Goal: Task Accomplishment & Management: Manage account settings

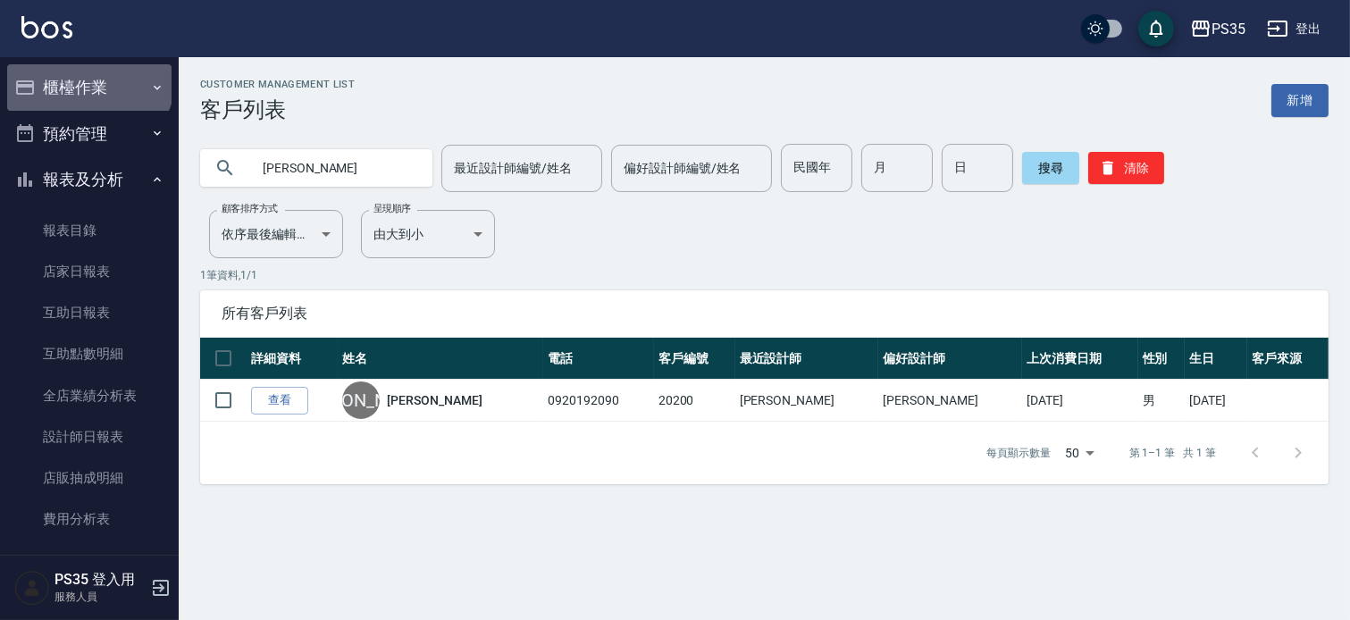
click at [88, 79] on button "櫃檯作業" at bounding box center [89, 87] width 164 height 46
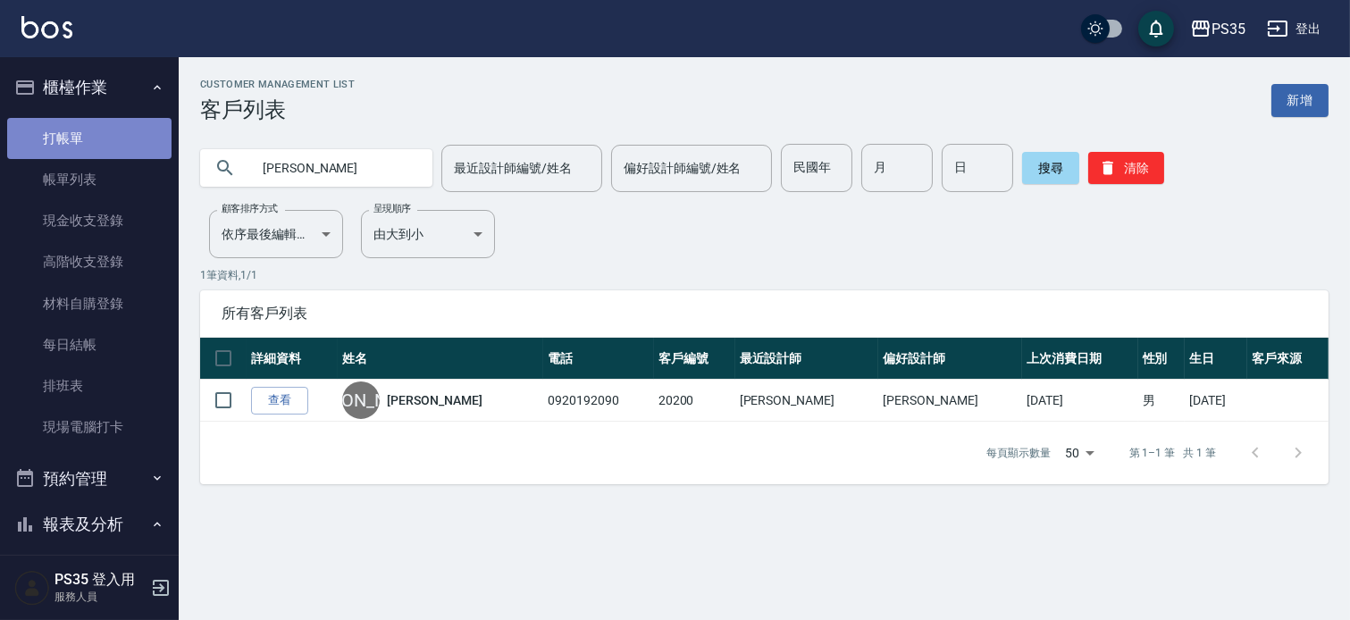
click at [107, 128] on link "打帳單" at bounding box center [89, 138] width 164 height 41
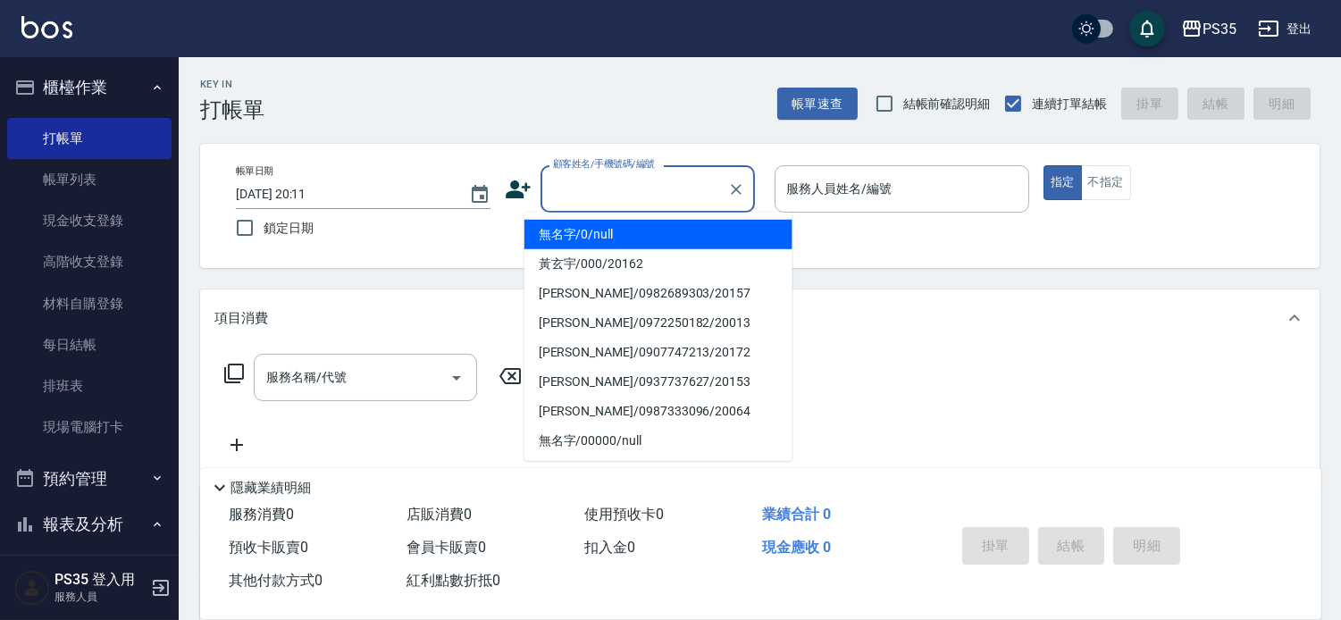
click at [549, 195] on input "顧客姓名/手機號碼/編號" at bounding box center [635, 188] width 172 height 31
type input "0"
type input "1"
type input "無名字/0/null"
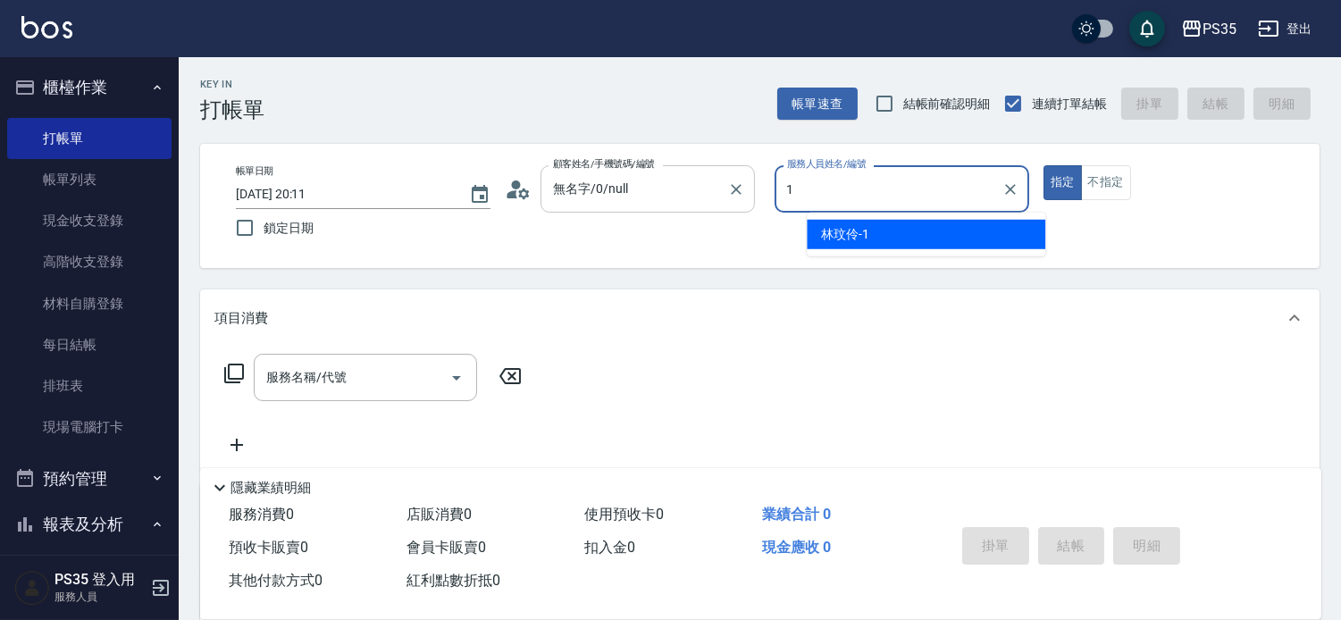
type input "1"
type button "true"
type input "[PERSON_NAME]-1"
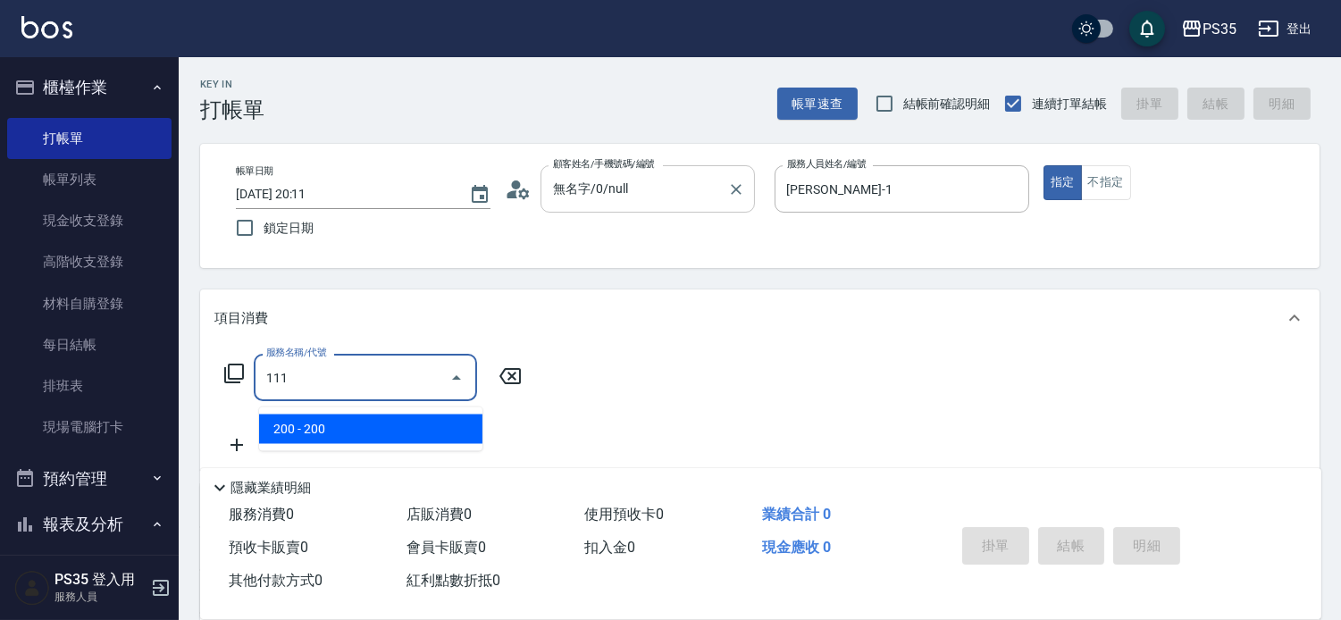
type input "200(111)"
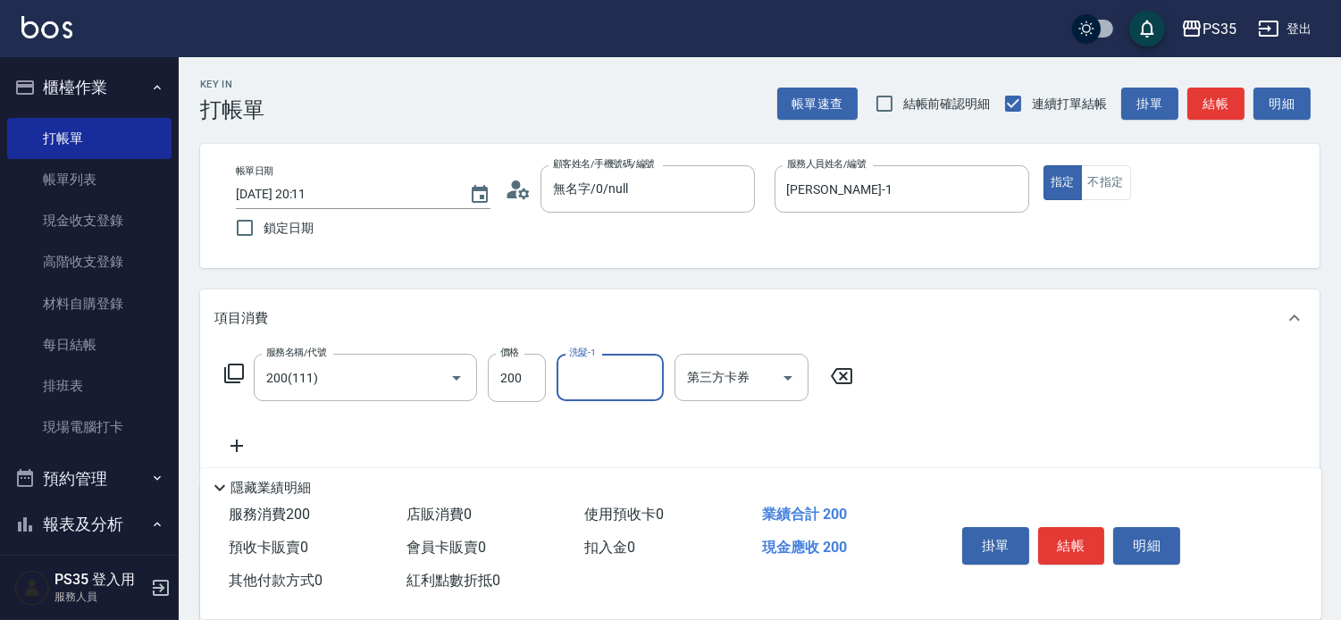
click at [855, 382] on icon at bounding box center [841, 375] width 45 height 21
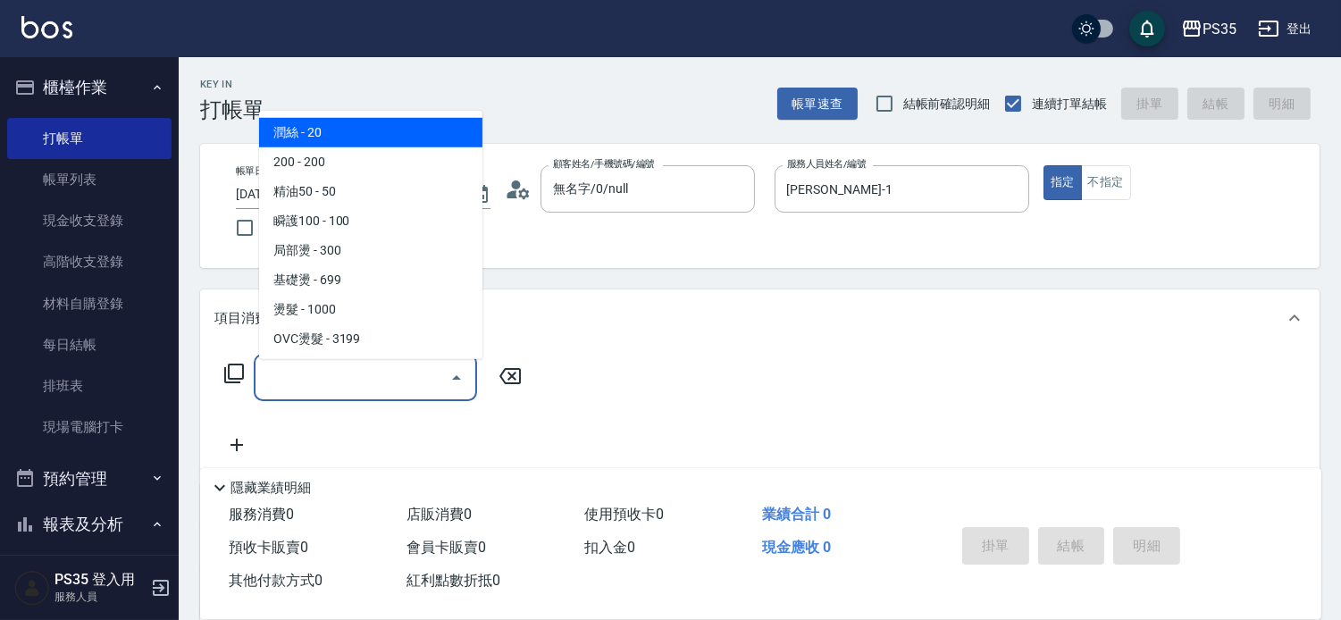
click at [426, 379] on input "服務名稱/代號" at bounding box center [352, 377] width 181 height 31
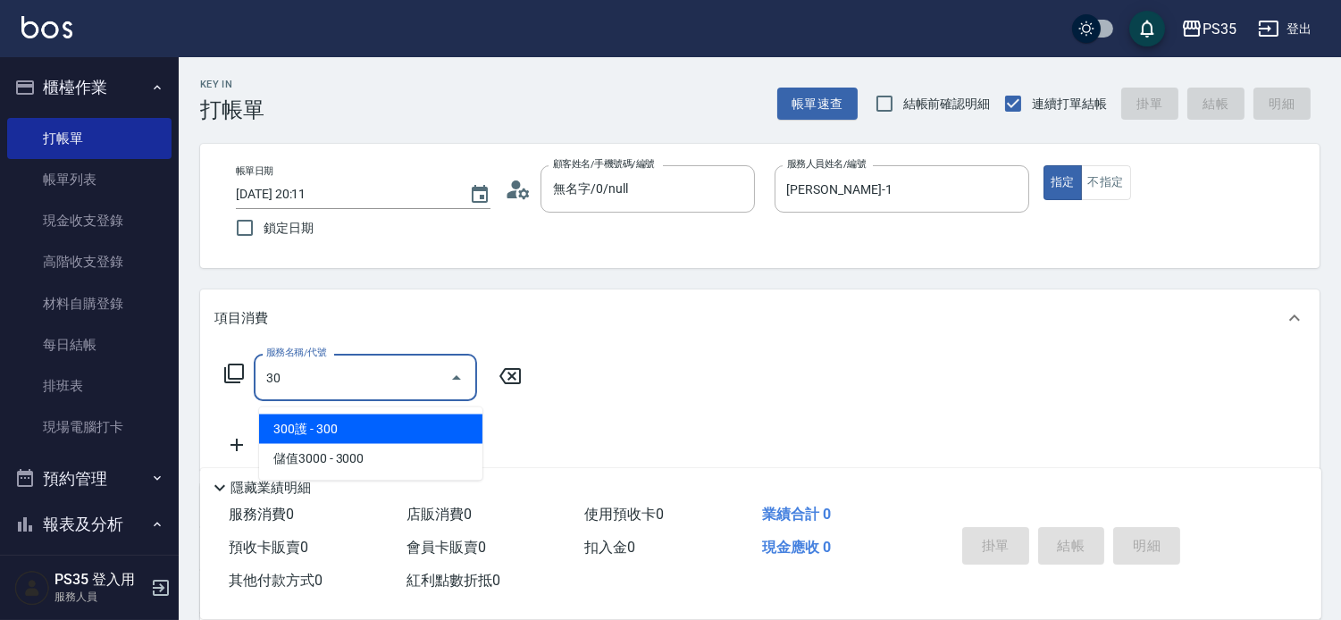
type input "308"
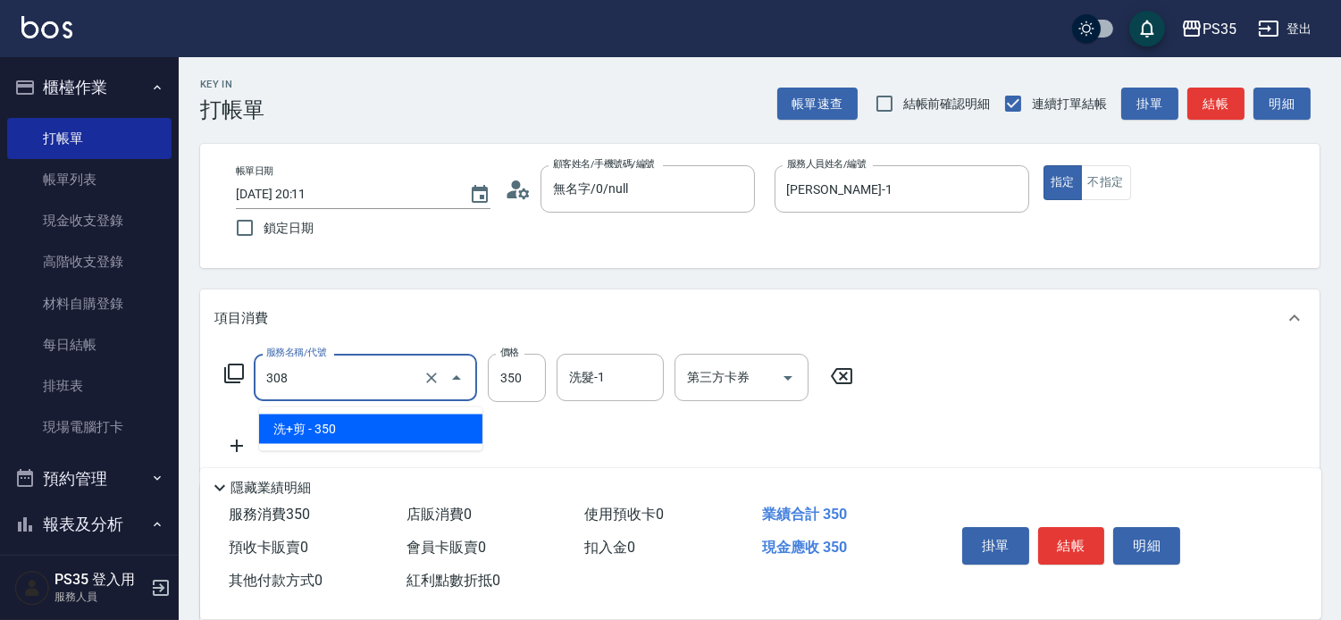
click at [375, 381] on input "308" at bounding box center [340, 377] width 157 height 31
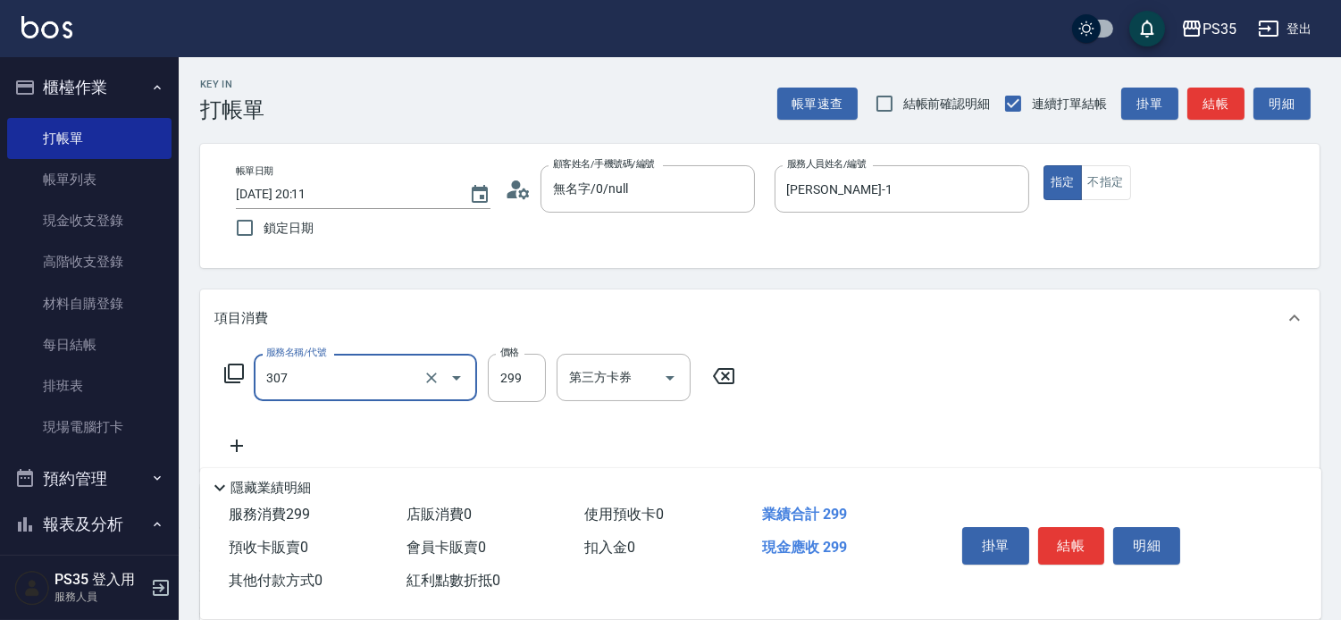
type input "剪髮(307)"
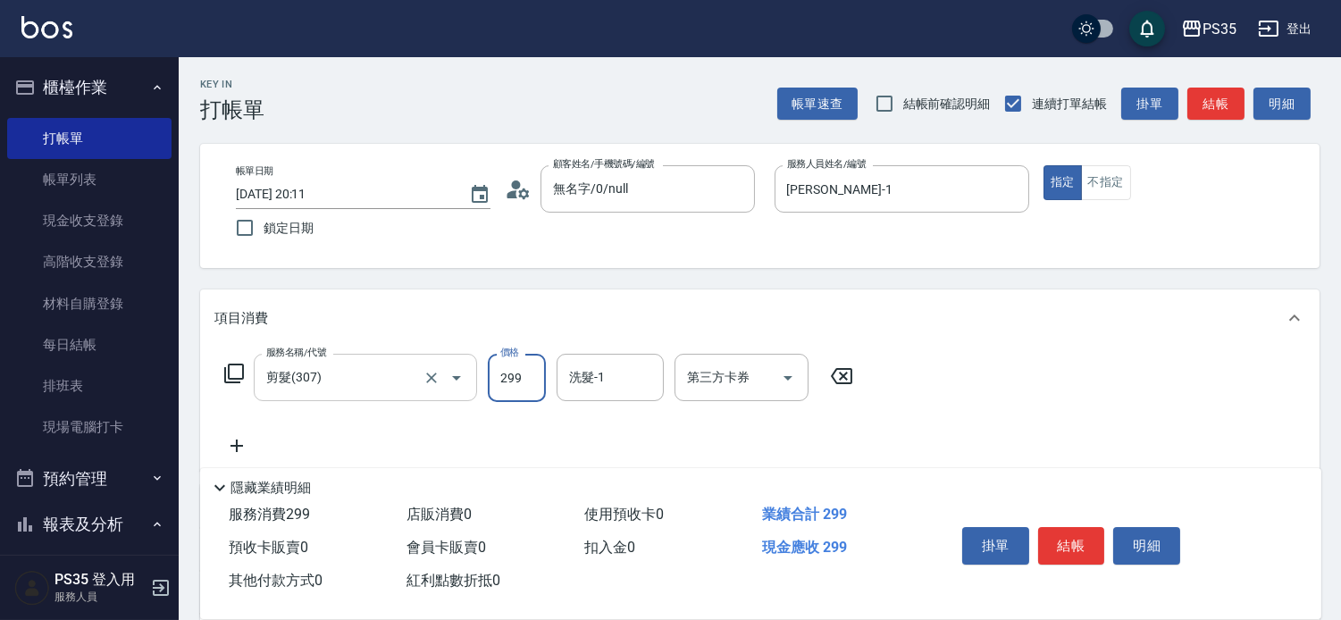
click at [851, 382] on icon at bounding box center [841, 376] width 21 height 16
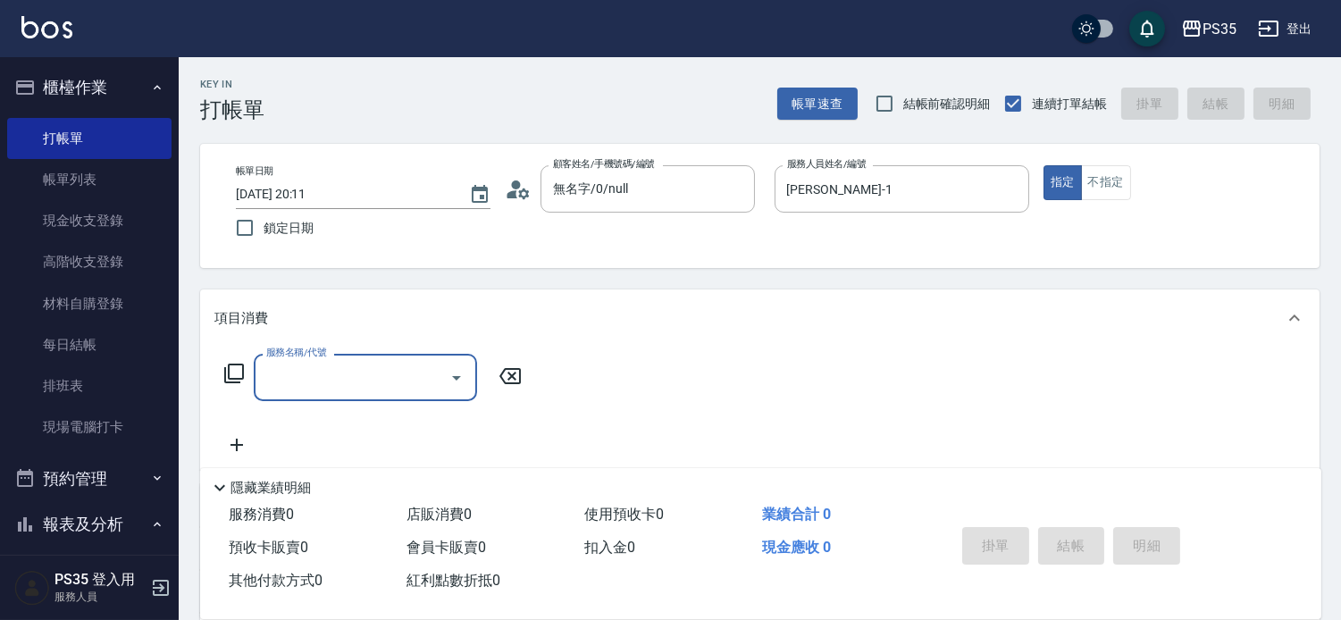
click at [384, 379] on input "服務名稱/代號" at bounding box center [352, 377] width 181 height 31
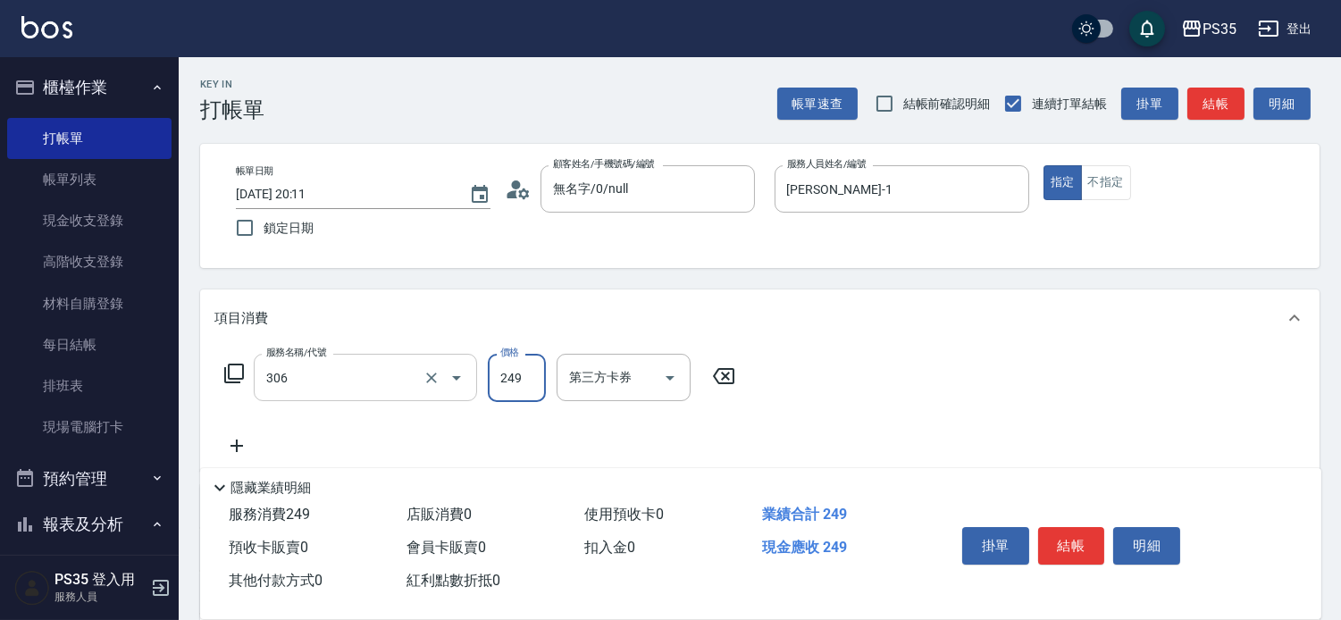
type input "剪髮(306)"
click at [623, 380] on input "洗髮-1" at bounding box center [610, 377] width 91 height 31
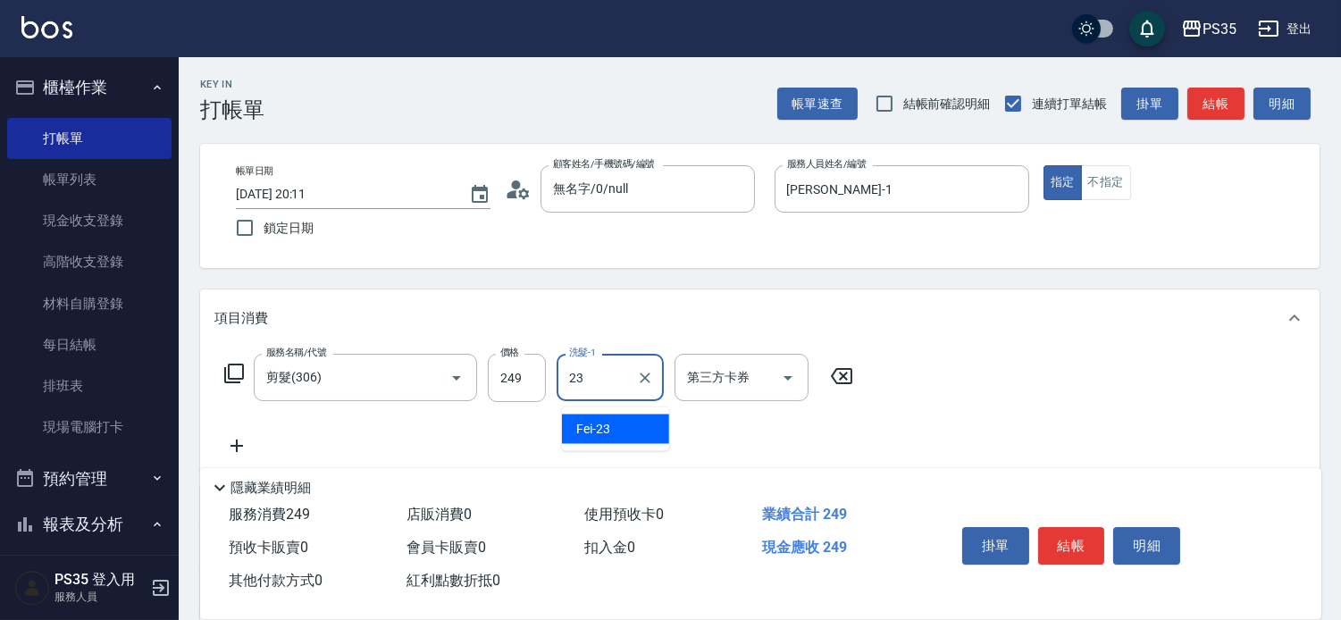
type input "Fei-23"
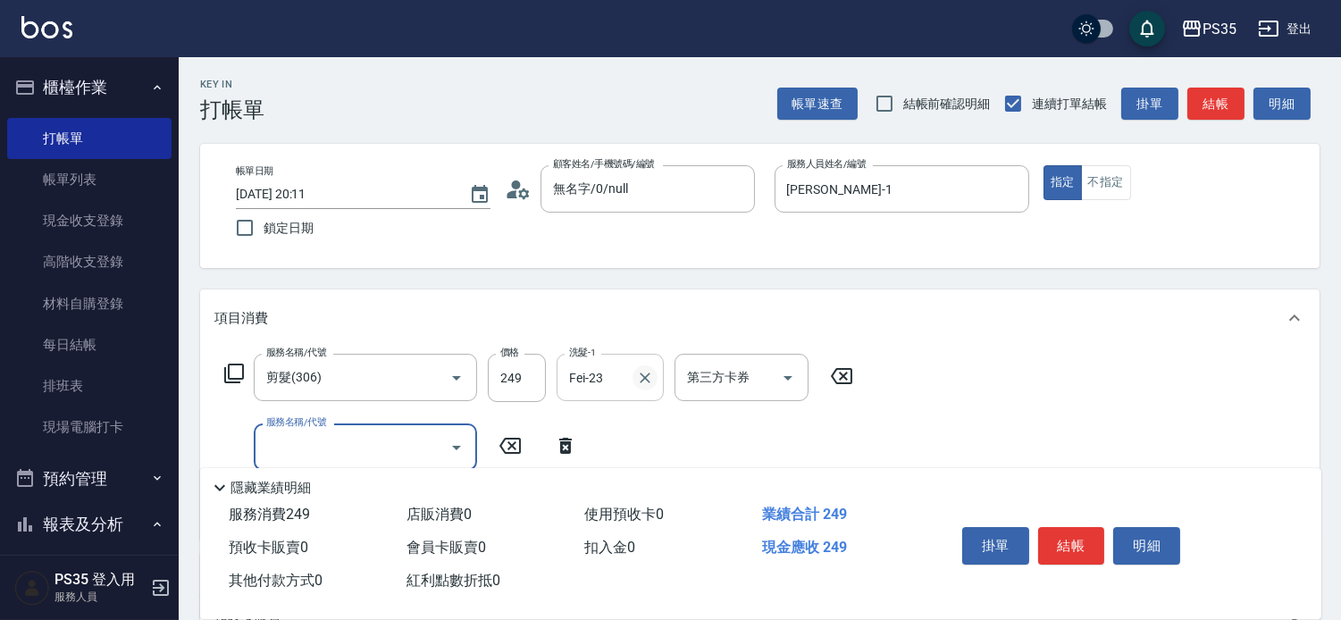
click at [651, 383] on icon "Clear" at bounding box center [645, 378] width 11 height 11
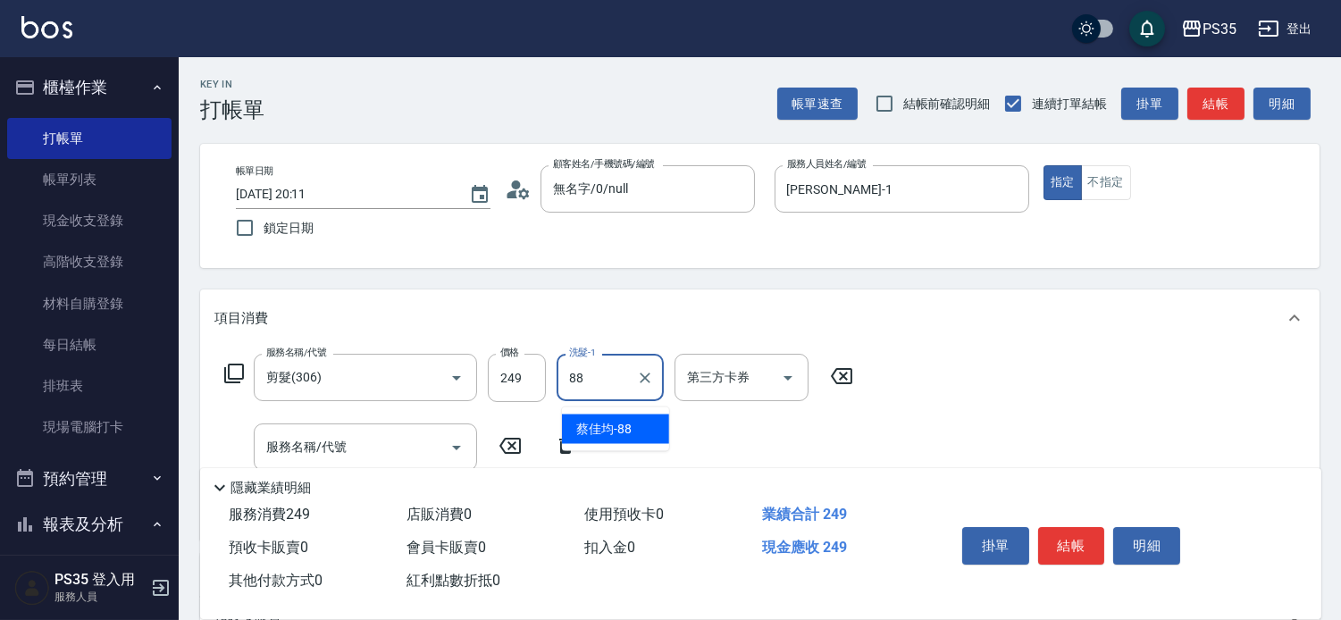
type input "[PERSON_NAME]-88"
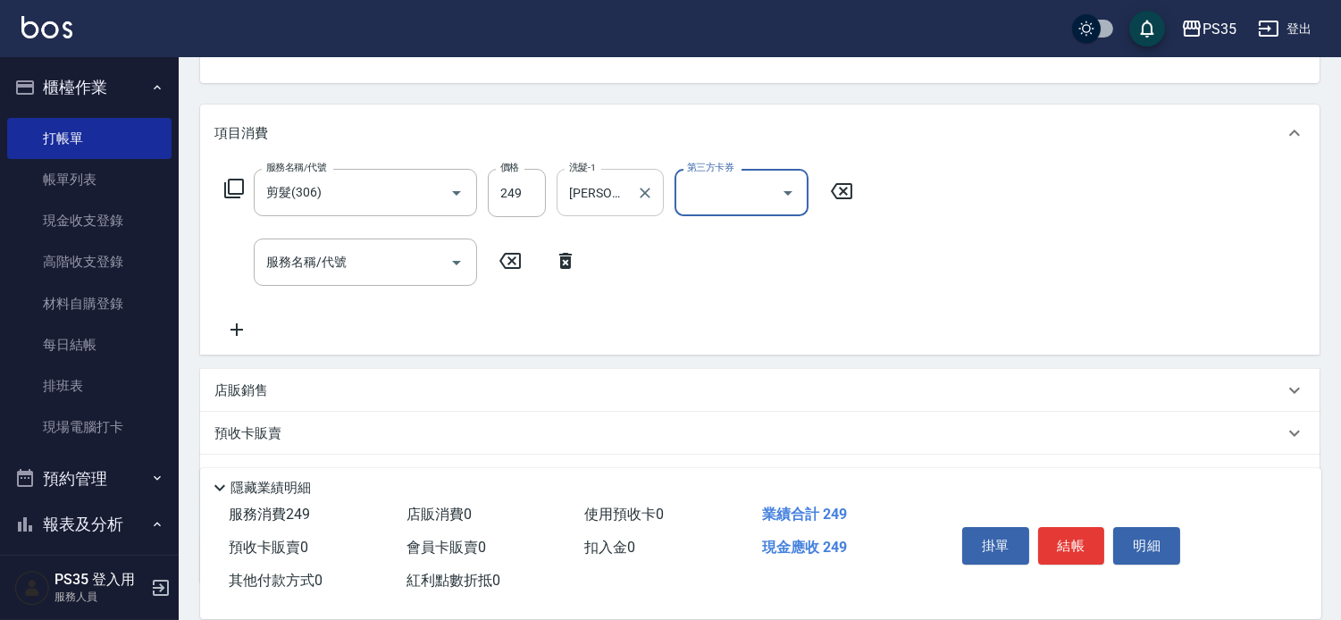
scroll to position [198, 0]
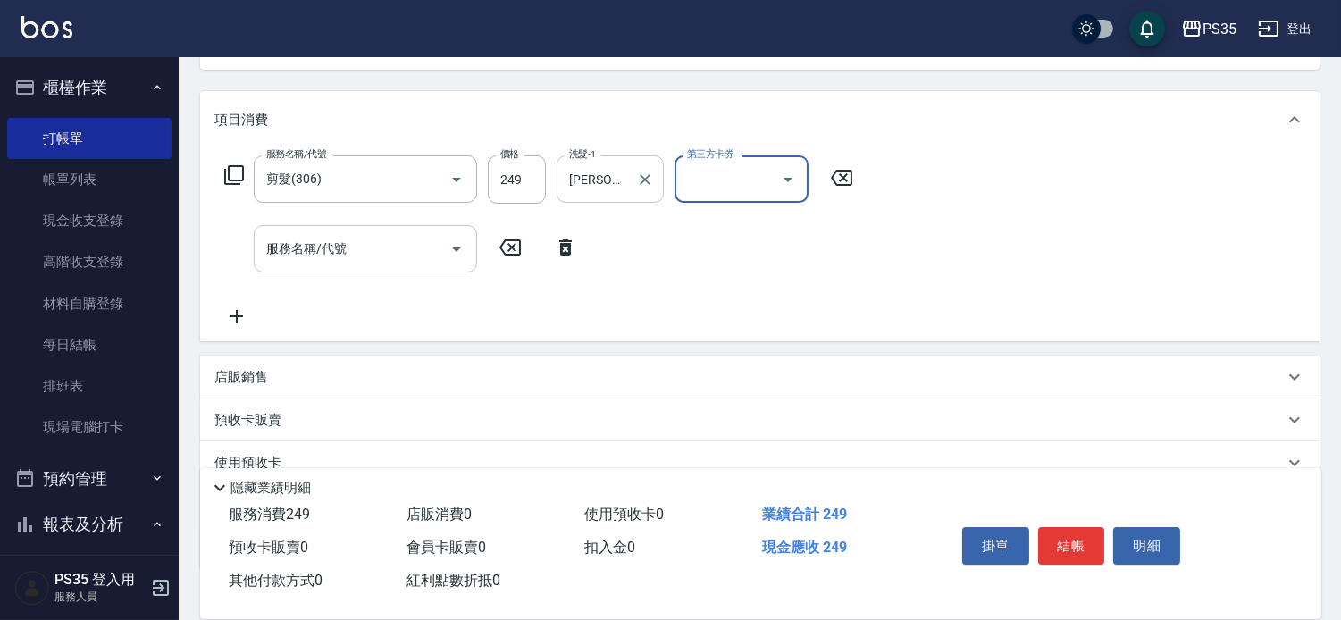
click at [273, 243] on input "服務名稱/代號" at bounding box center [352, 248] width 181 height 31
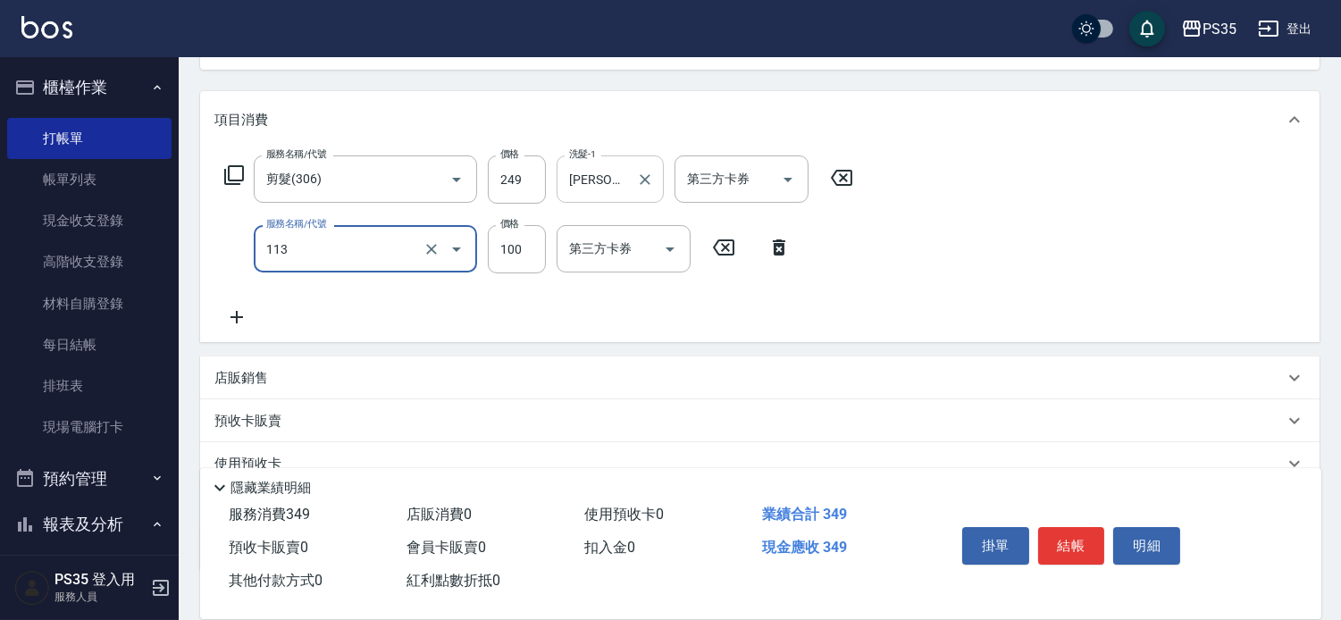
type input "瞬護100(113)"
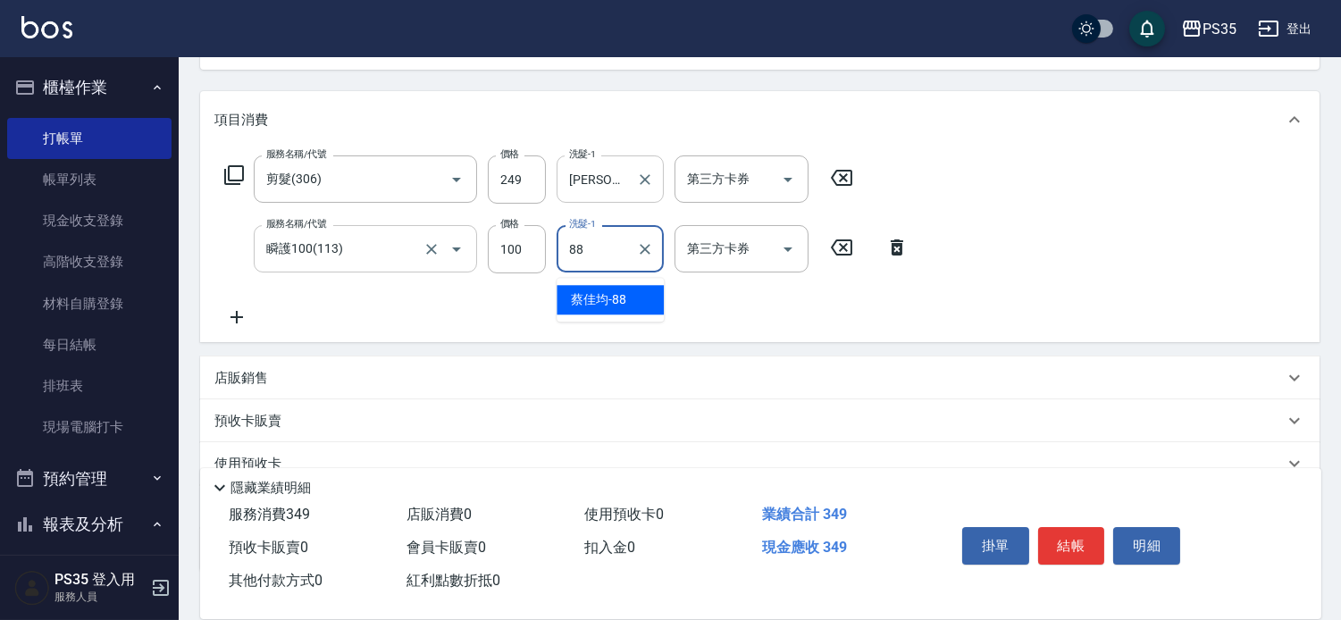
type input "[PERSON_NAME]-88"
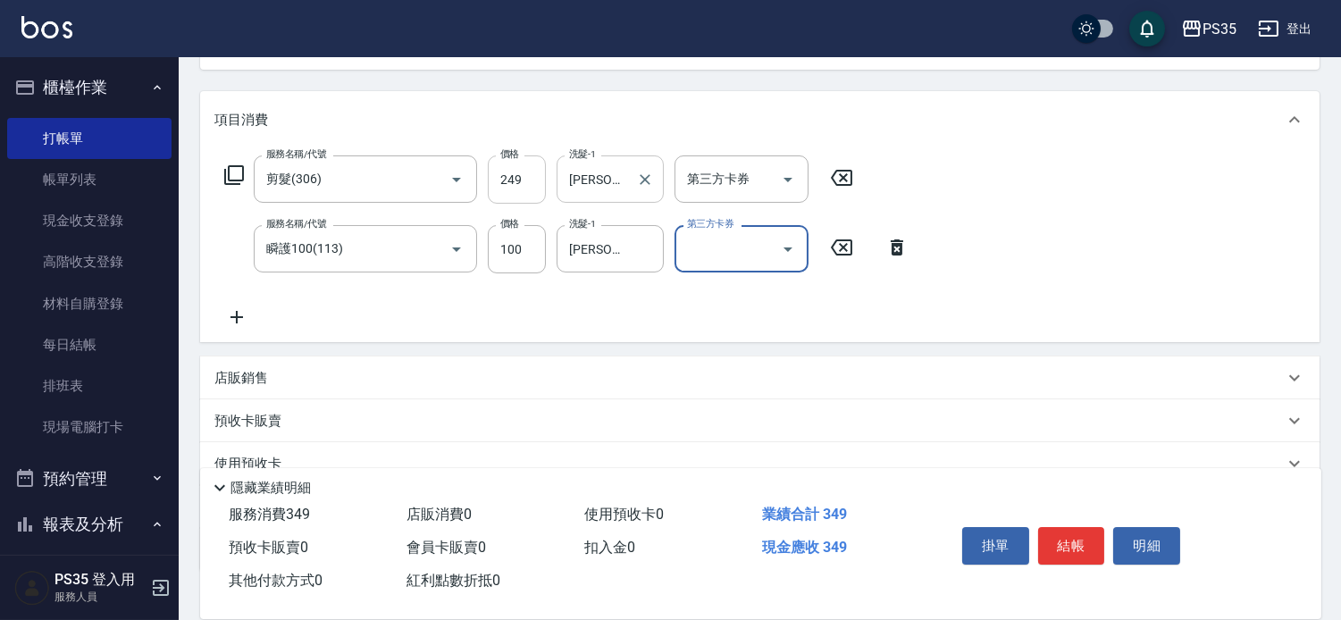
click at [534, 183] on input "249" at bounding box center [517, 179] width 58 height 48
type input "250"
click at [1082, 527] on button "結帳" at bounding box center [1071, 546] width 67 height 38
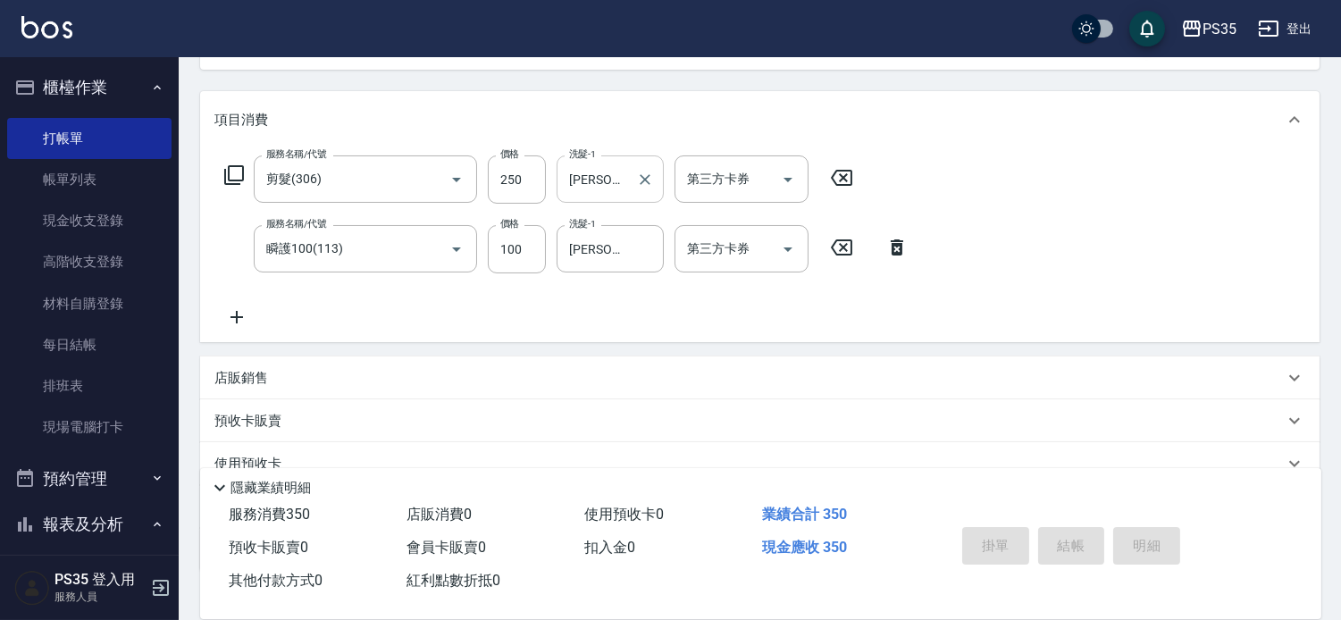
type input "[DATE] 20:13"
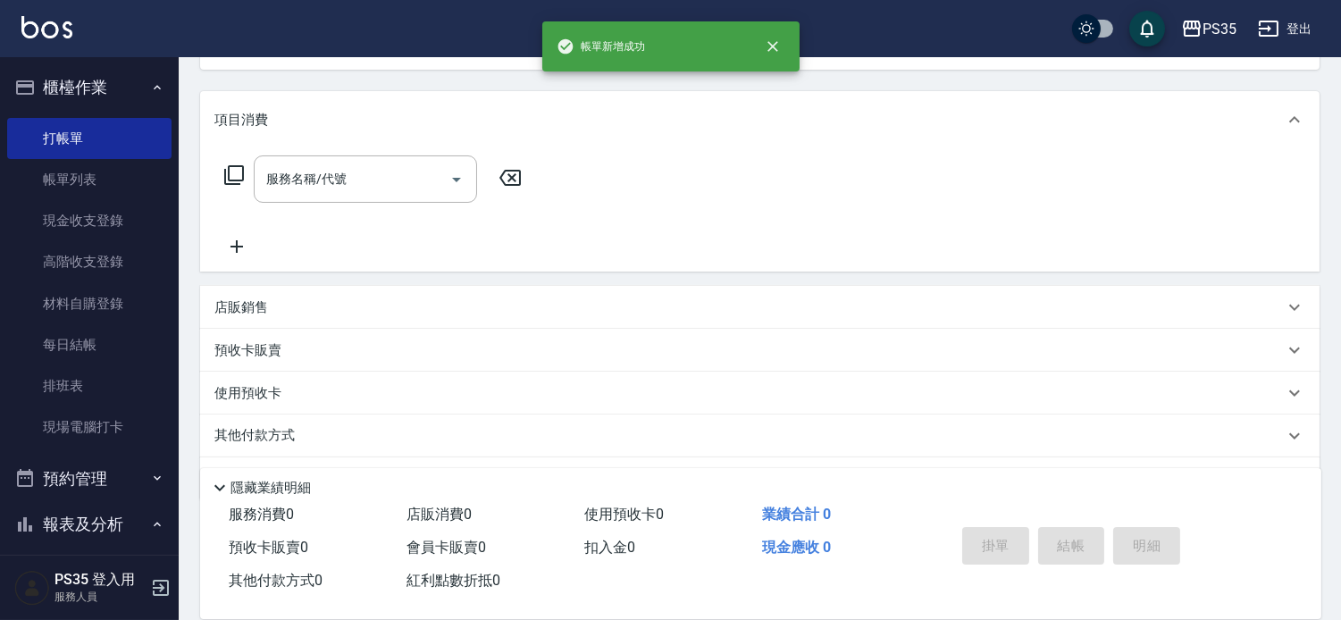
scroll to position [172, 0]
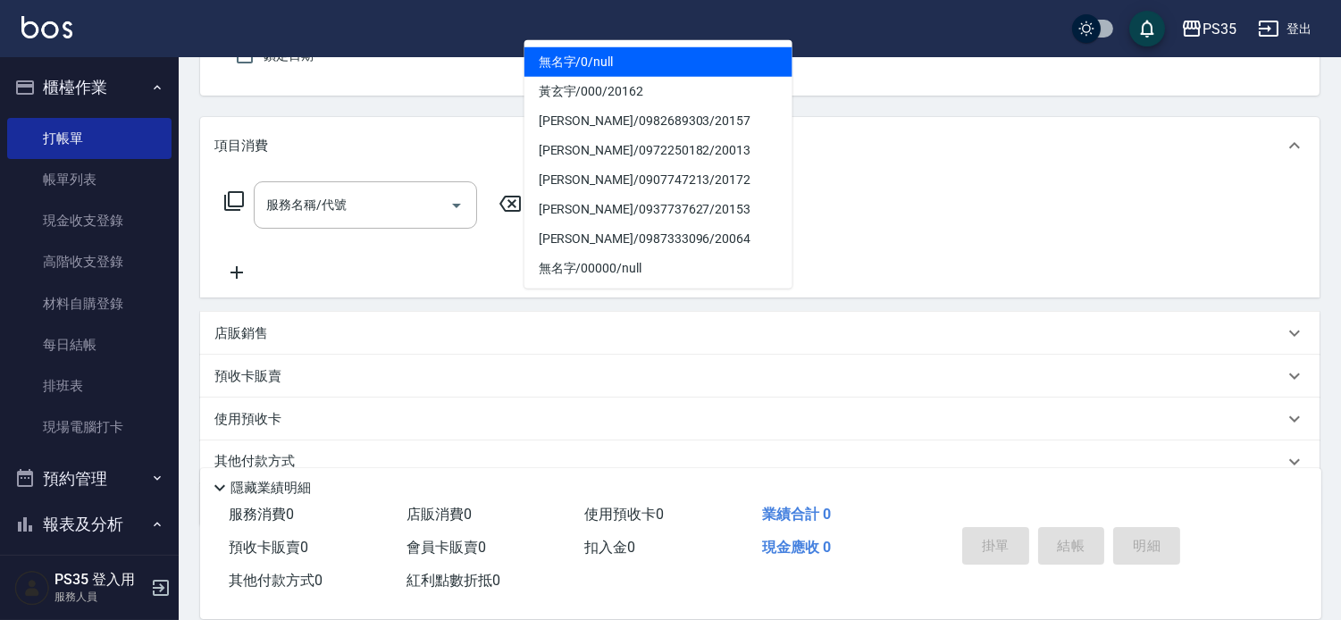
type input "0"
type input "1"
type input "無名字/0/null"
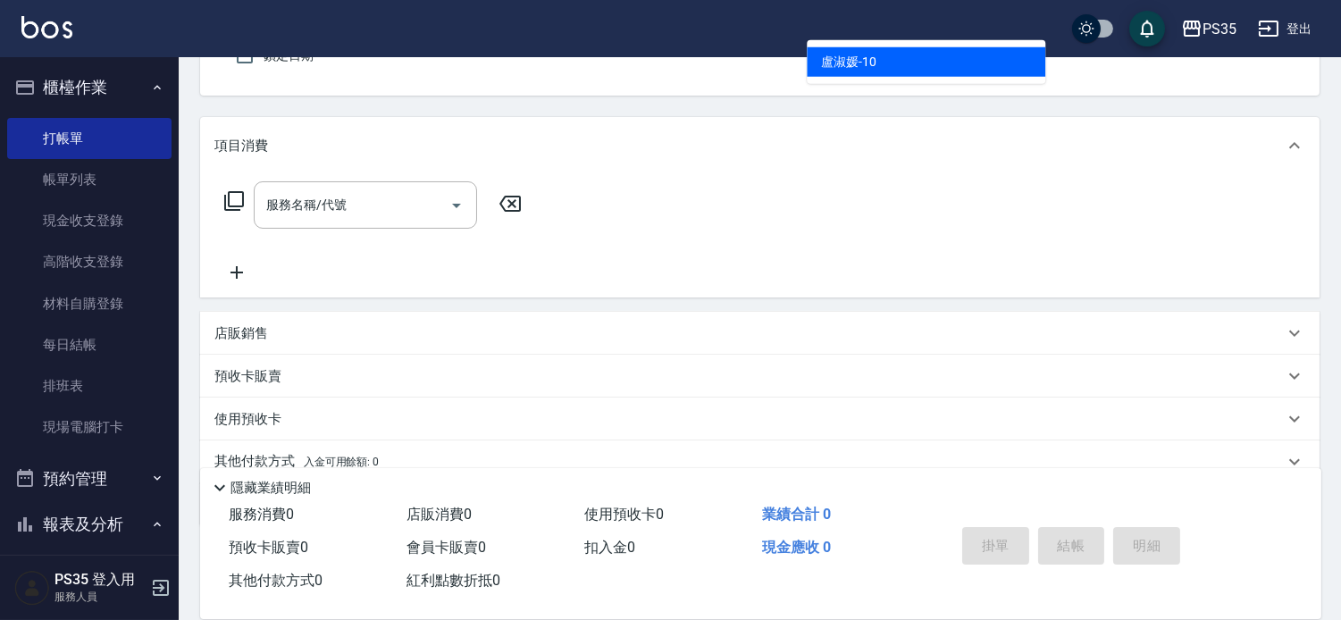
type input "[PERSON_NAME]-10"
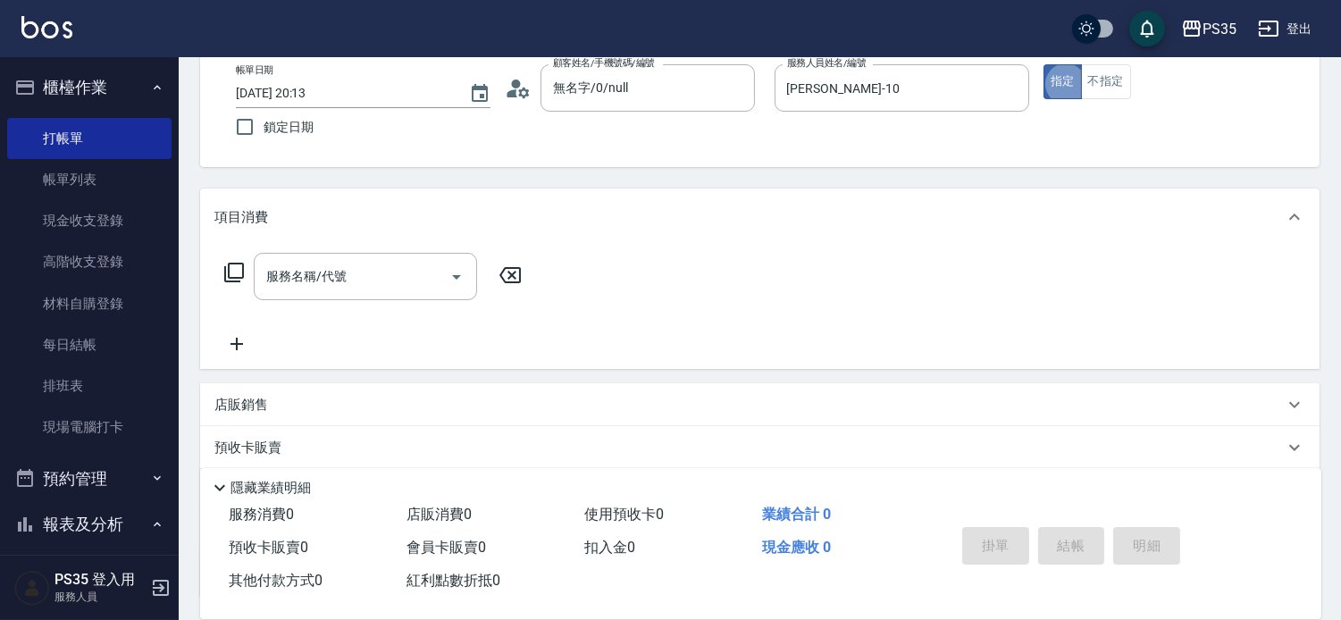
scroll to position [65, 0]
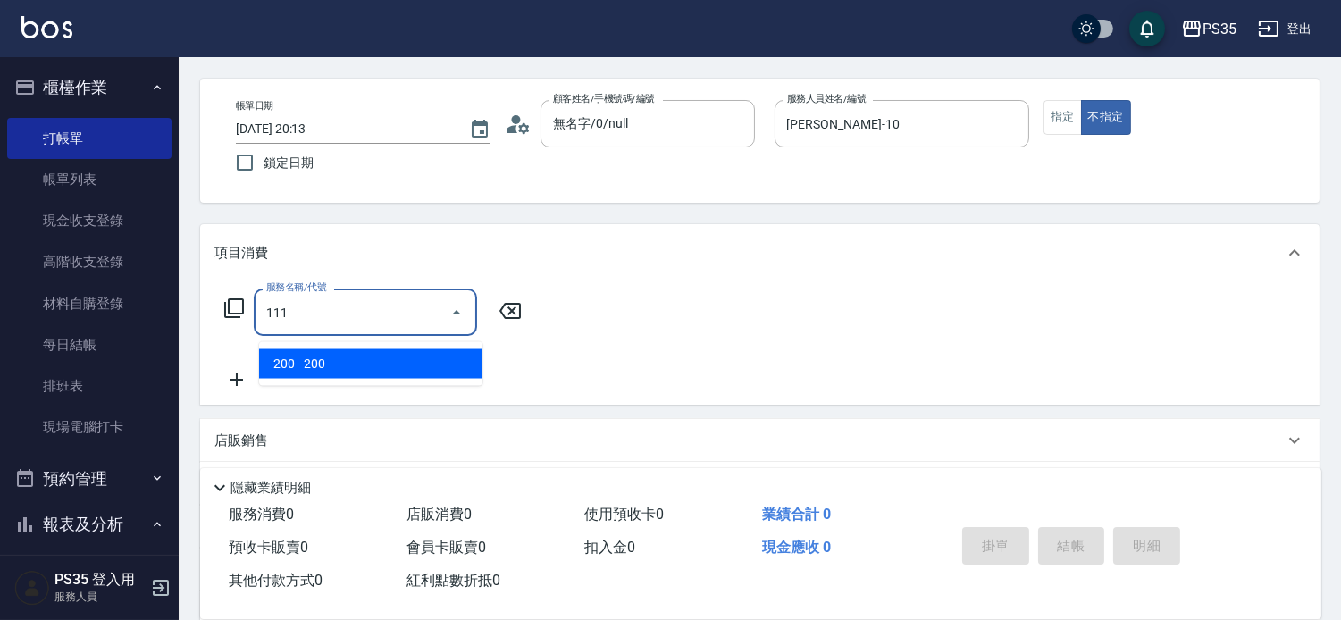
type input "200(111)"
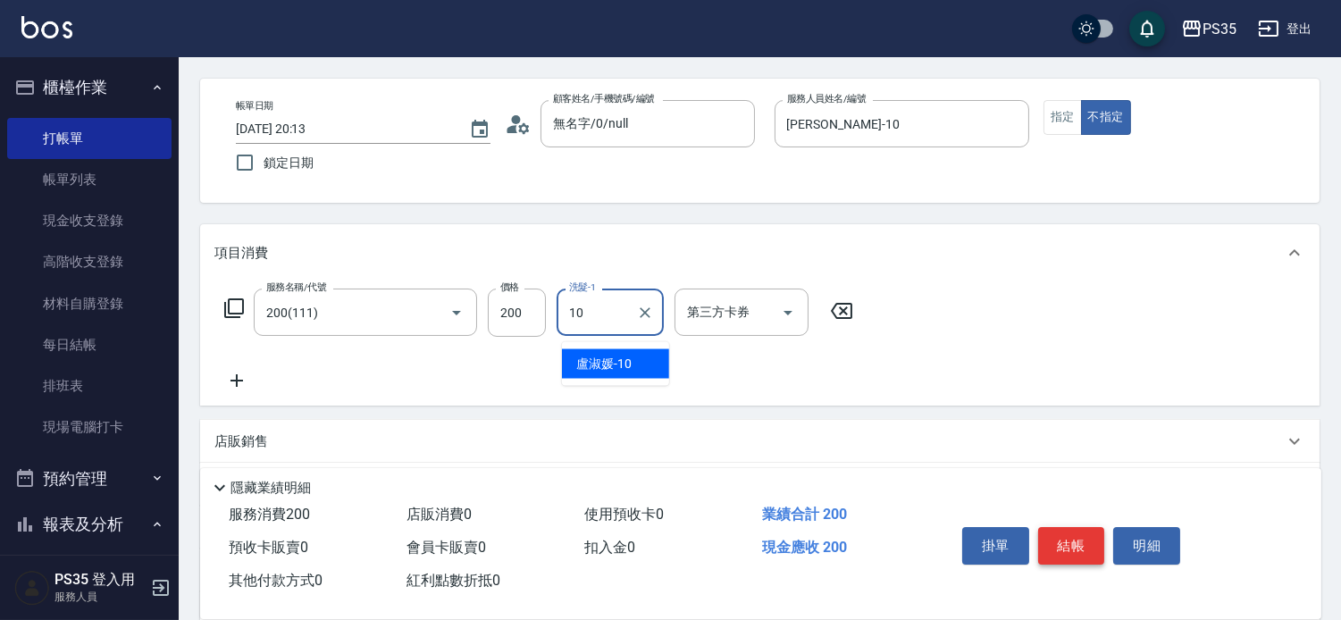
type input "[PERSON_NAME]-10"
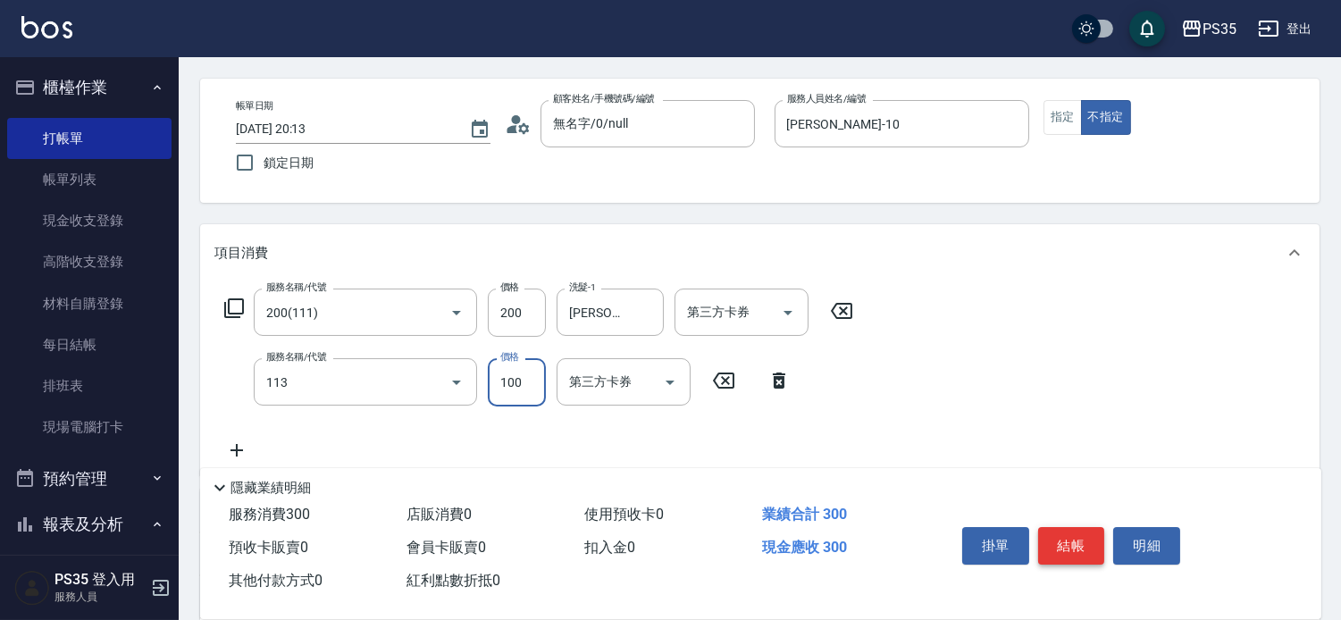
type input "瞬護100(113)"
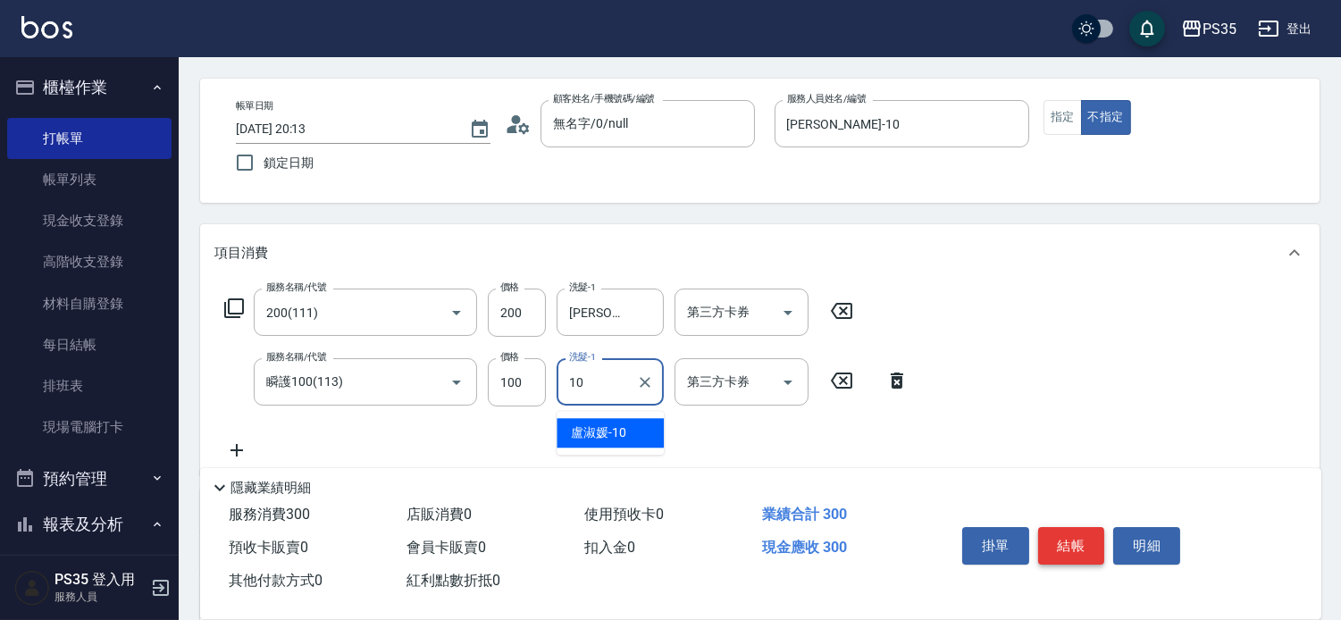
type input "[PERSON_NAME]-10"
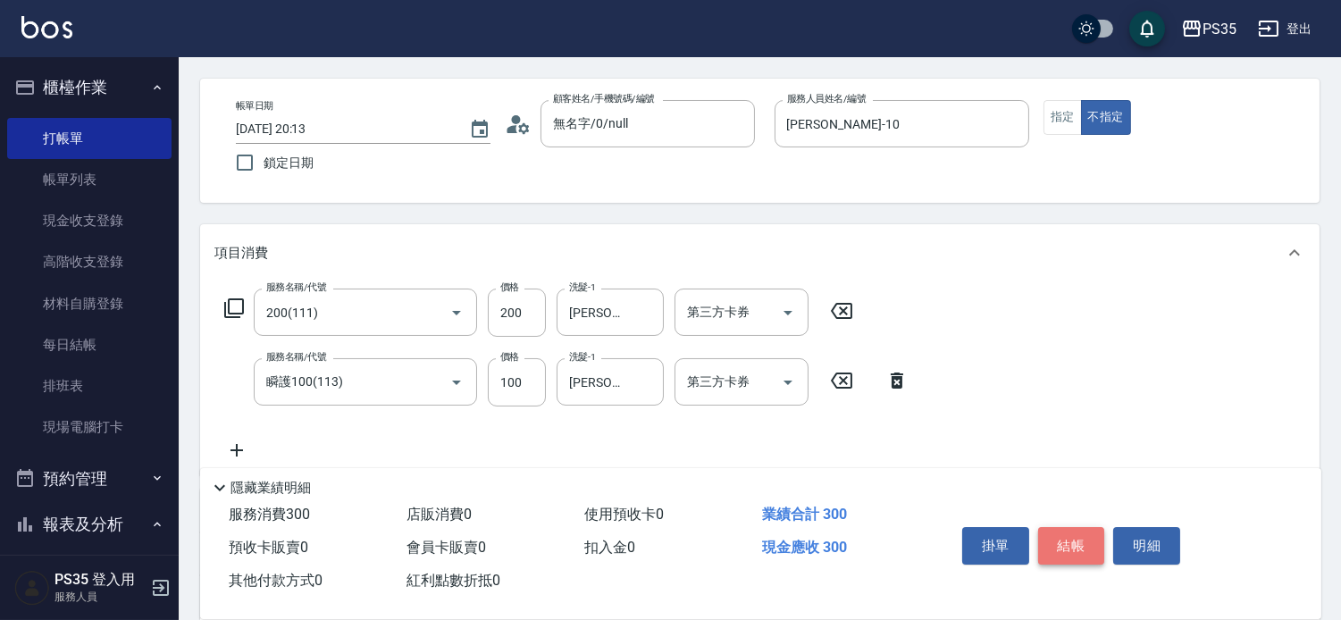
click at [1082, 527] on button "結帳" at bounding box center [1071, 546] width 67 height 38
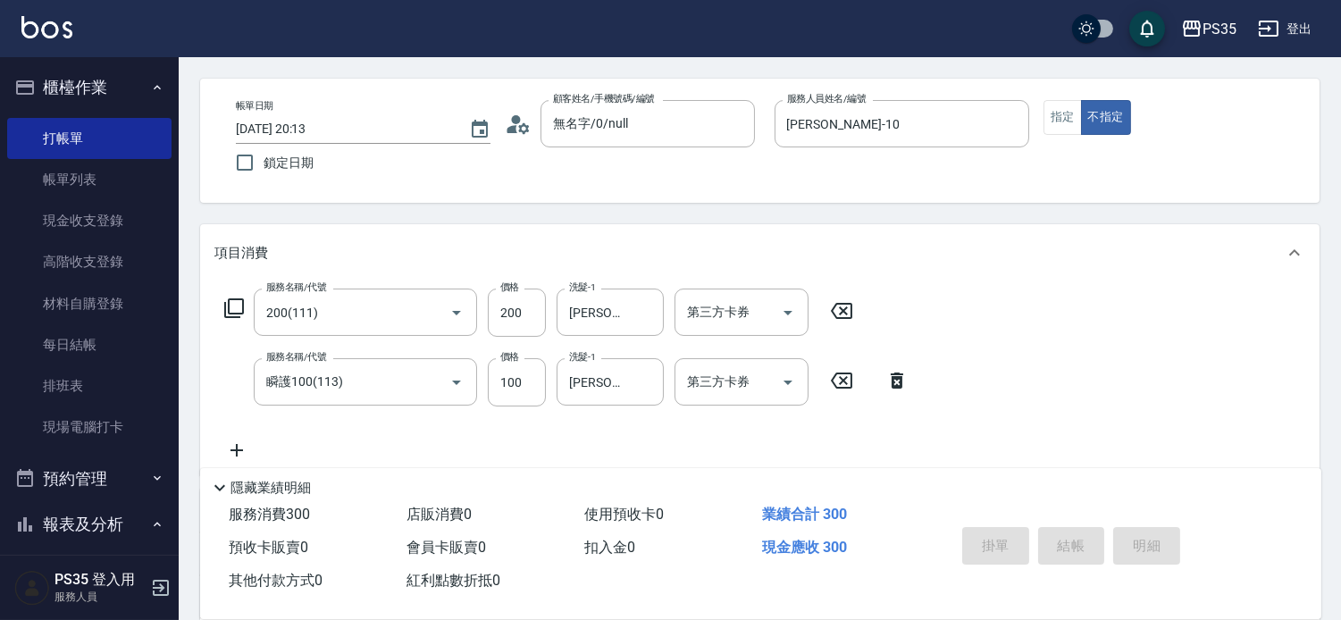
type input "[DATE] 20:14"
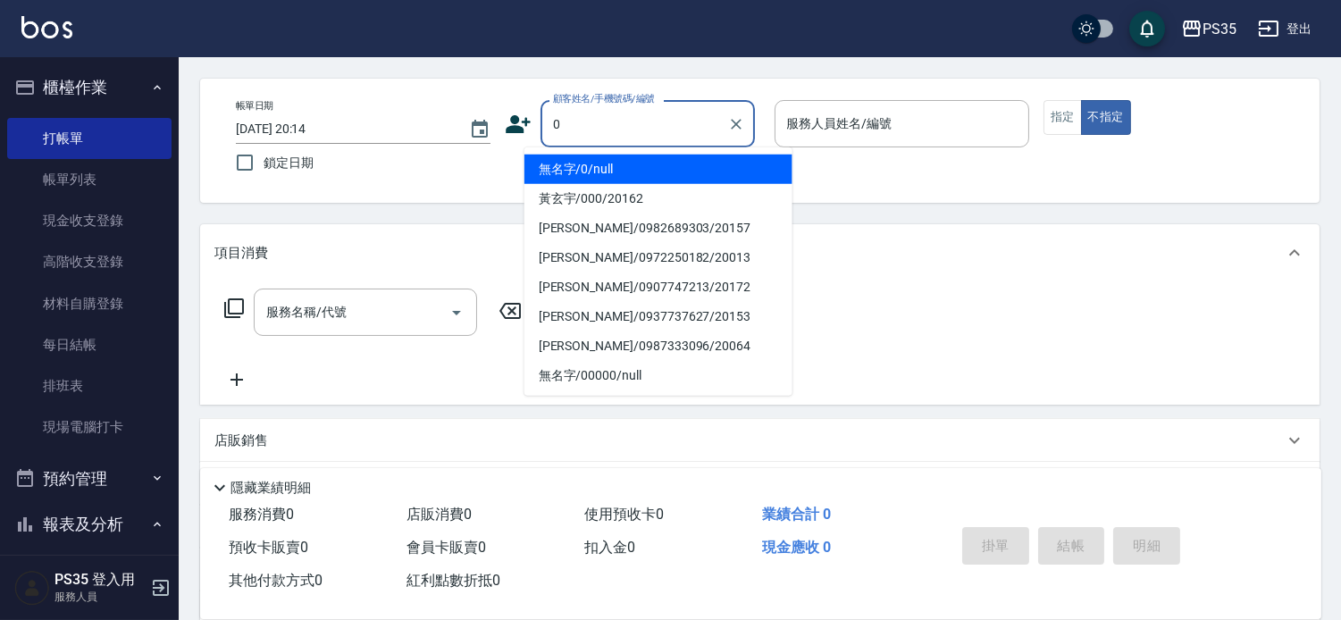
type input "0"
type input "1"
type input "無名字/0/null"
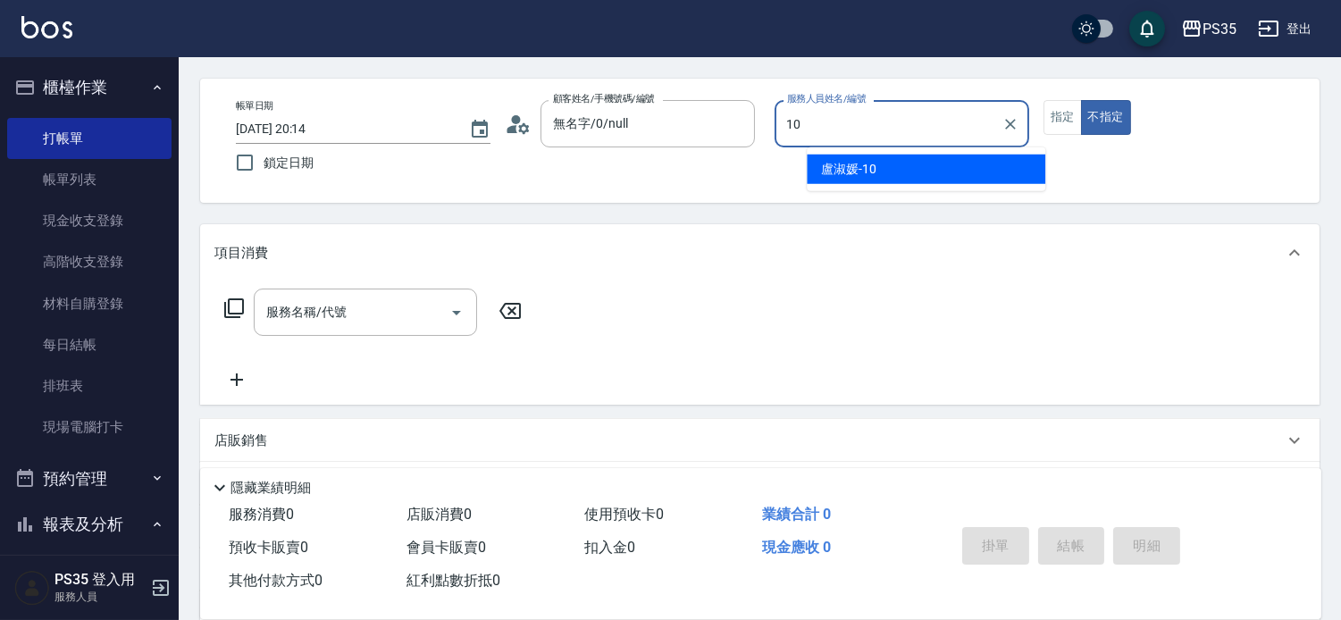
type input "10"
type button "false"
type input "[PERSON_NAME]-10"
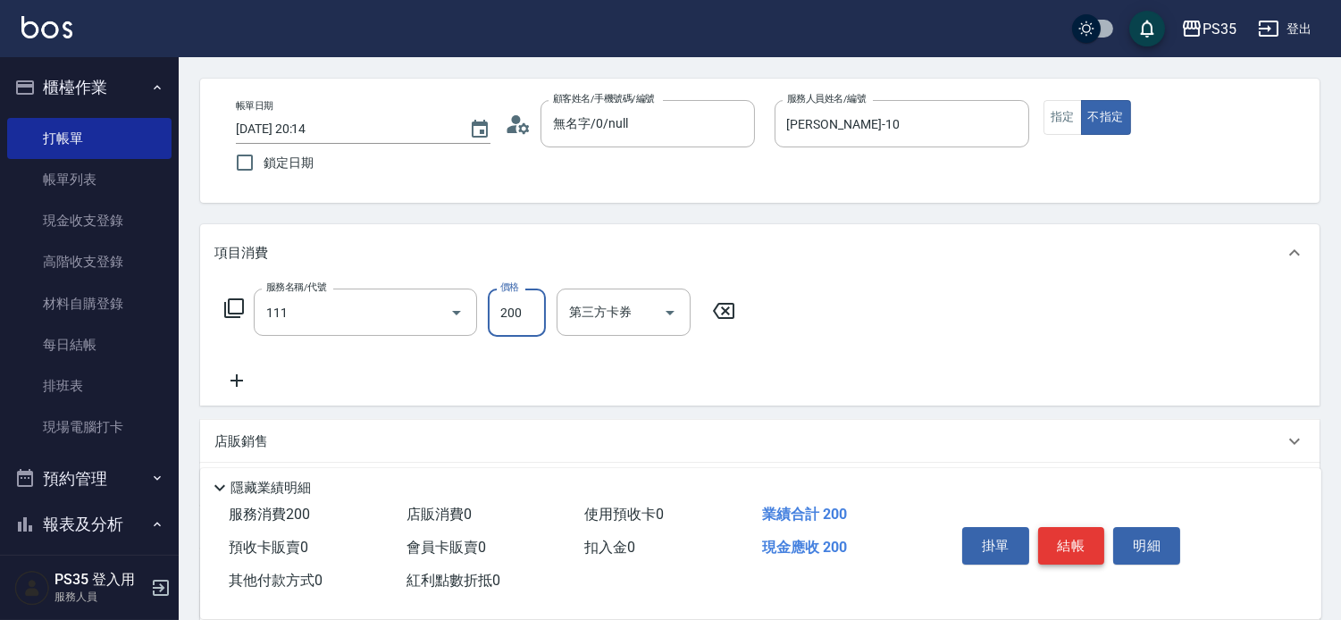
type input "200(111)"
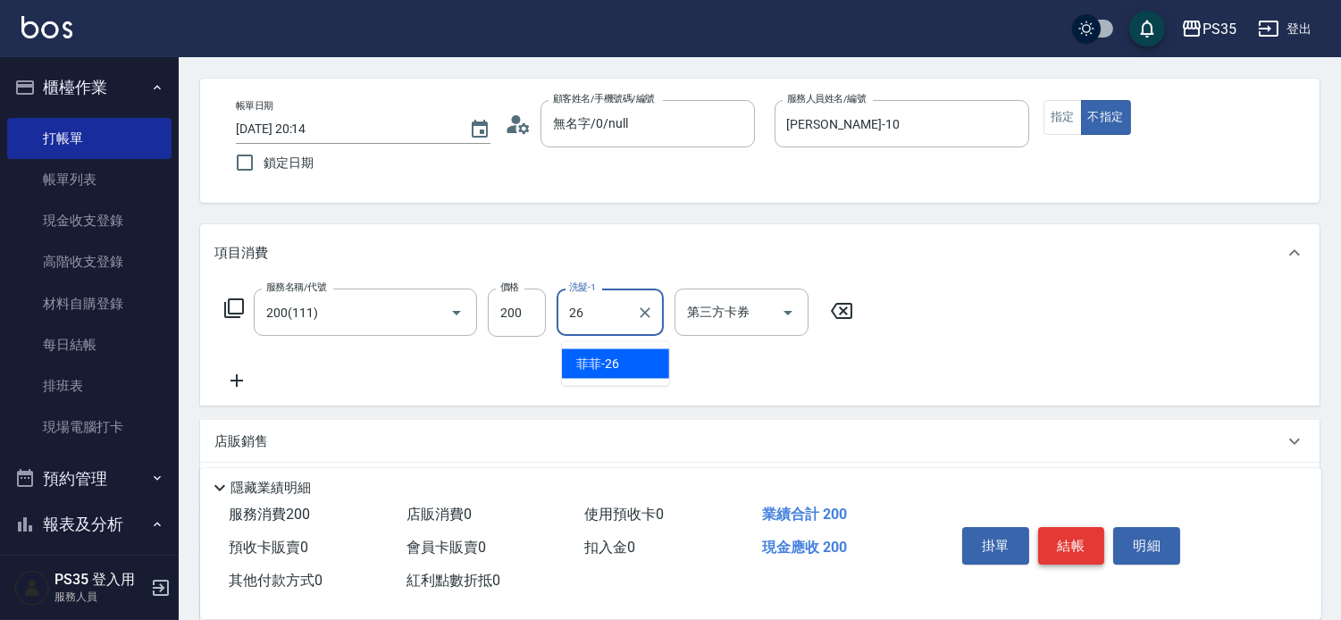
type input "菲菲-26"
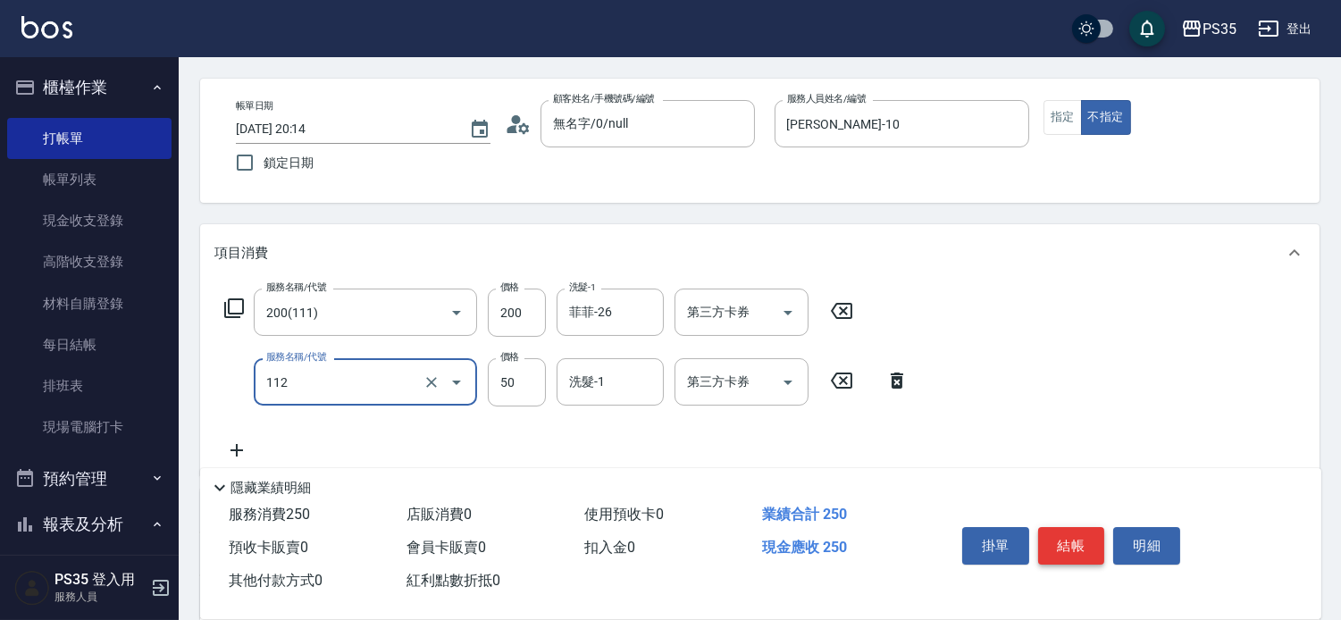
type input "精油50(112)"
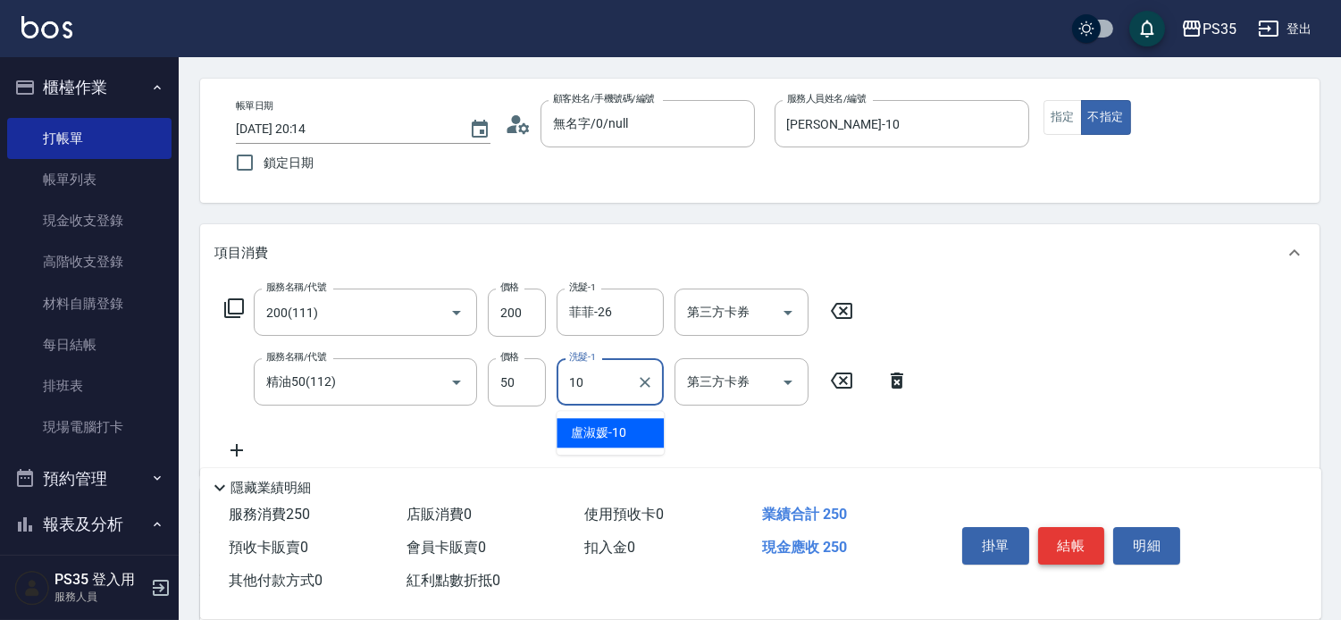
type input "[PERSON_NAME]-10"
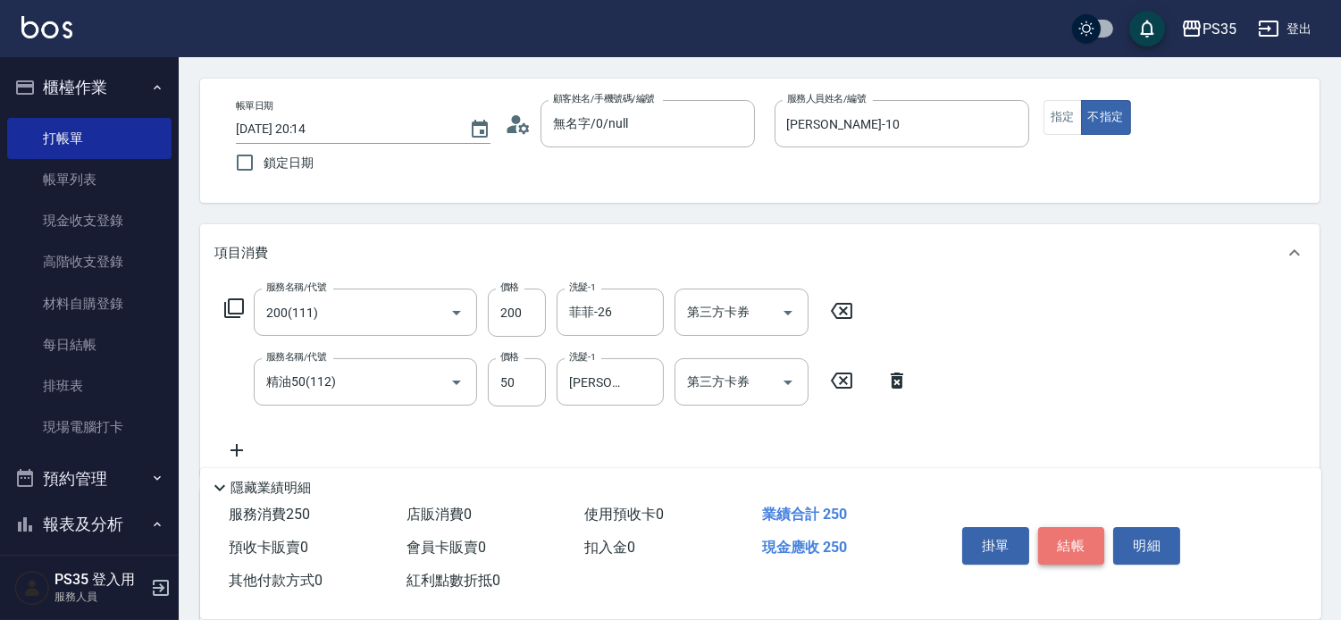
click at [1082, 527] on button "結帳" at bounding box center [1071, 546] width 67 height 38
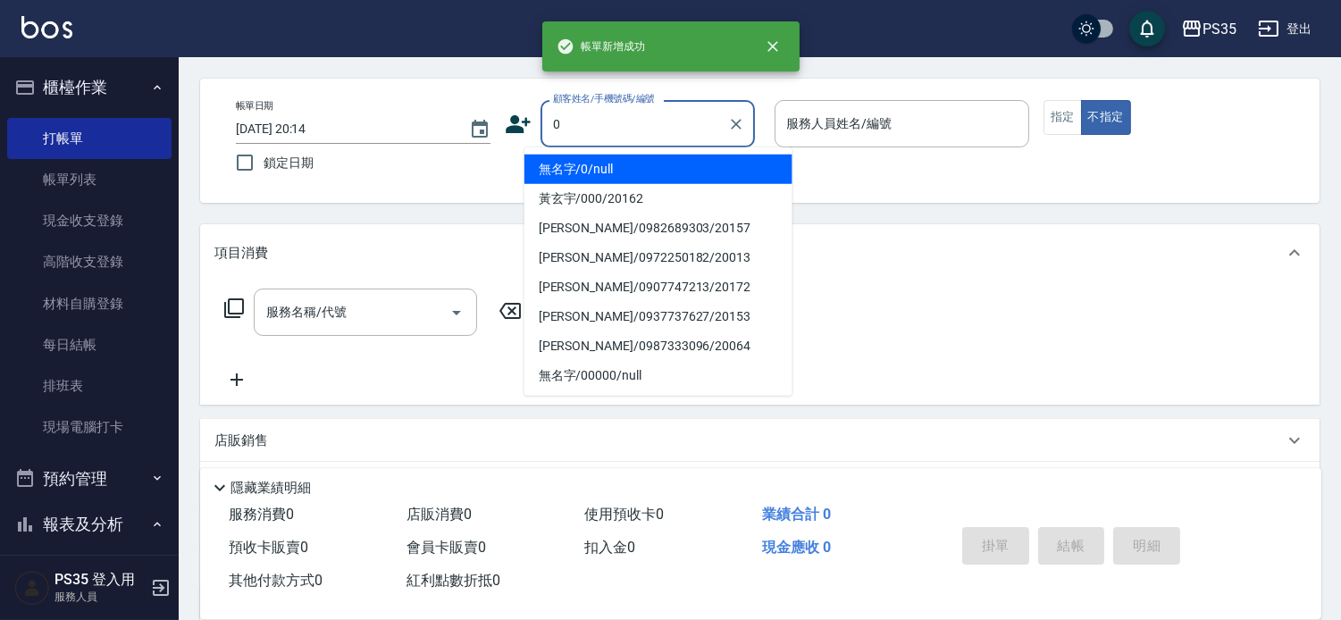
type input "無名字/0/null"
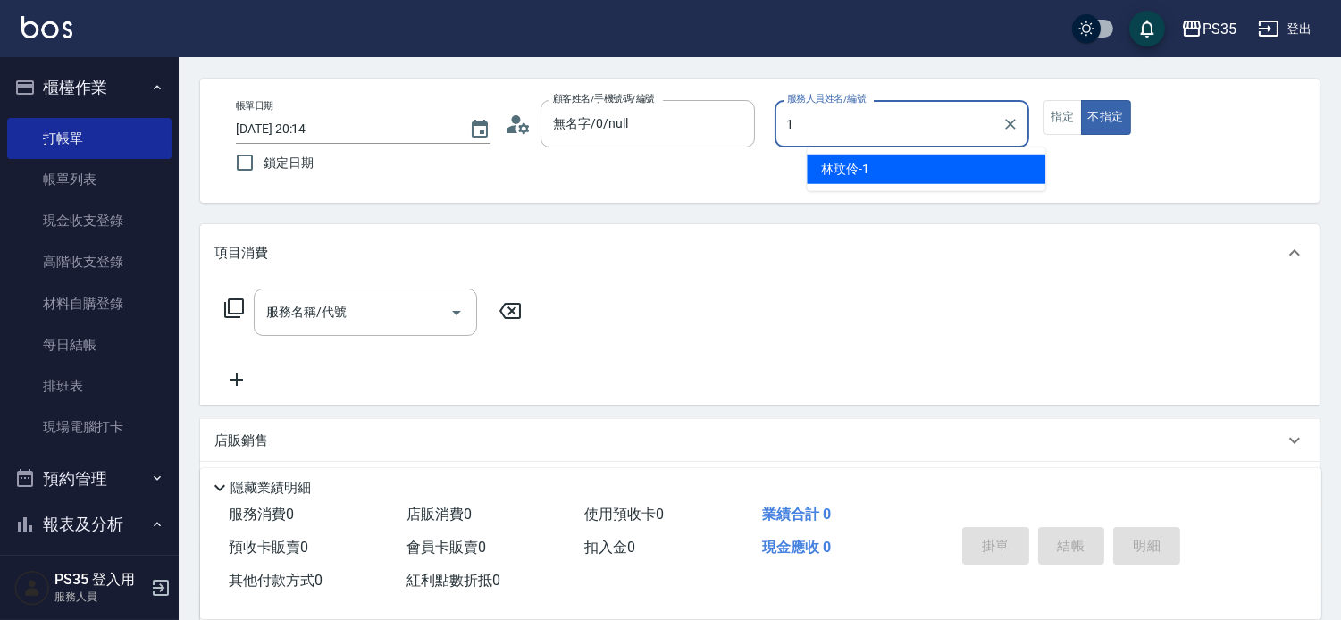
type input "[PERSON_NAME]-1"
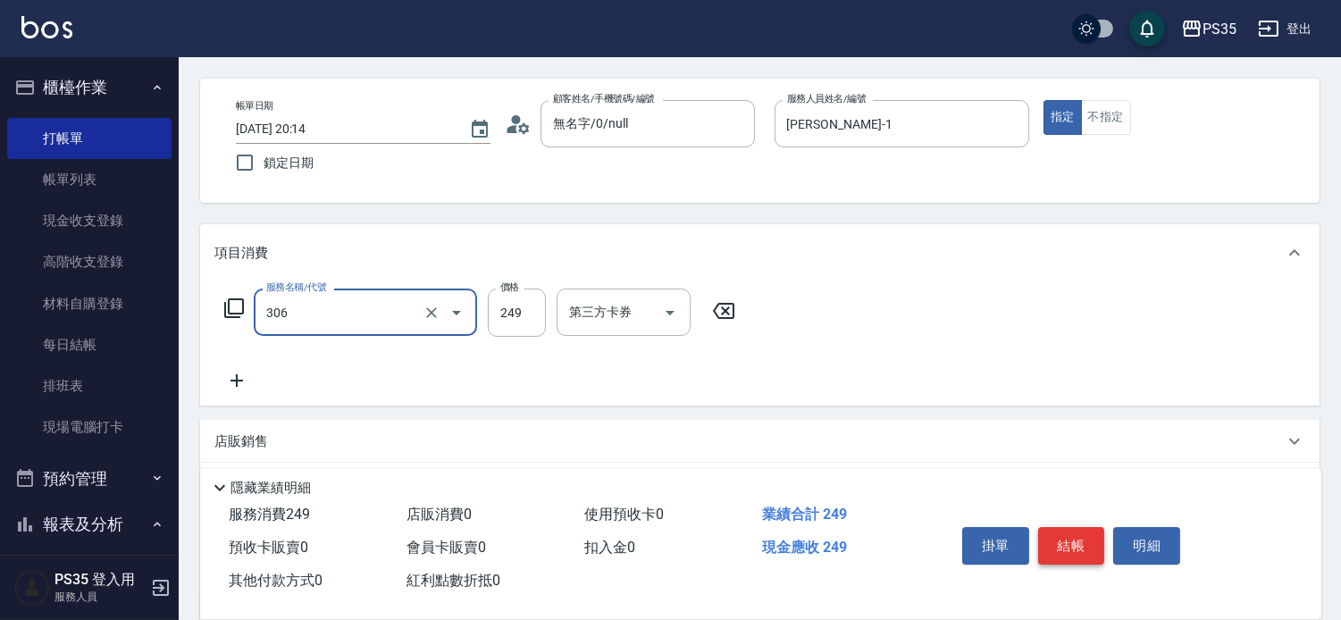
type input "剪髮(306)"
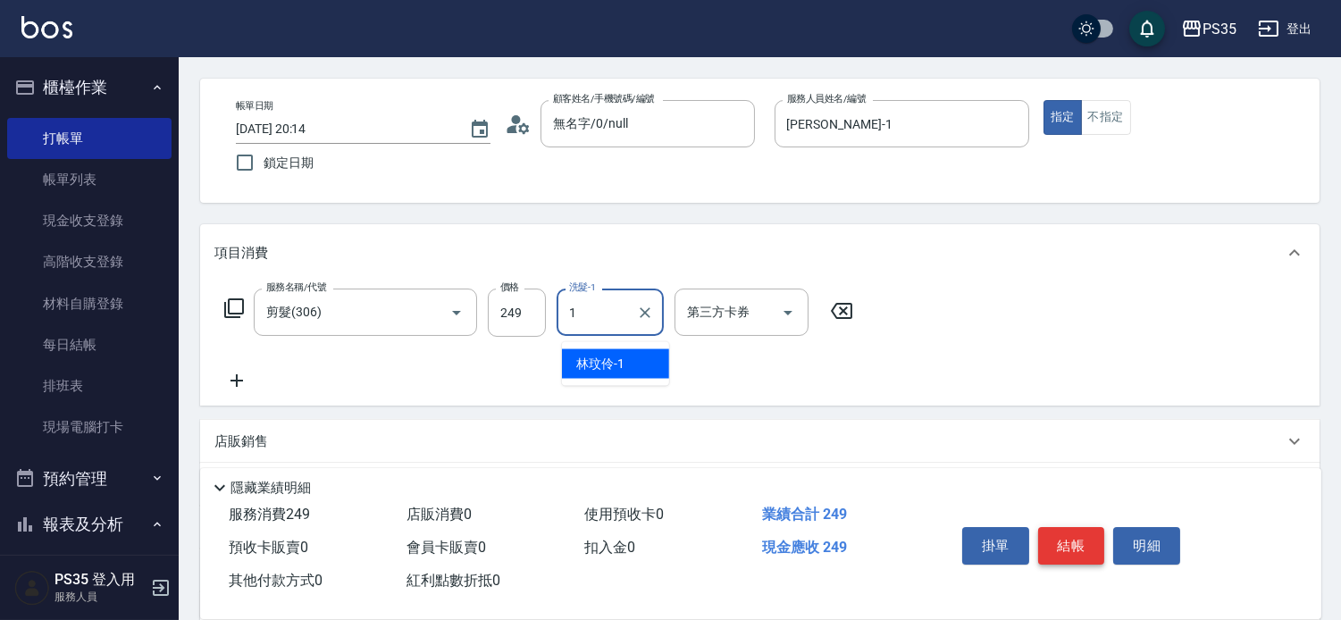
type input "[PERSON_NAME]-1"
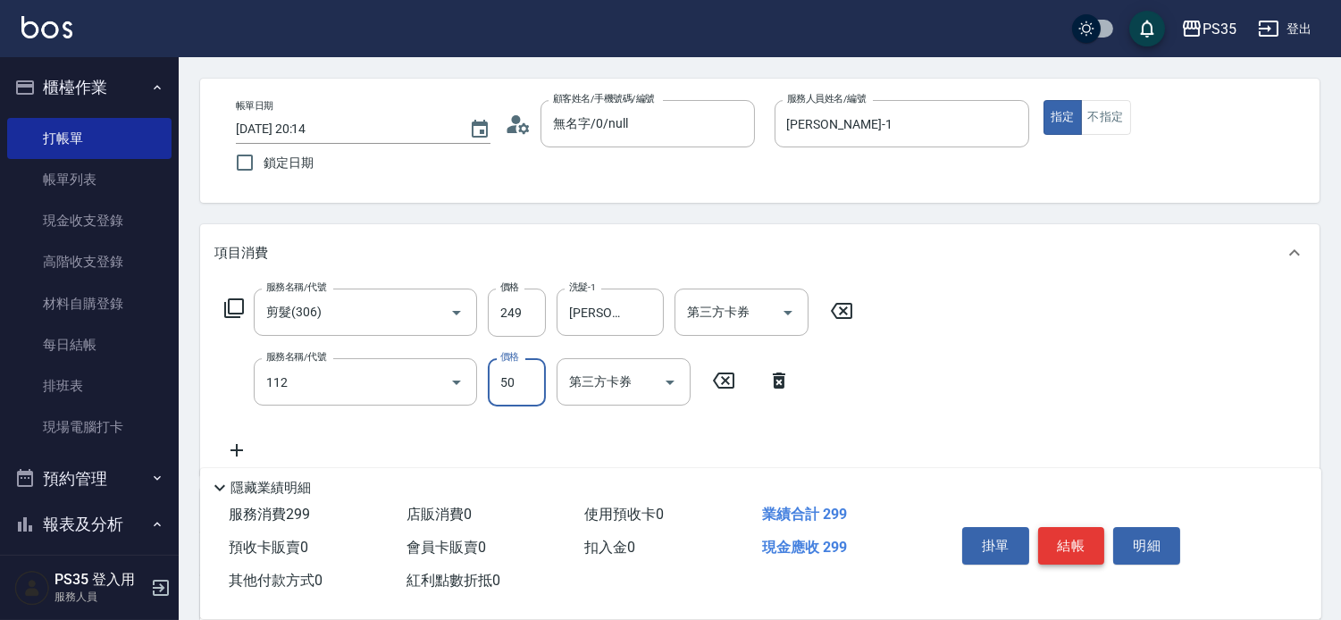
type input "精油50(112)"
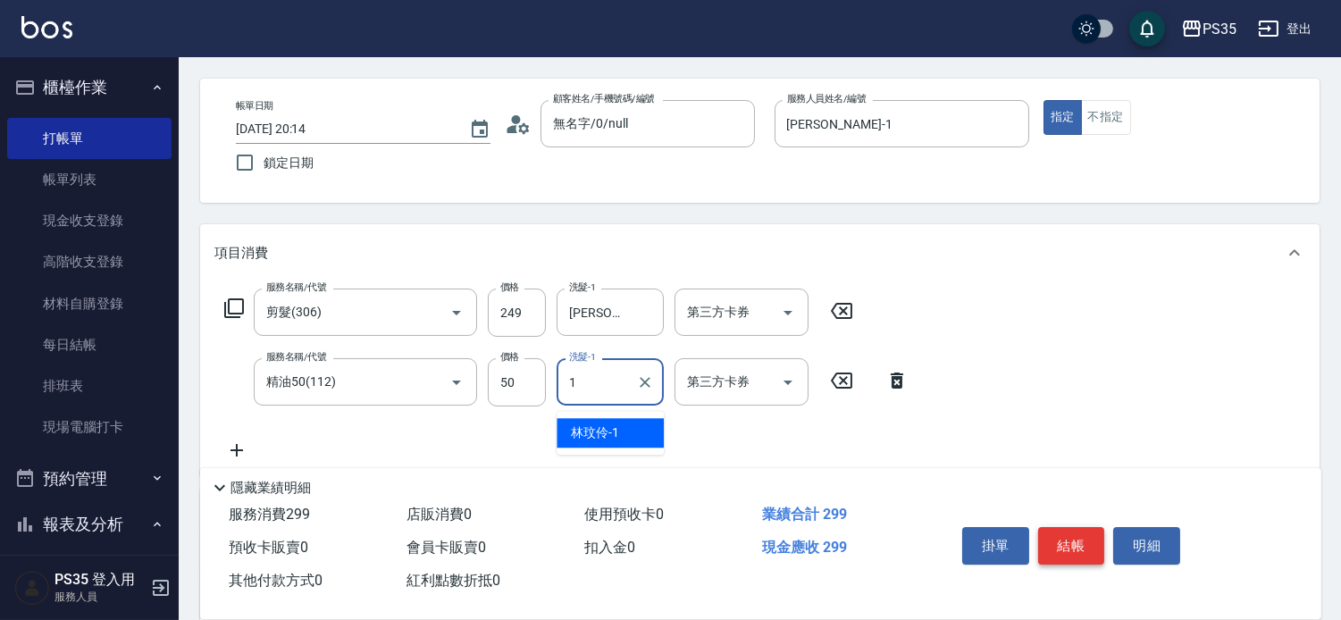
type input "[PERSON_NAME]-1"
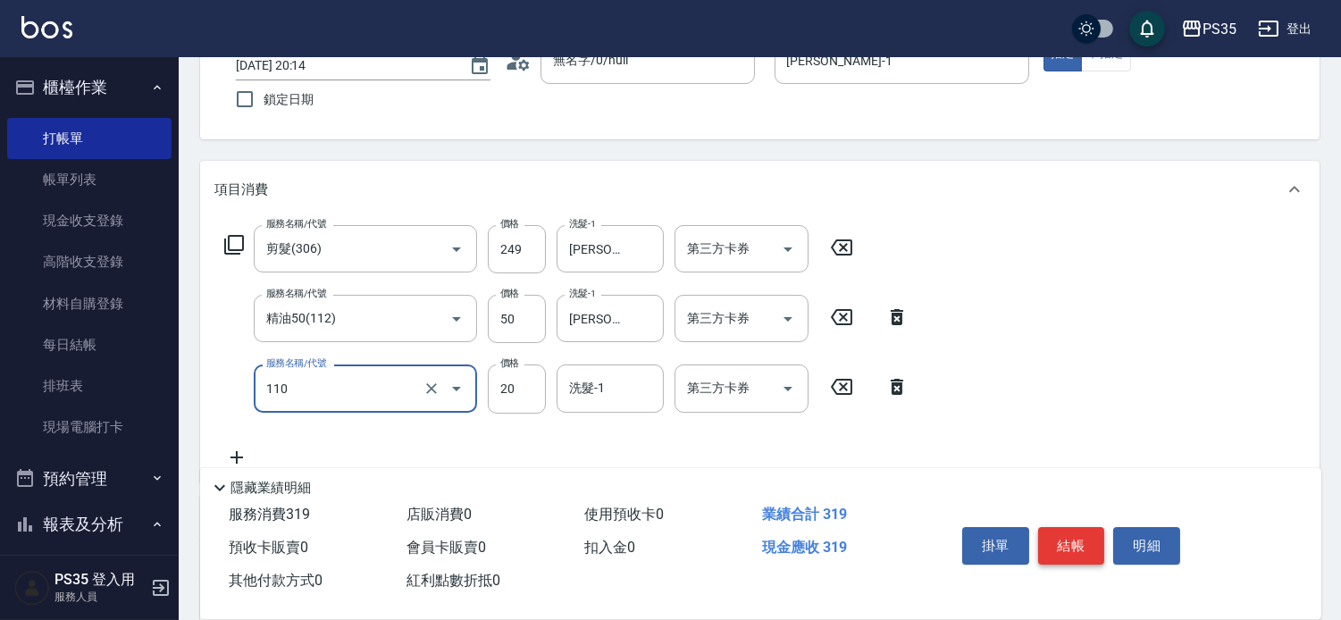
scroll to position [164, 0]
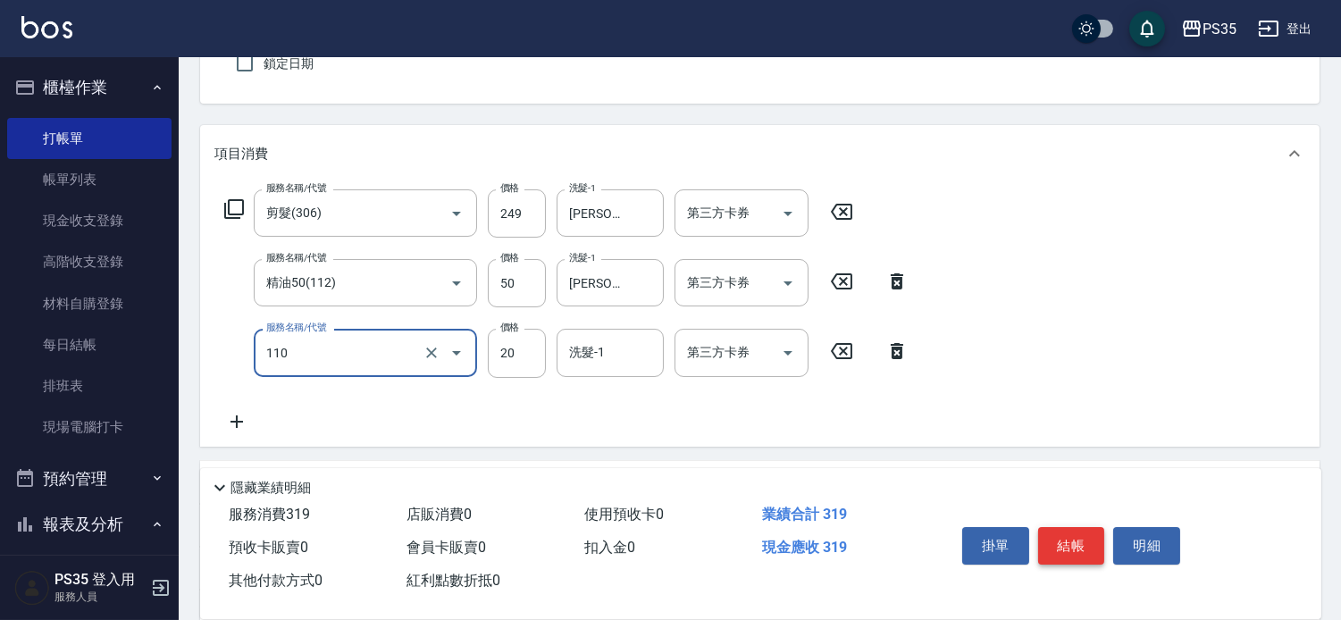
type input "潤絲(110)"
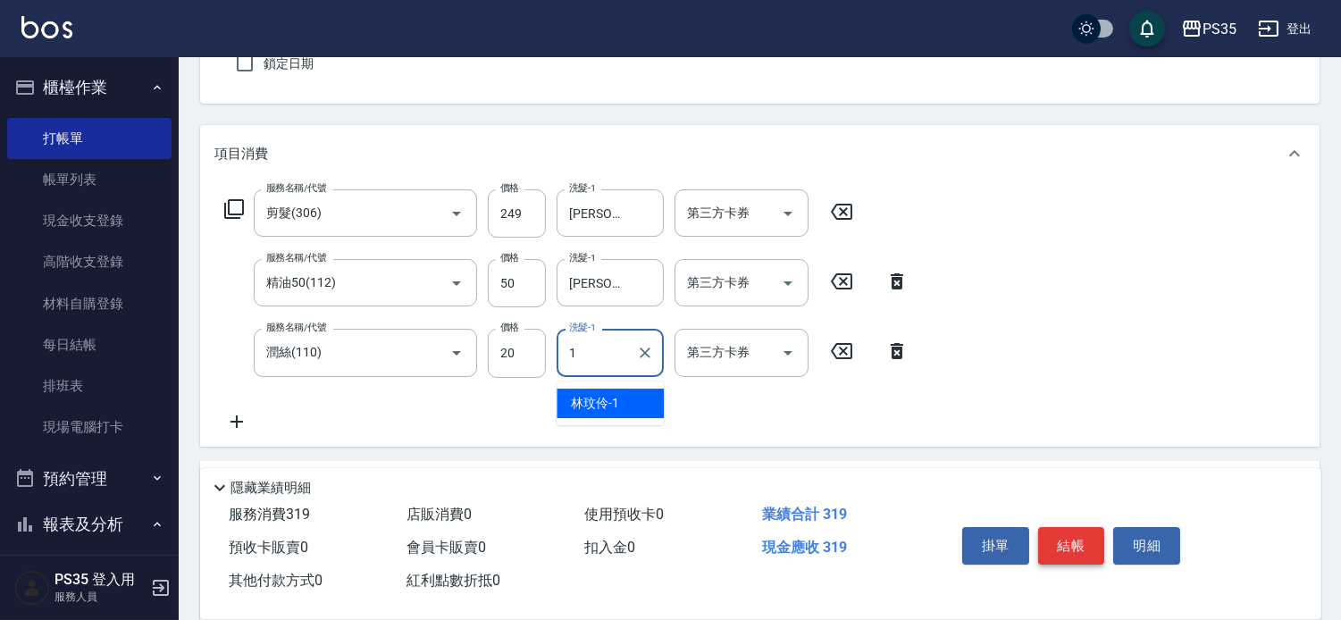
type input "[PERSON_NAME]-1"
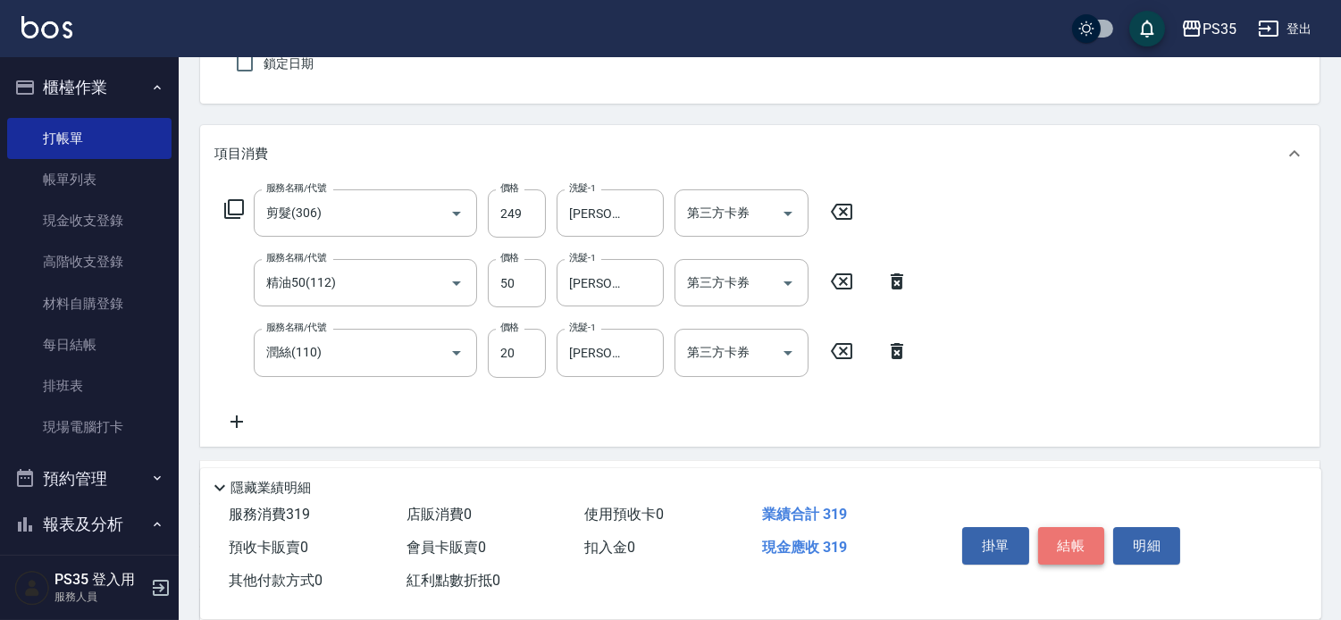
click at [1082, 527] on button "結帳" at bounding box center [1071, 546] width 67 height 38
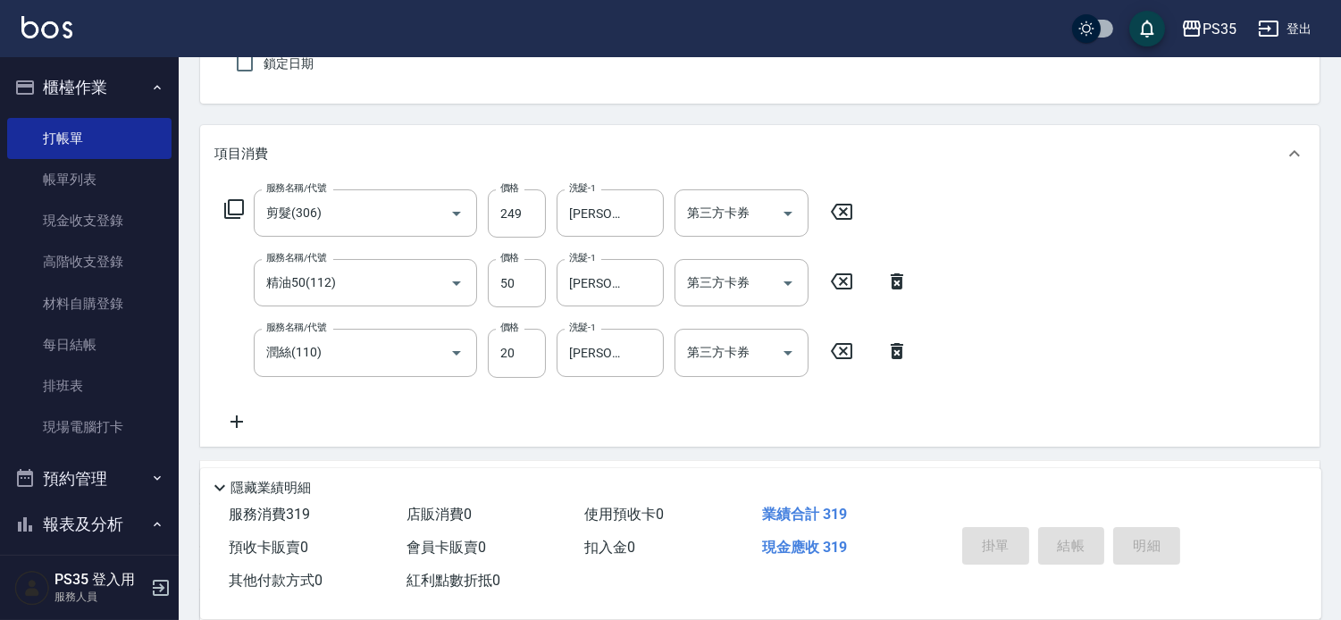
type input "[DATE] 20:15"
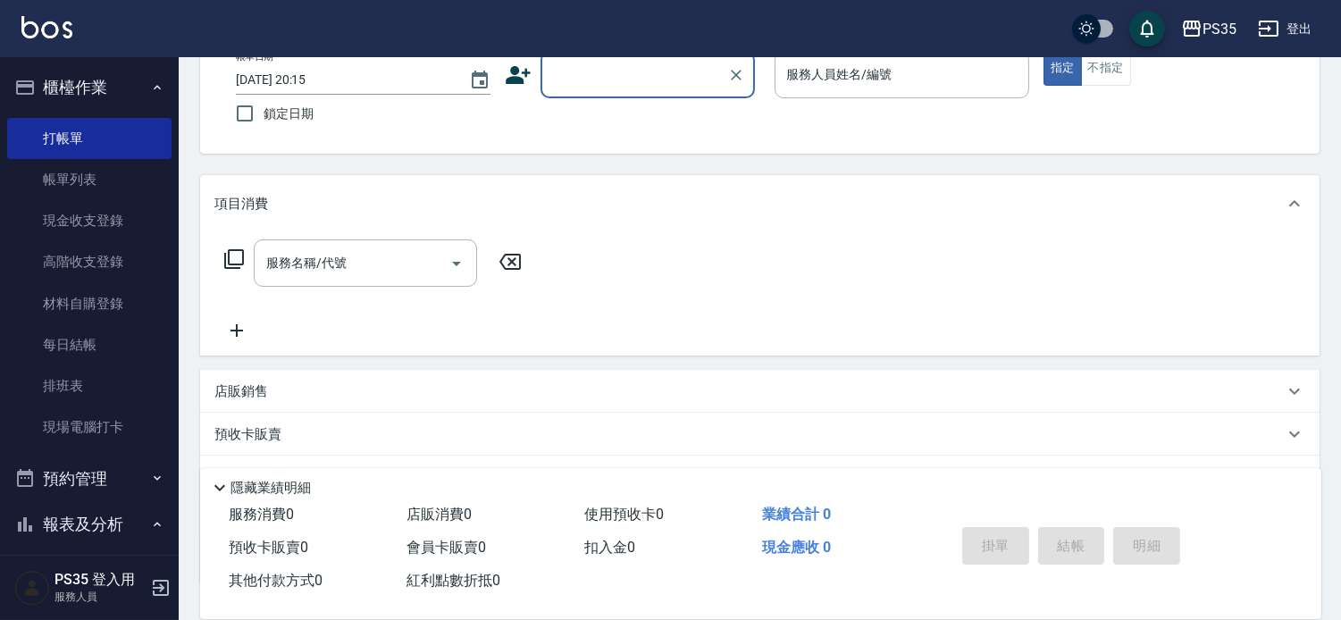
scroll to position [65, 0]
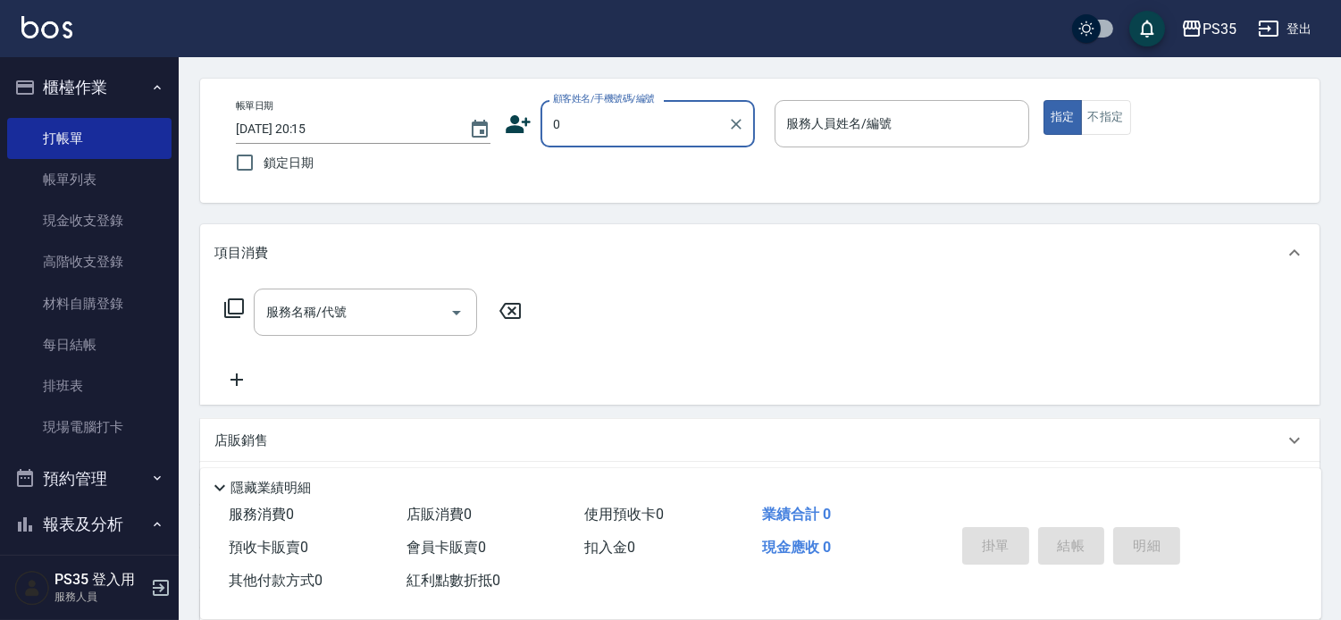
type input "無名字/0/null"
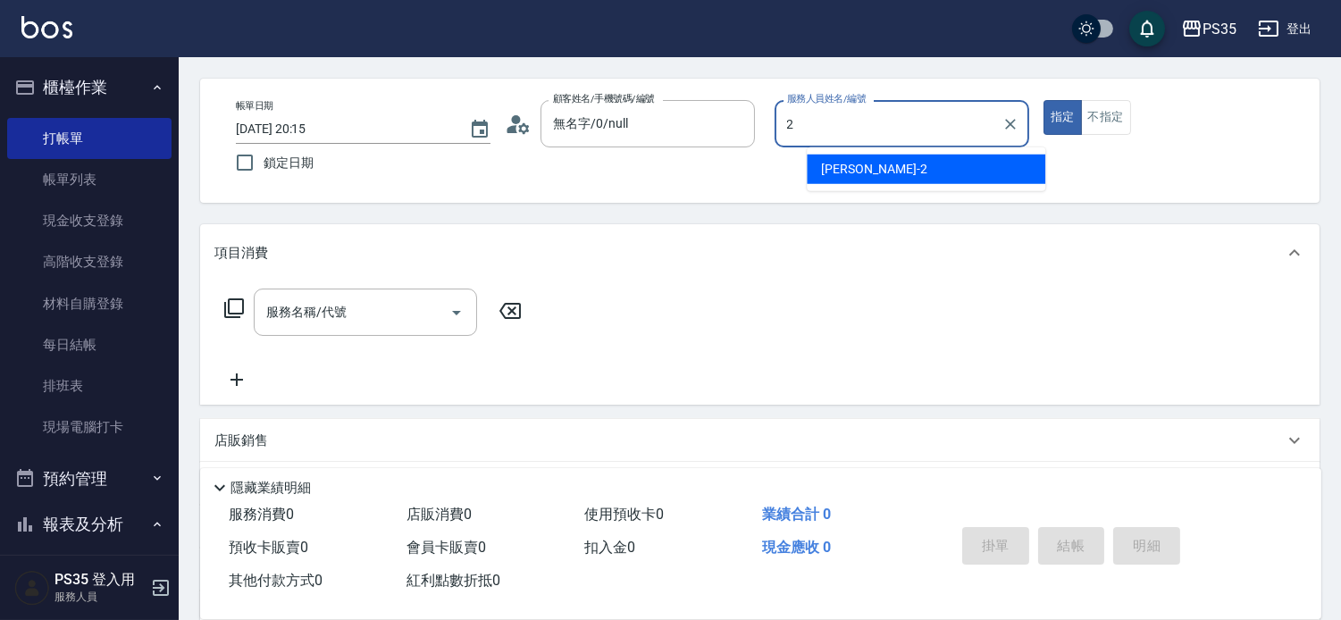
type input "[PERSON_NAME]-2"
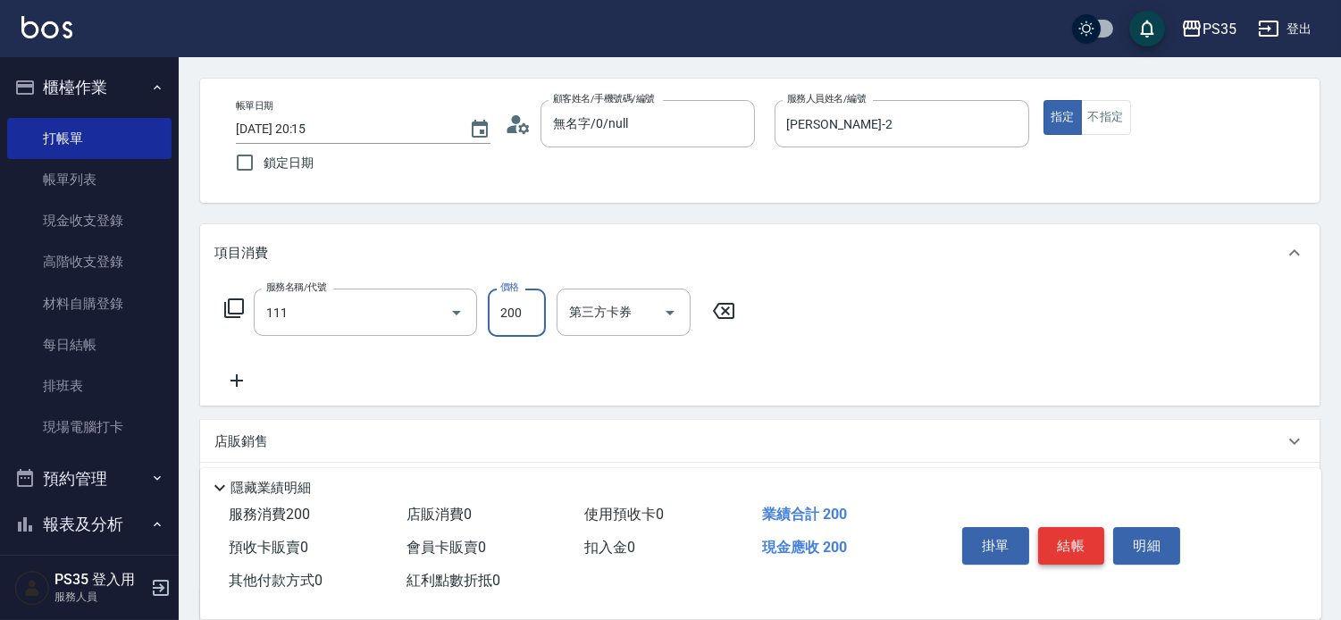
type input "200(111)"
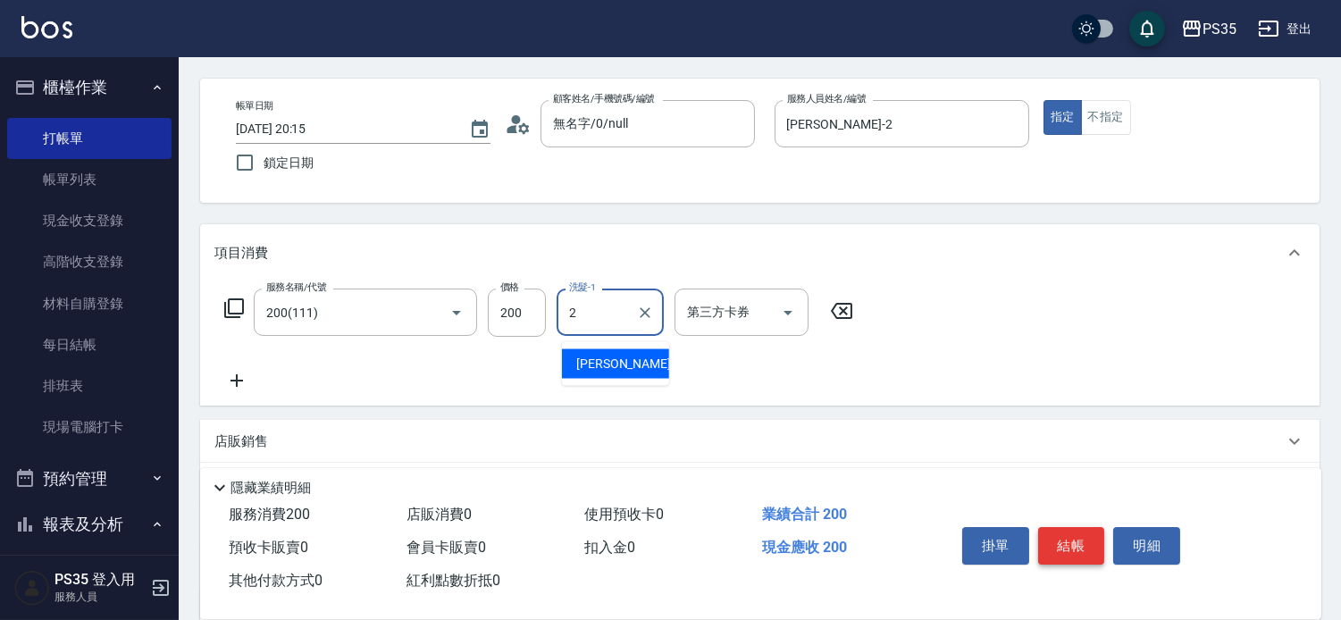
type input "[PERSON_NAME]-2"
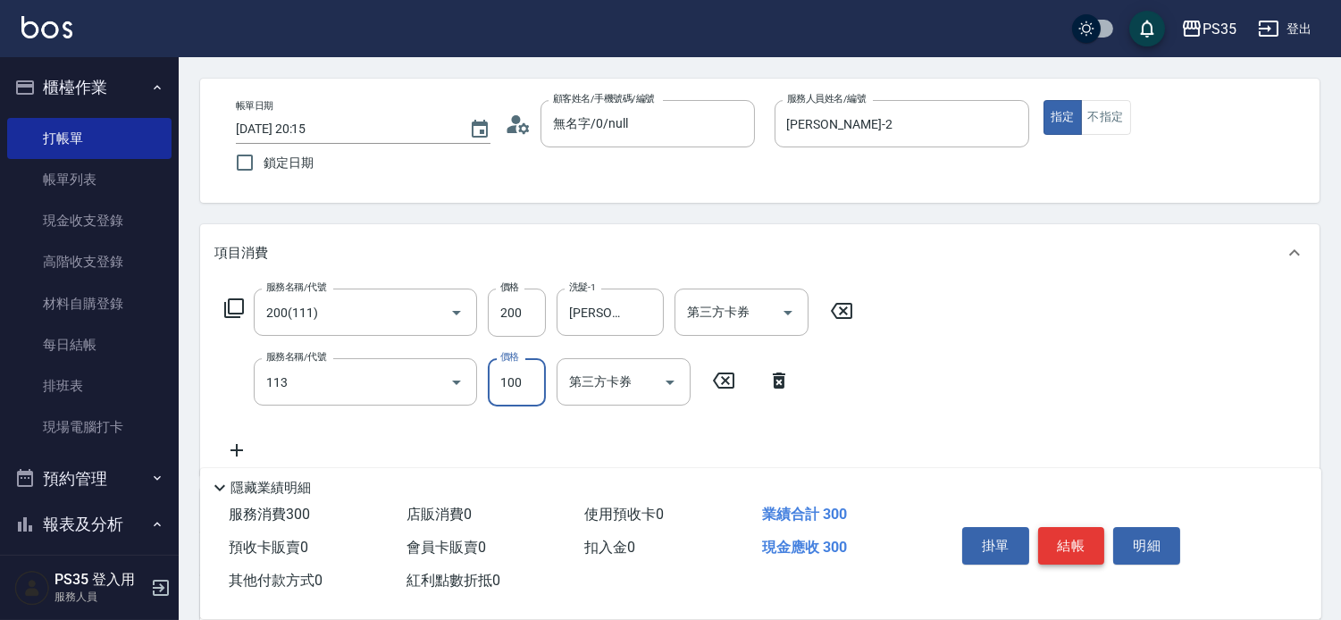
type input "瞬護100(113)"
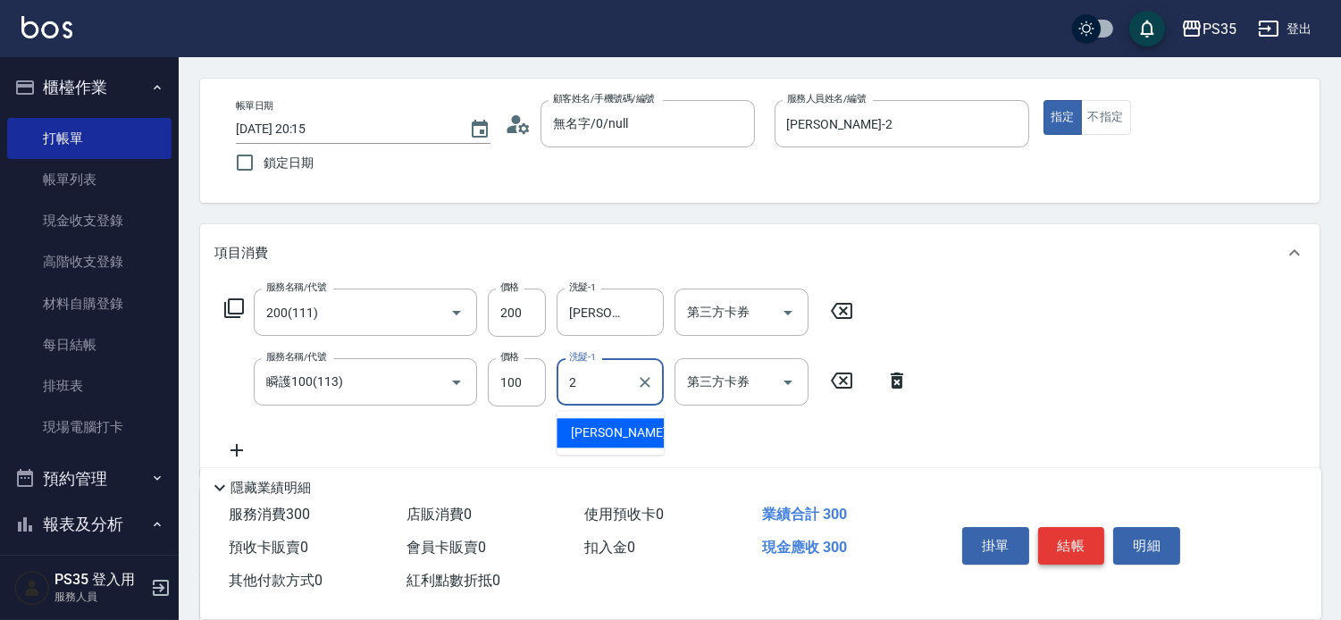
type input "[PERSON_NAME]-2"
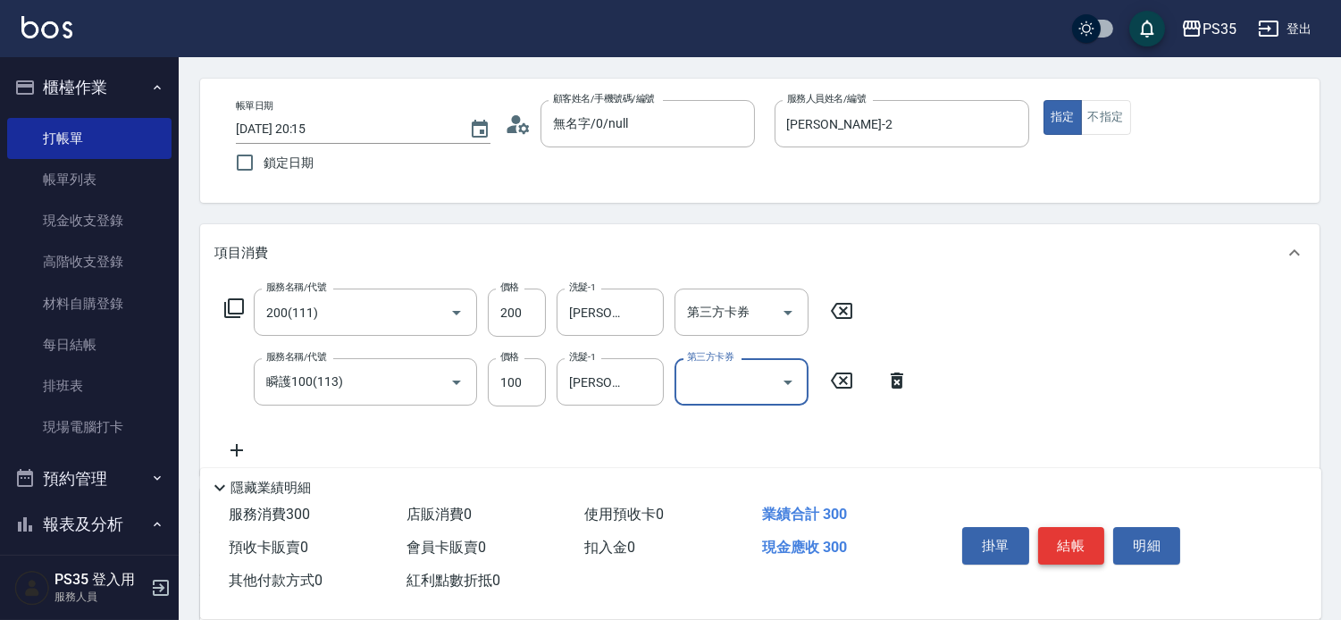
click at [1082, 527] on button "結帳" at bounding box center [1071, 546] width 67 height 38
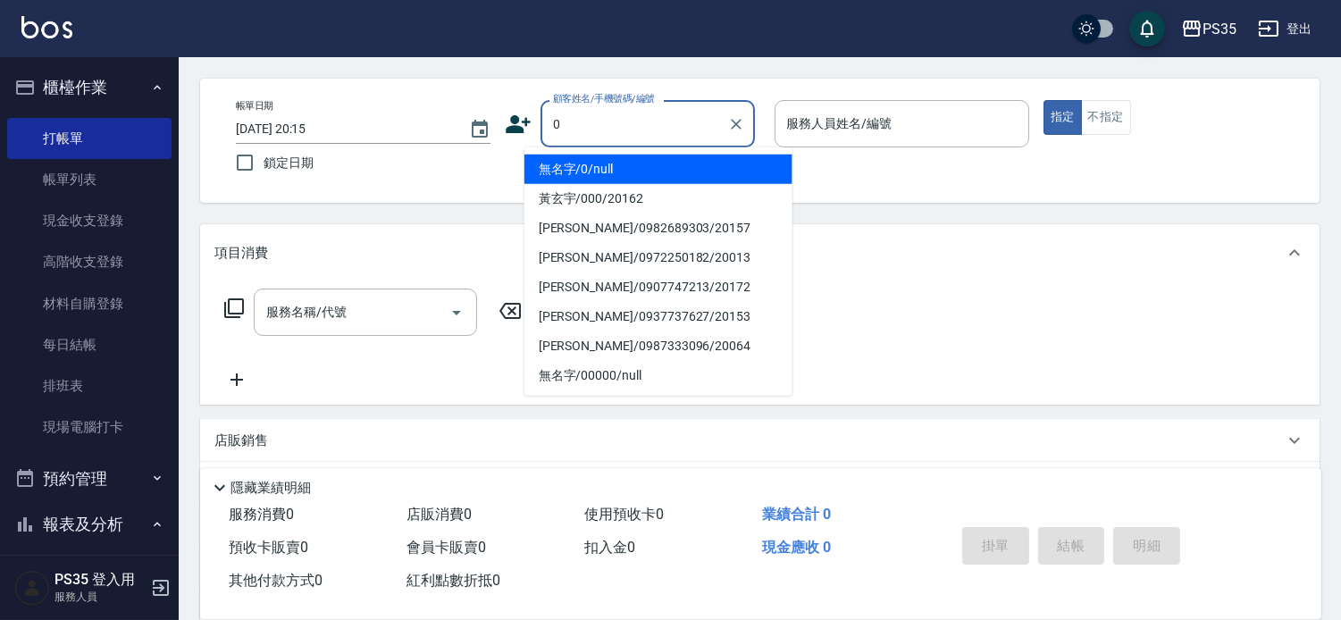
type input "0"
type input "1"
type input "無名字/0/null"
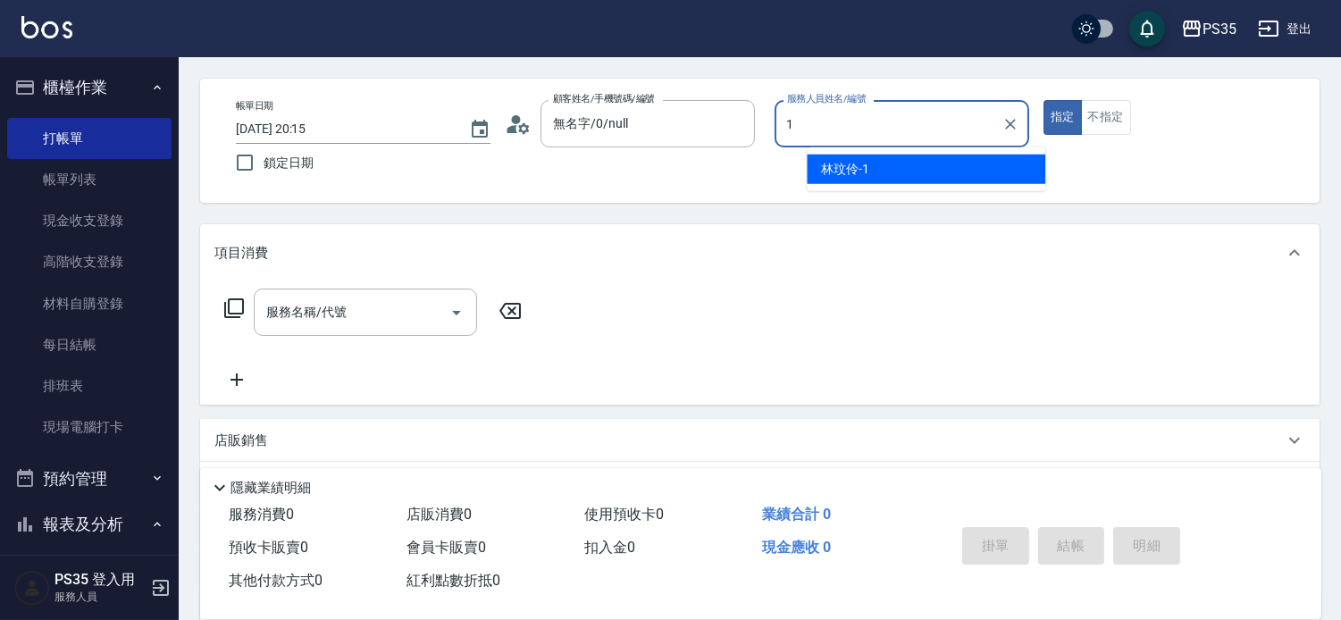
type input "[PERSON_NAME]-1"
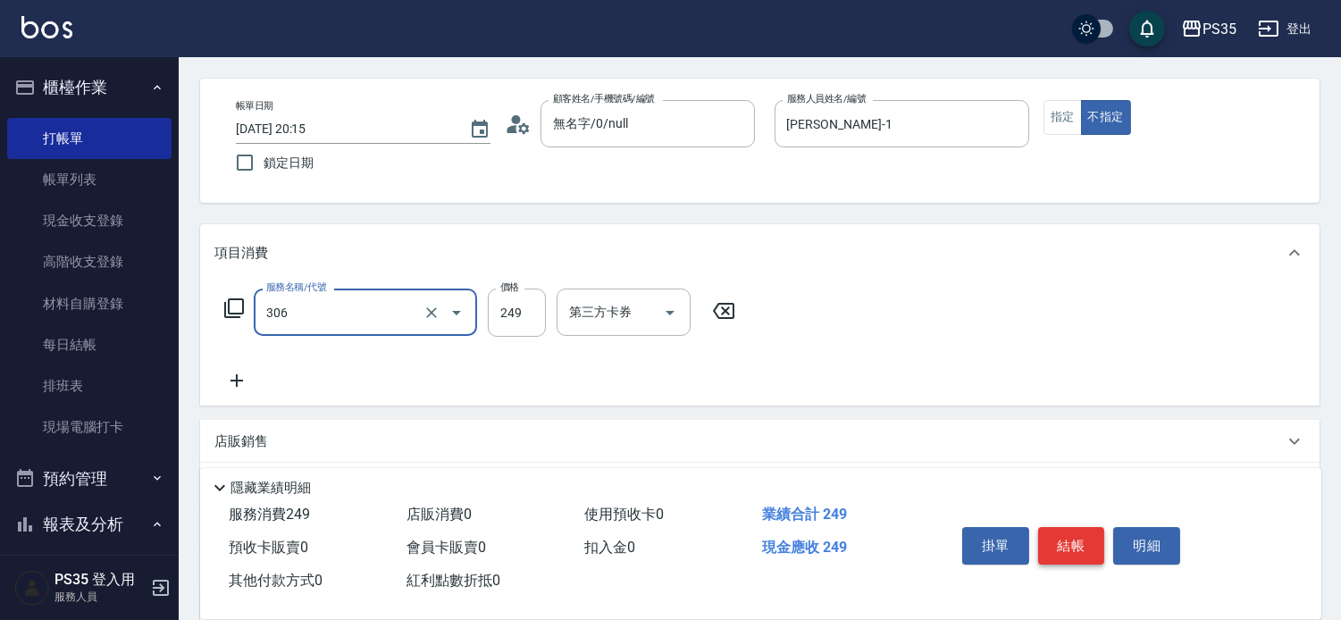
type input "剪髮(306)"
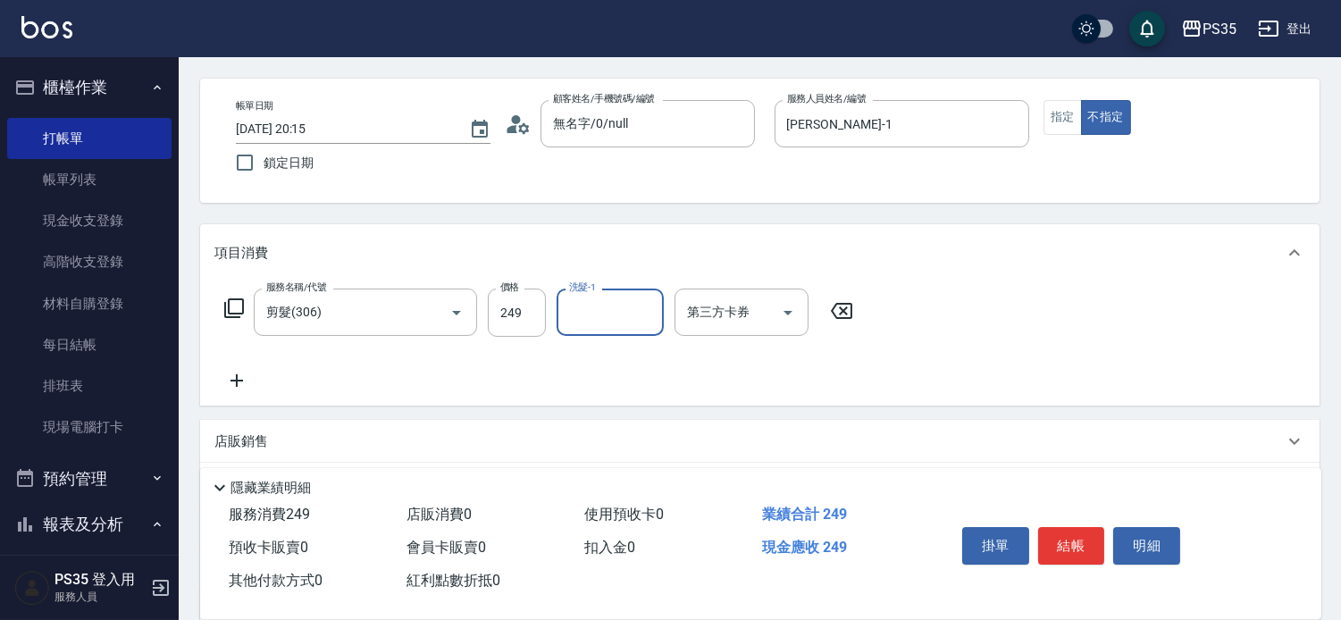
click at [847, 309] on icon at bounding box center [841, 311] width 21 height 16
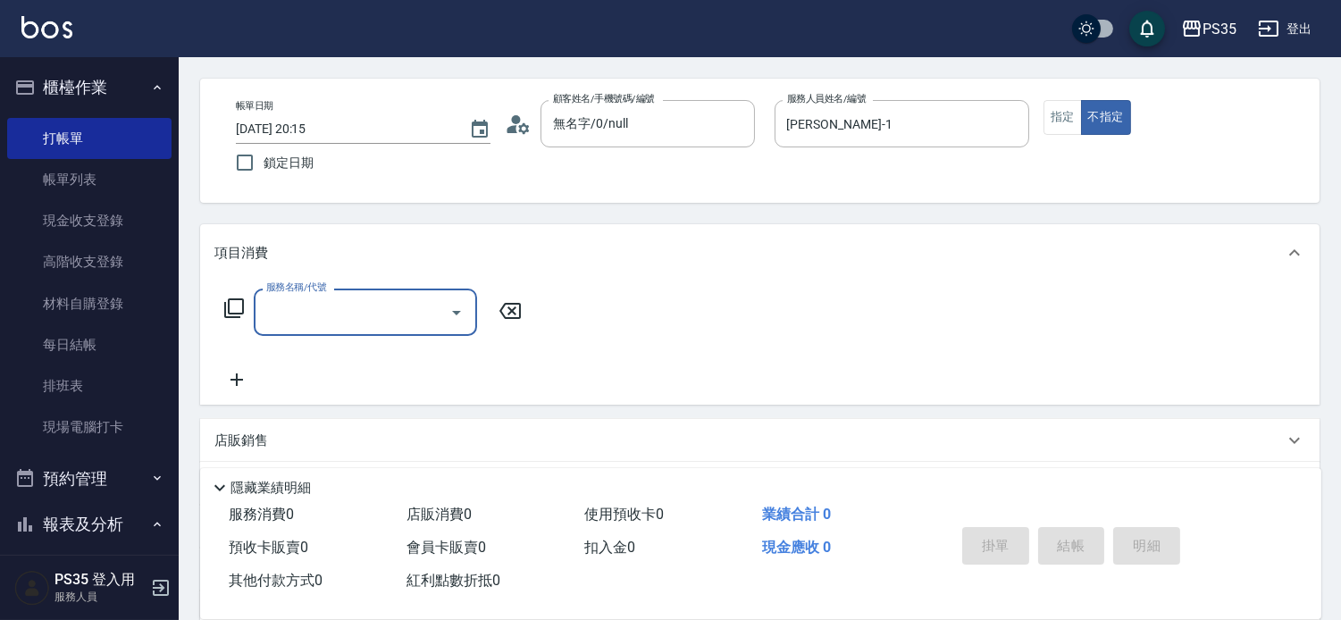
click at [378, 323] on input "服務名稱/代號" at bounding box center [352, 312] width 181 height 31
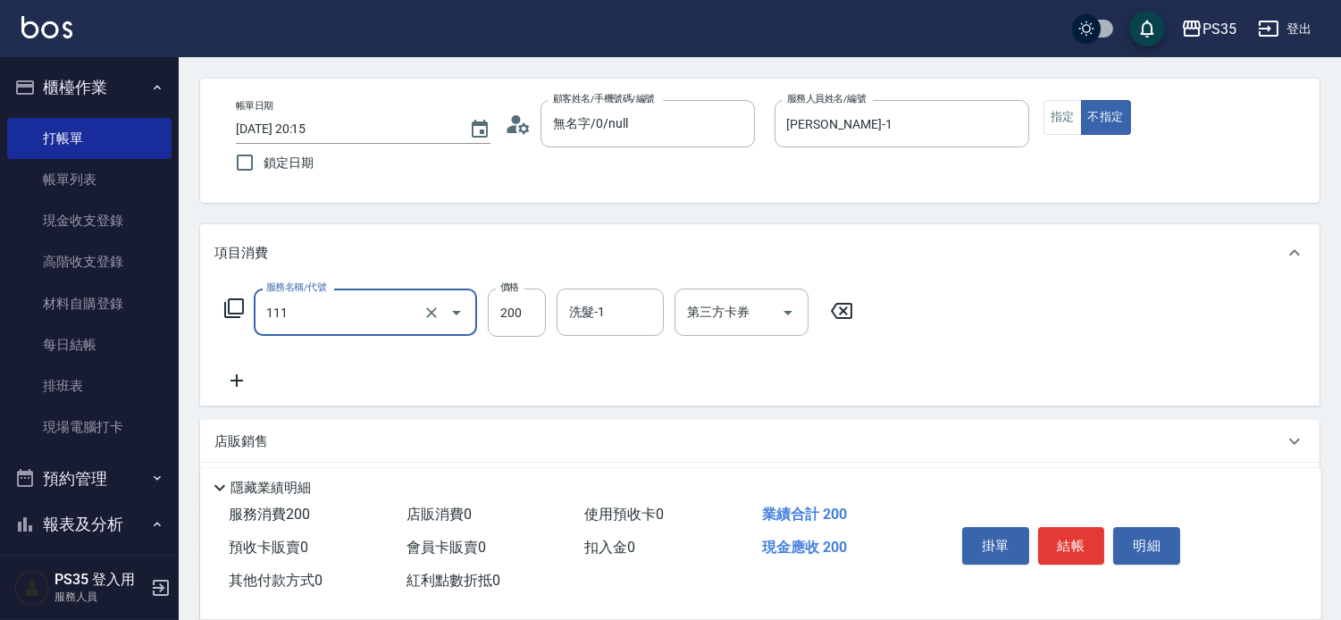
type input "200(111)"
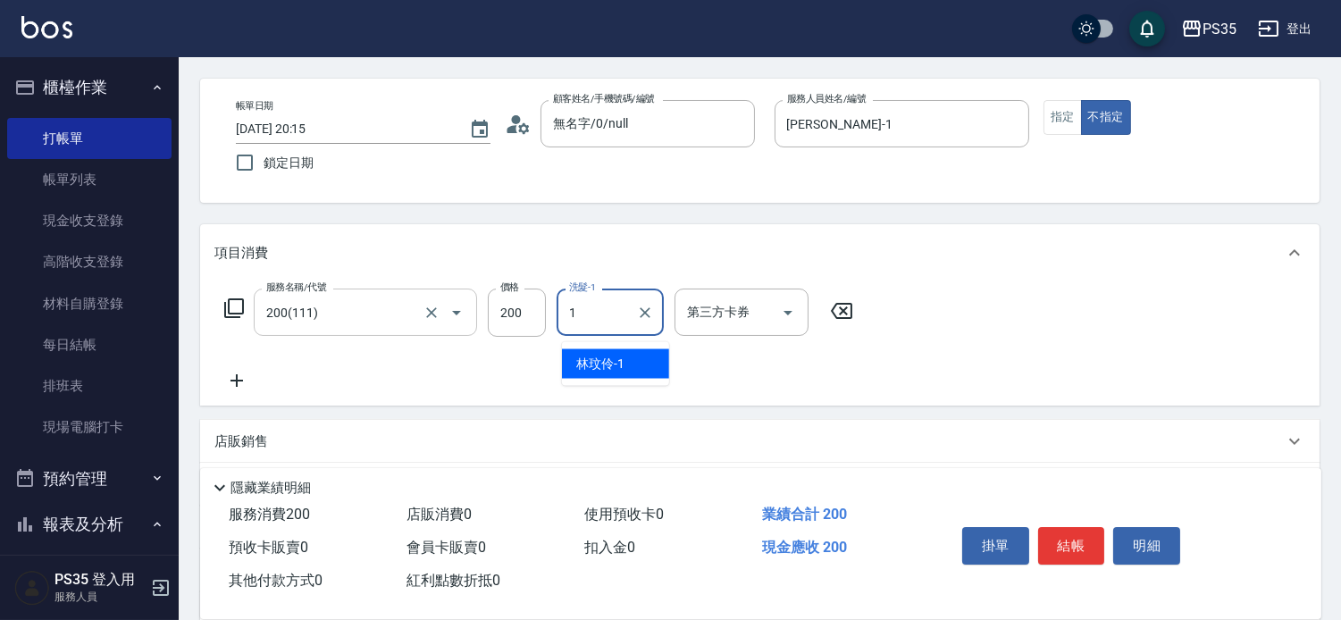
type input "[PERSON_NAME]-1"
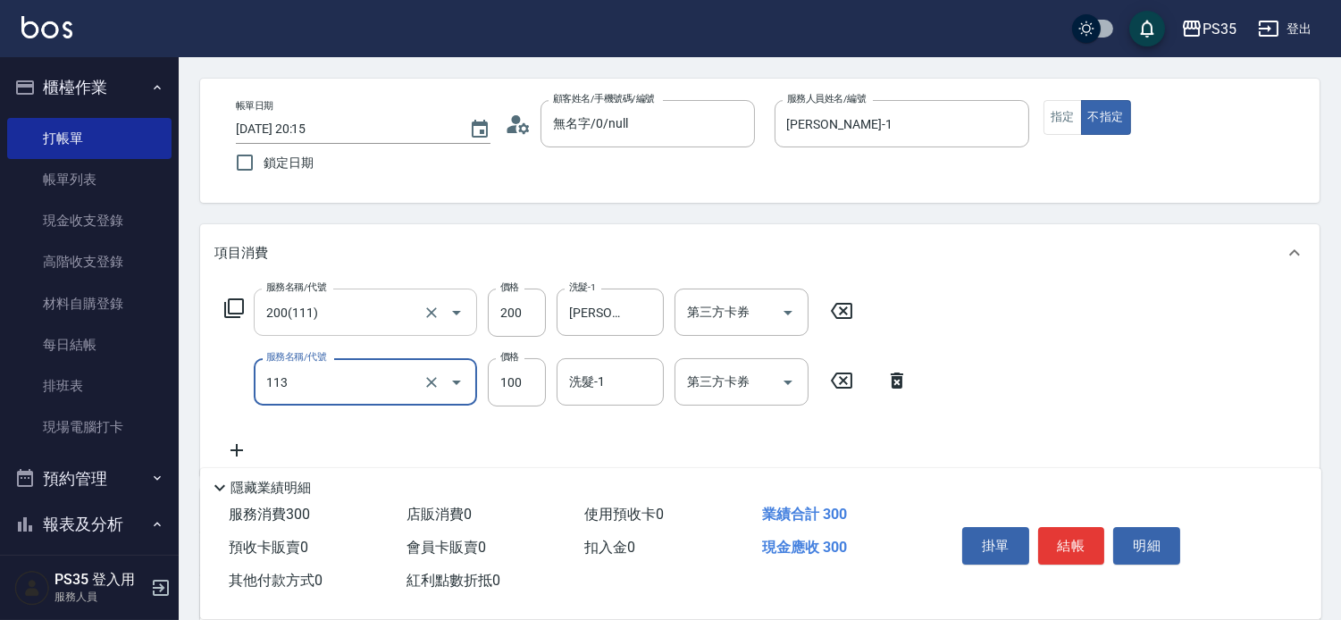
type input "瞬護100(113)"
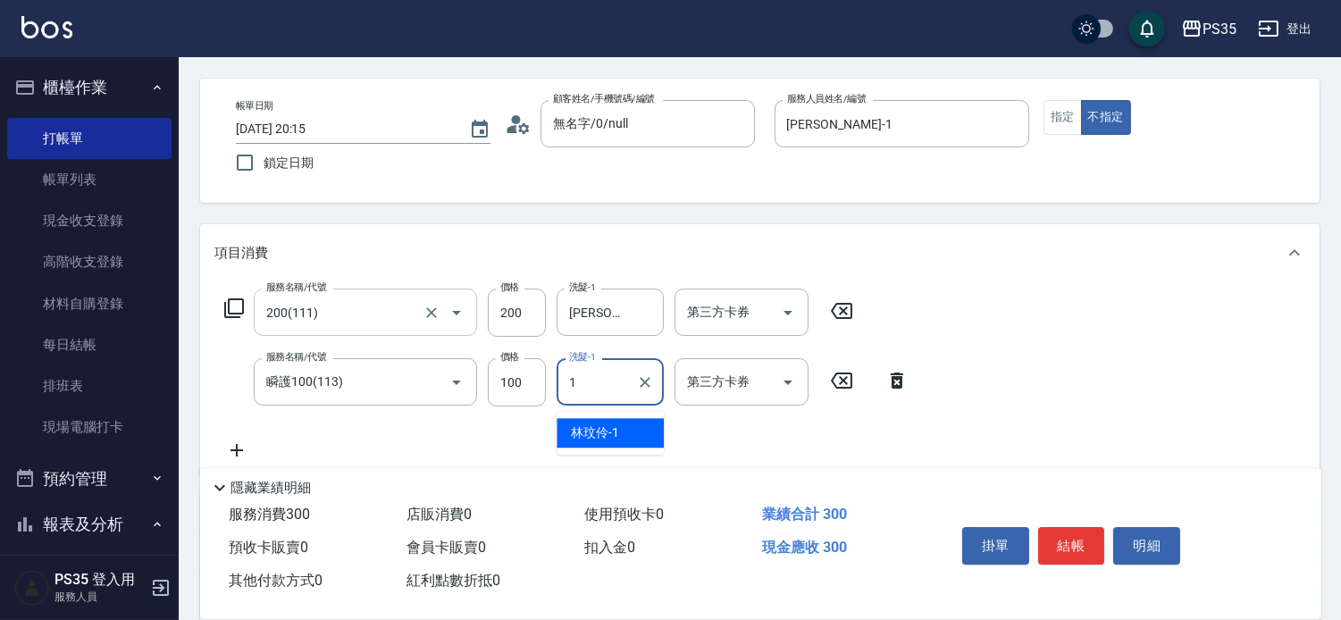
type input "[PERSON_NAME]-1"
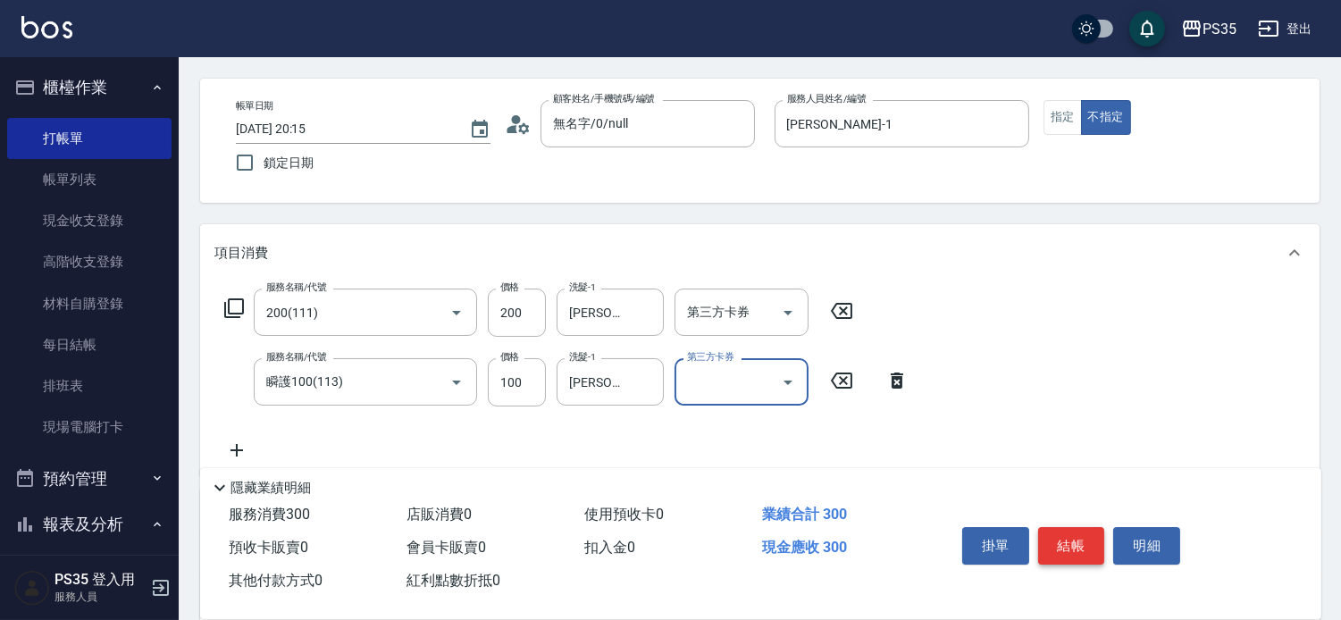
click at [1074, 530] on button "結帳" at bounding box center [1071, 546] width 67 height 38
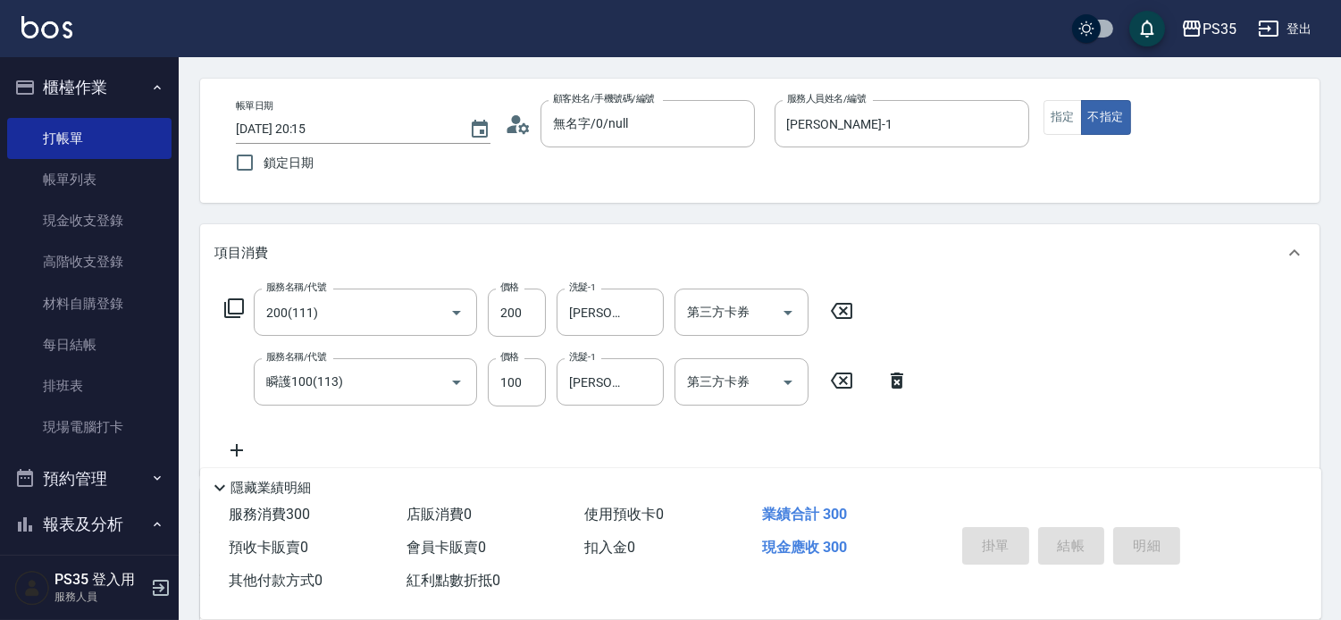
type input "[DATE] 20:16"
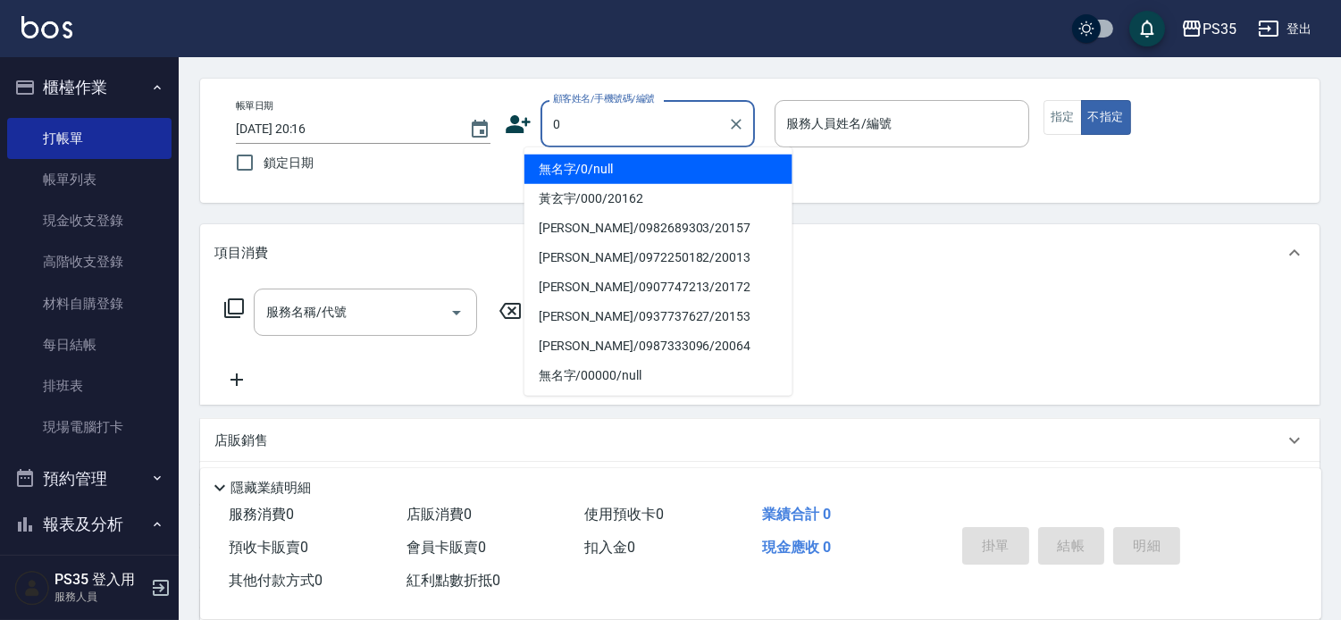
type input "0"
type input "1"
type input "無名字/0/null"
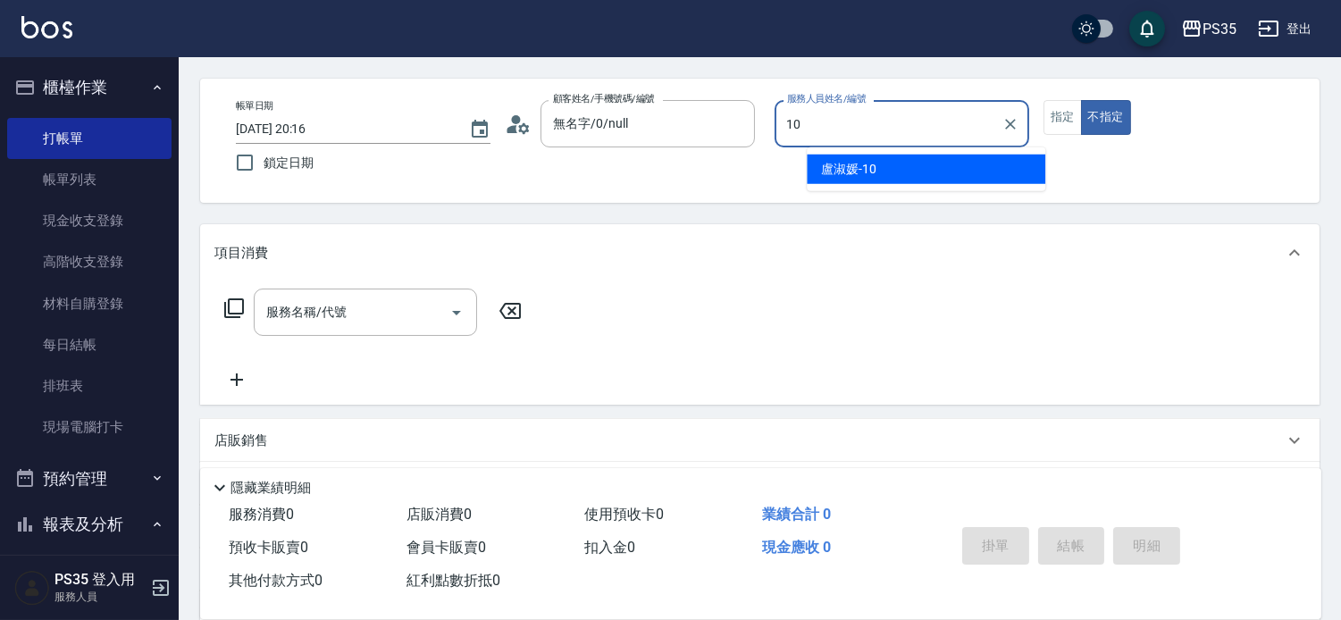
type input "[PERSON_NAME]-10"
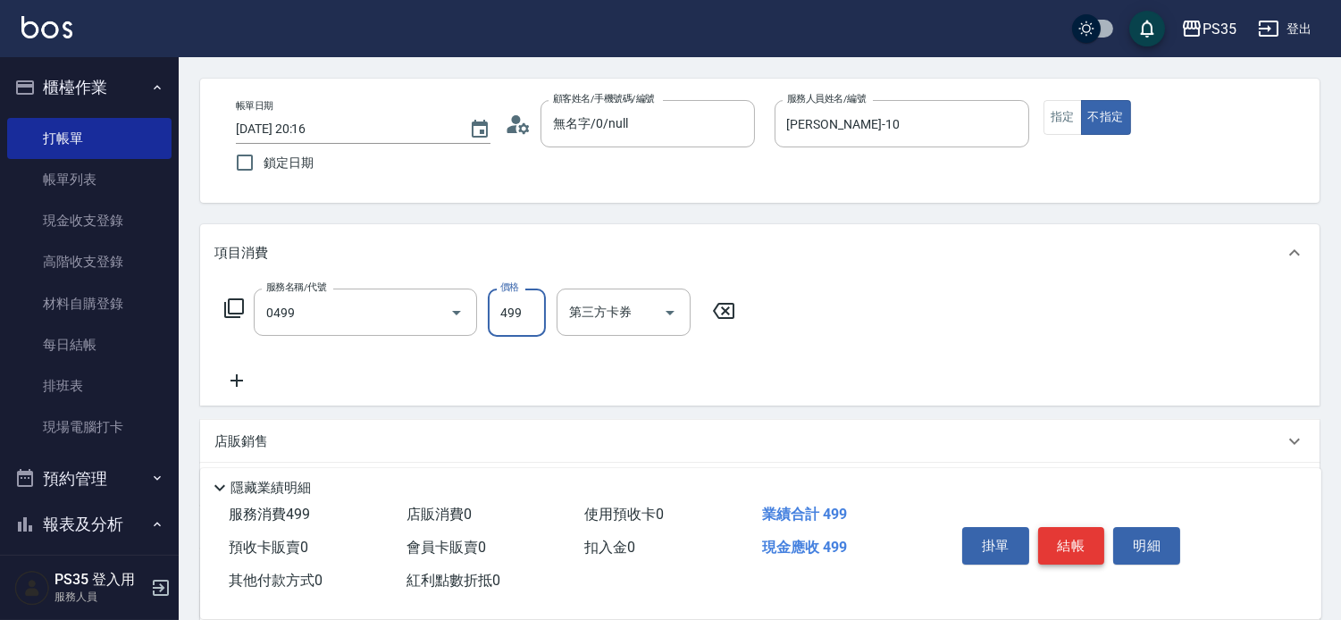
type input "[PERSON_NAME]499(0499)"
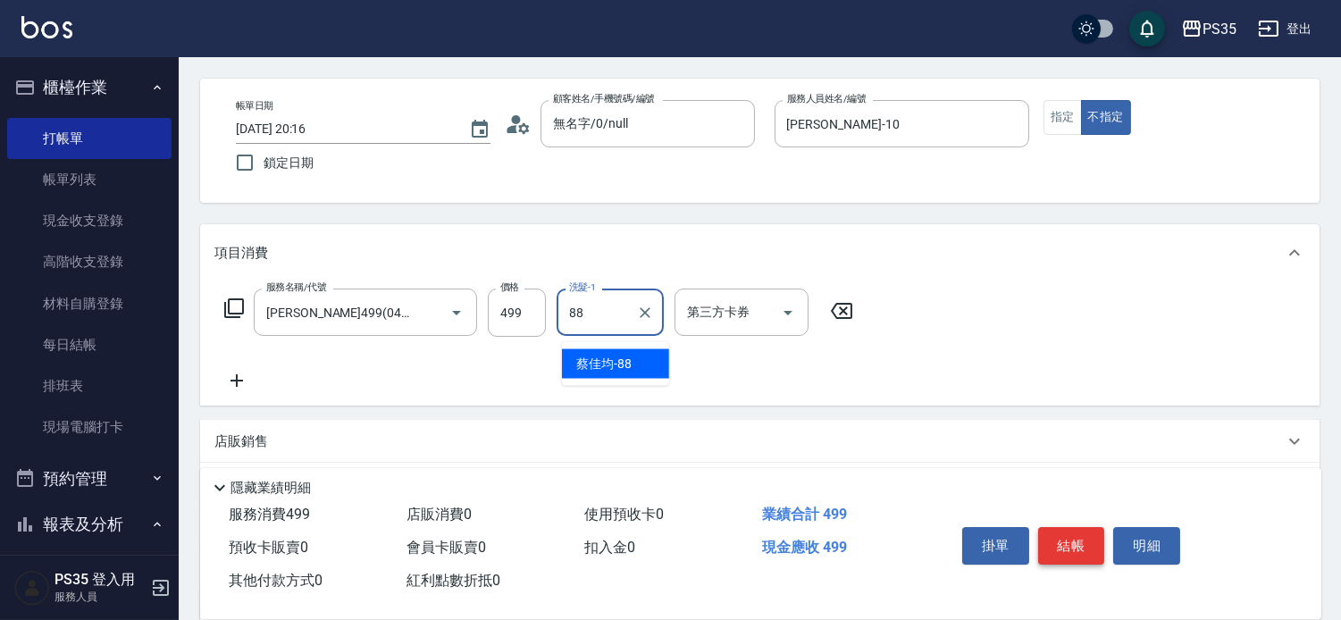
type input "[PERSON_NAME]-88"
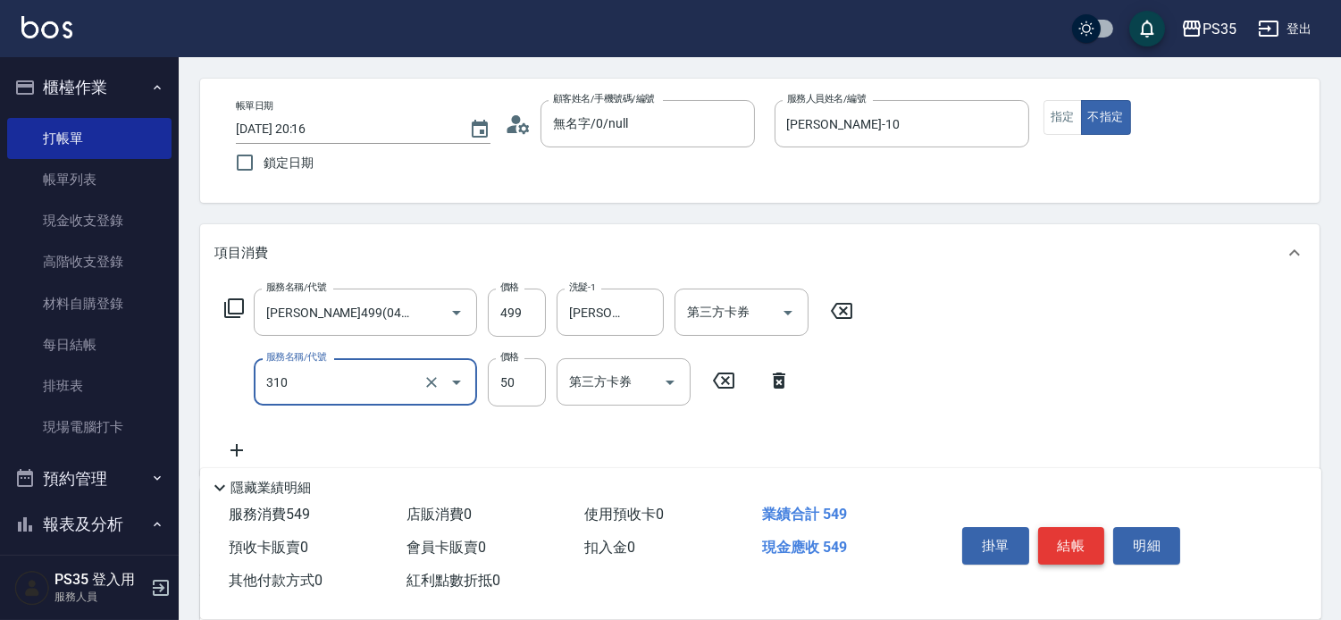
type input "剪瀏海(310)"
click at [1074, 530] on button "結帳" at bounding box center [1071, 546] width 67 height 38
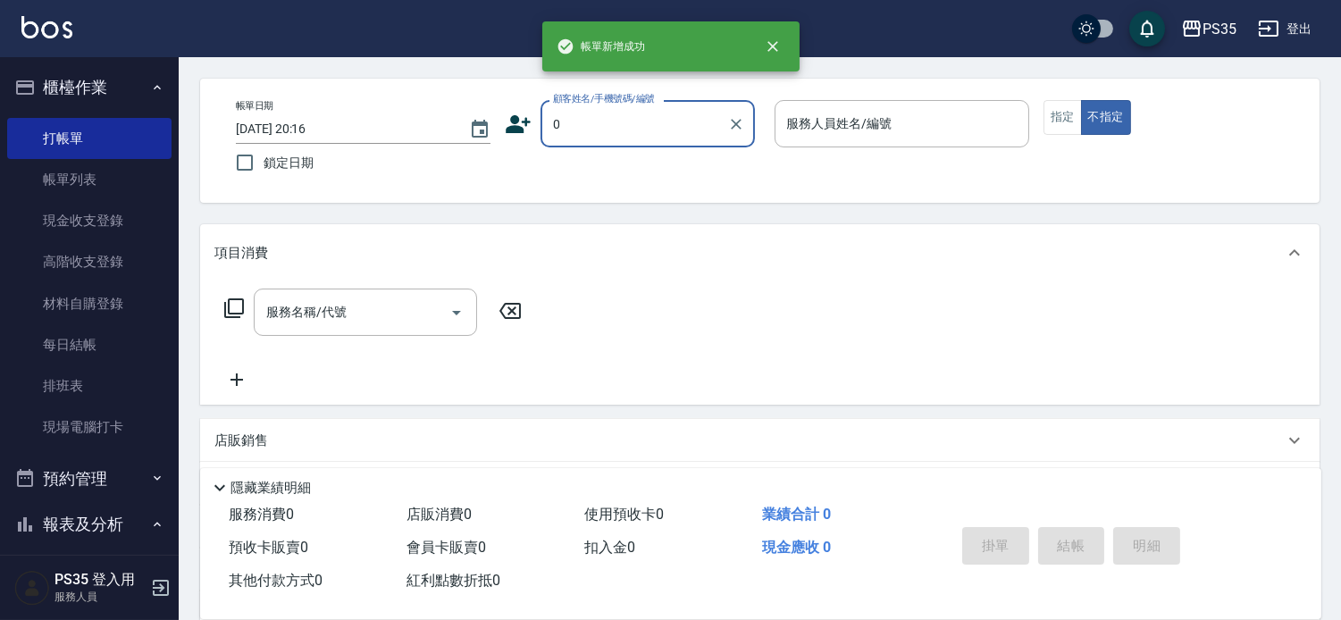
type input "0"
type input "1"
type input "無名字/0/null"
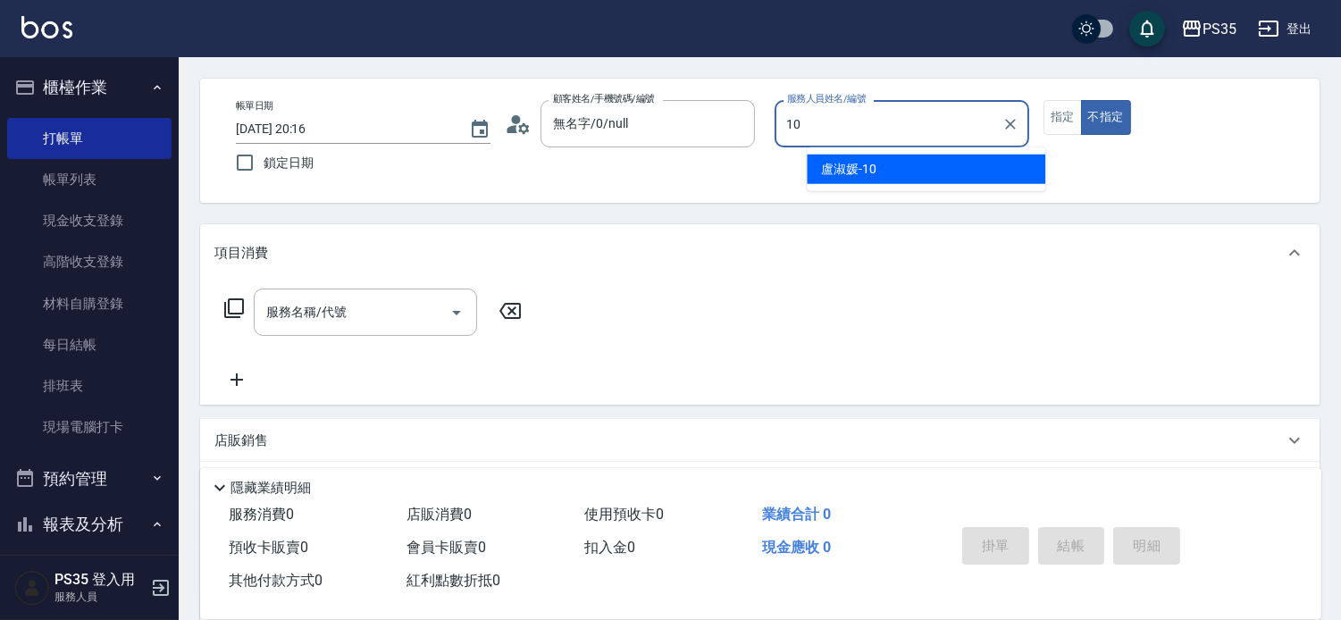
type input "[PERSON_NAME]-10"
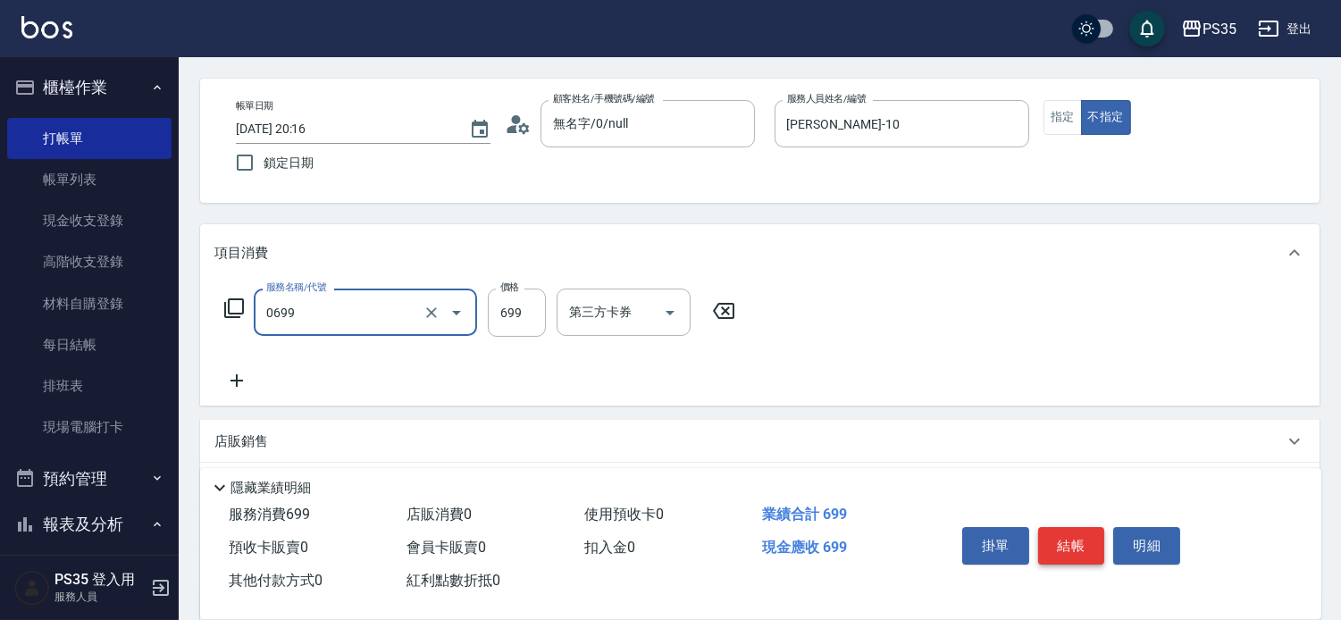
type input "精油SPA(0699)"
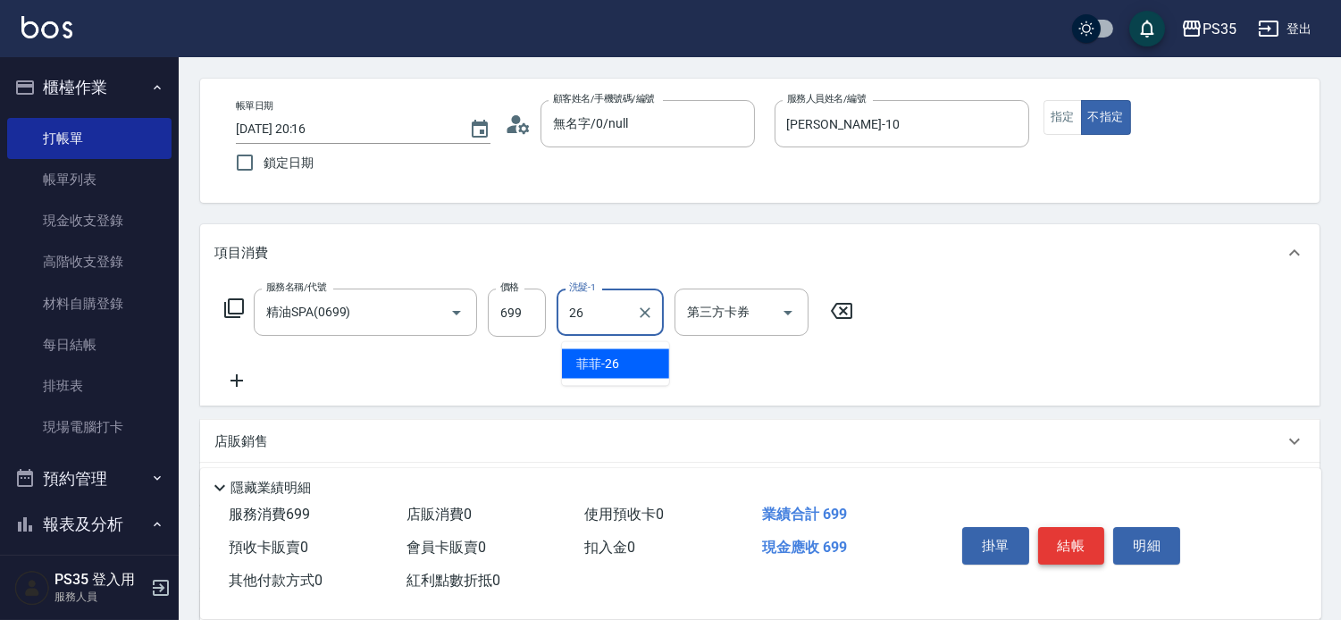
type input "菲菲-26"
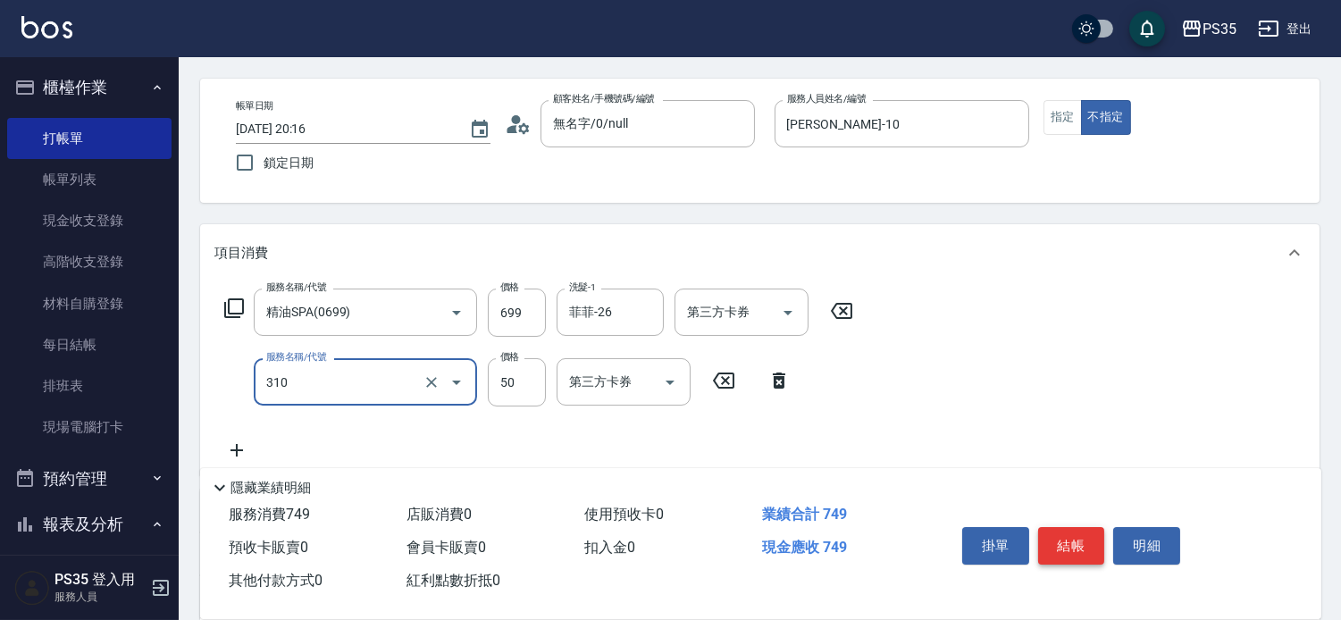
type input "剪瀏海(310)"
click at [1074, 530] on button "結帳" at bounding box center [1071, 546] width 67 height 38
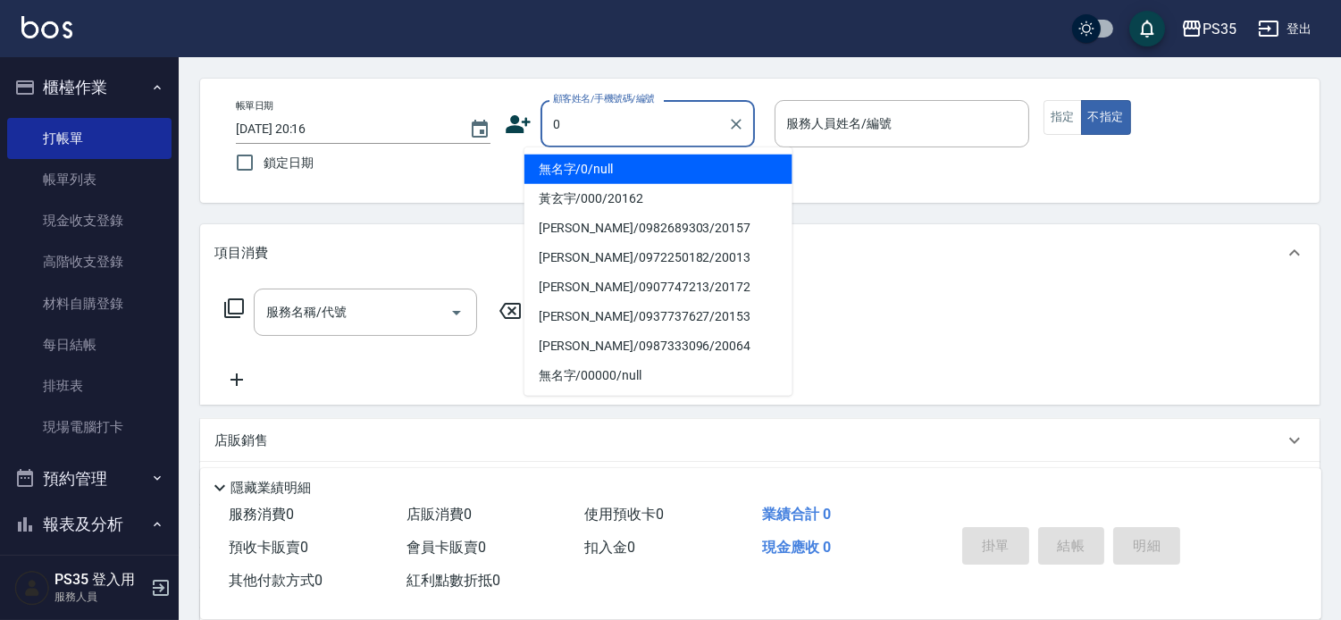
type input "0"
type input "2"
type input "無名字/0/null"
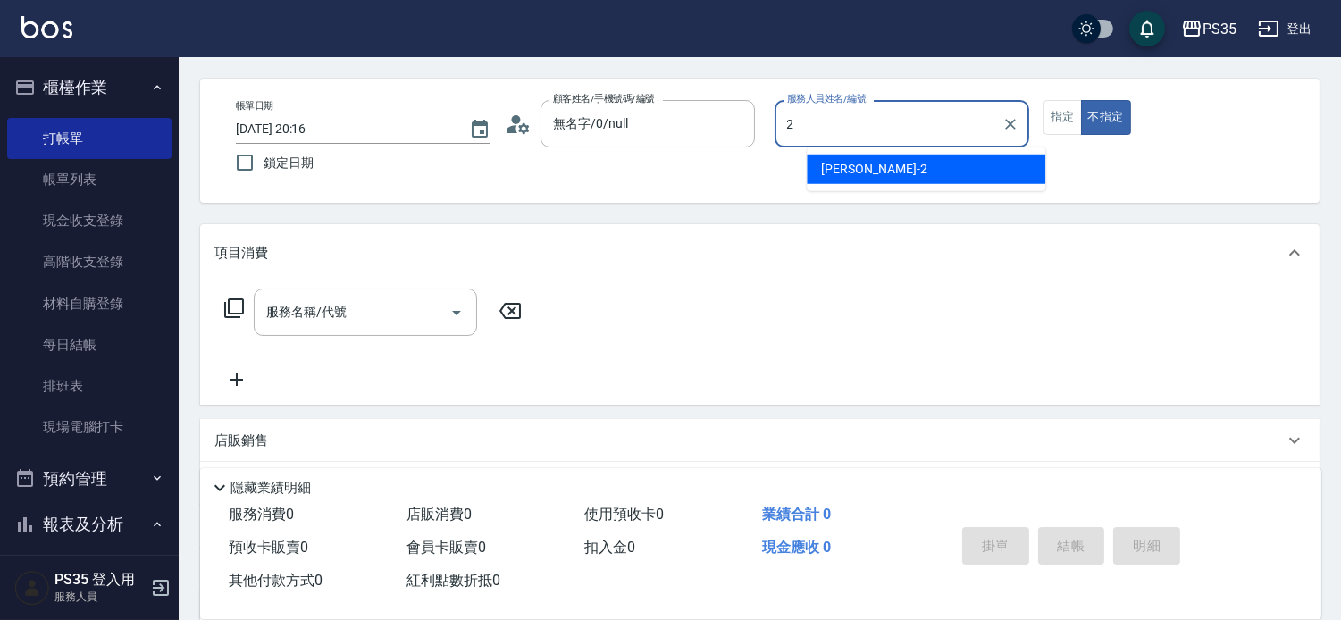
type input "[PERSON_NAME]-2"
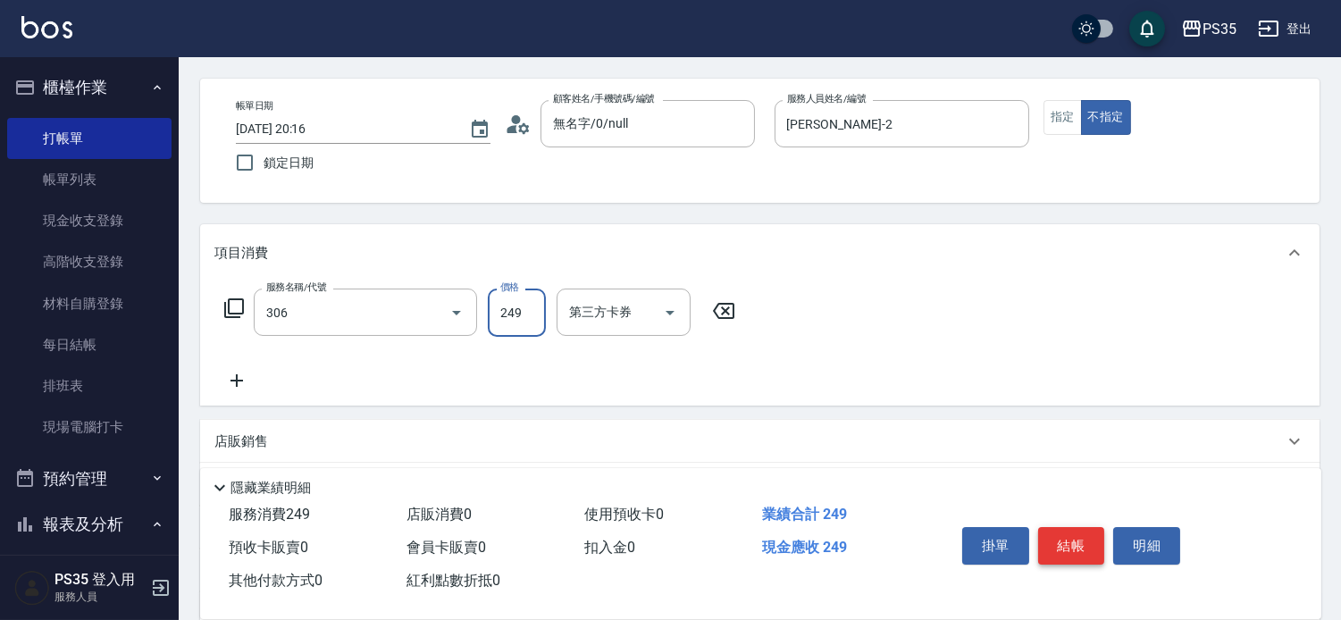
type input "剪髮(306)"
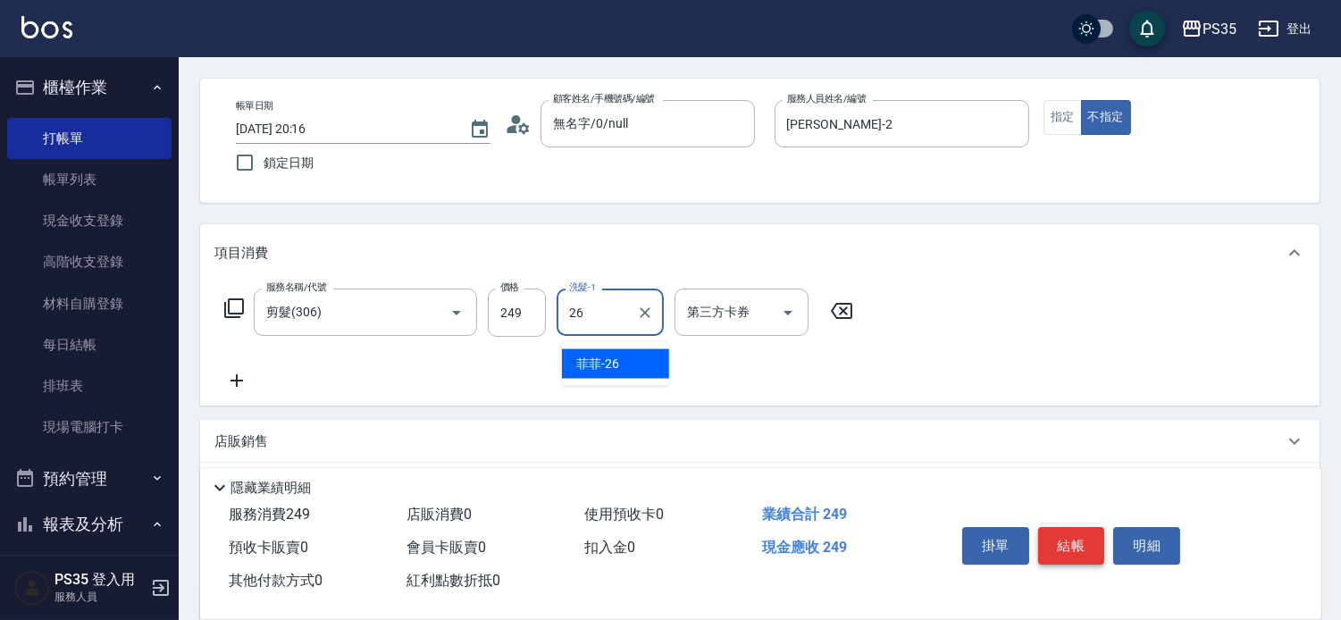
type input "菲菲-26"
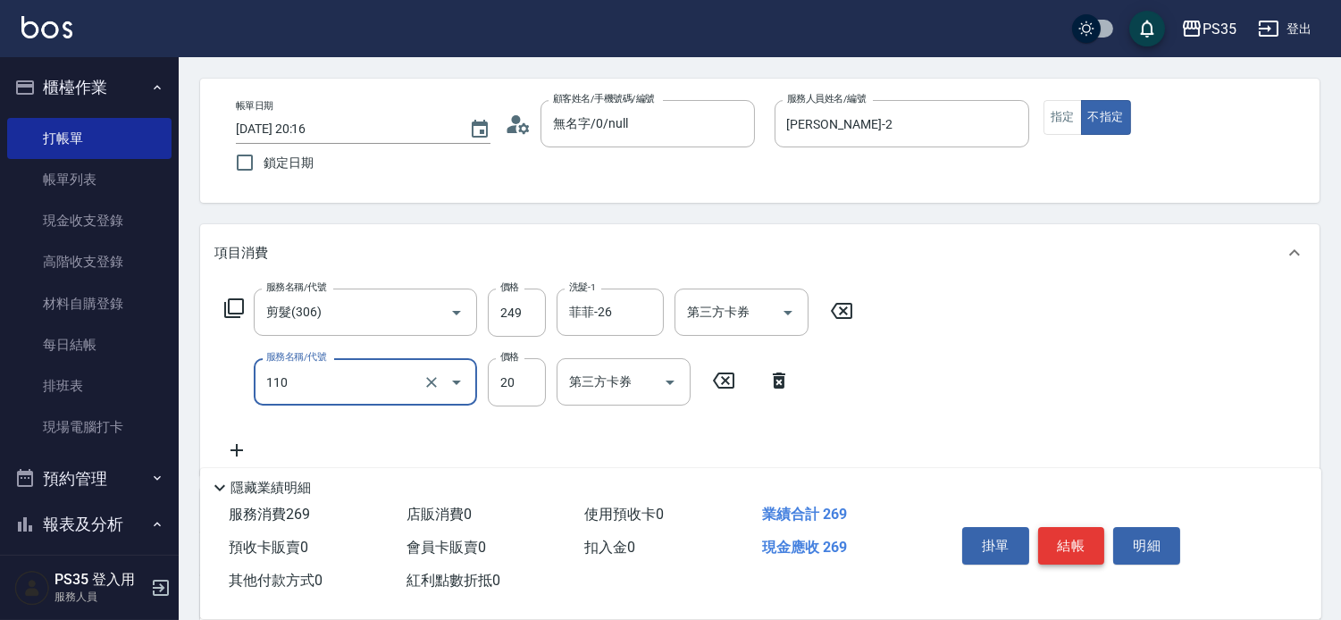
type input "潤絲(110)"
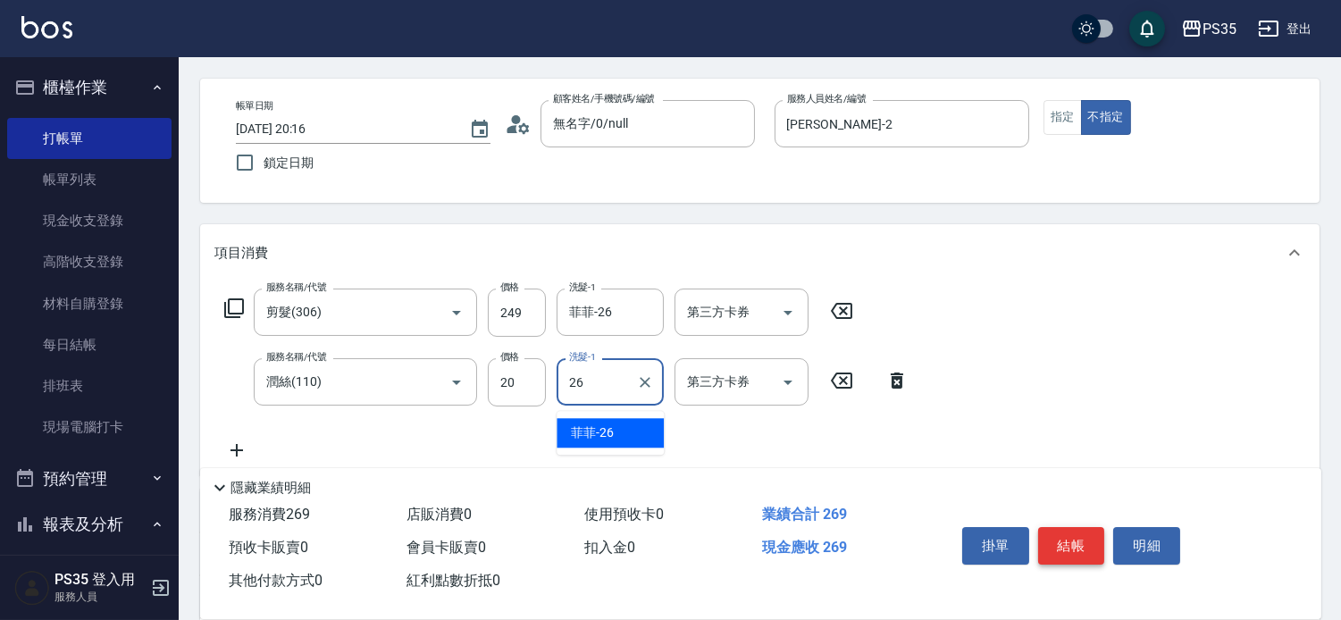
type input "菲菲-26"
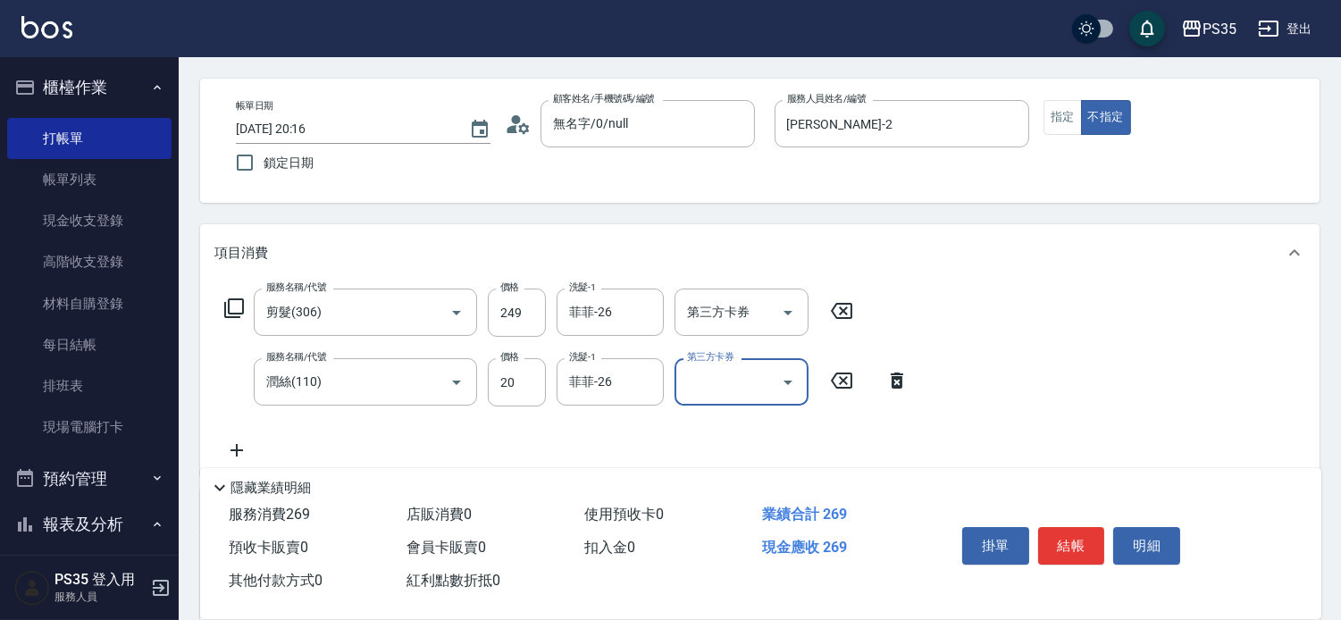
click at [1075, 530] on button "結帳" at bounding box center [1071, 546] width 67 height 38
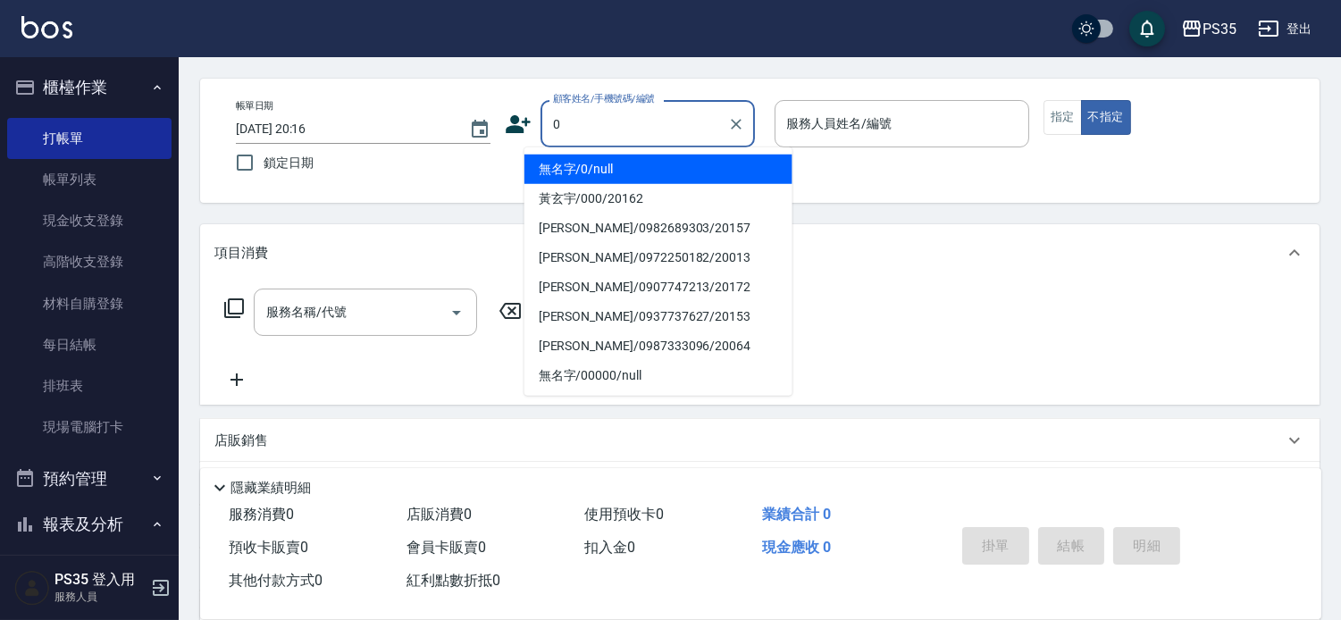
type input "0"
type input "2"
type input "無名字/0/null"
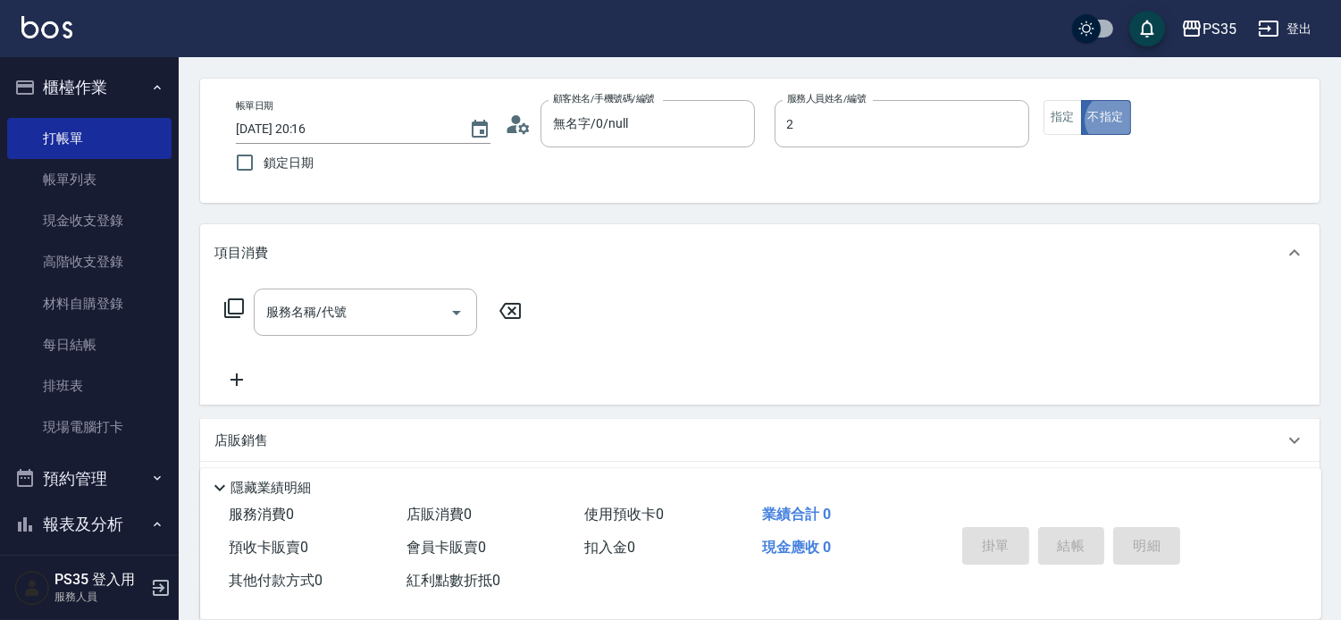
type input "[PERSON_NAME]-2"
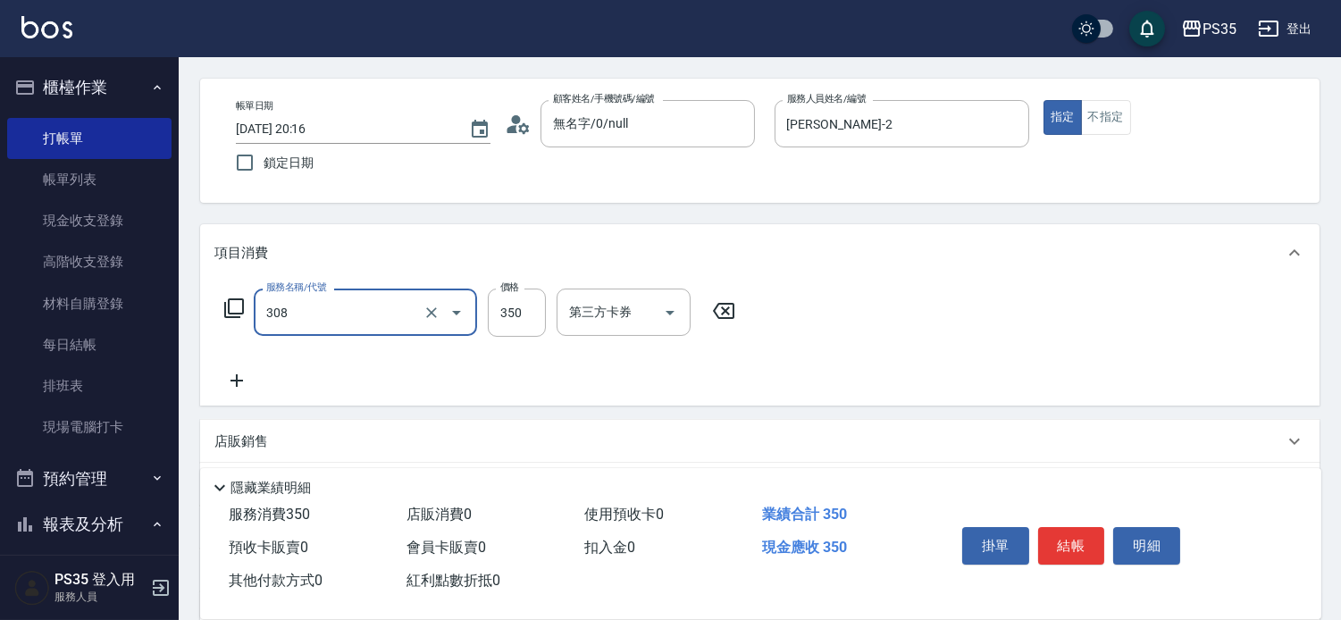
type input "洗+剪(308)"
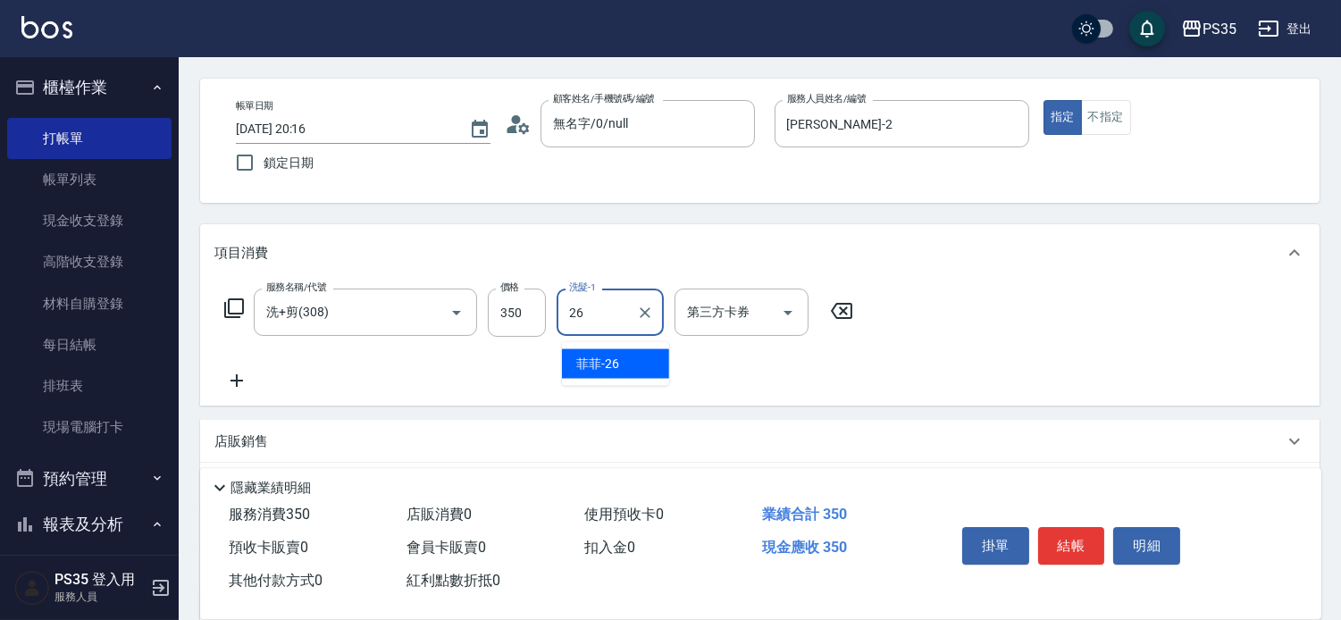
type input "菲菲-26"
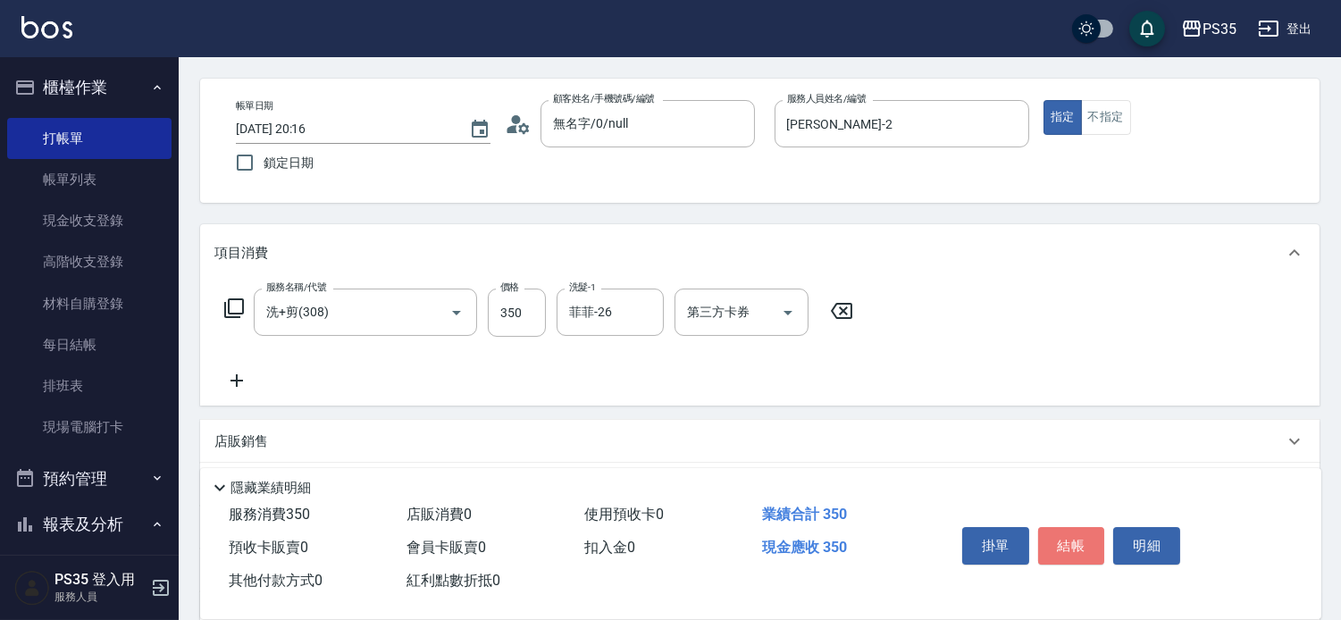
click at [1075, 530] on button "結帳" at bounding box center [1071, 546] width 67 height 38
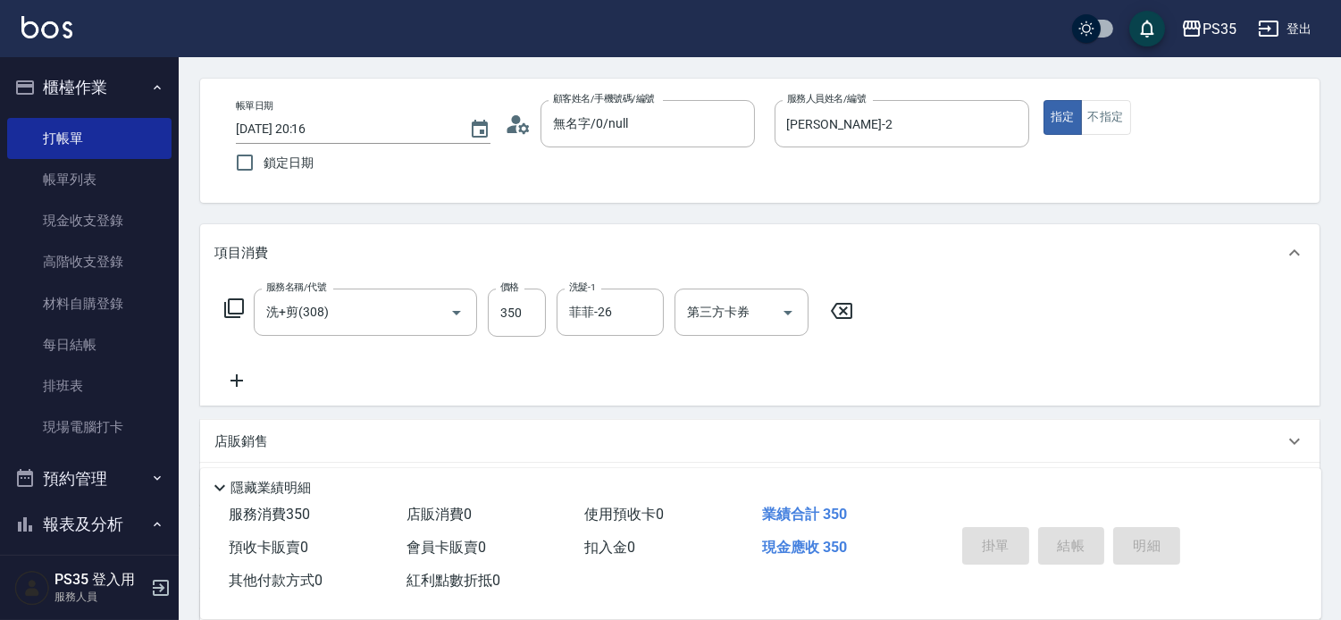
type input "[DATE] 20:17"
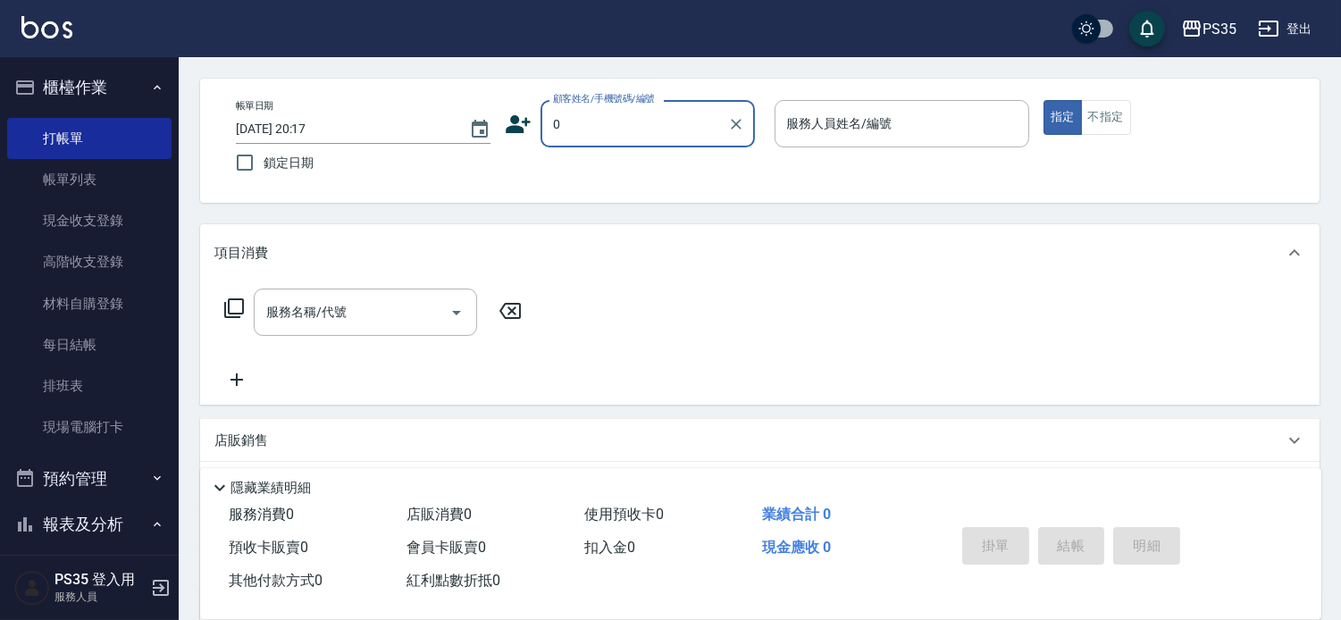
type input "0"
type input "1"
type input "無名字/0/null"
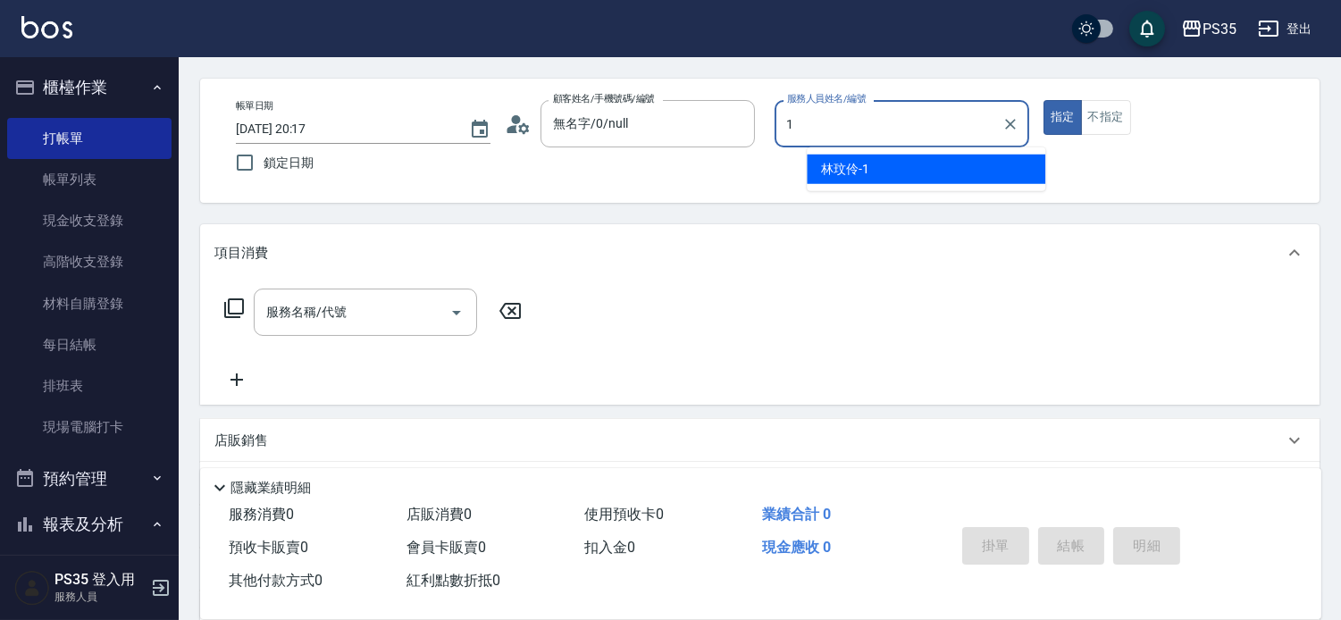
type input "[PERSON_NAME]-1"
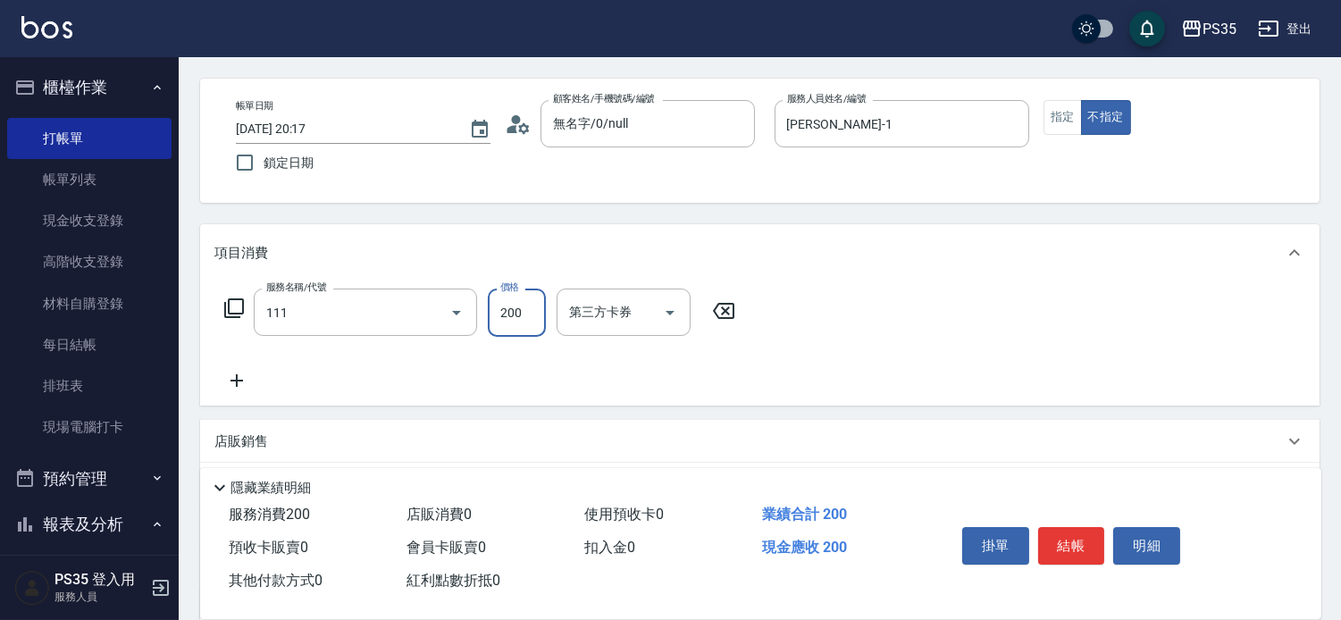
type input "200(111)"
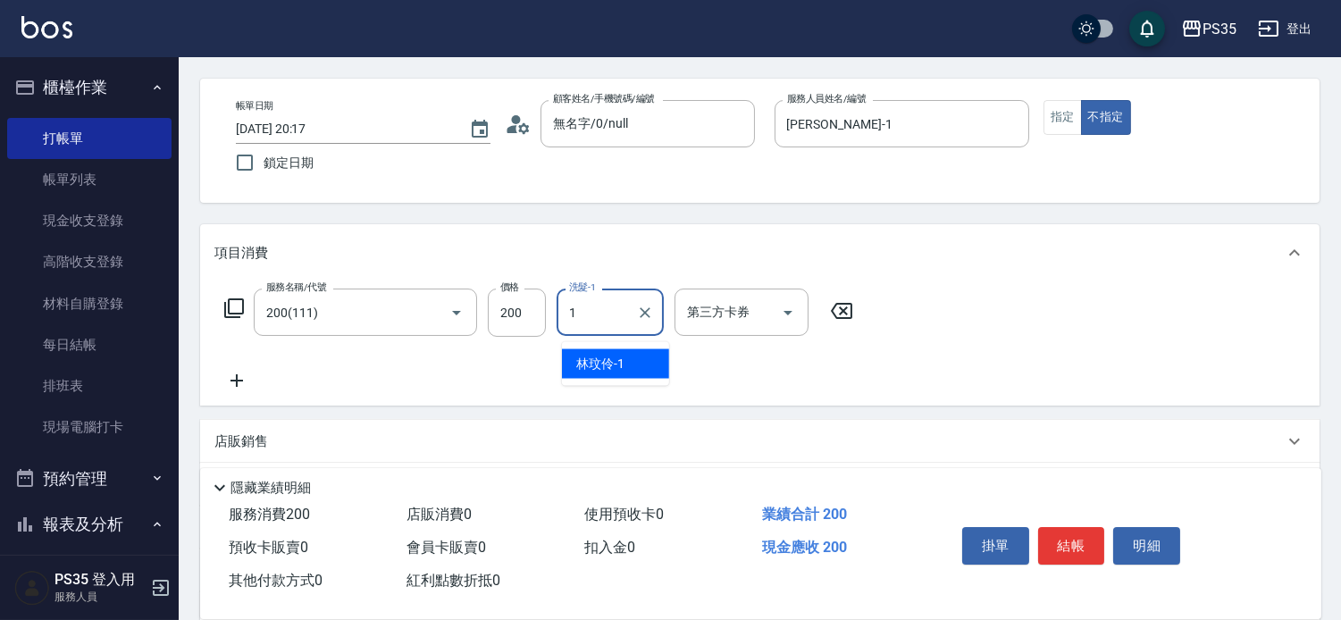
type input "[PERSON_NAME]-1"
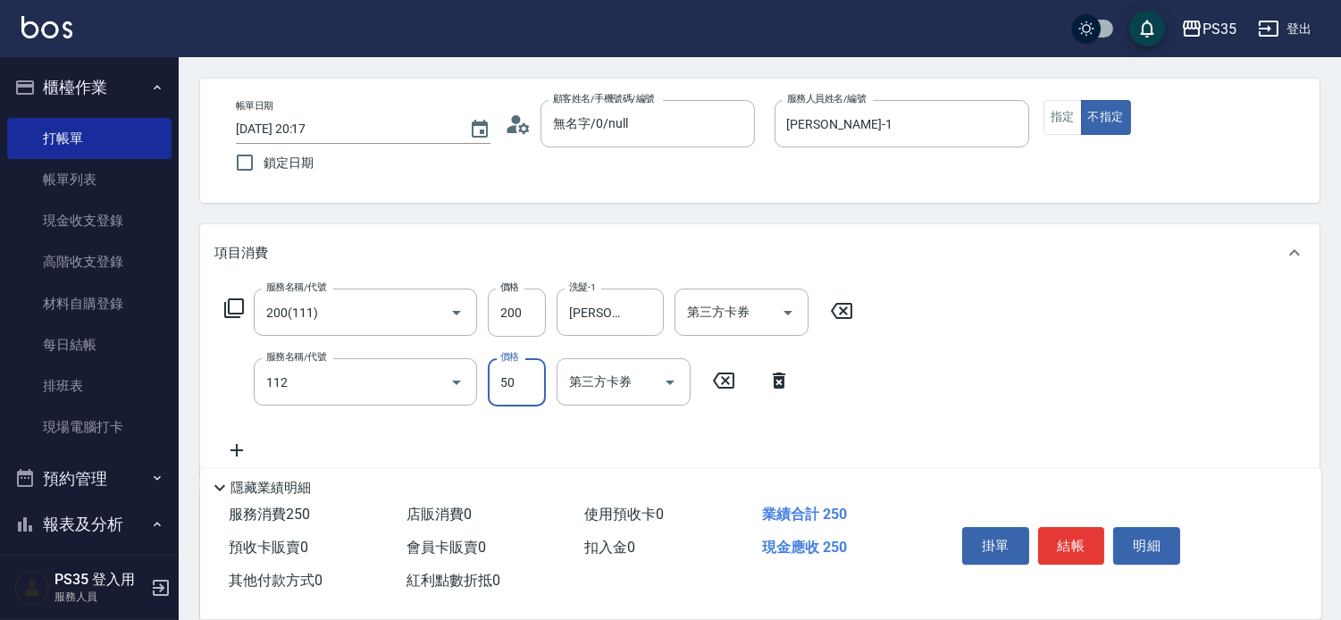
type input "精油50(112)"
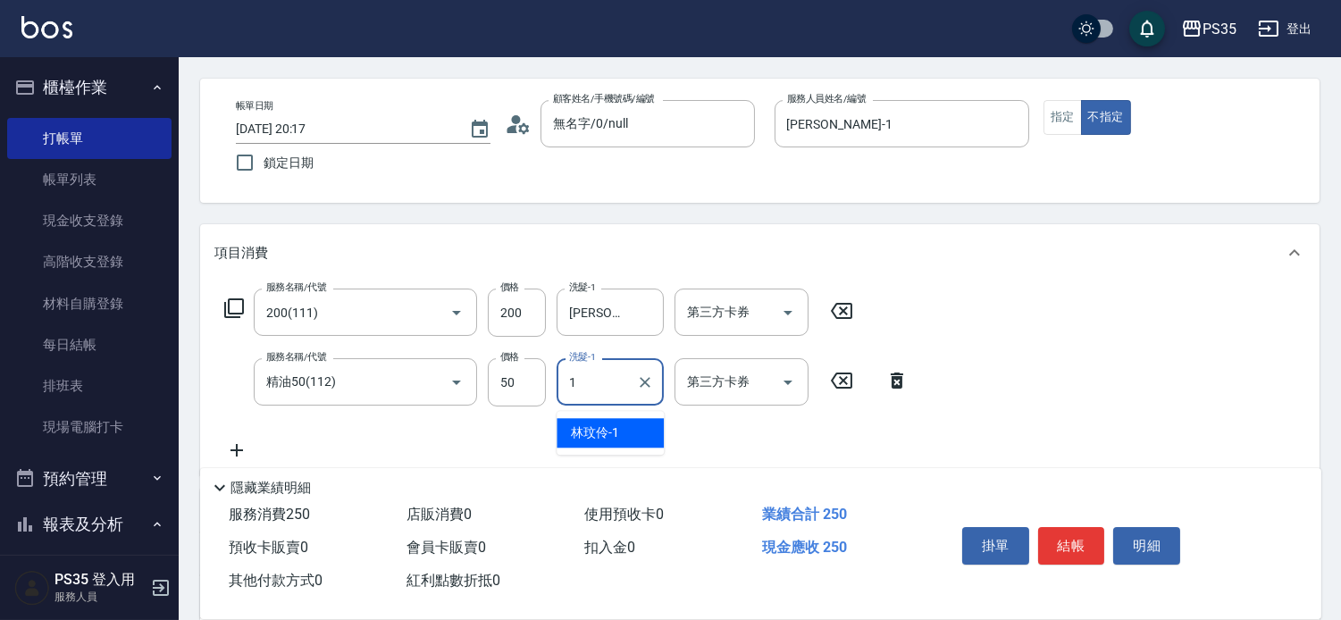
type input "[PERSON_NAME]-1"
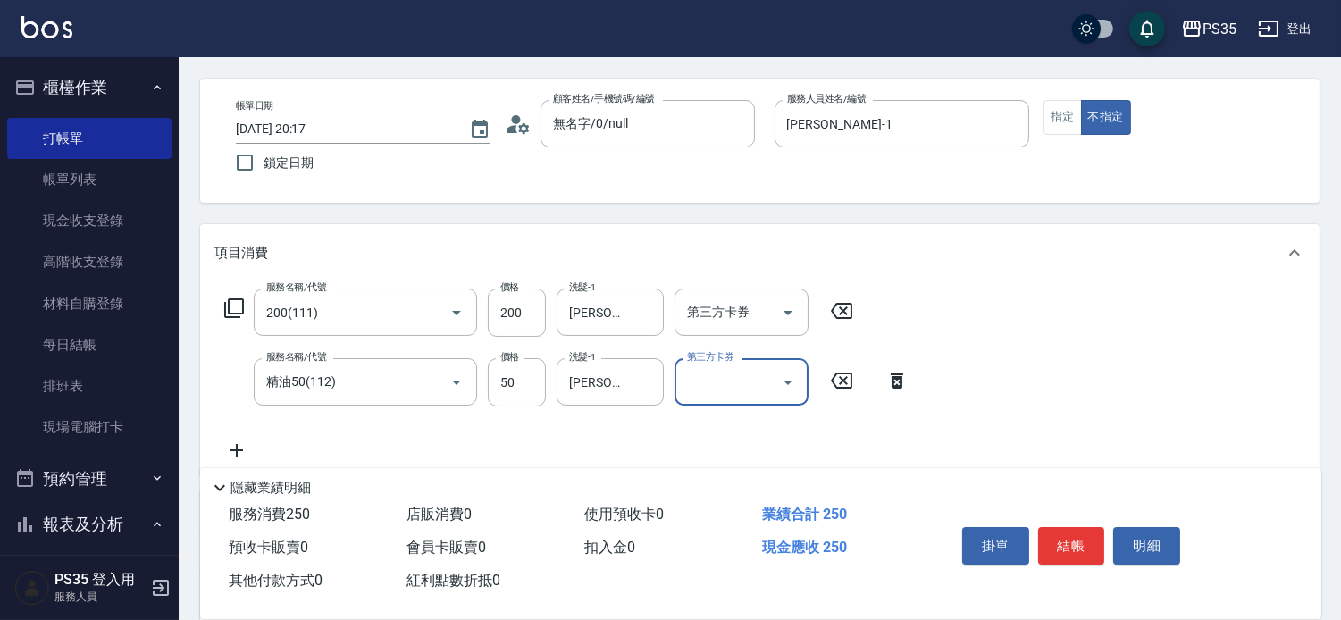
click at [1075, 530] on button "結帳" at bounding box center [1071, 546] width 67 height 38
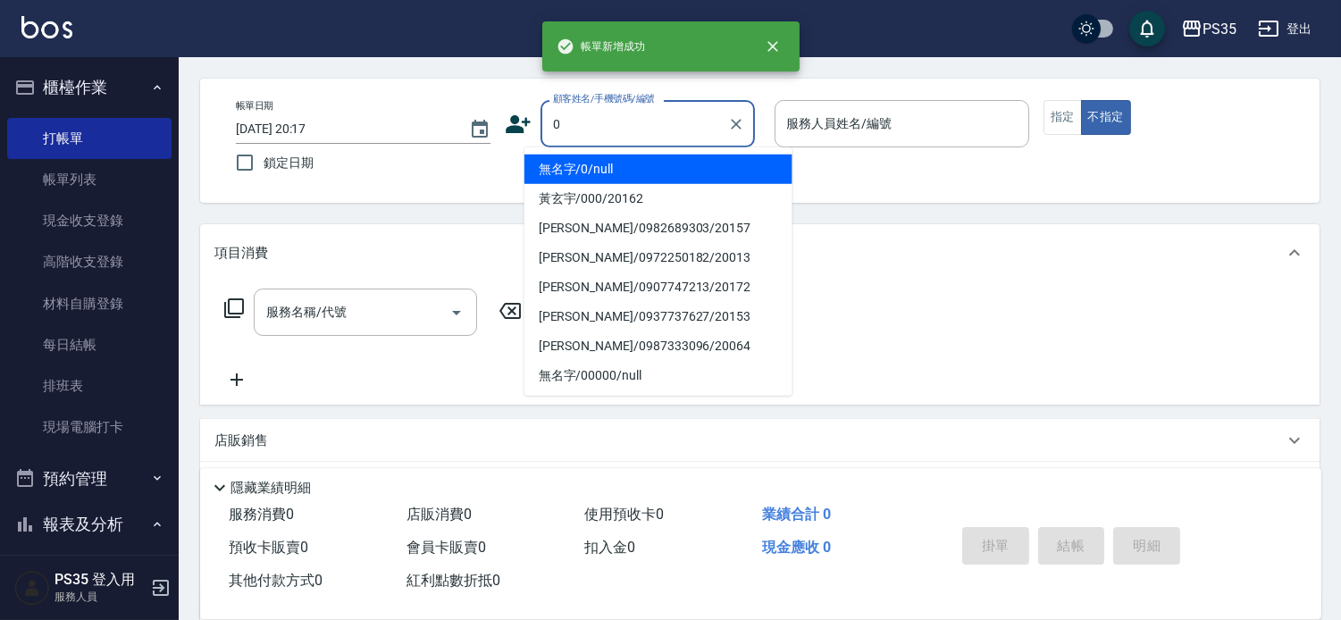
type input "無名字/0/null"
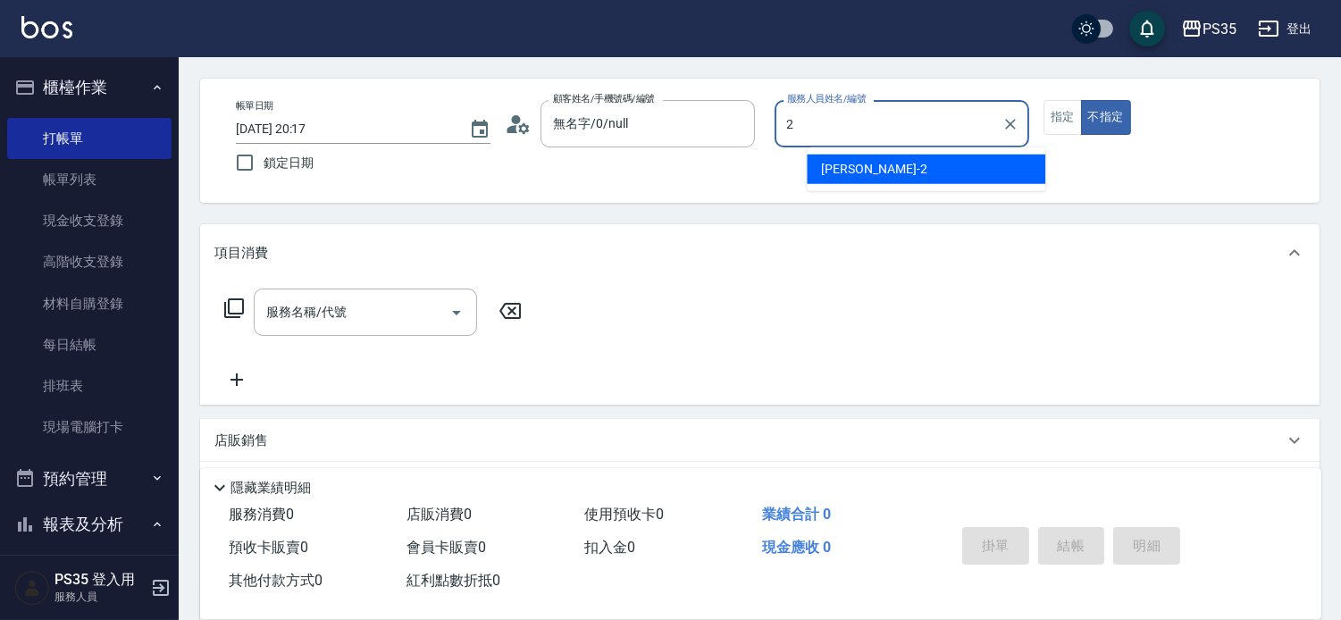
type input "[PERSON_NAME]-2"
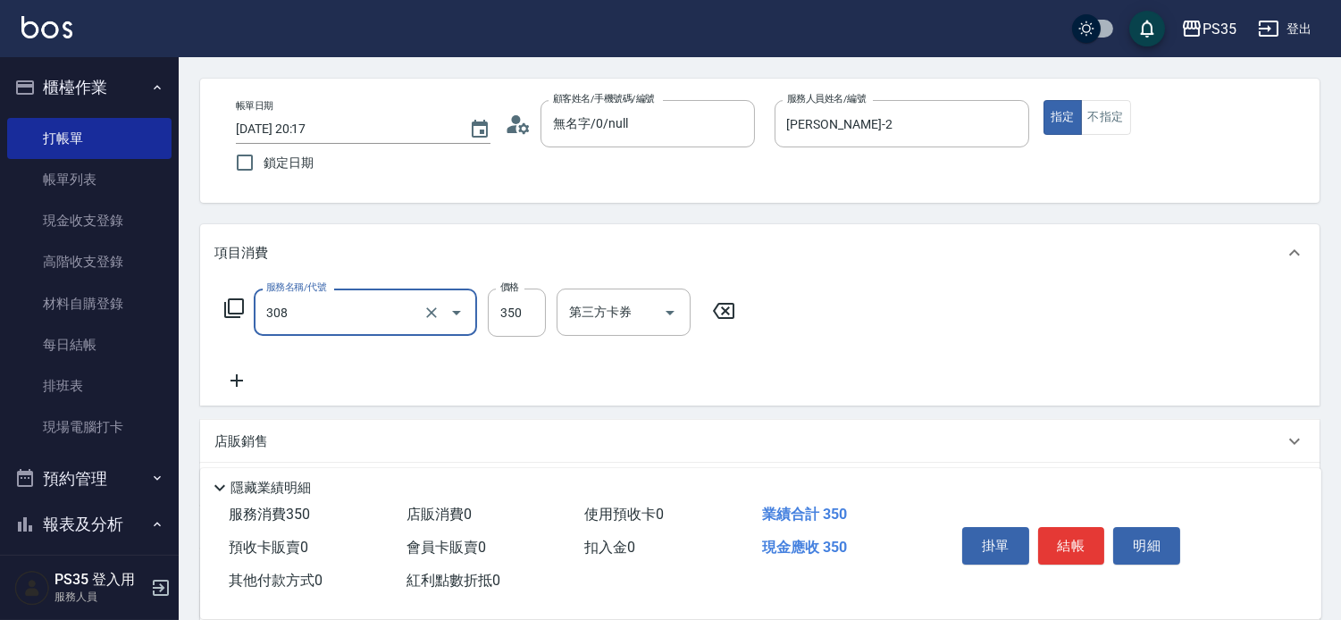
type input "洗+剪(308)"
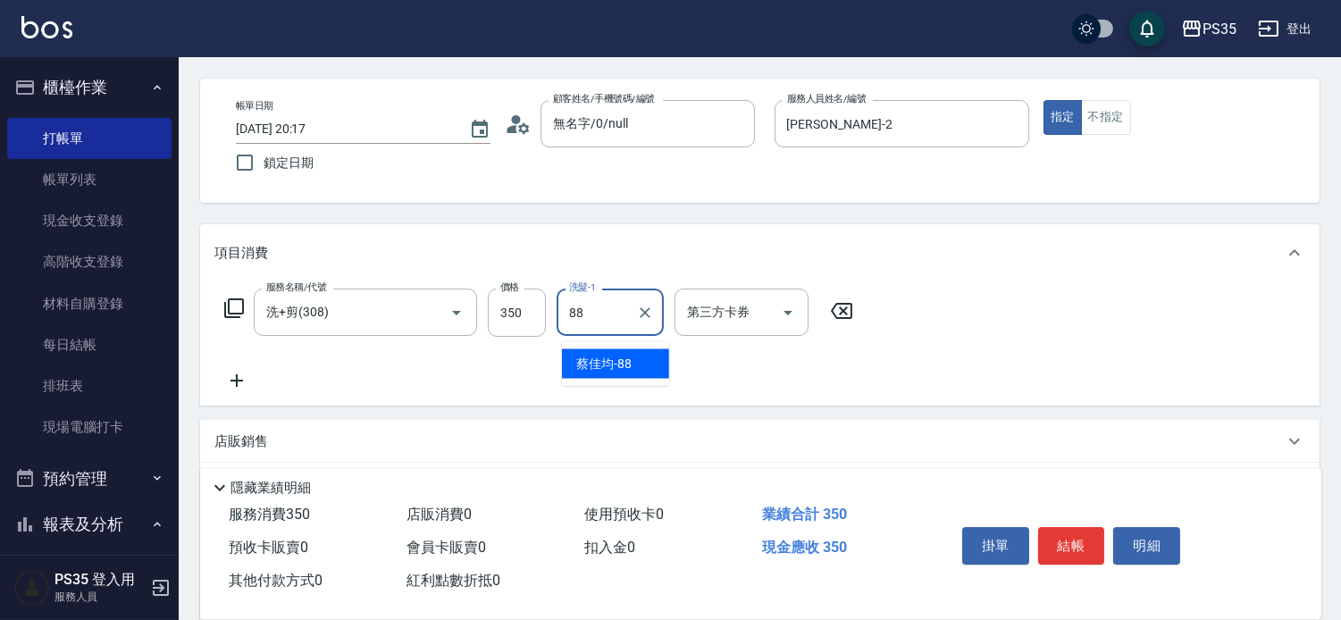
type input "[PERSON_NAME]-88"
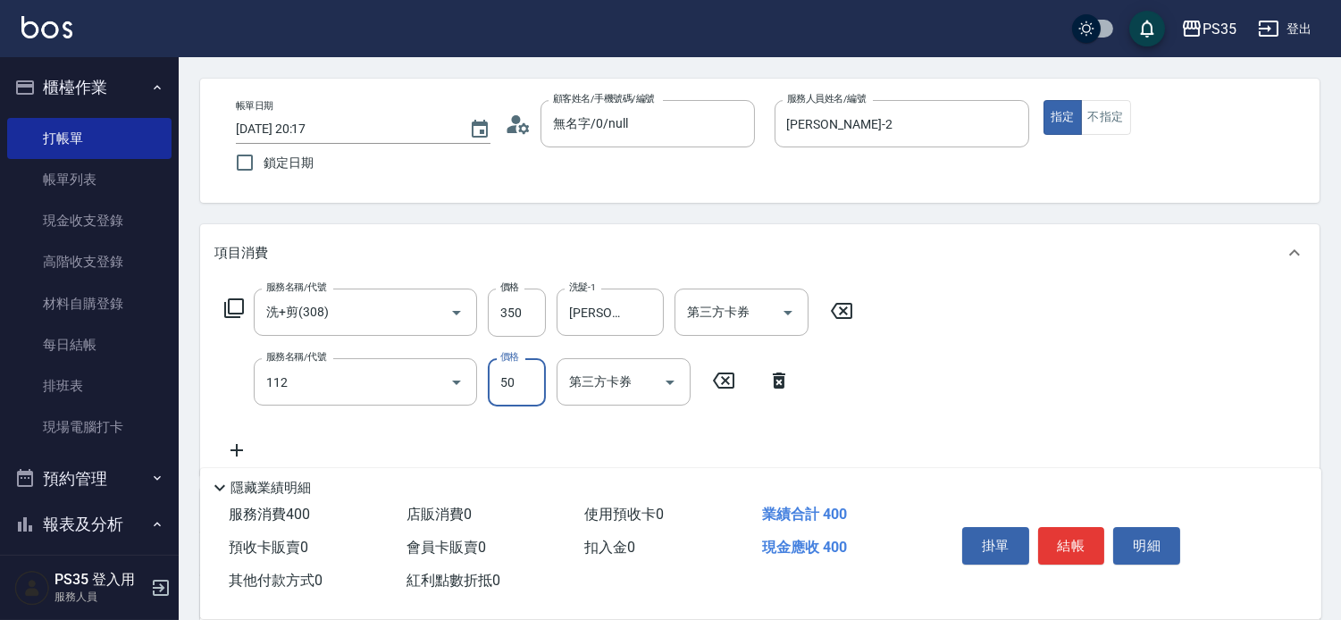
type input "精油50(112)"
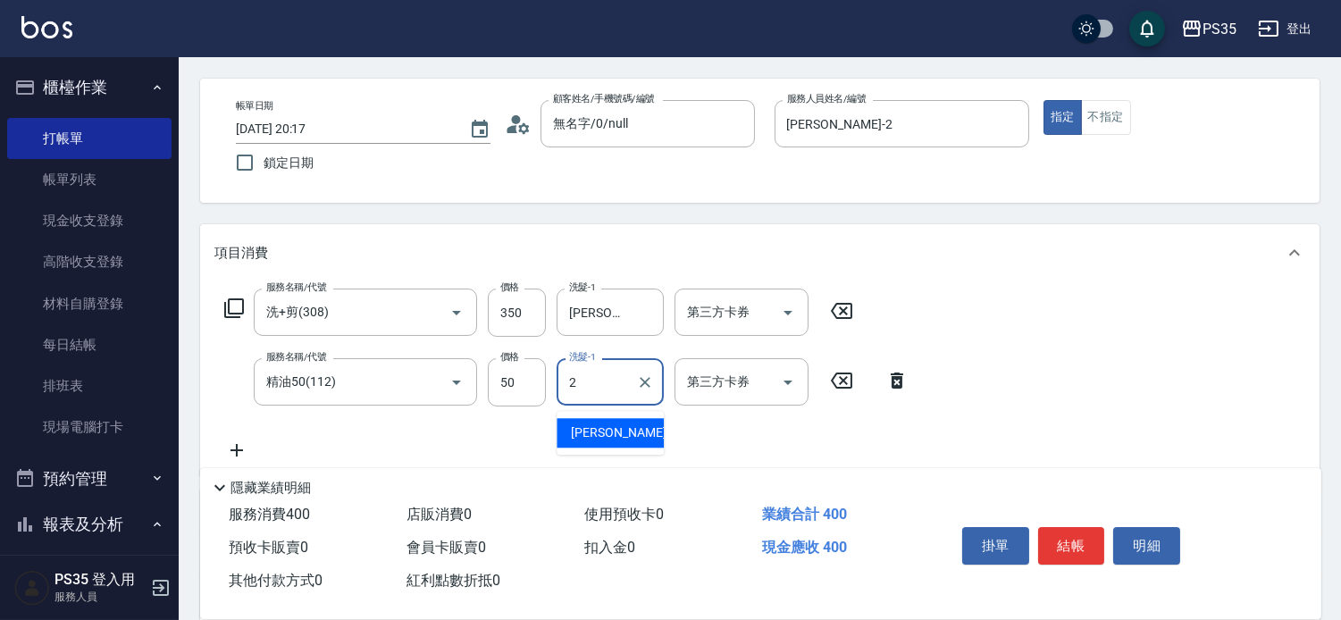
type input "[PERSON_NAME]-2"
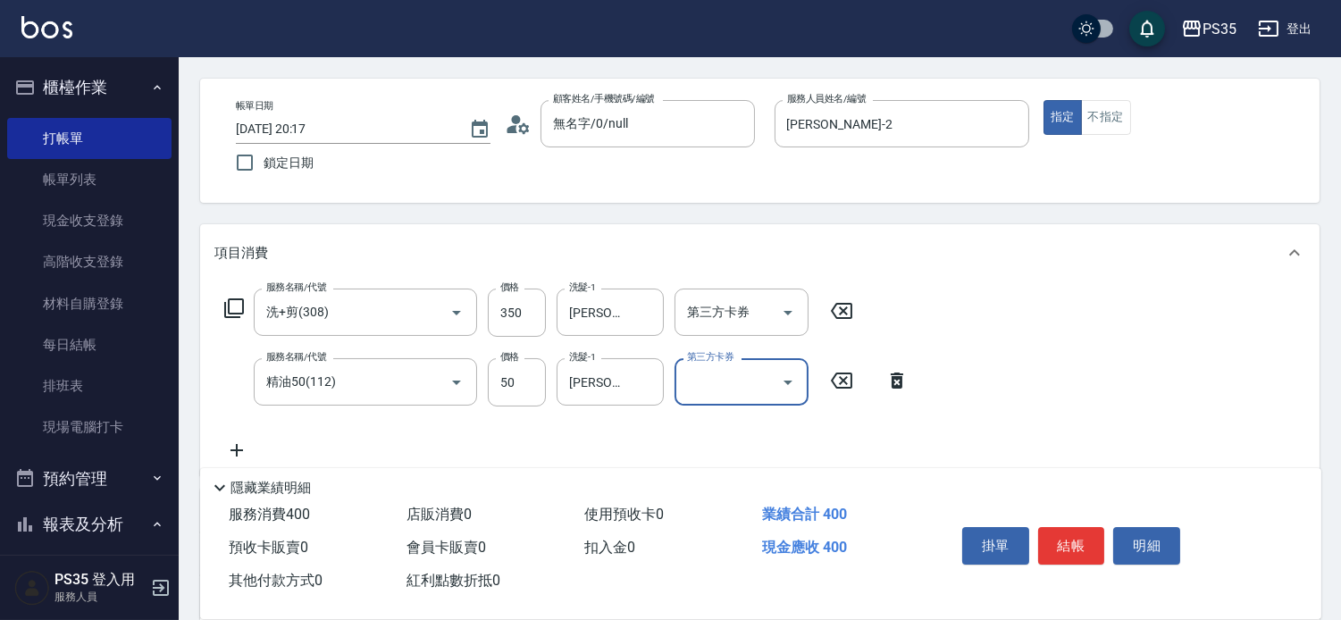
click at [1075, 530] on button "結帳" at bounding box center [1071, 546] width 67 height 38
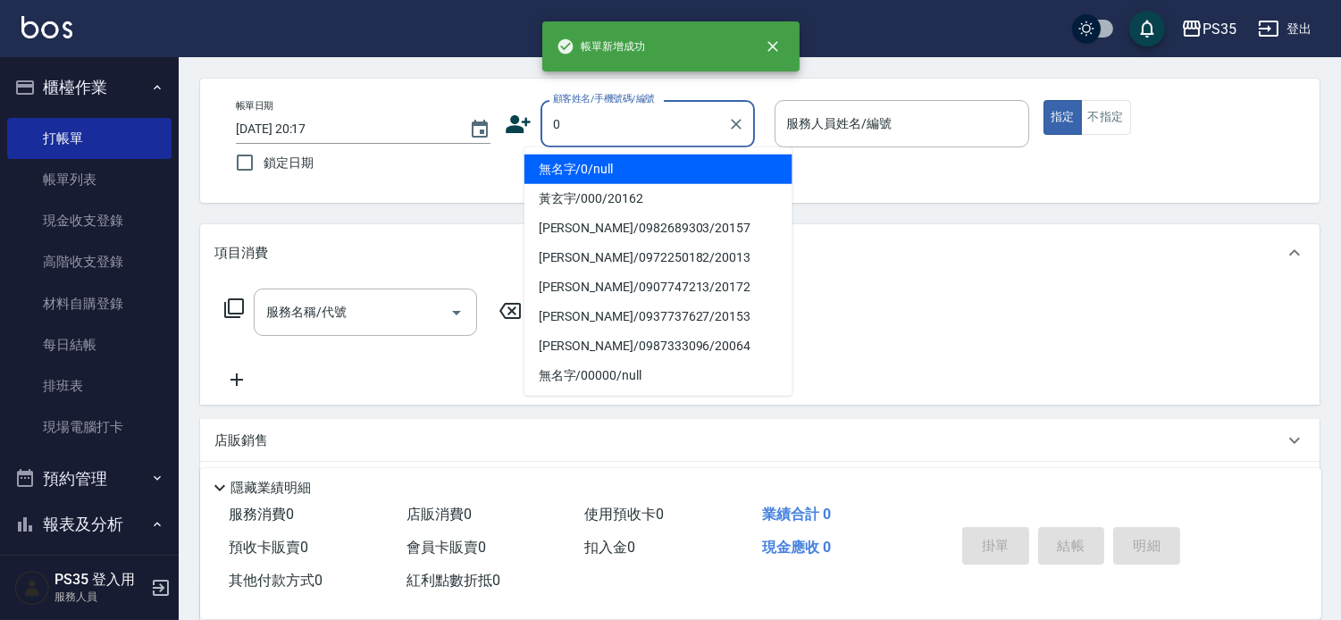
type input "無名字/0/null"
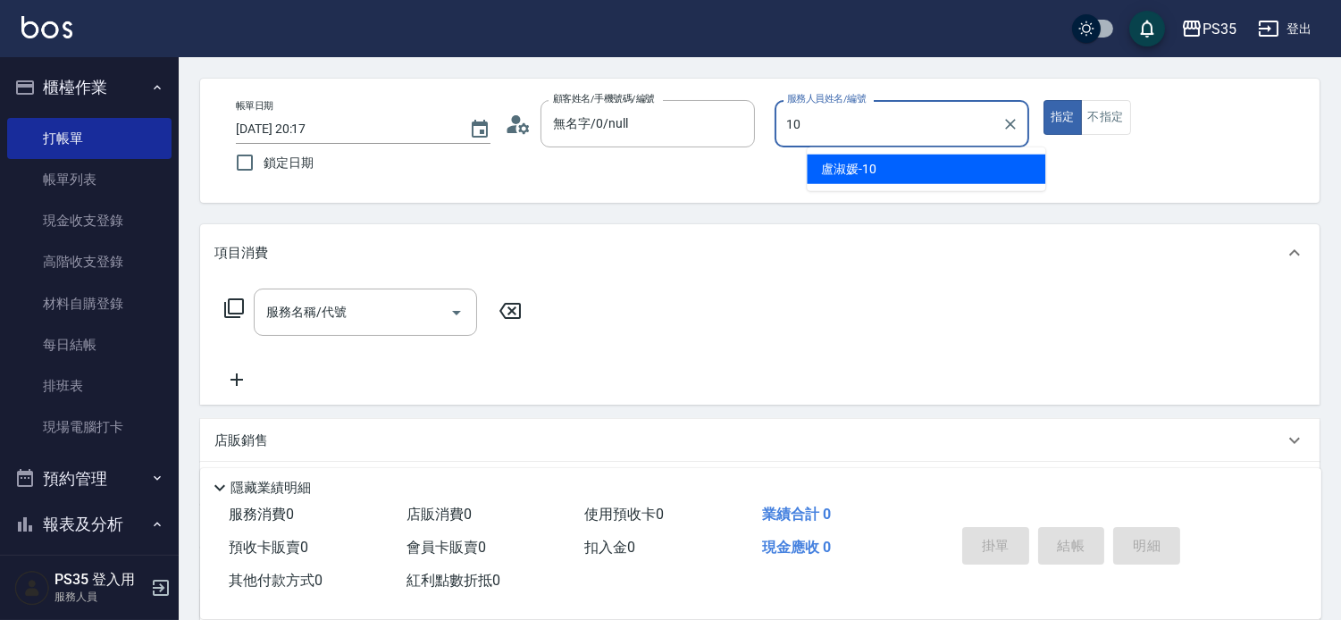
type input "[PERSON_NAME]-10"
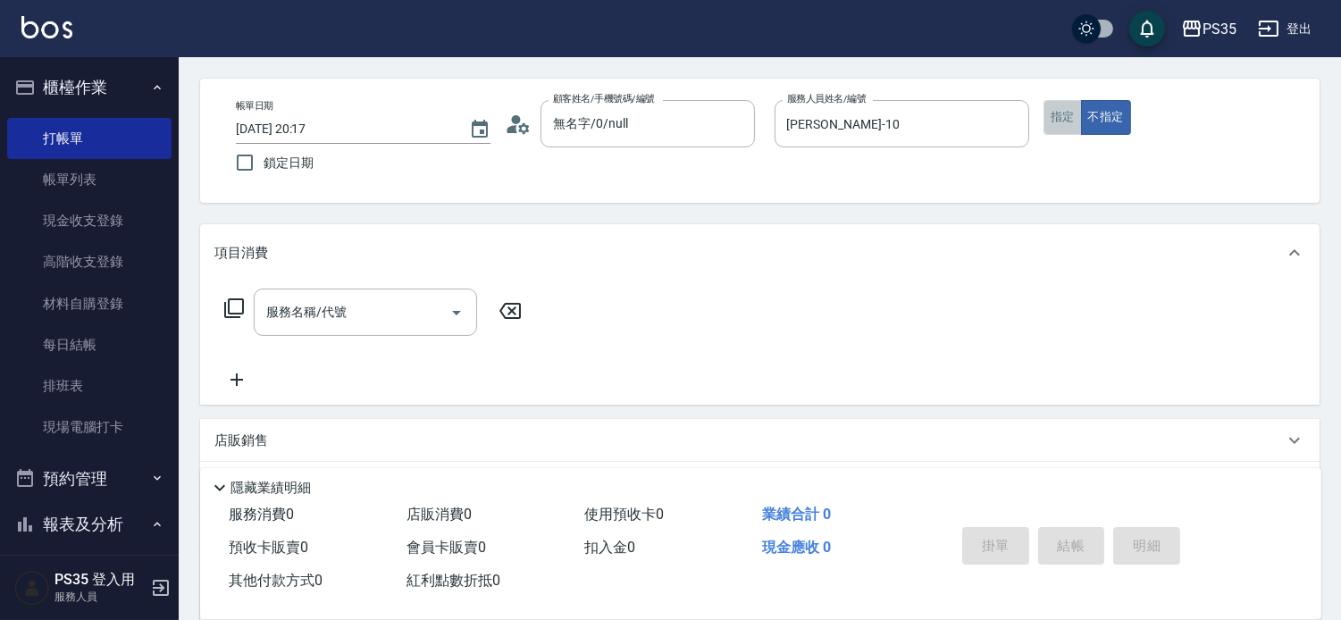
click at [1062, 122] on button "指定" at bounding box center [1063, 117] width 38 height 35
click at [279, 313] on div "服務名稱/代號 服務名稱/代號" at bounding box center [365, 312] width 223 height 47
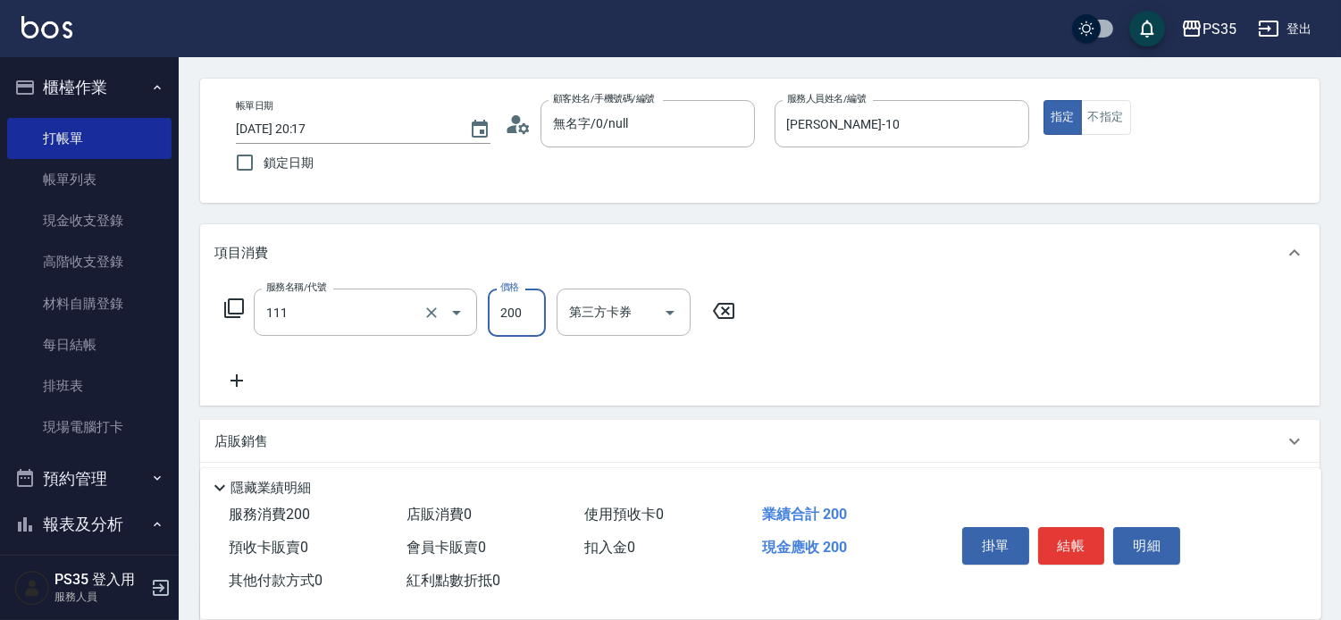
type input "200(111)"
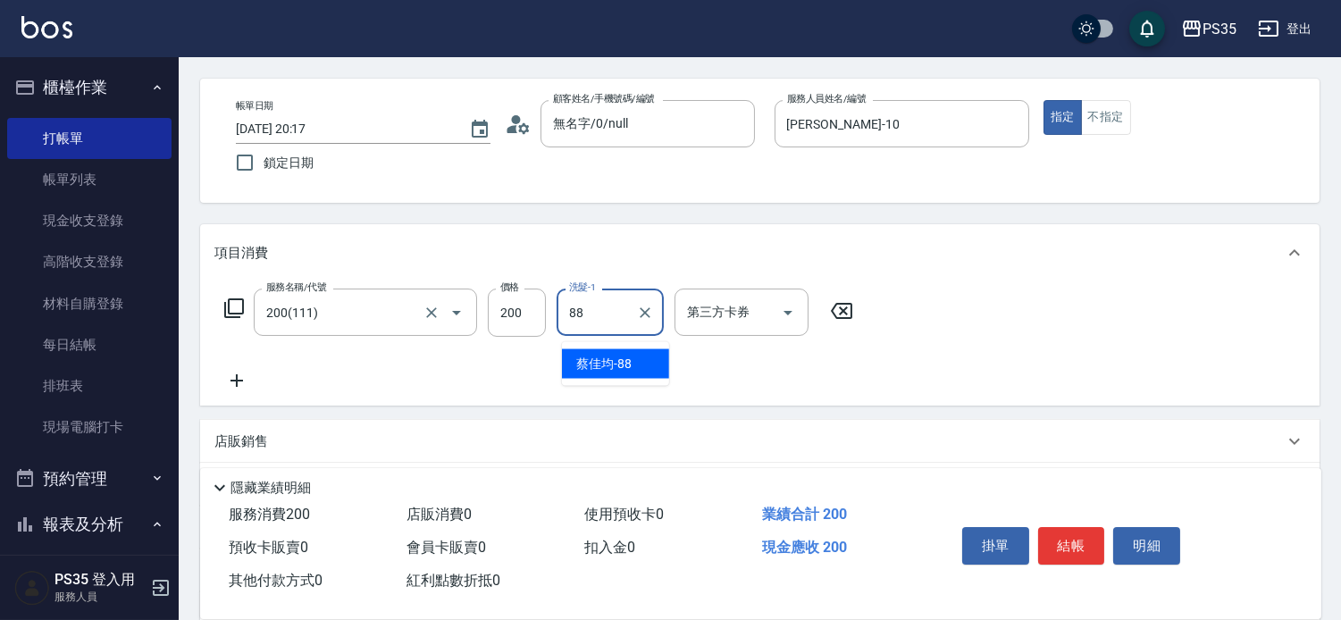
type input "[PERSON_NAME]-88"
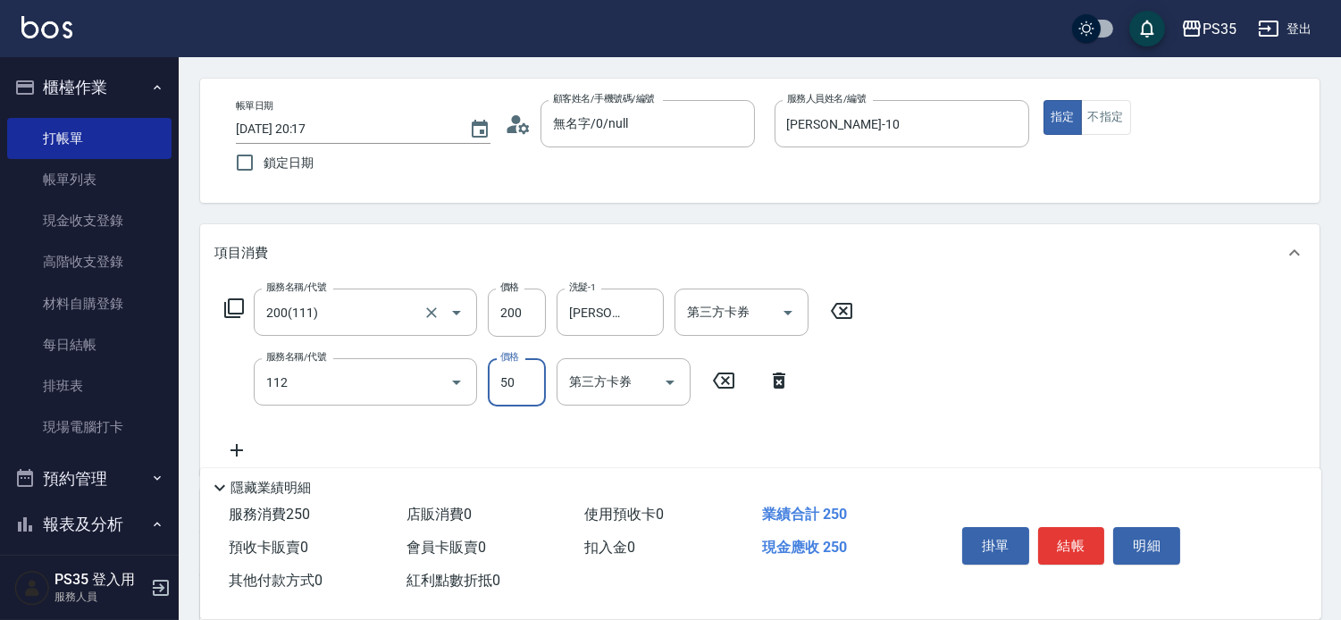
type input "精油50(112)"
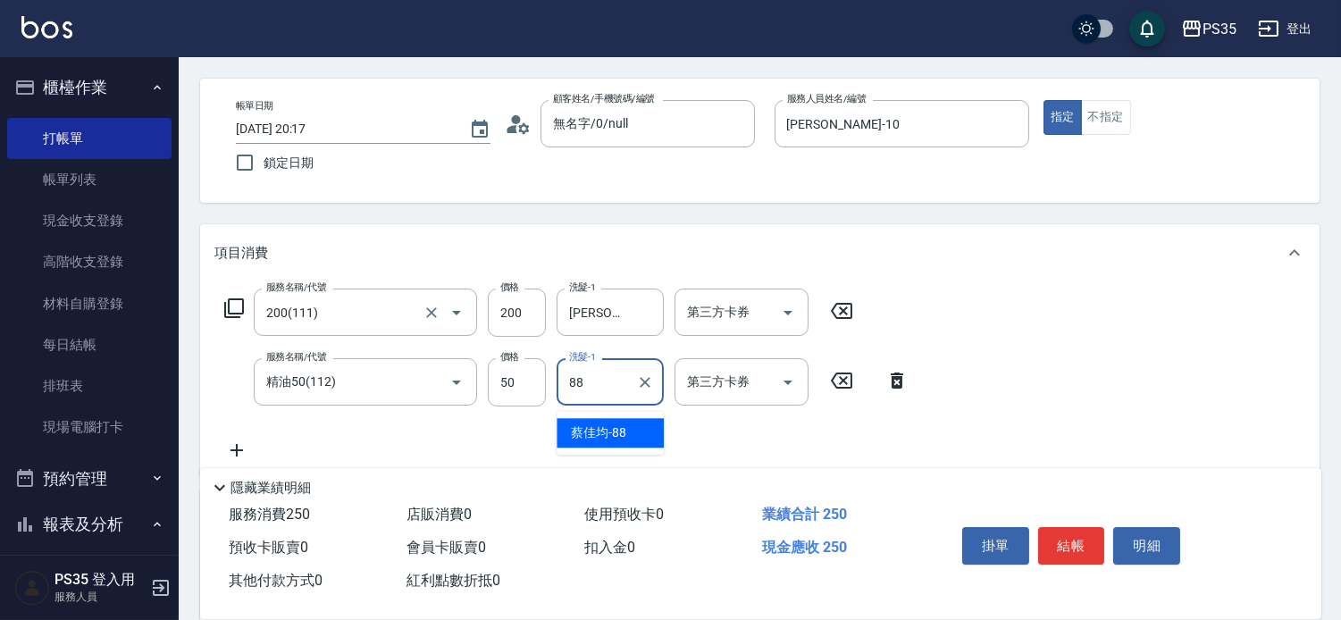
type input "[PERSON_NAME]-88"
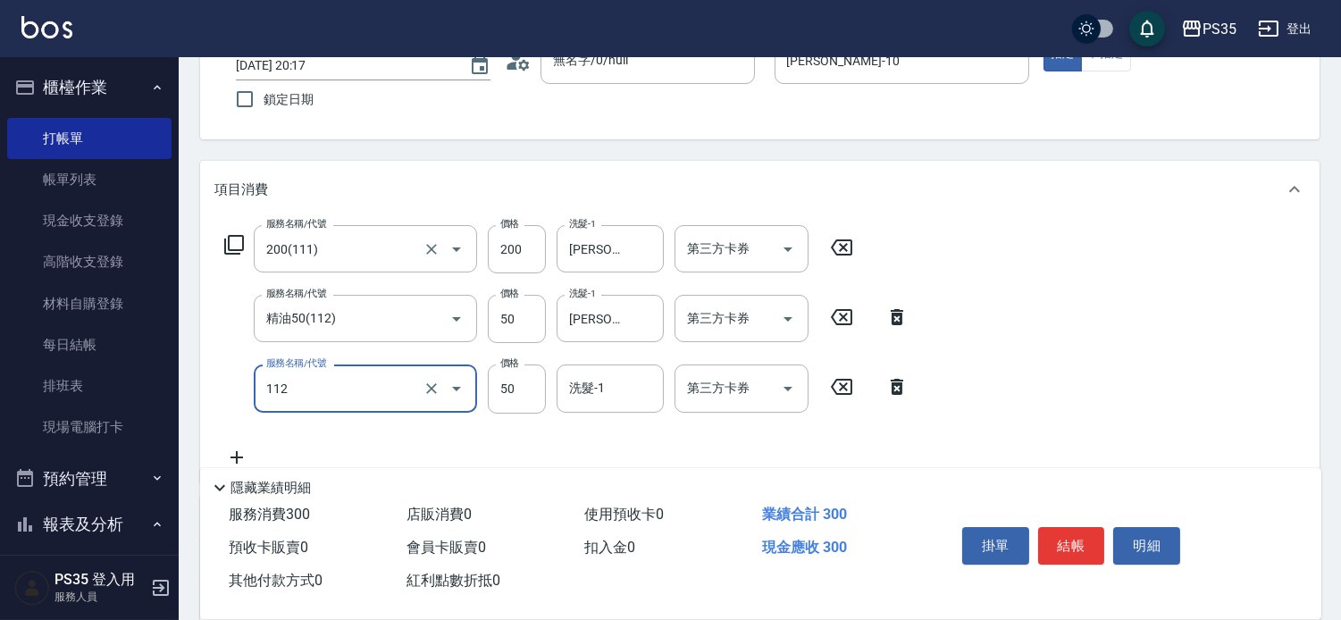
scroll to position [164, 0]
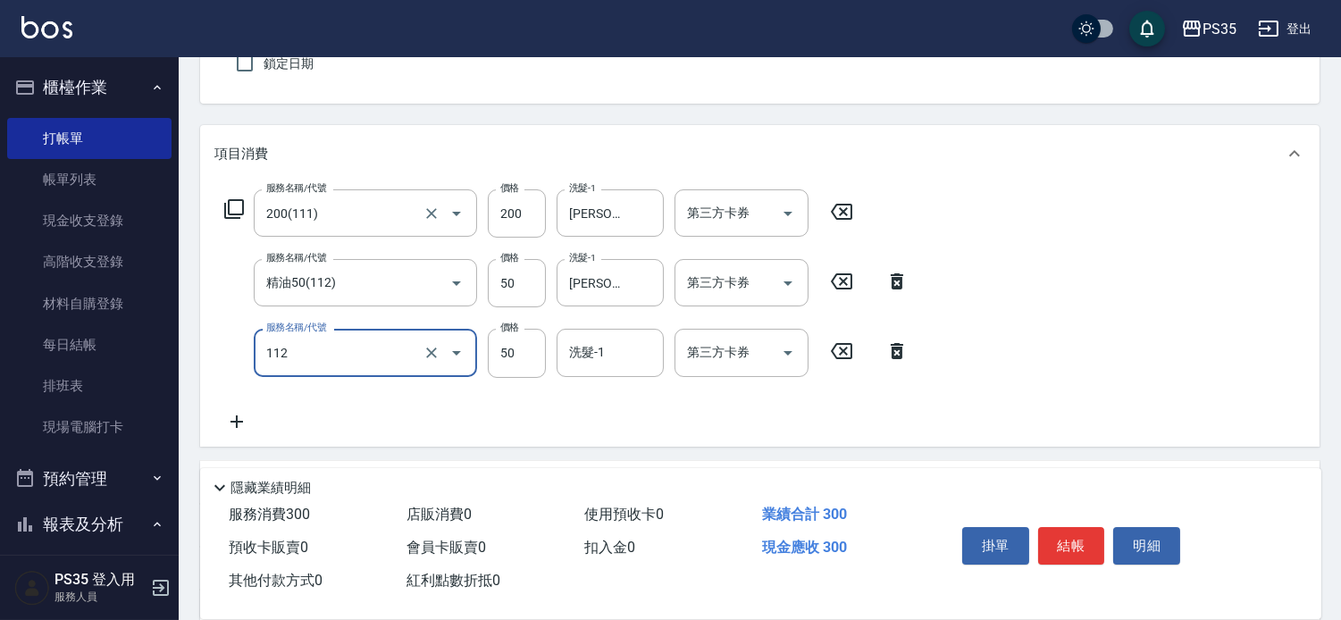
type input "精油50(112)"
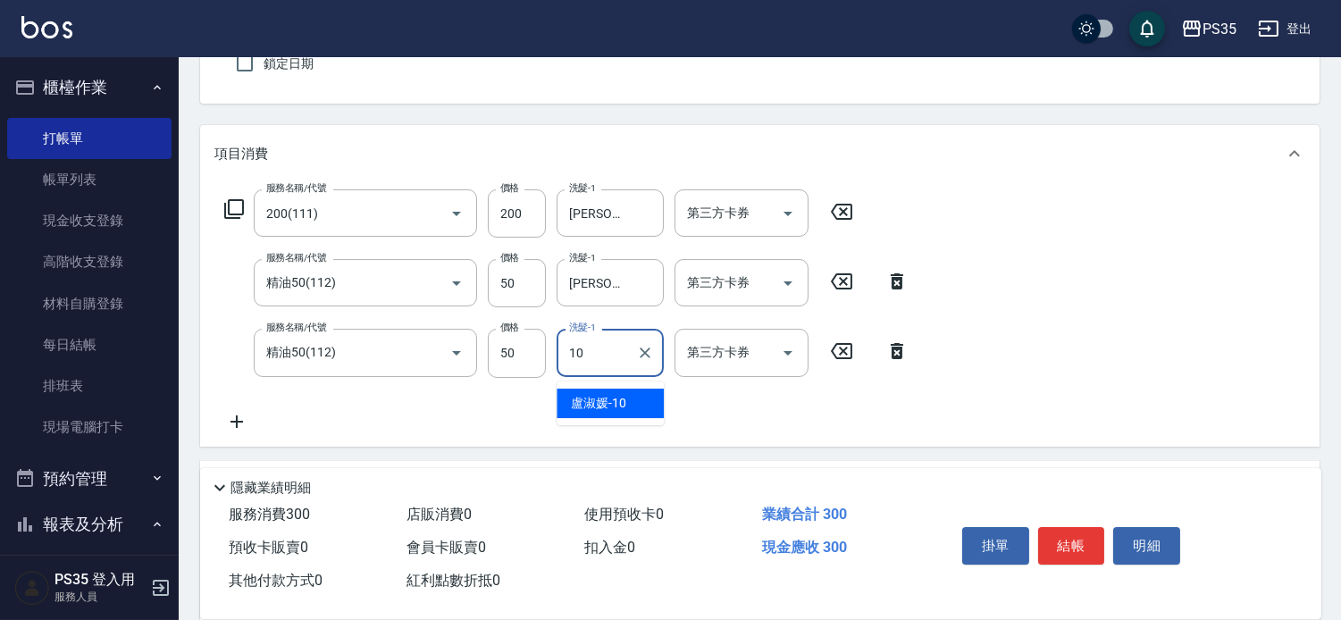
type input "[PERSON_NAME]-10"
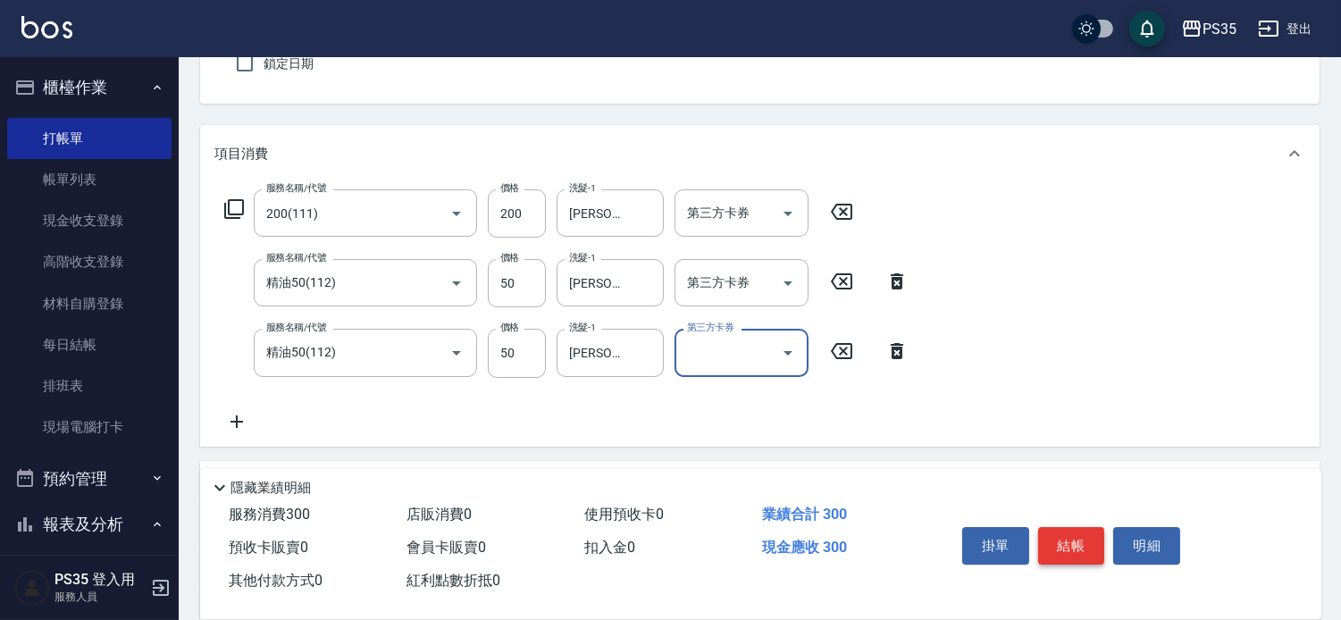
click at [1081, 527] on button "結帳" at bounding box center [1071, 546] width 67 height 38
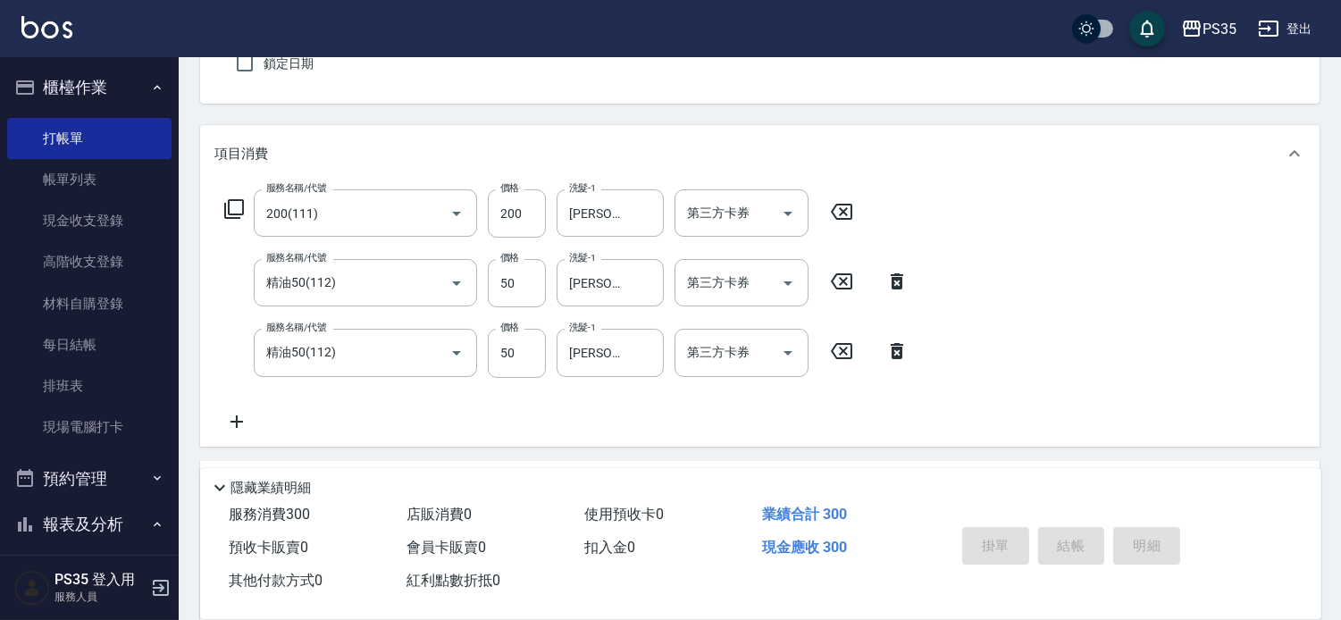
type input "[DATE] 20:18"
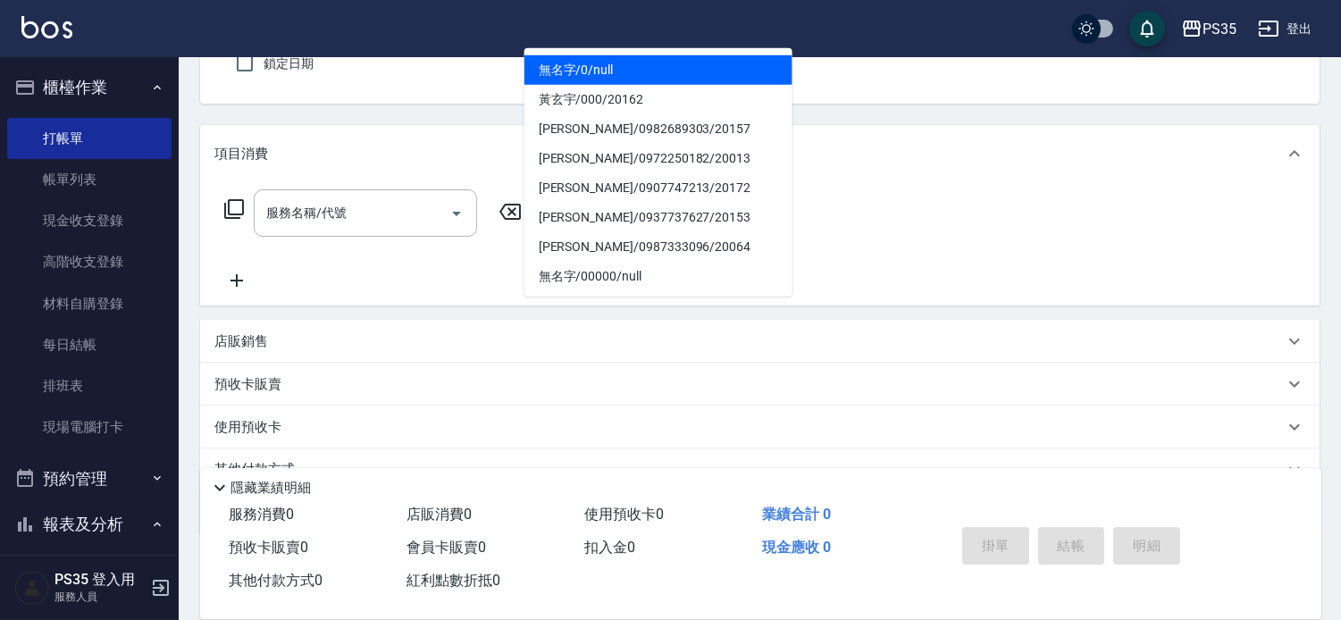
type input "0"
type input "1"
type input "無名字/0/null"
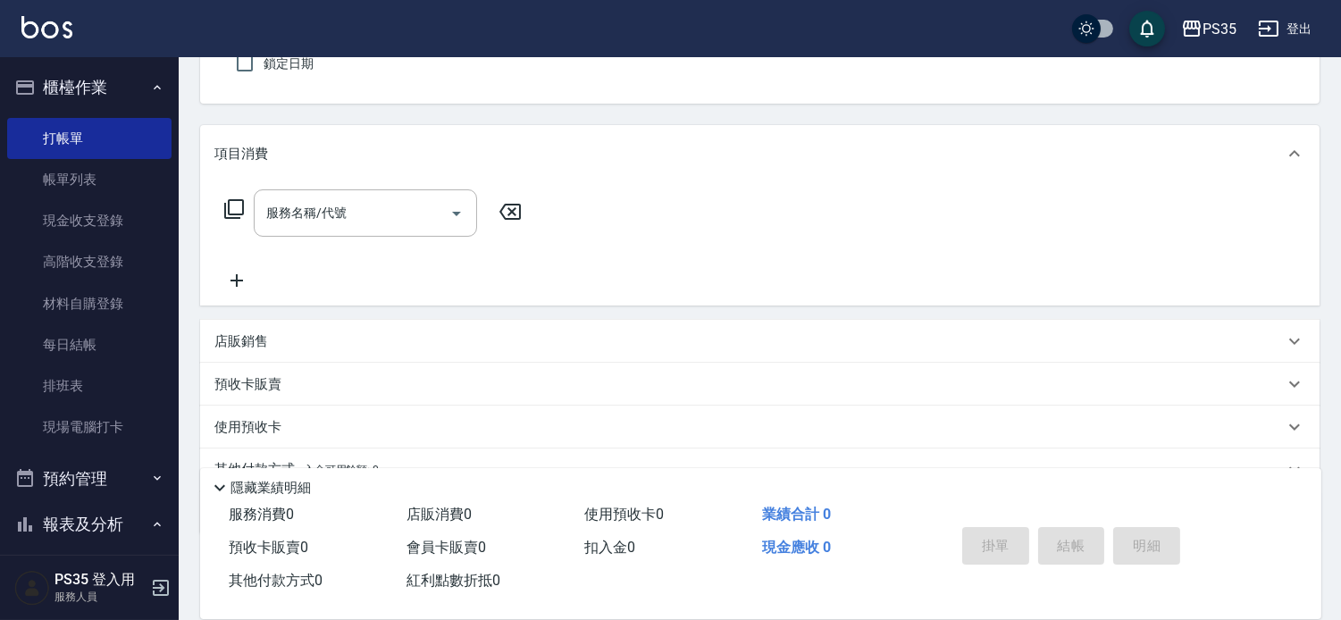
type input "[PERSON_NAME]-1"
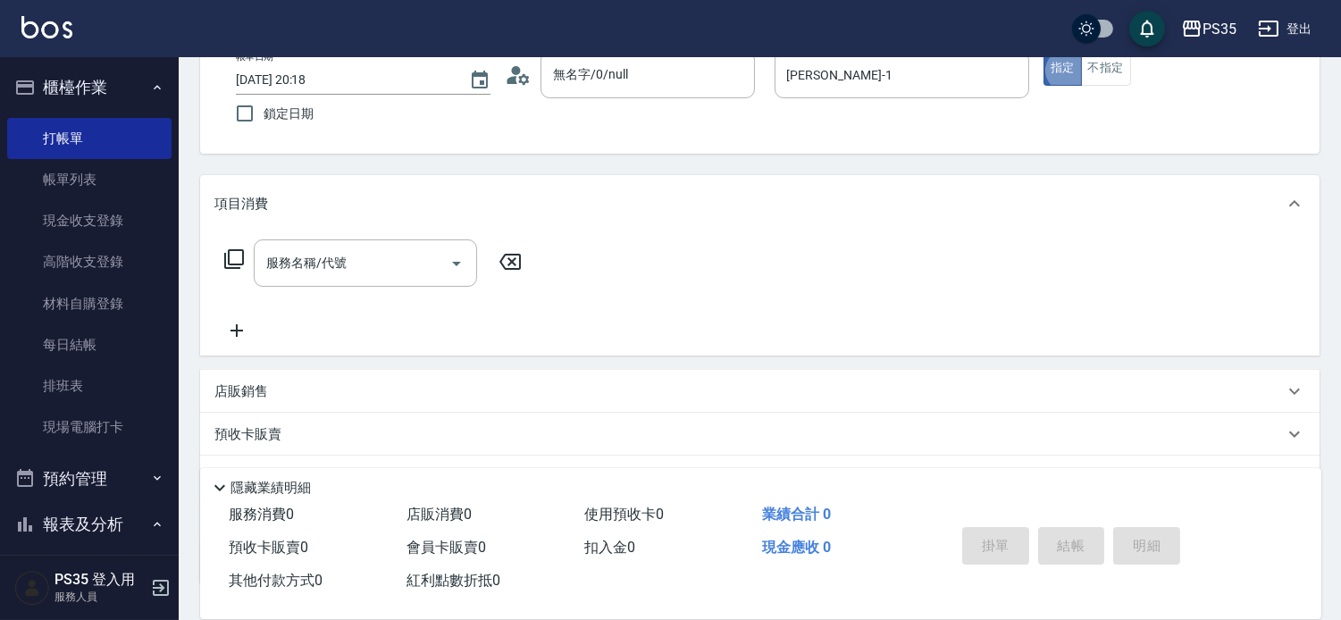
scroll to position [65, 0]
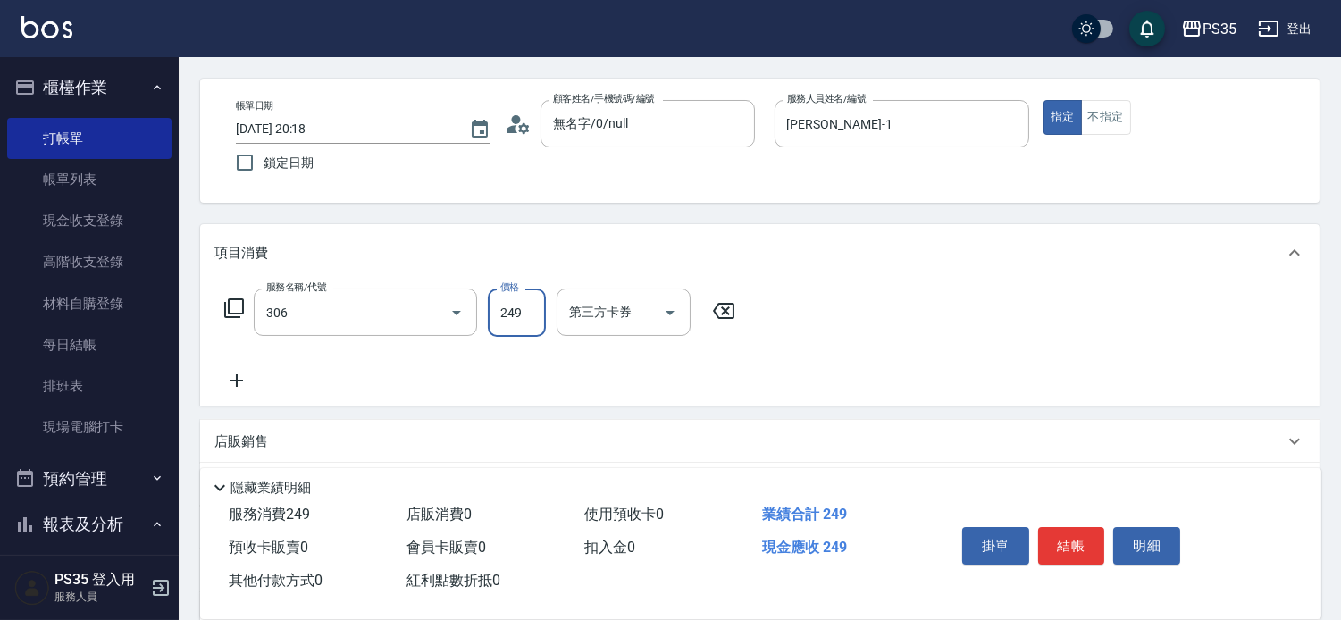
type input "剪髮(306)"
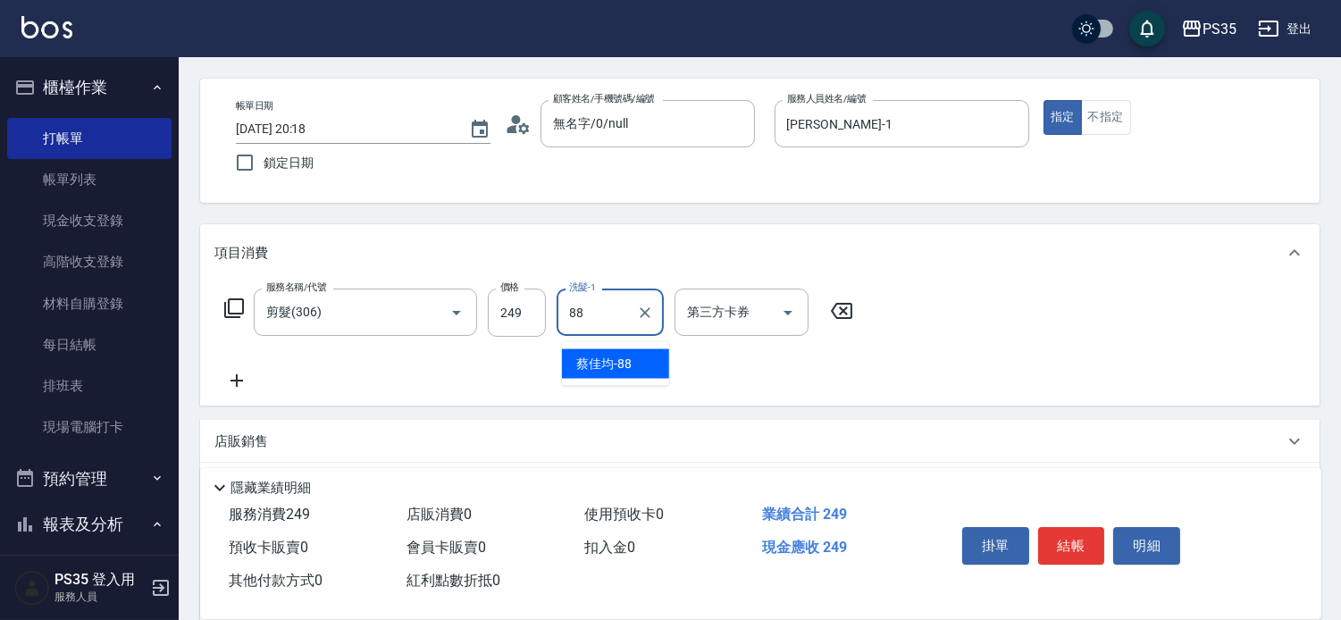
type input "[PERSON_NAME]-88"
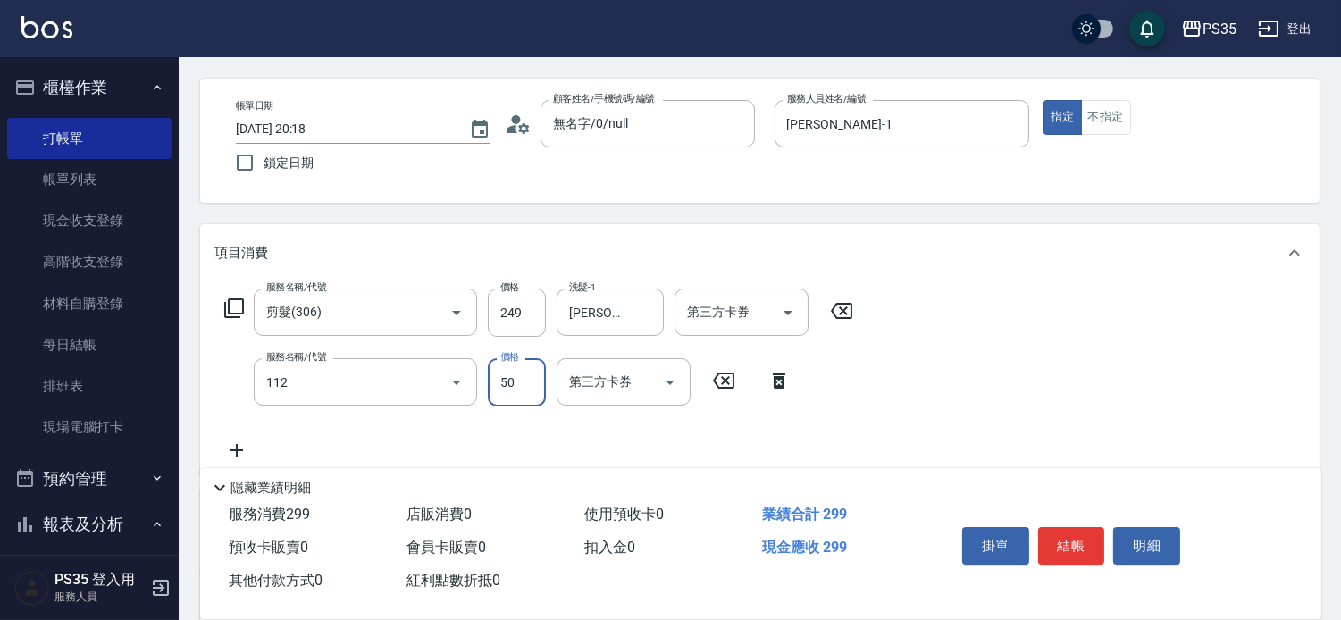
type input "精油50(112)"
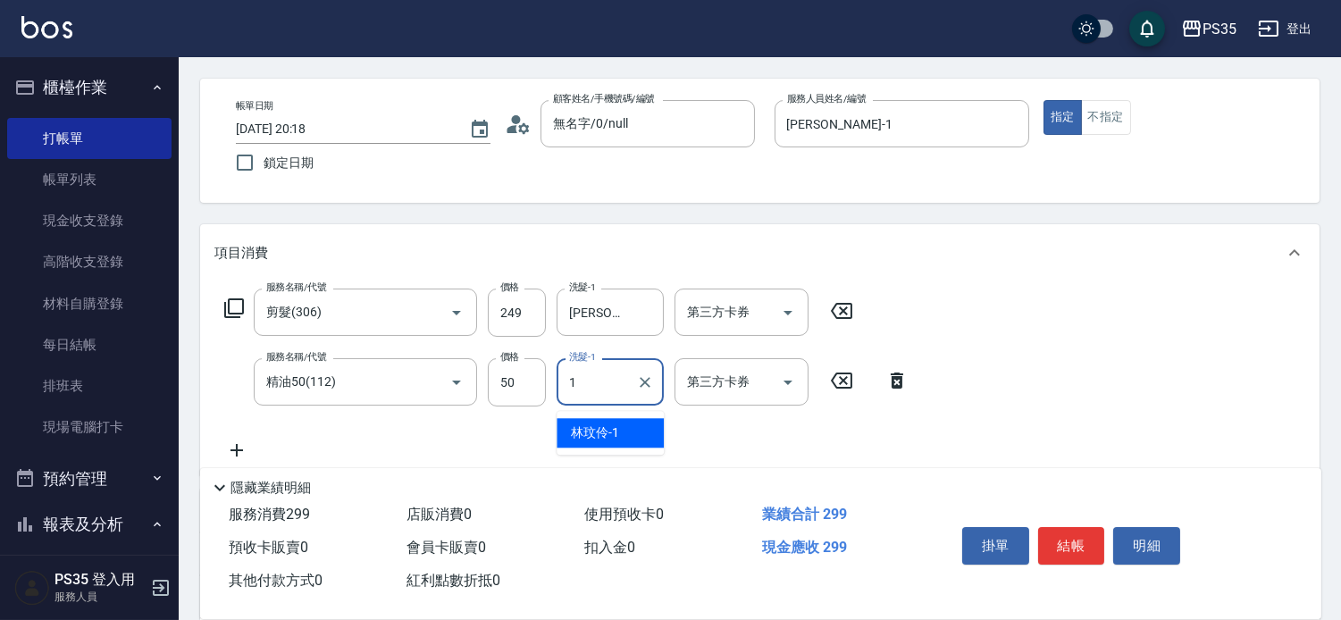
type input "[PERSON_NAME]-1"
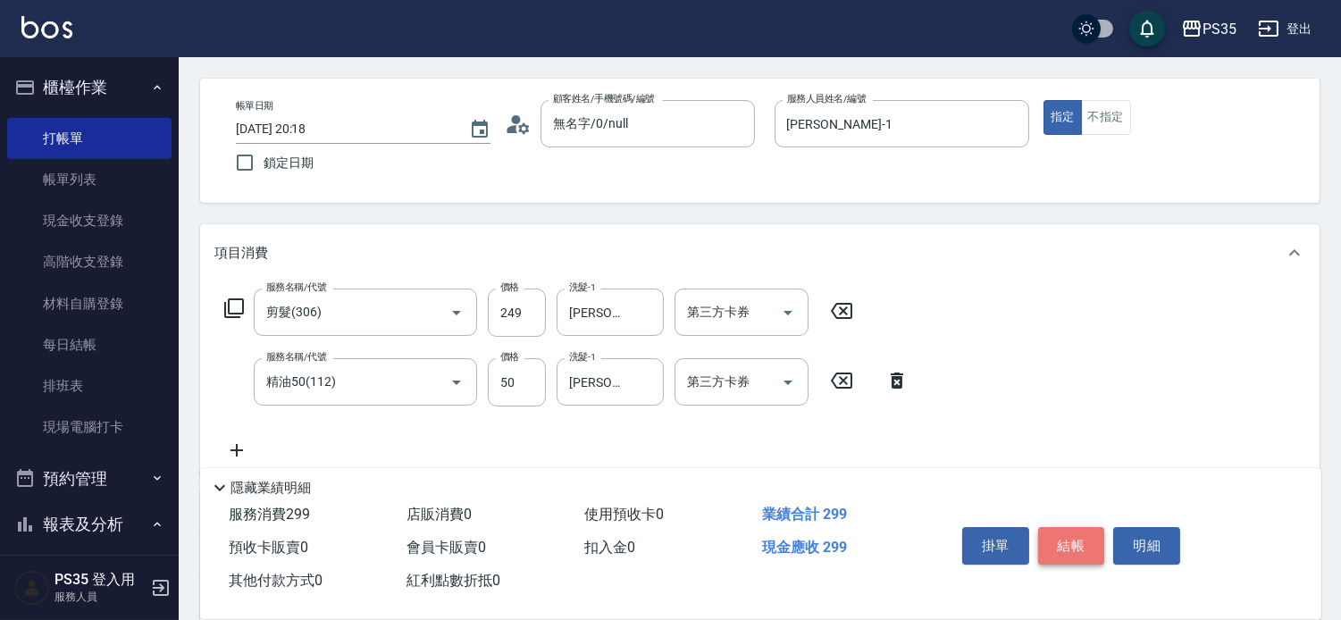
click at [1069, 527] on button "結帳" at bounding box center [1071, 546] width 67 height 38
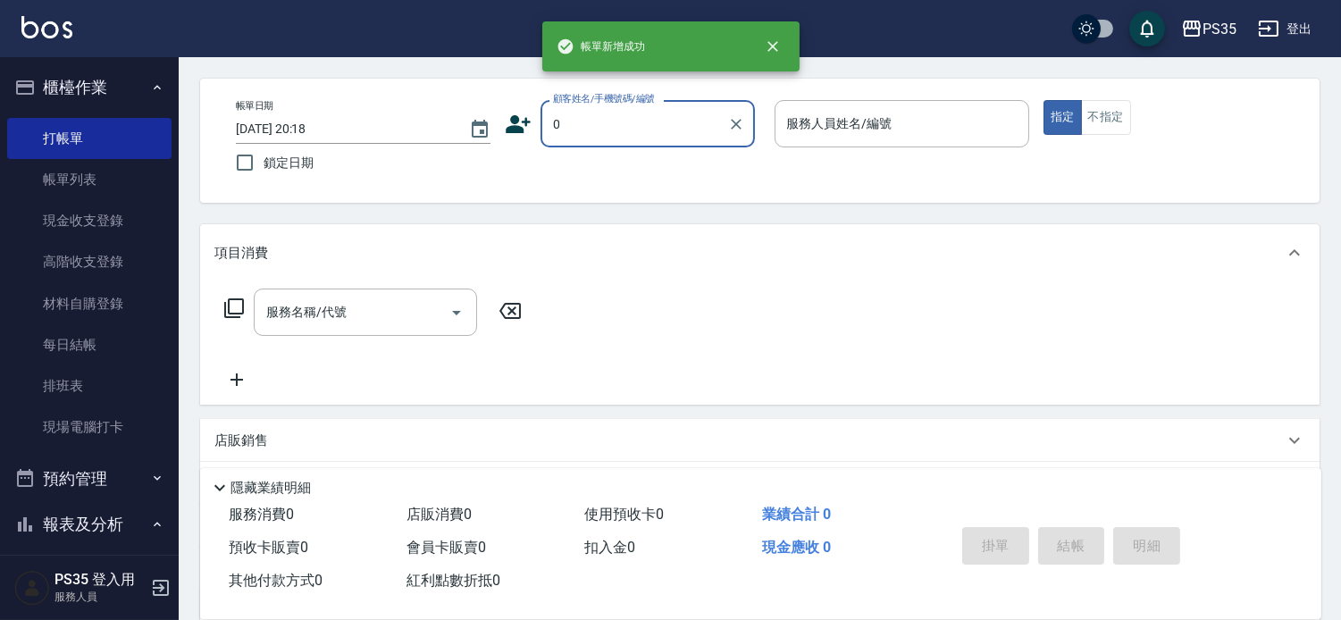
type input "0"
type input "2"
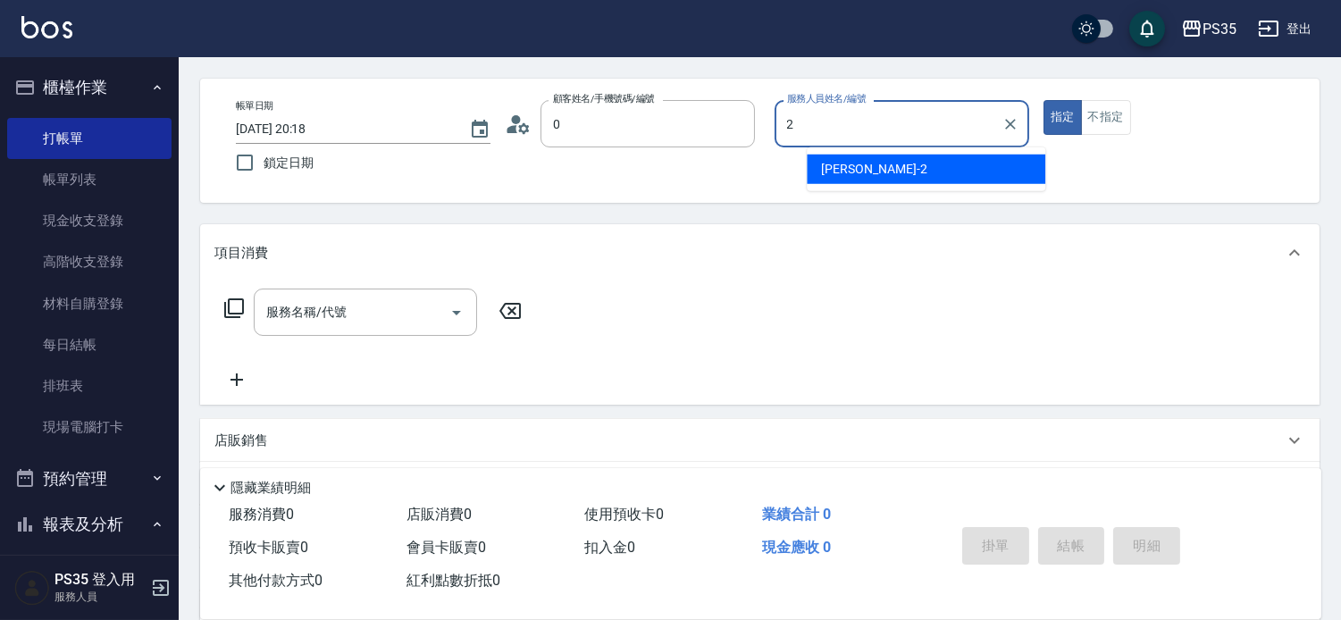
type input "無名字/0/null"
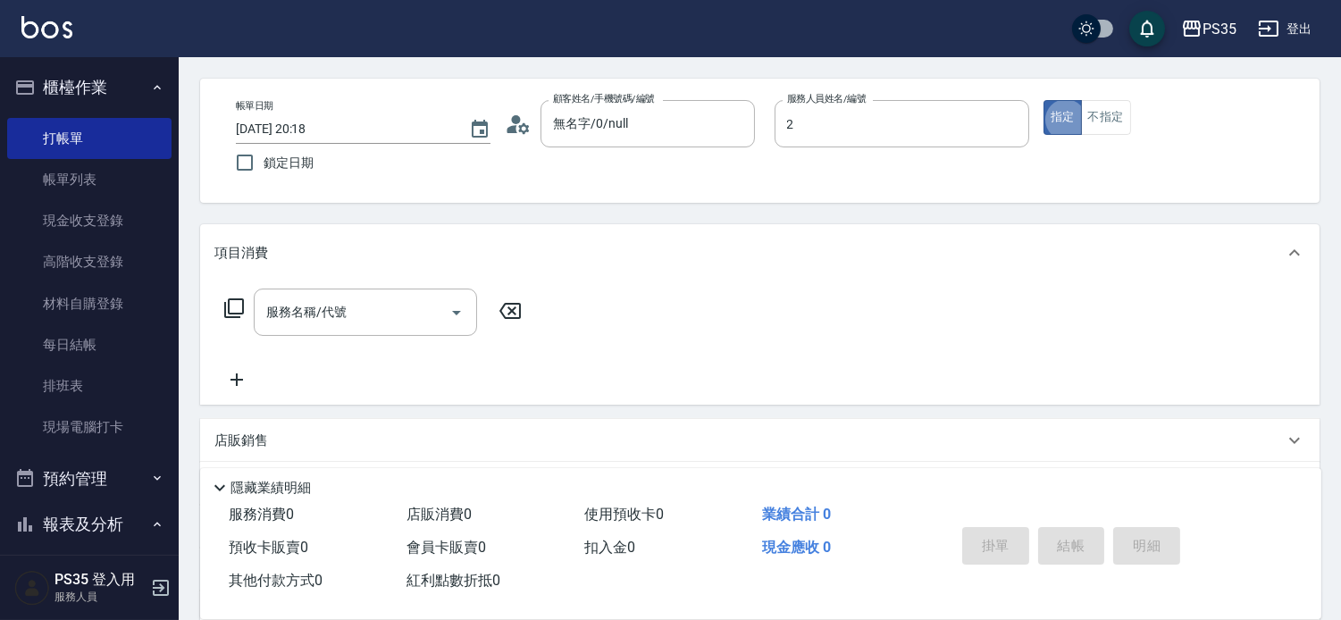
type input "[PERSON_NAME]-2"
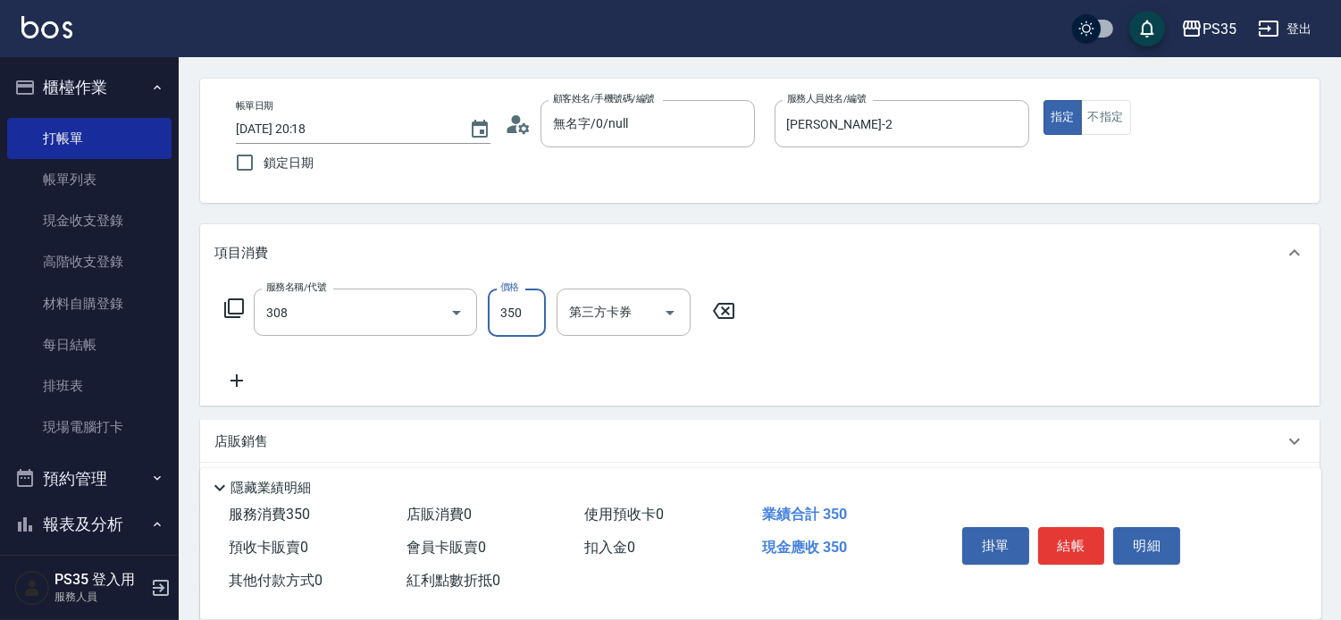
type input "洗+剪(308)"
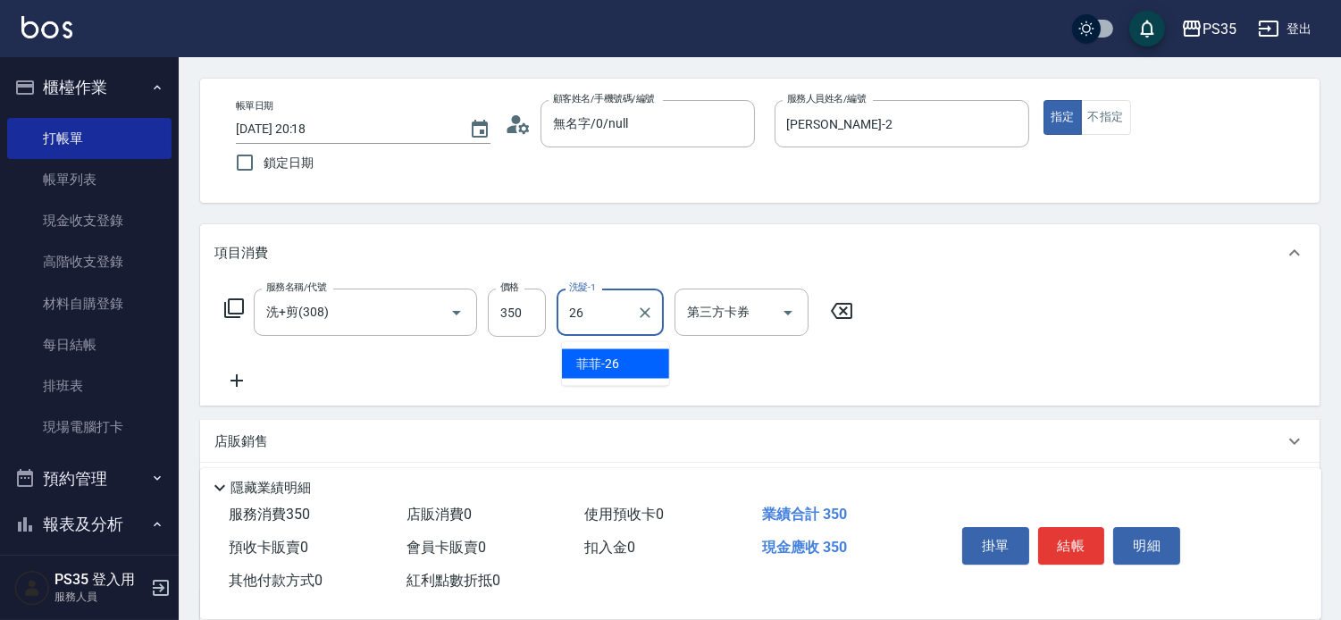
type input "菲菲-26"
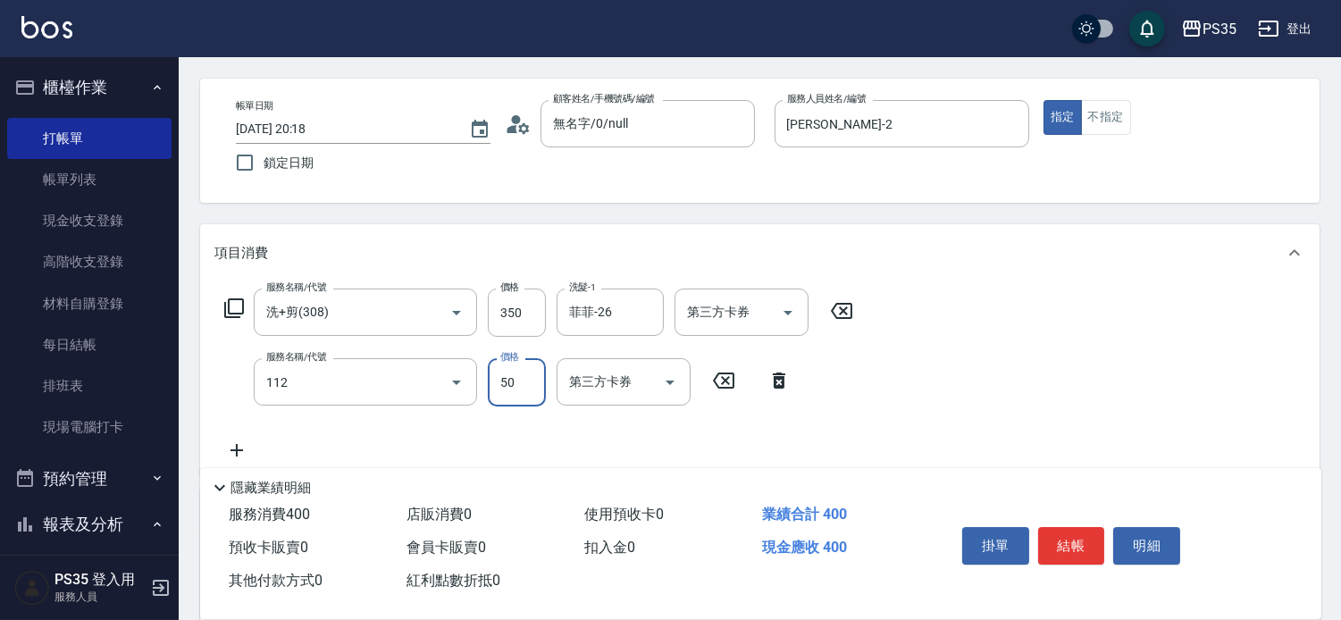
type input "精油50(112)"
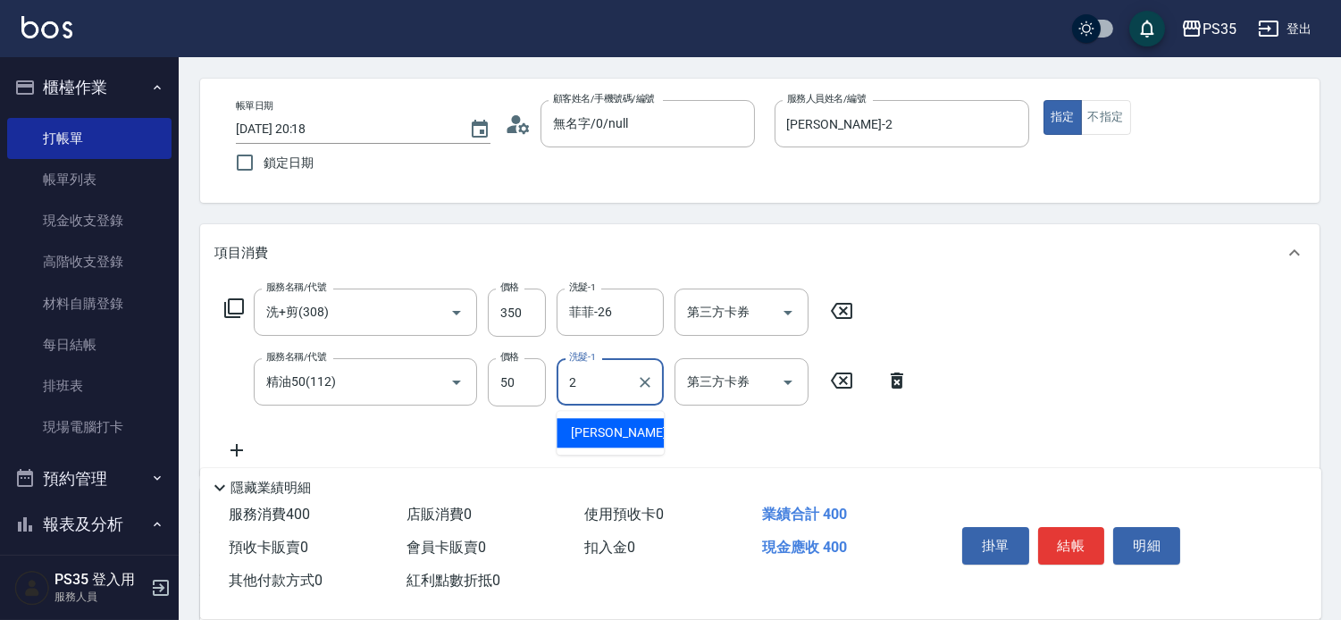
type input "[PERSON_NAME]-2"
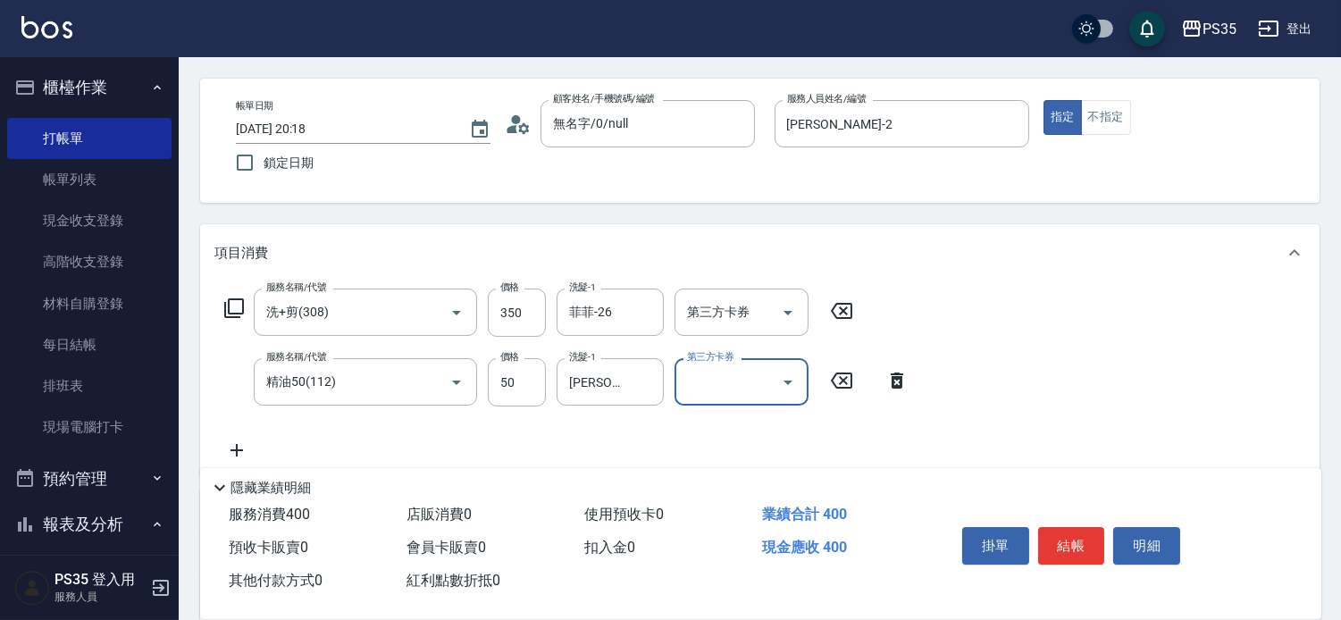
click at [1068, 527] on button "結帳" at bounding box center [1071, 546] width 67 height 38
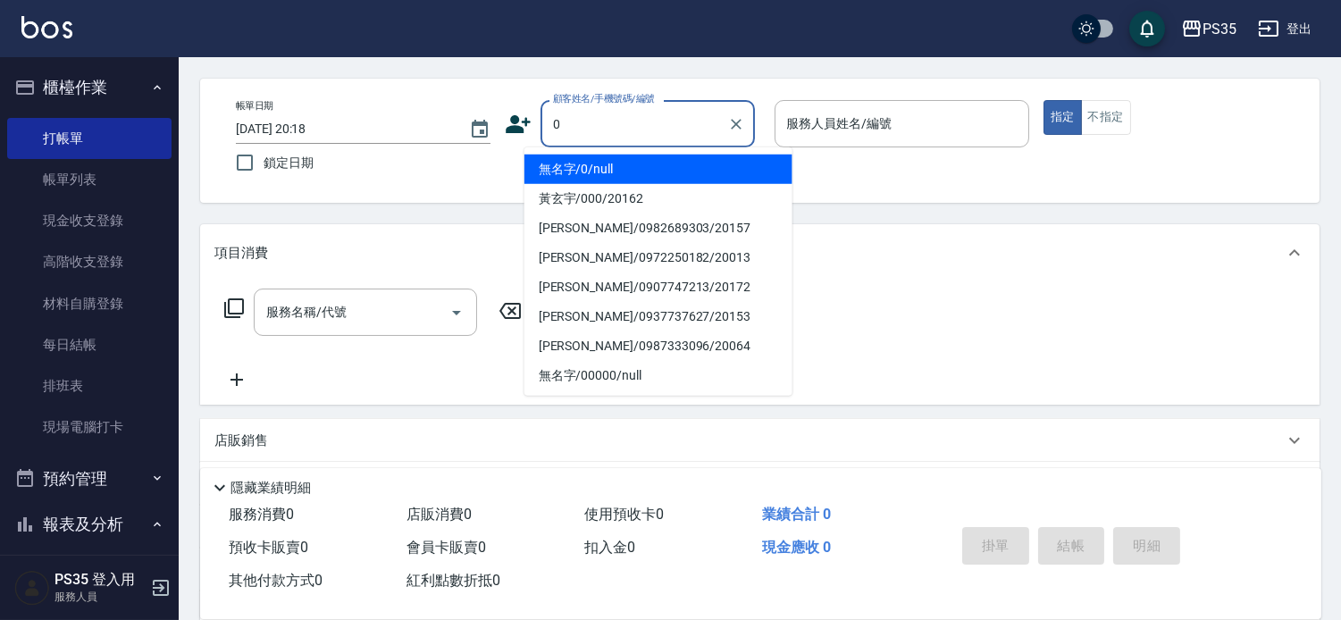
type input "無名字/0/null"
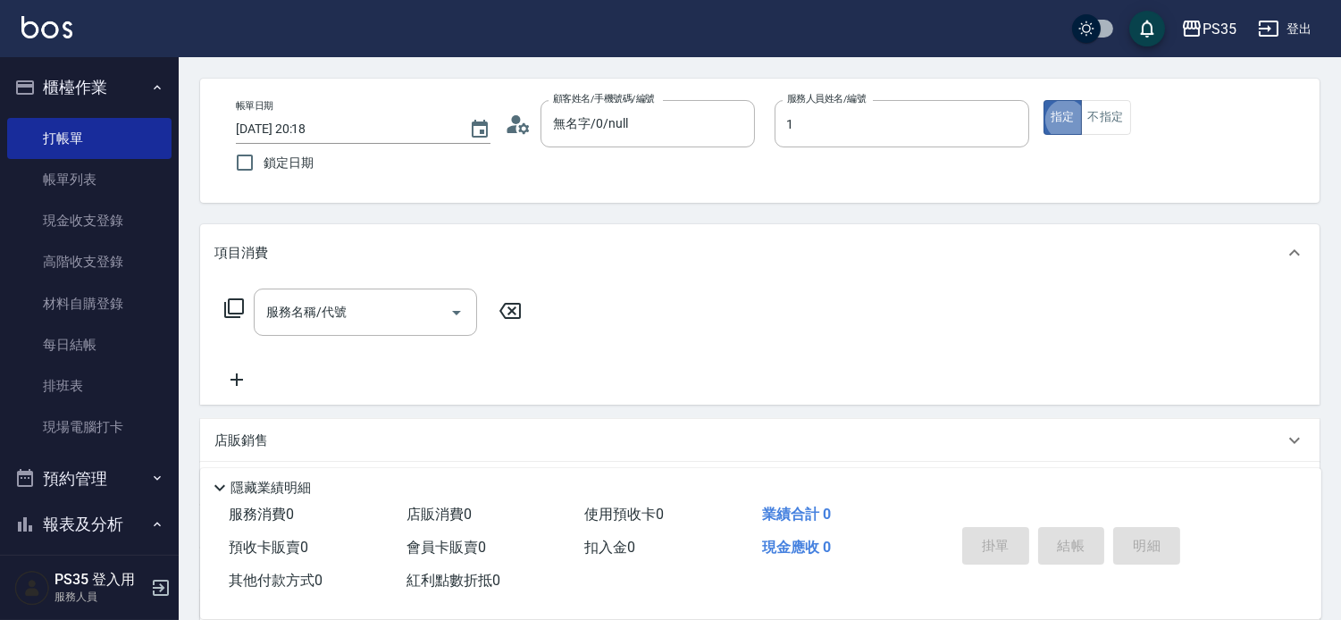
type input "[PERSON_NAME]-1"
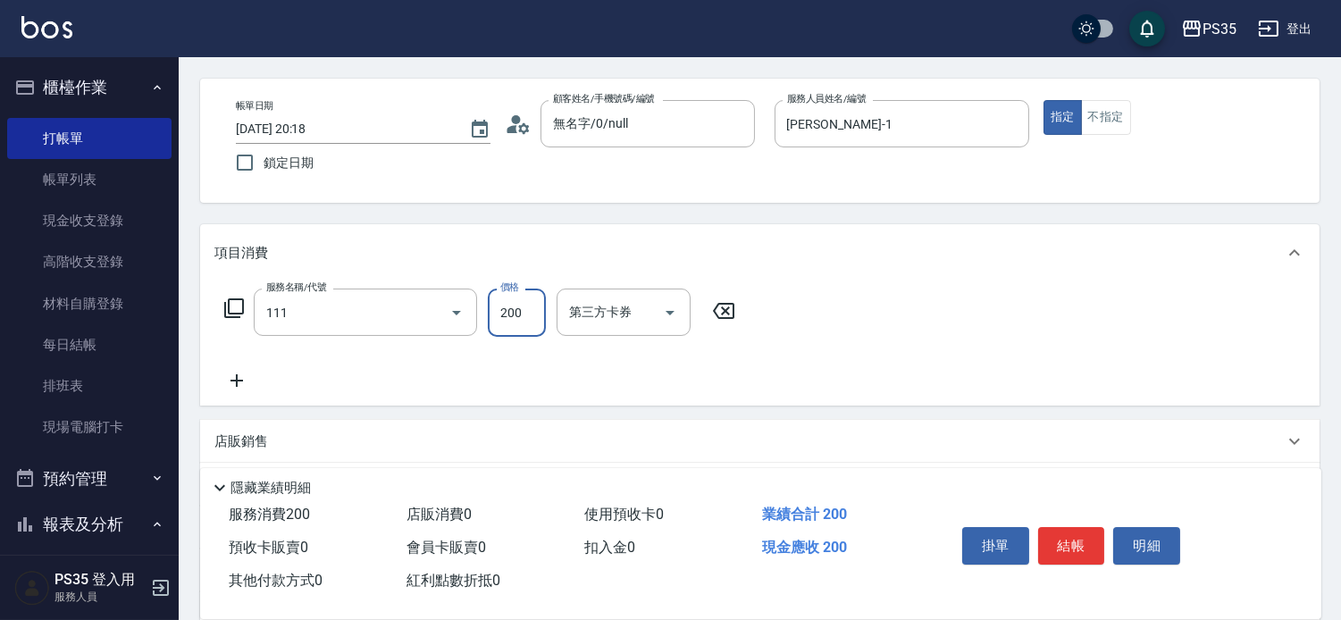
type input "200(111)"
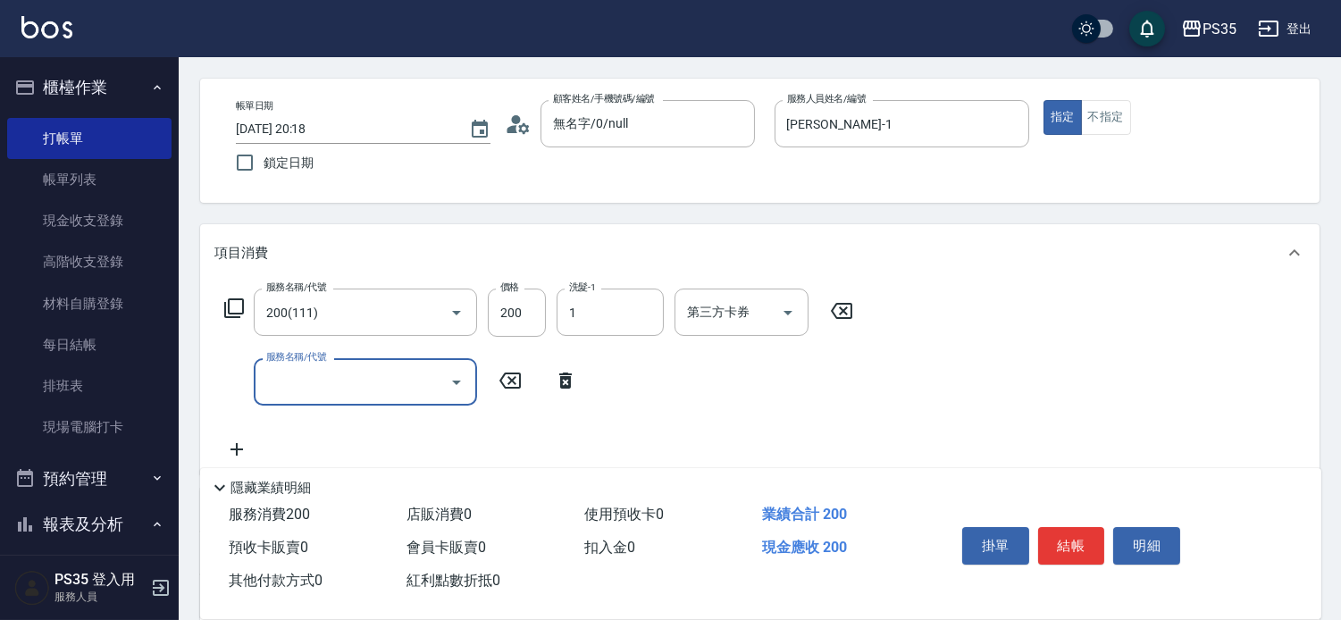
type input "[PERSON_NAME]-1"
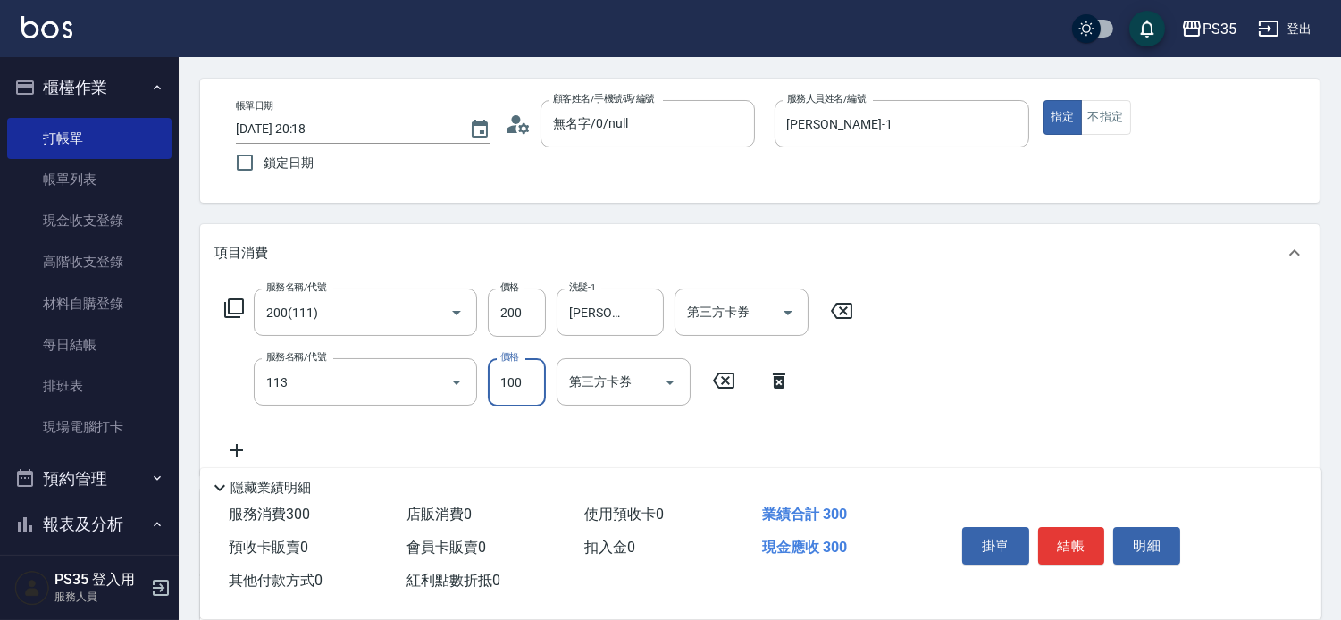
type input "瞬護100(113)"
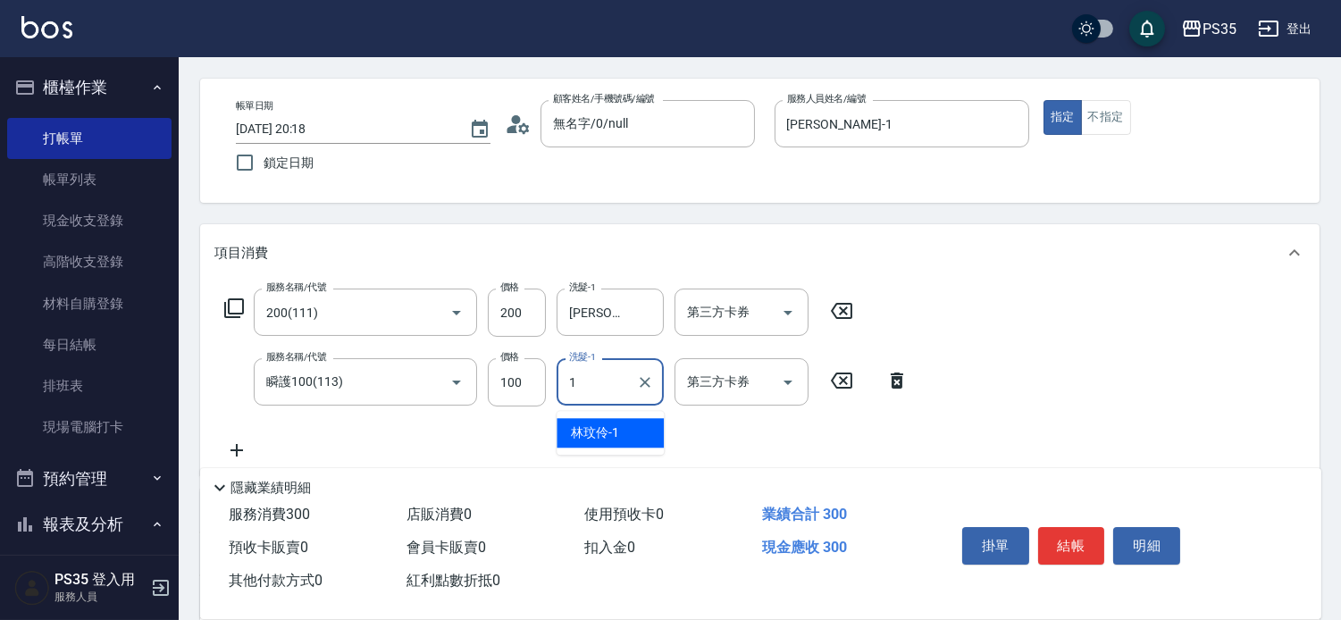
type input "[PERSON_NAME]-1"
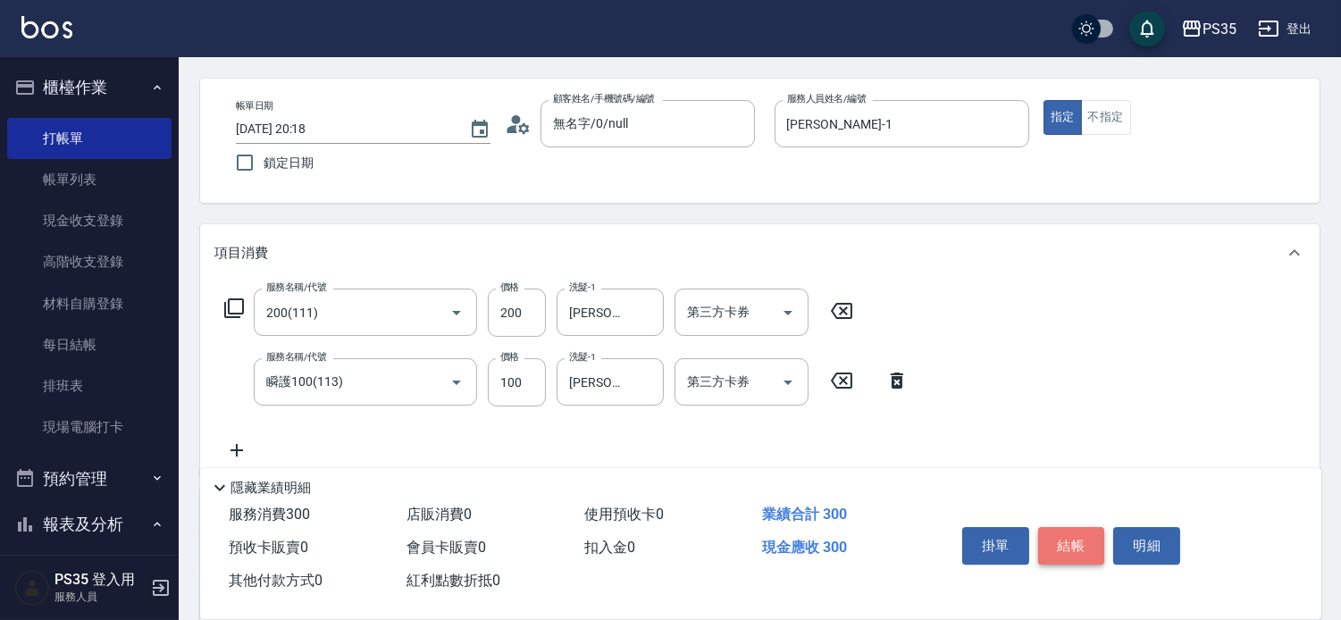
click at [1068, 527] on button "結帳" at bounding box center [1071, 546] width 67 height 38
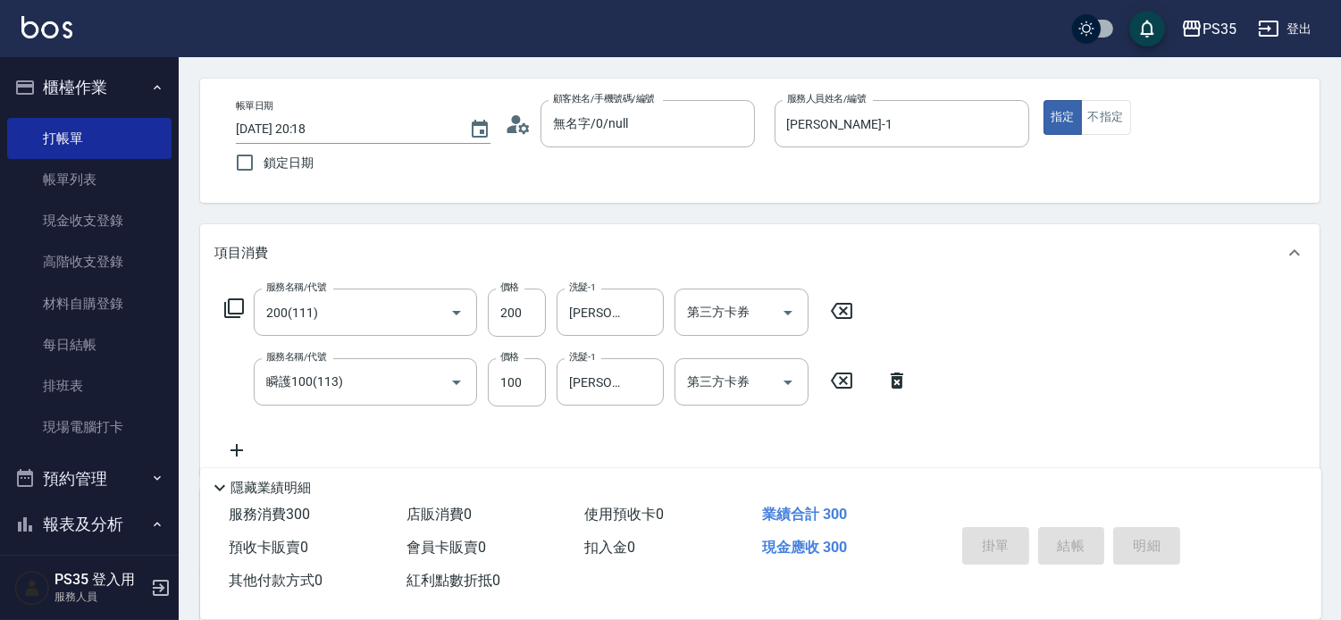
type input "[DATE] 20:19"
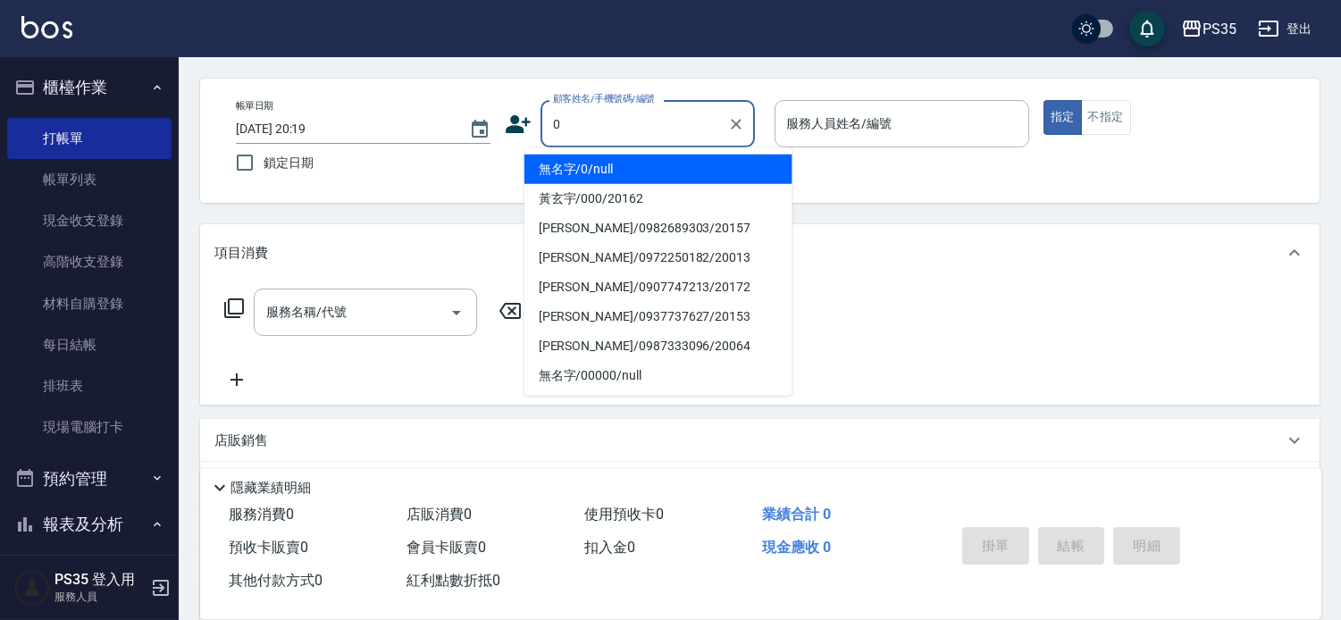
type input "無名字/0/null"
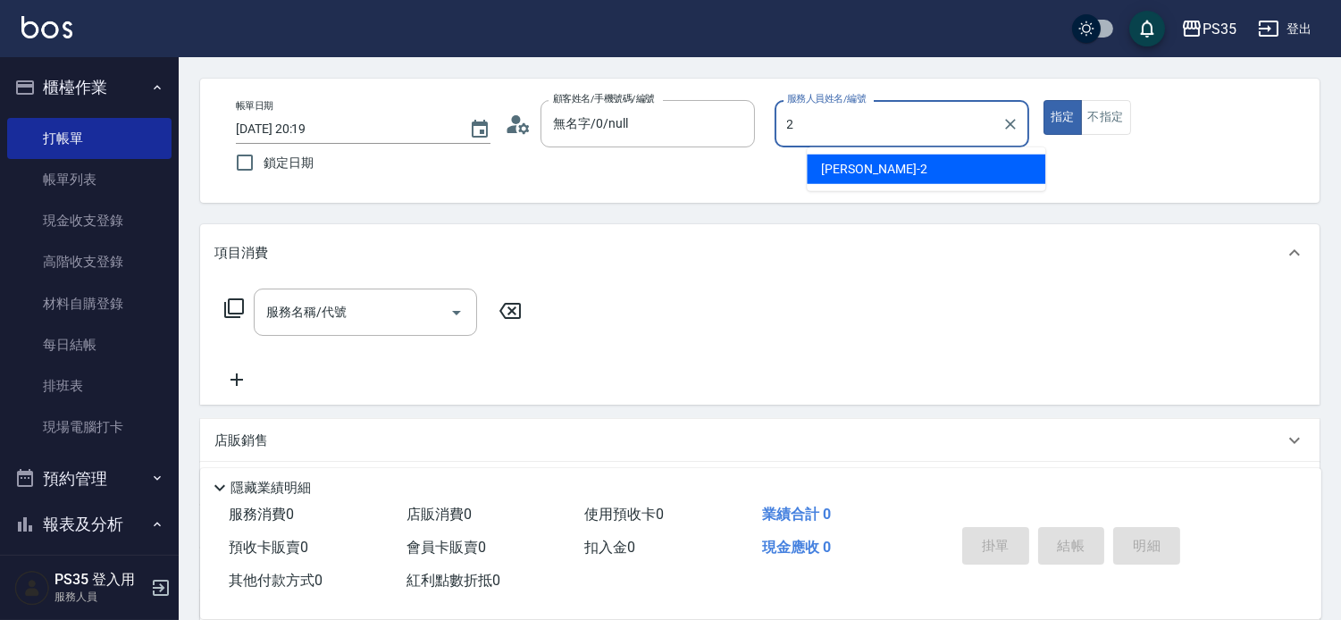
type input "[PERSON_NAME]-2"
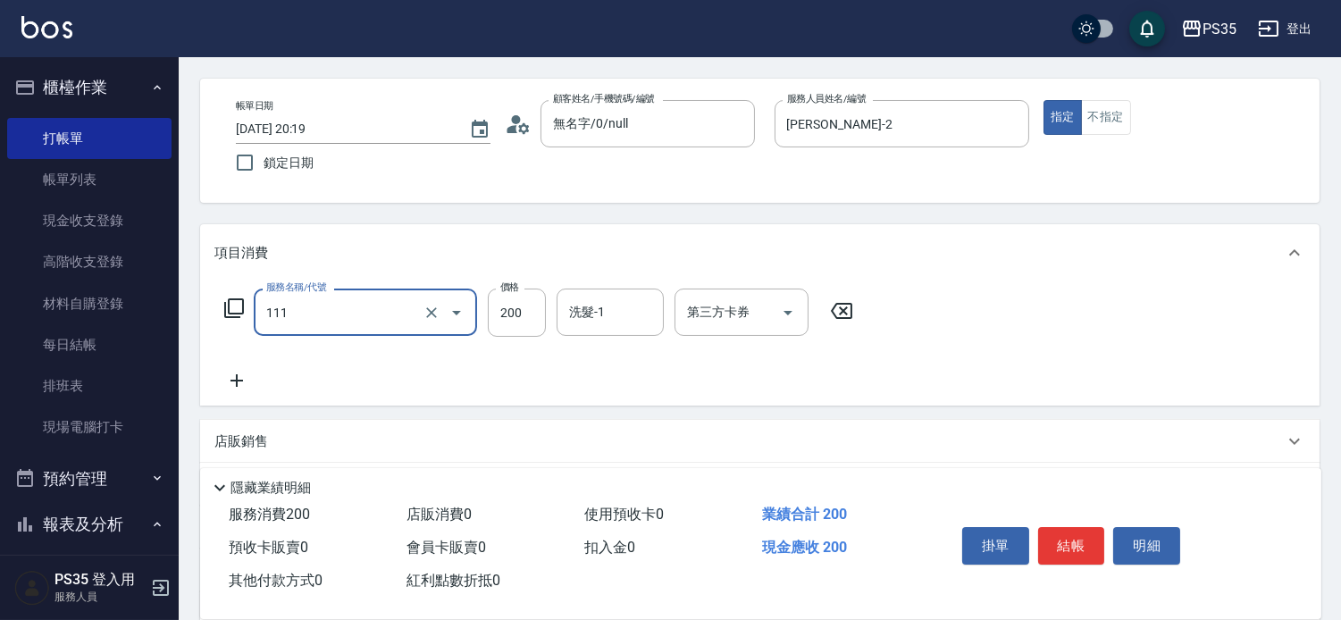
type input "200(111)"
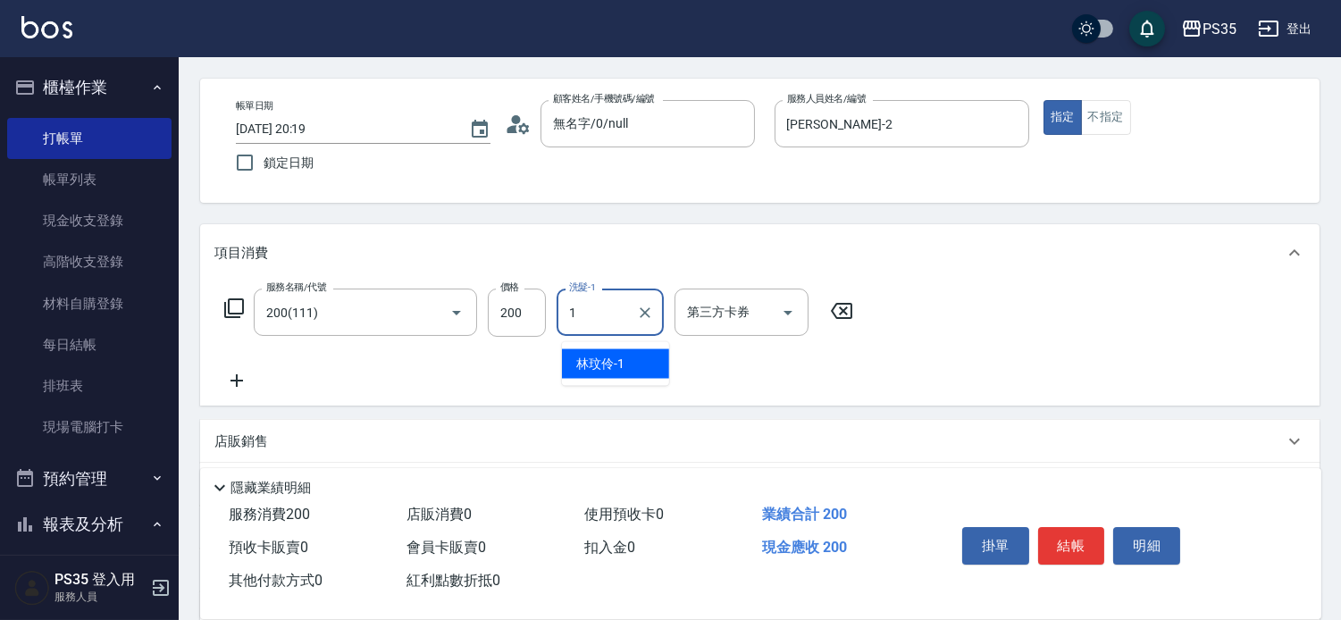
type input "[PERSON_NAME]-1"
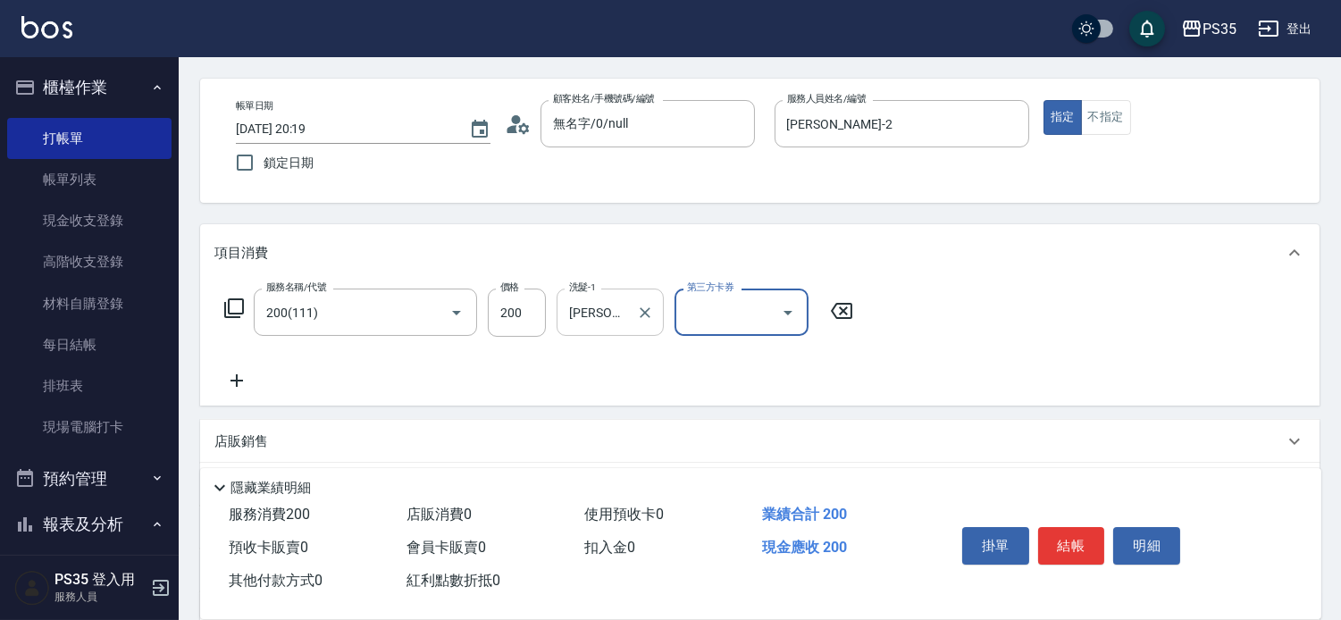
click at [642, 319] on icon "Clear" at bounding box center [645, 313] width 18 height 18
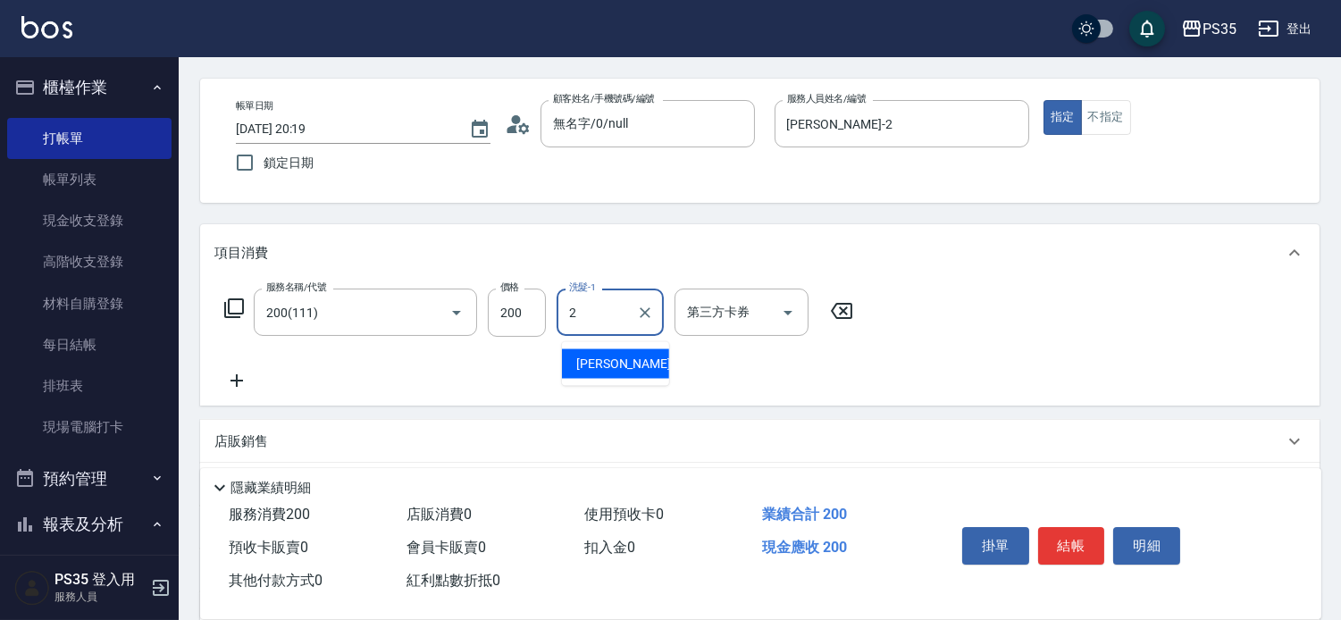
type input "[PERSON_NAME]-2"
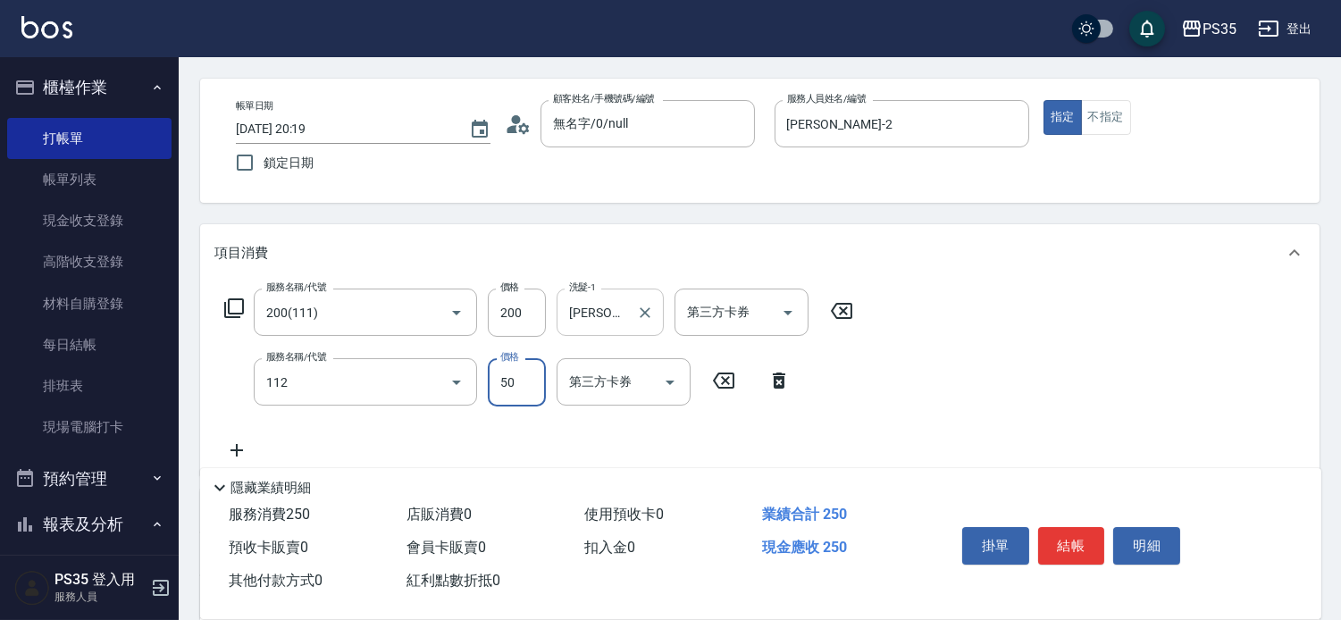
type input "精油50(112)"
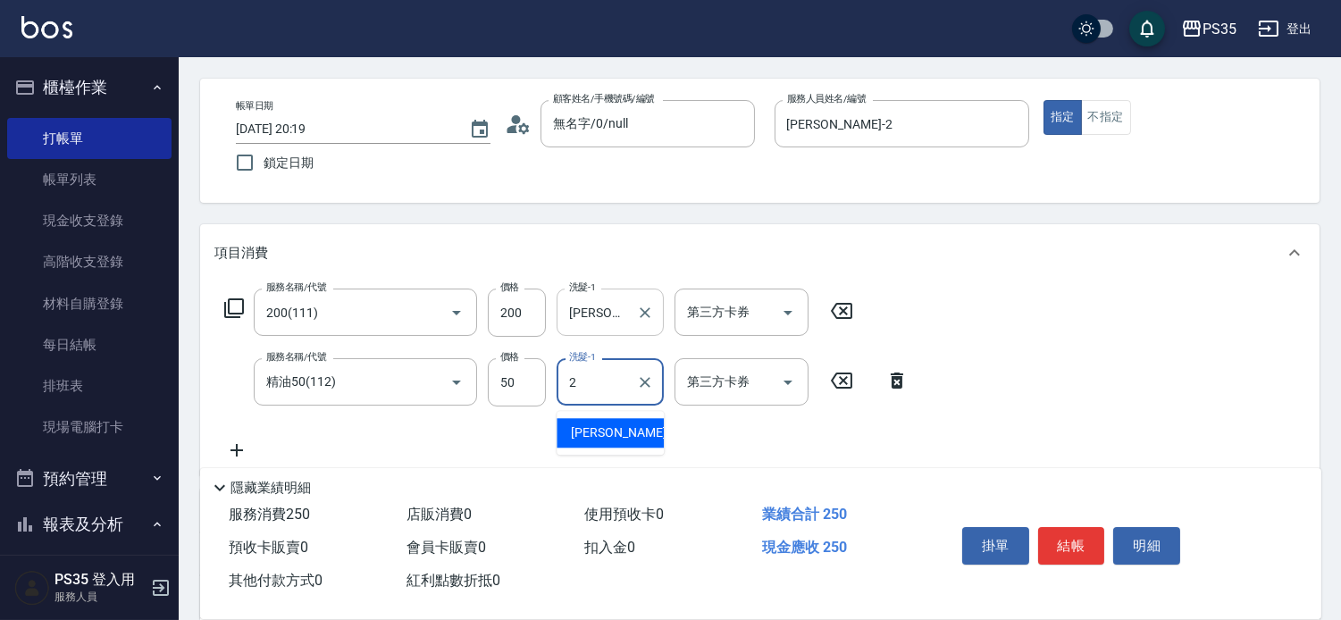
type input "[PERSON_NAME]-2"
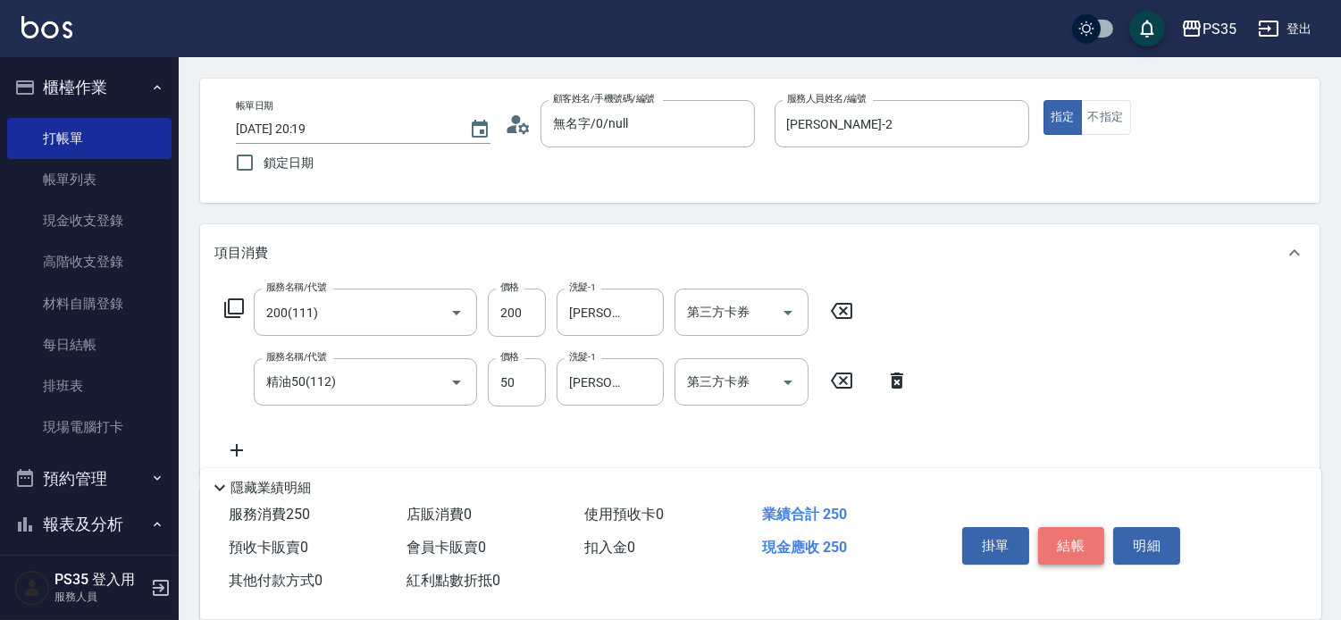
click at [1072, 537] on button "結帳" at bounding box center [1071, 546] width 67 height 38
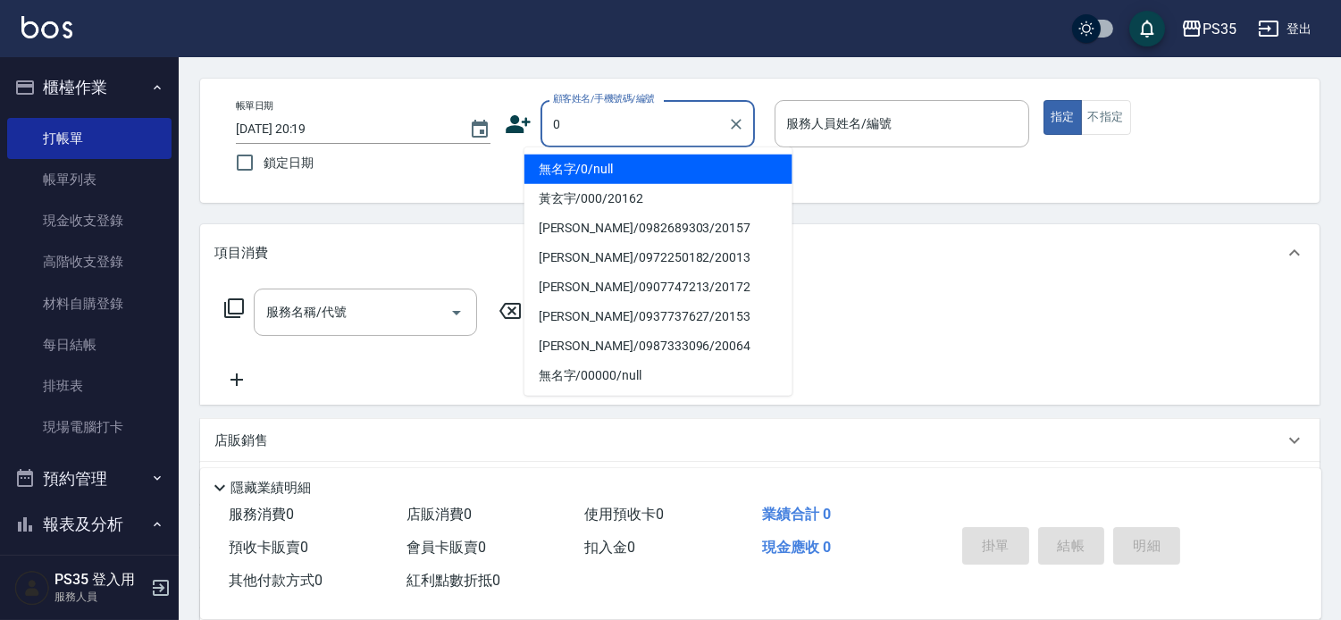
type input "無名字/0/null"
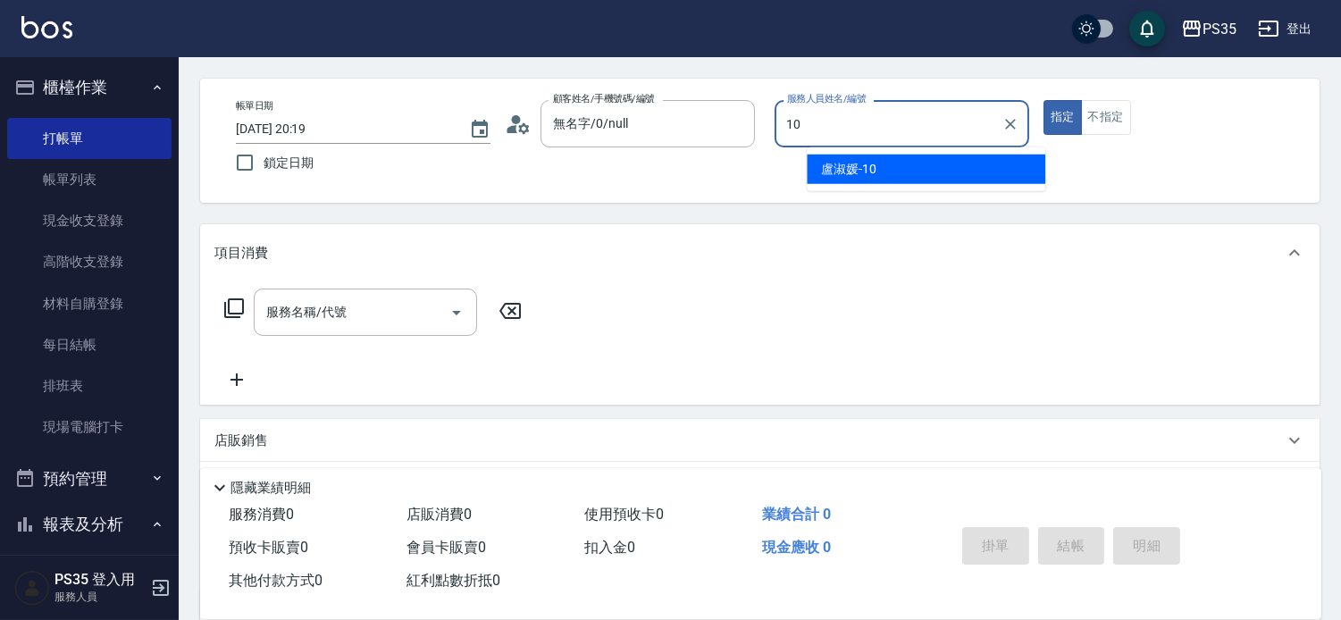
type input "[PERSON_NAME]-10"
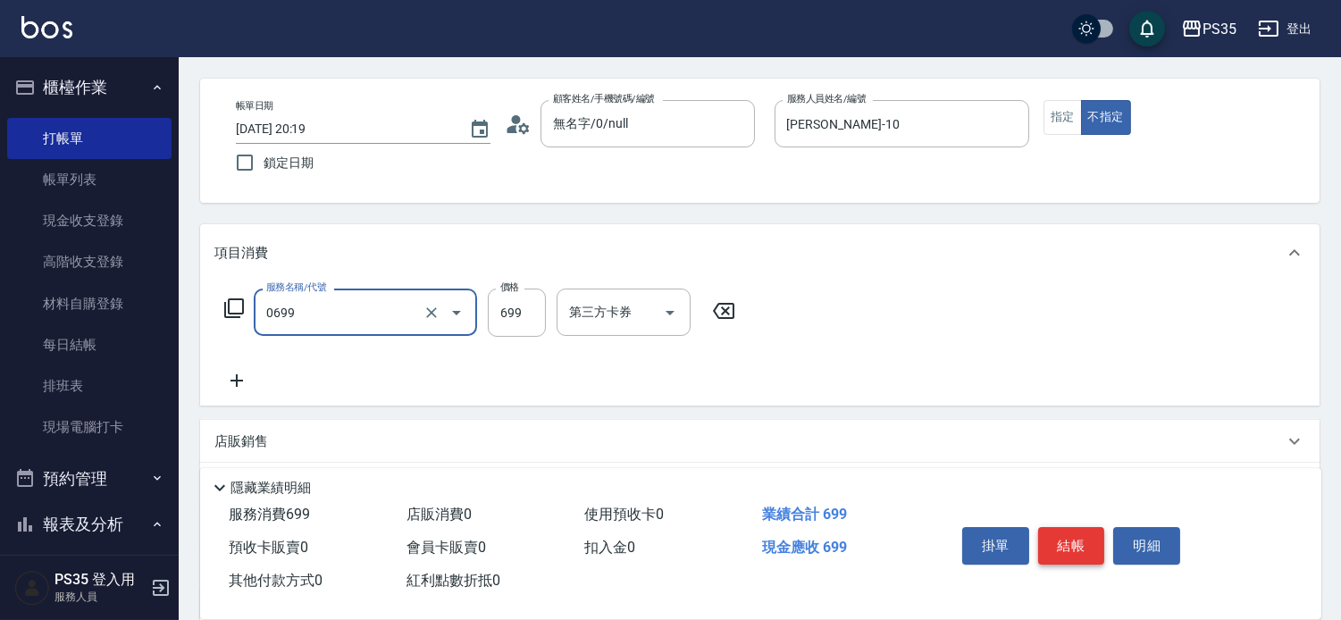
type input "精油SPA(0699)"
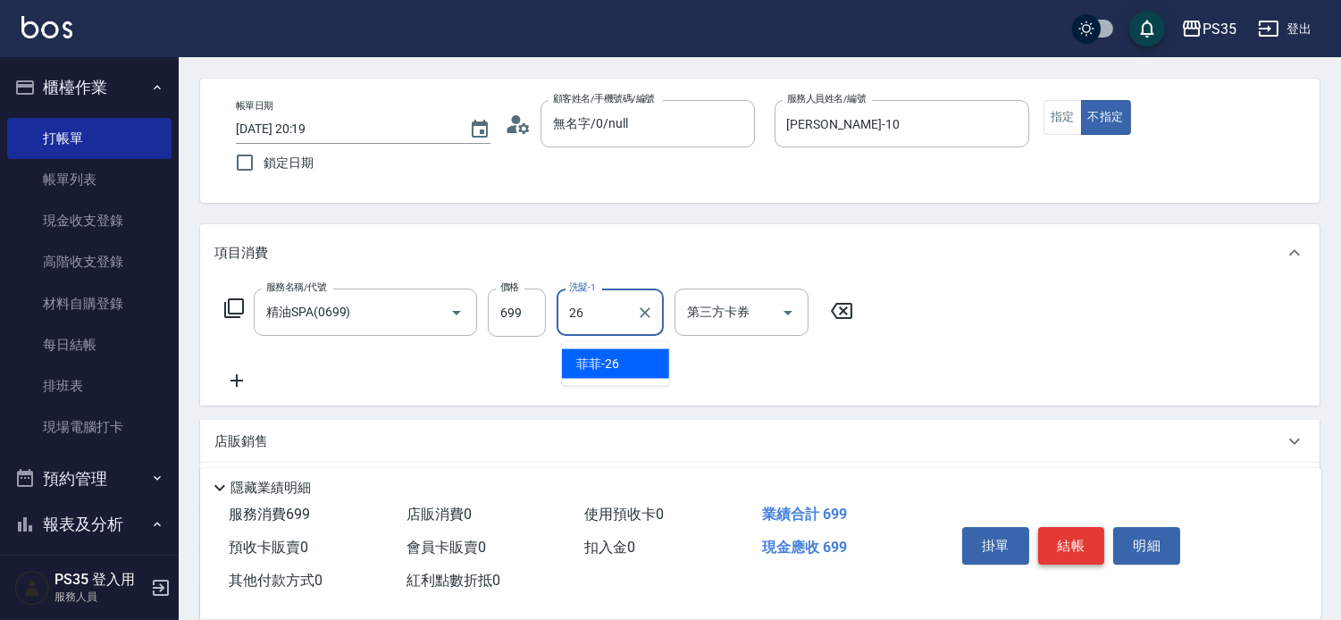
type input "菲菲-26"
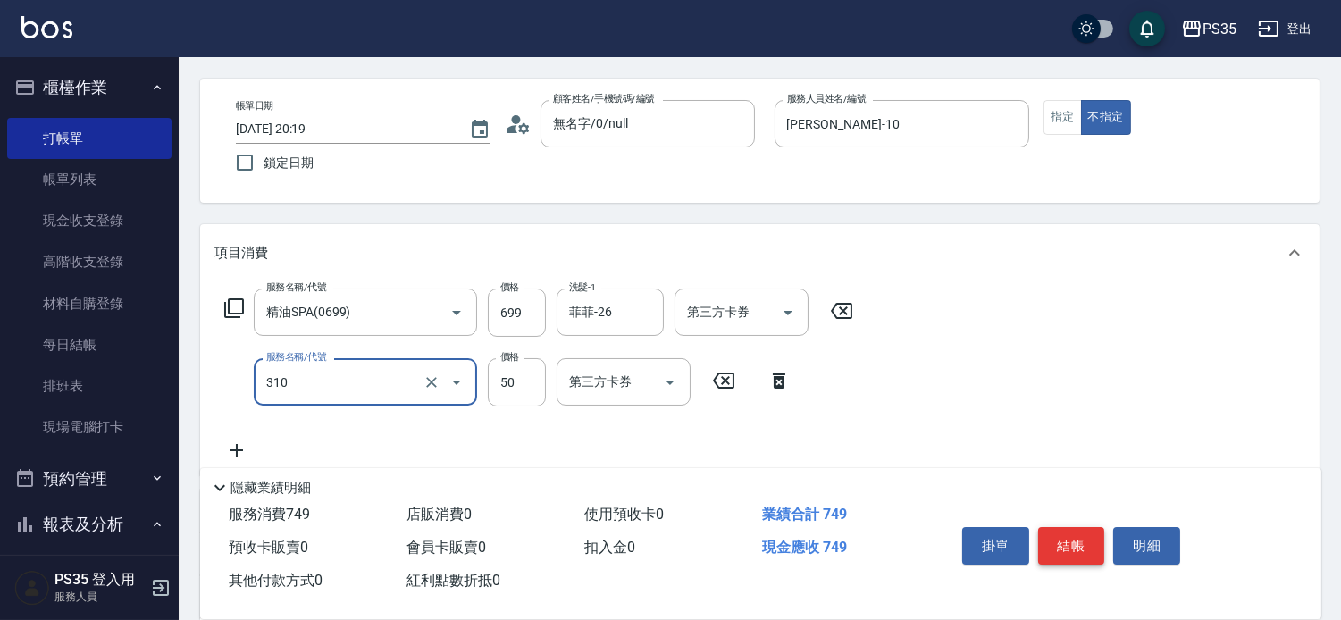
type input "剪瀏海(310)"
click at [1072, 537] on button "結帳" at bounding box center [1071, 546] width 67 height 38
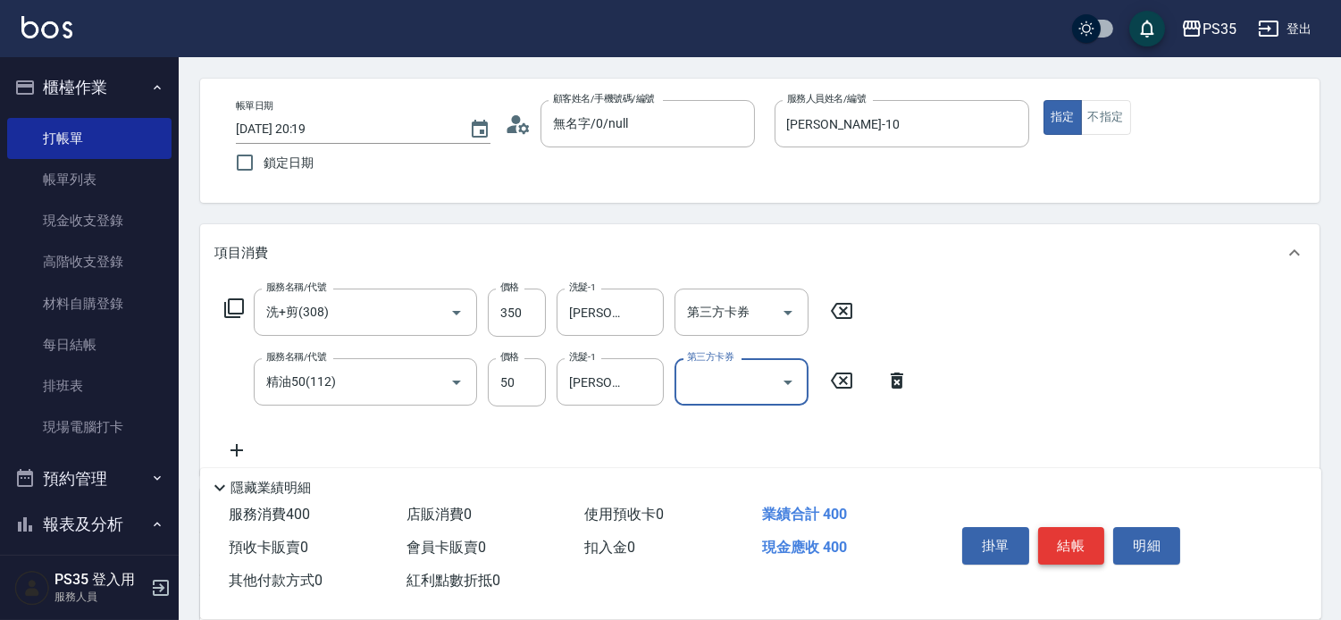
click at [1072, 537] on button "結帳" at bounding box center [1071, 546] width 67 height 38
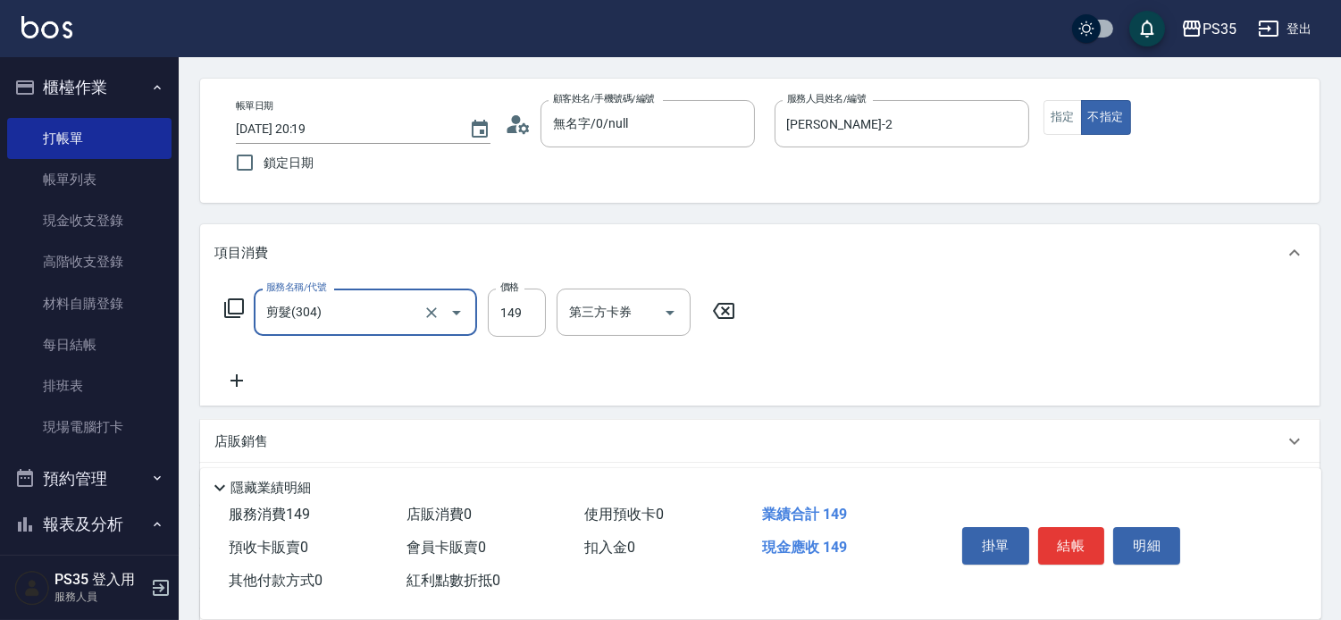
click at [1071, 538] on button "結帳" at bounding box center [1071, 546] width 67 height 38
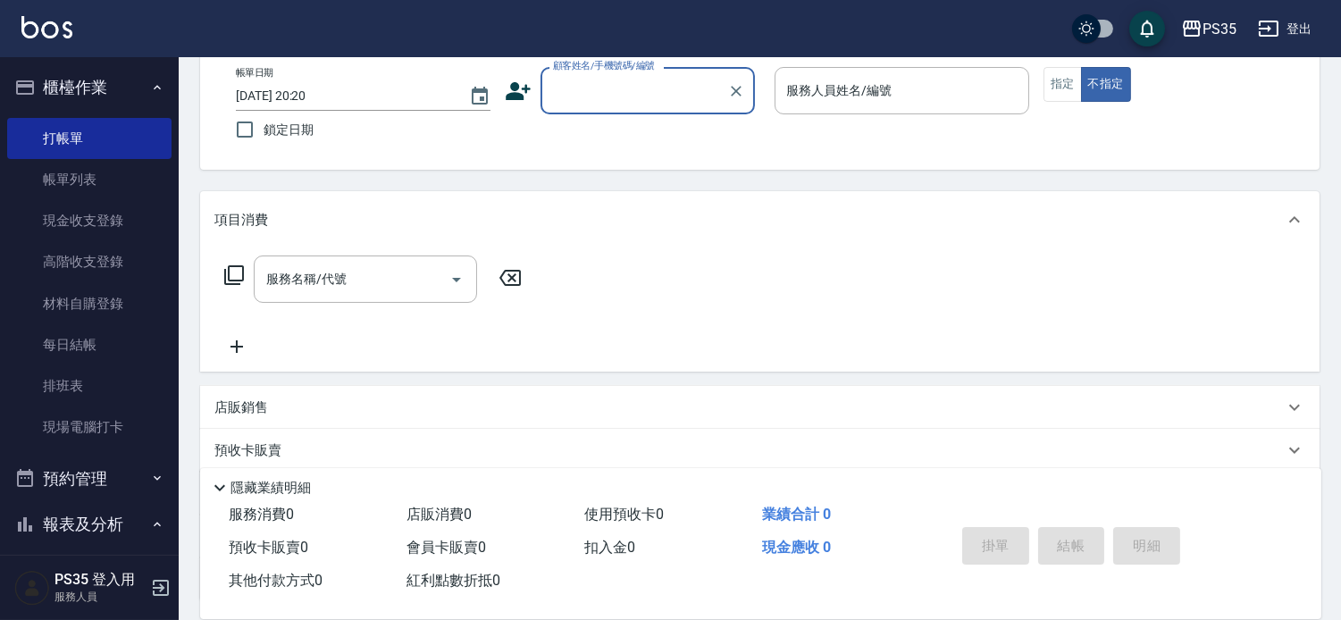
scroll to position [99, 0]
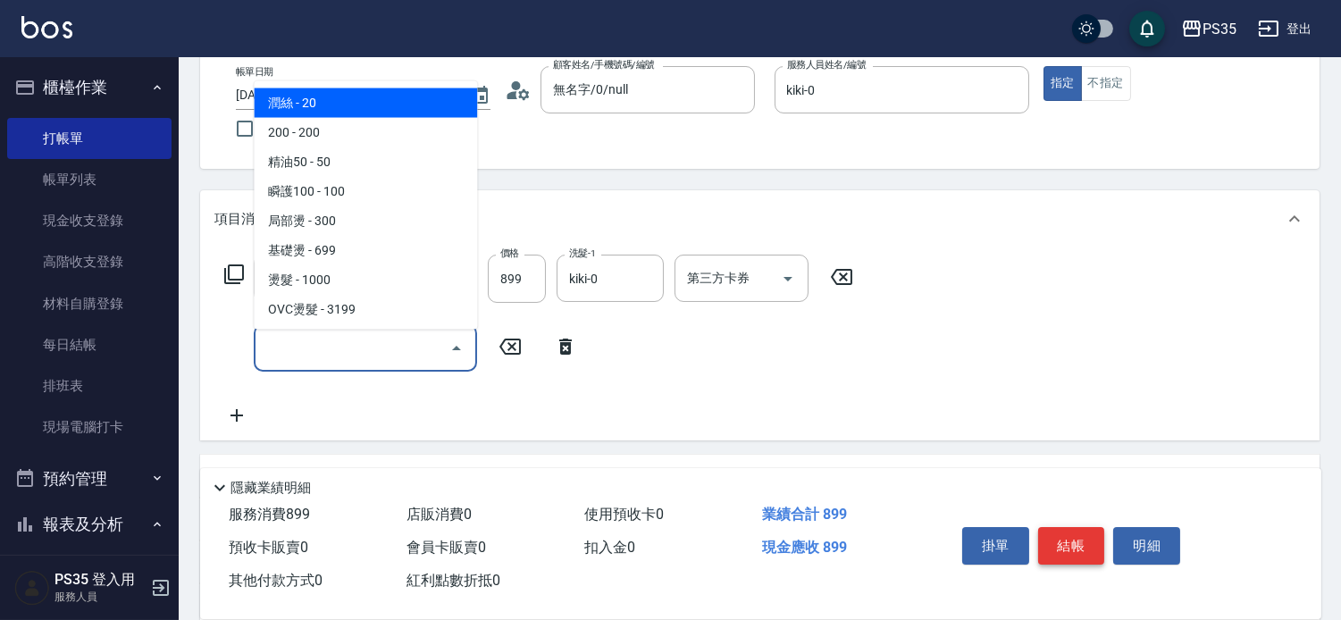
click at [1066, 542] on button "結帳" at bounding box center [1071, 546] width 67 height 38
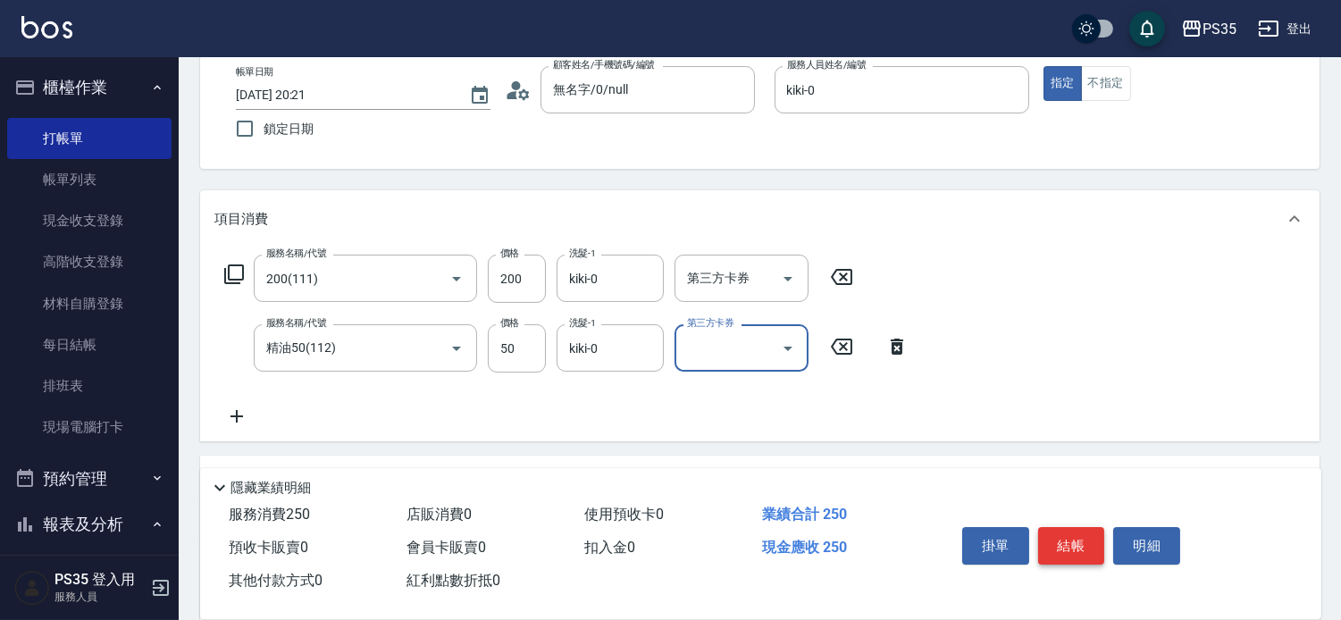
click at [1066, 542] on button "結帳" at bounding box center [1071, 546] width 67 height 38
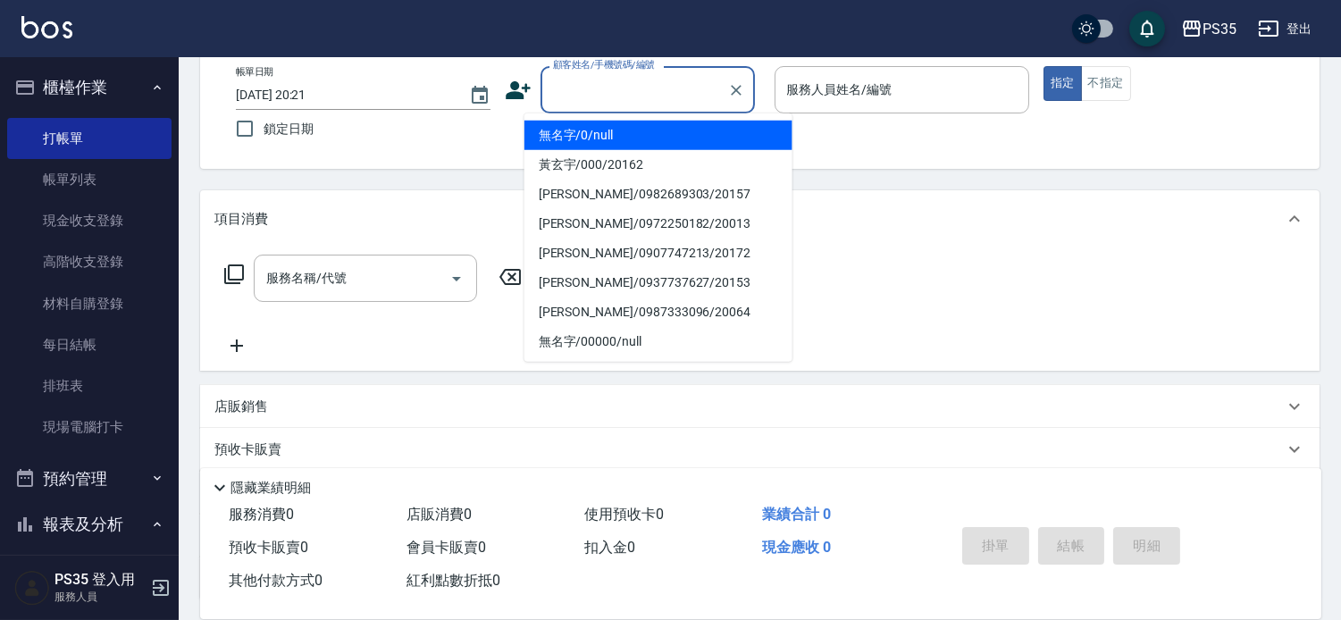
click at [577, 78] on input "顧客姓名/手機號碼/編號" at bounding box center [635, 89] width 172 height 31
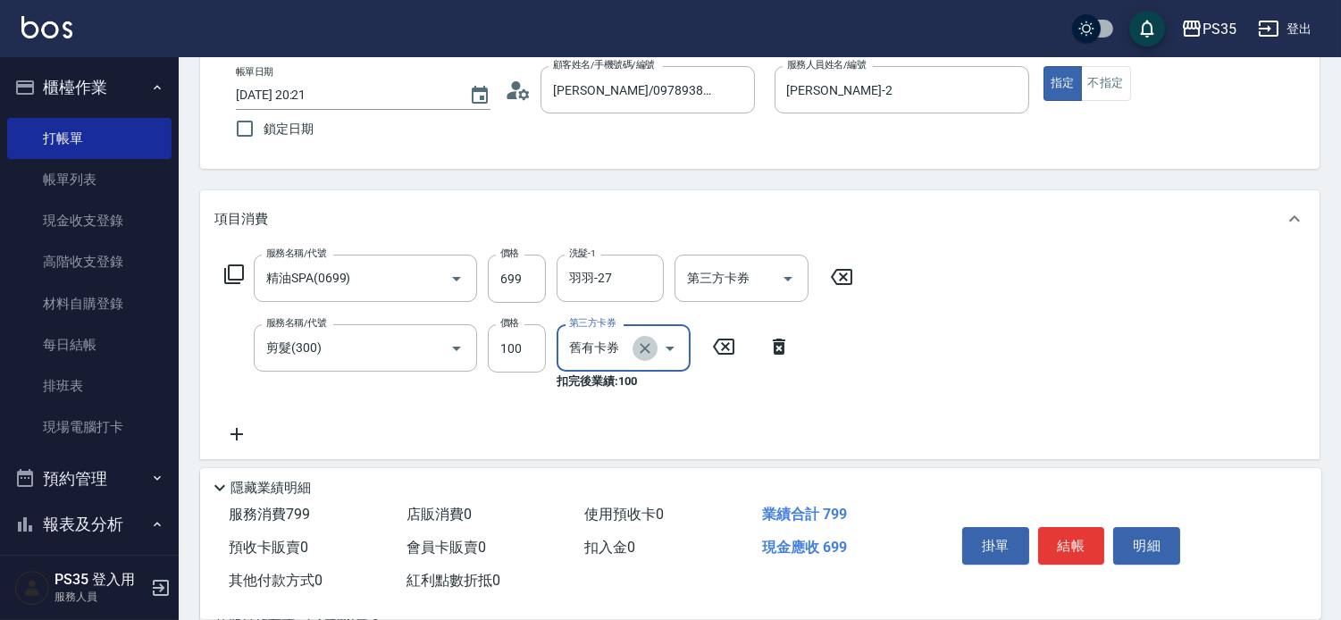
click at [636, 349] on icon "Clear" at bounding box center [645, 349] width 18 height 18
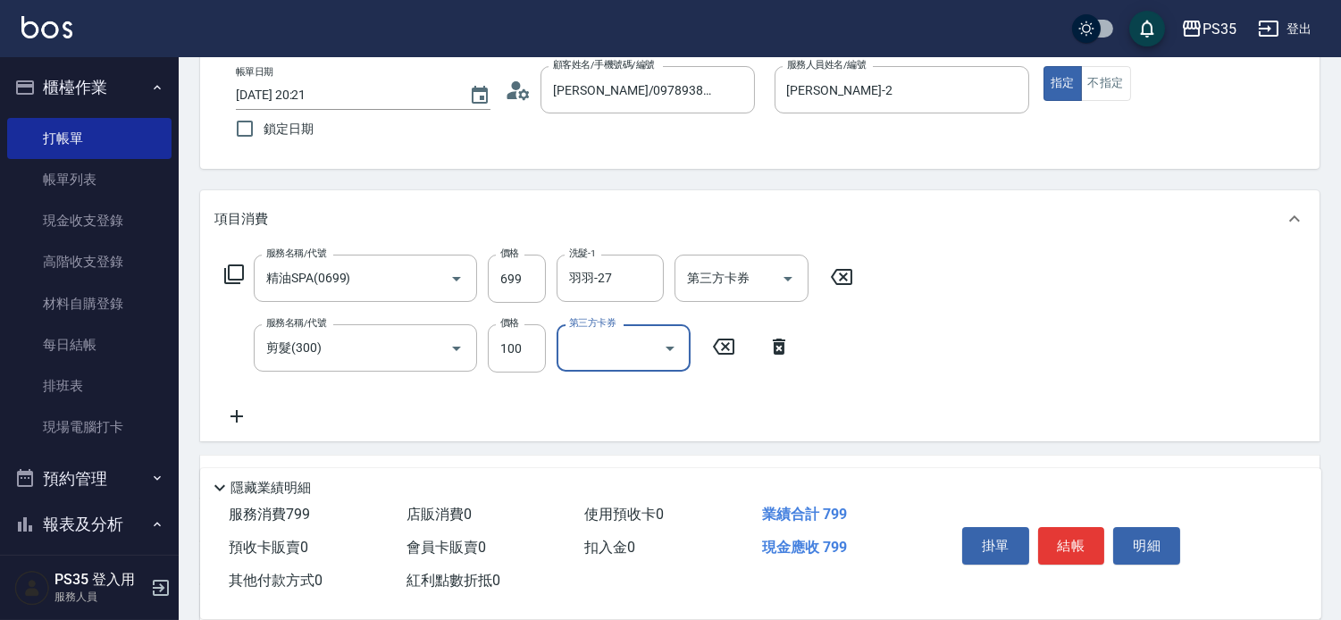
click at [597, 354] on input "第三方卡券" at bounding box center [610, 347] width 91 height 31
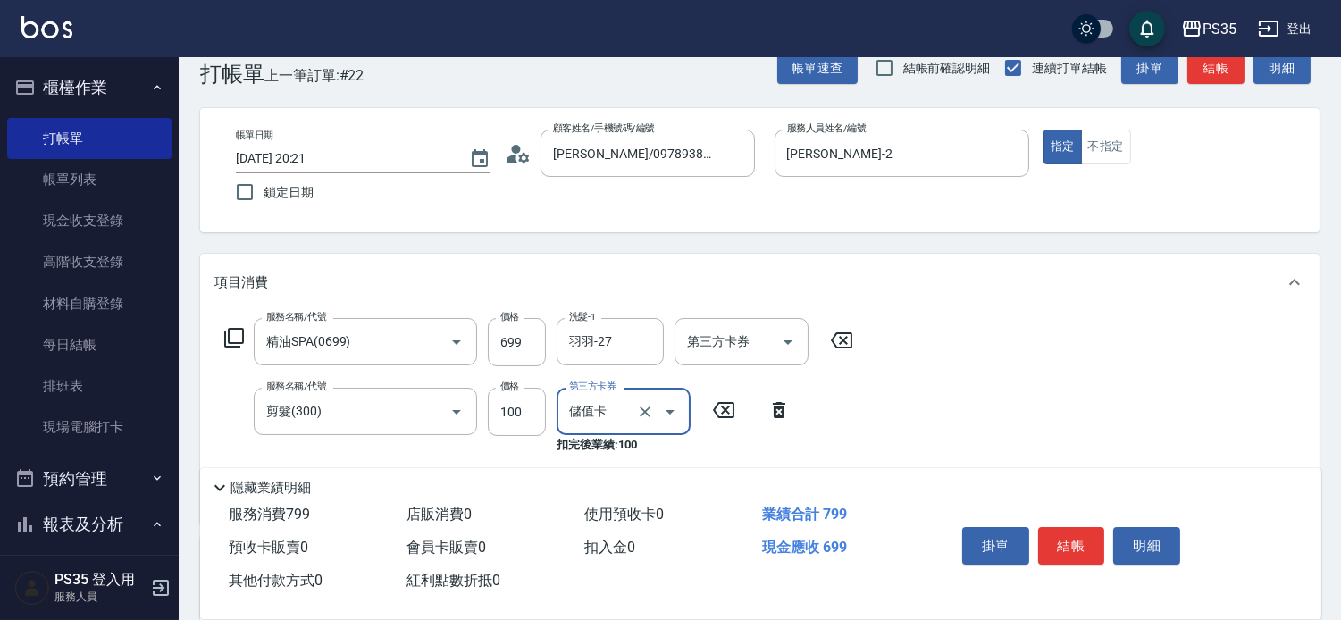
scroll to position [0, 0]
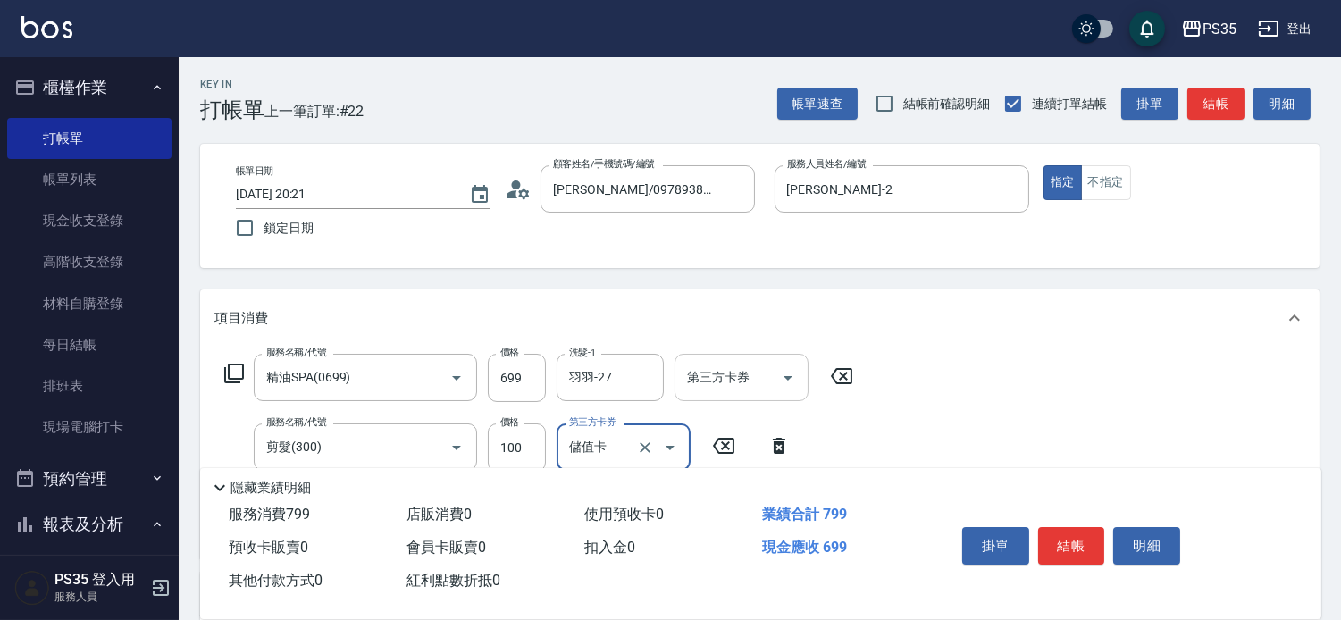
click at [783, 382] on icon "Open" at bounding box center [787, 377] width 21 height 21
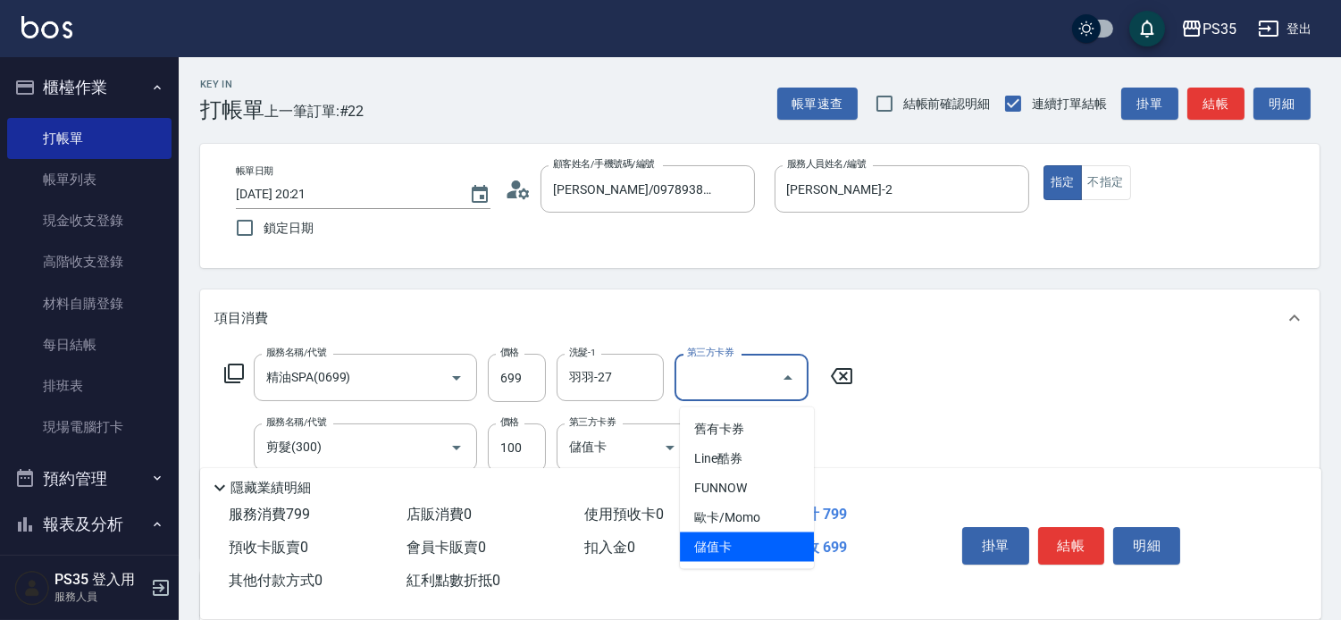
click at [737, 545] on span "儲值卡" at bounding box center [747, 547] width 134 height 29
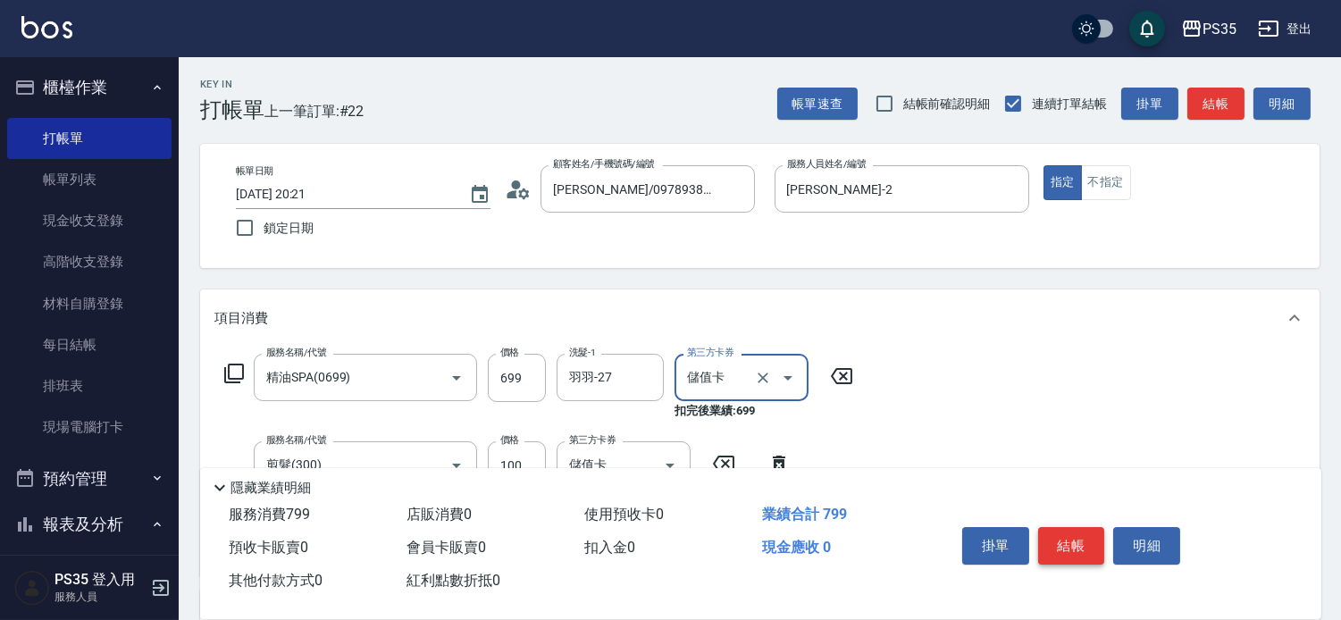
click at [1081, 527] on button "結帳" at bounding box center [1071, 546] width 67 height 38
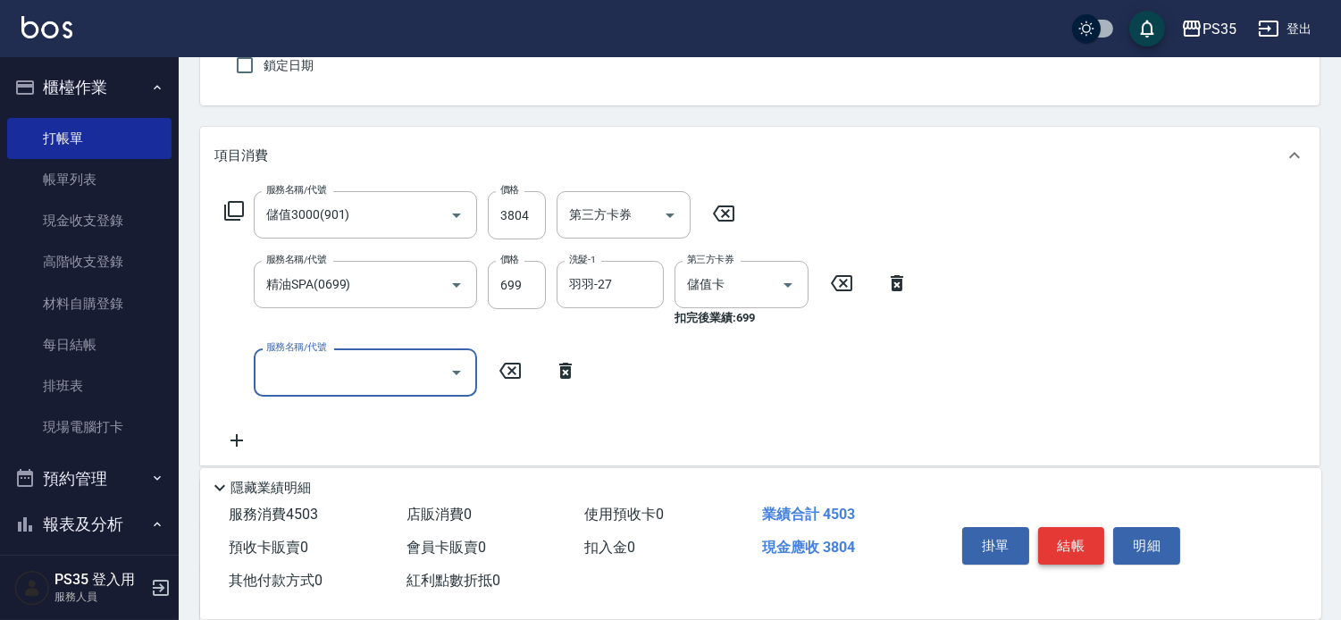
scroll to position [198, 0]
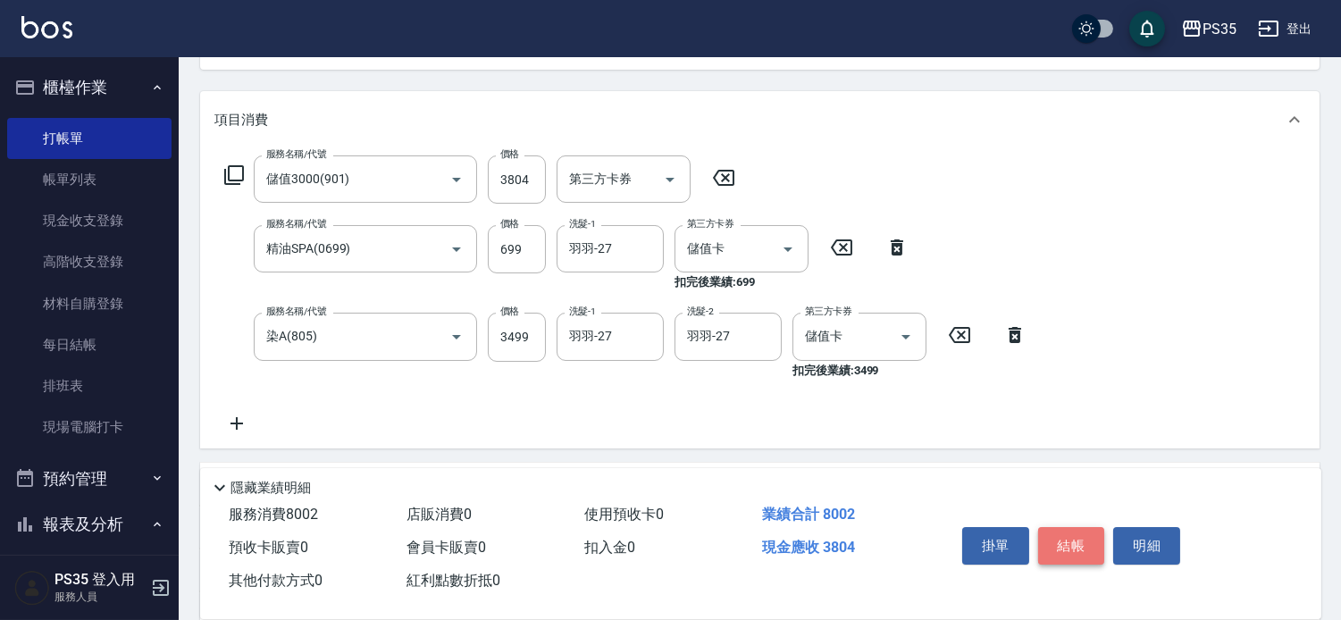
click at [1075, 532] on button "結帳" at bounding box center [1071, 546] width 67 height 38
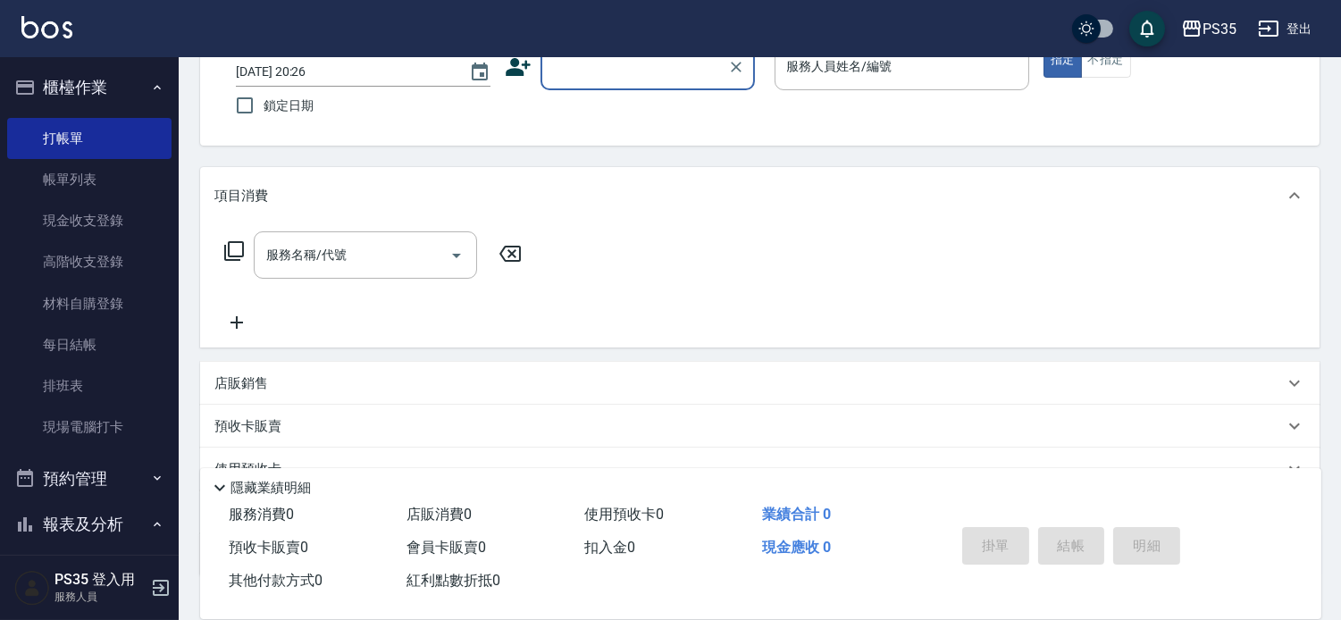
scroll to position [73, 0]
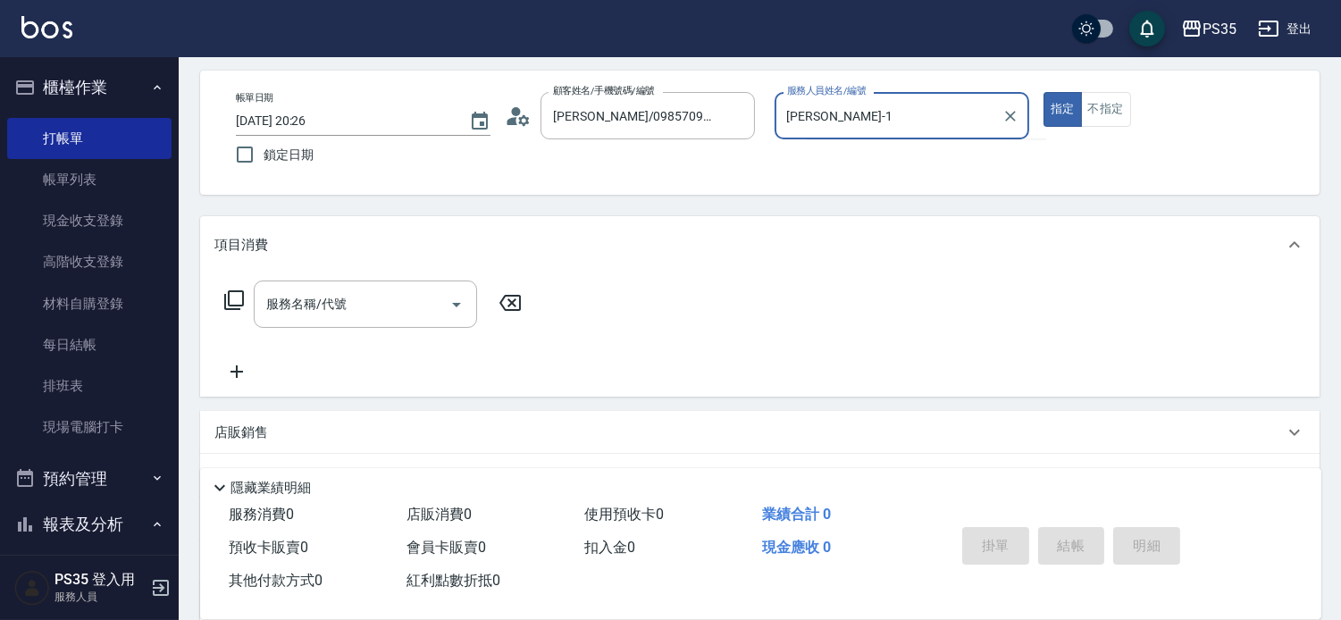
click at [1044, 92] on button "指定" at bounding box center [1063, 109] width 38 height 35
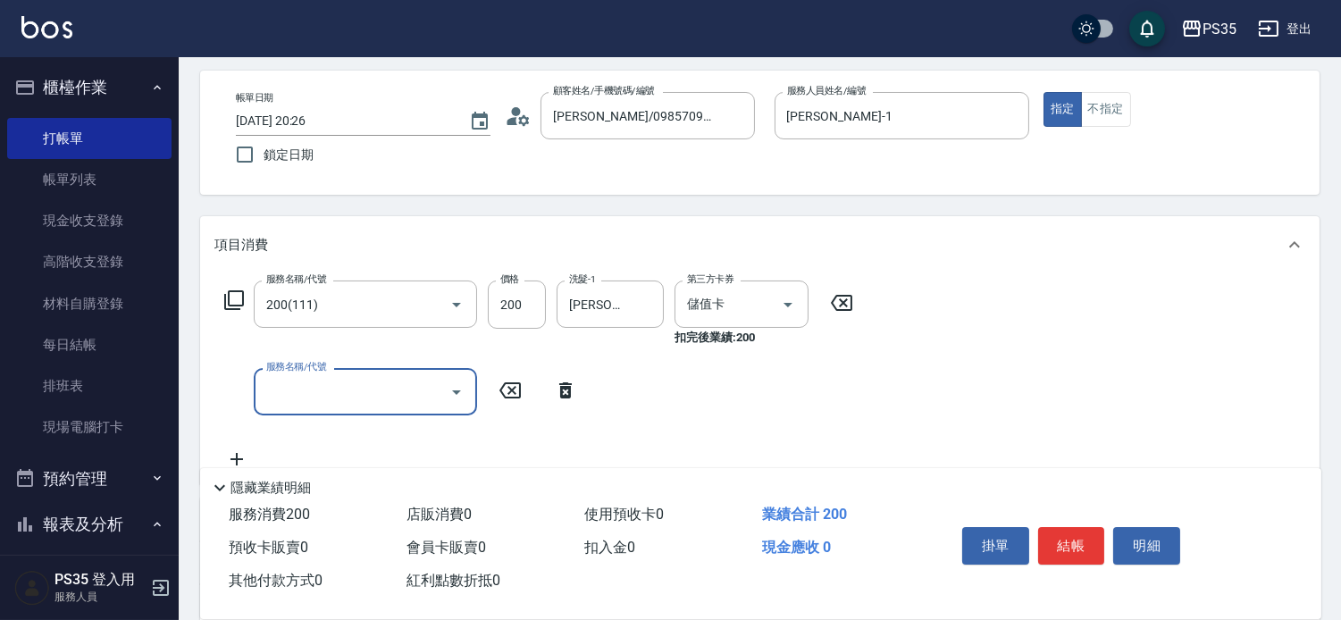
click at [1075, 531] on button "結帳" at bounding box center [1071, 546] width 67 height 38
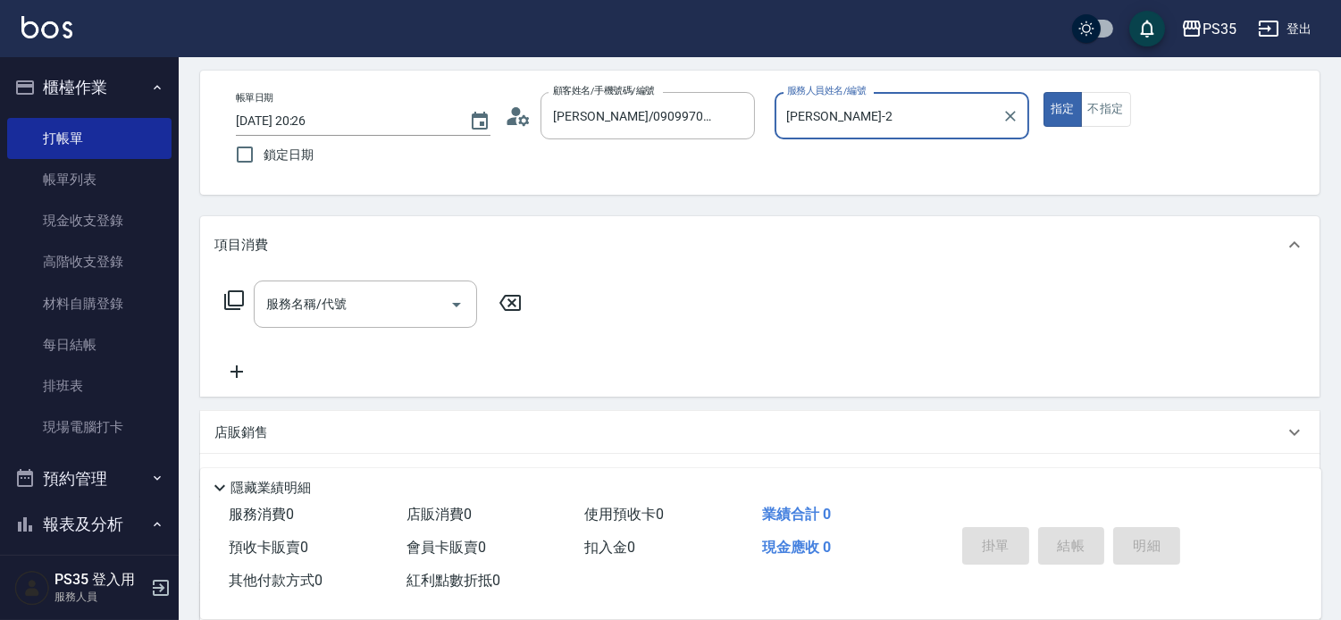
click at [1044, 92] on button "指定" at bounding box center [1063, 109] width 38 height 35
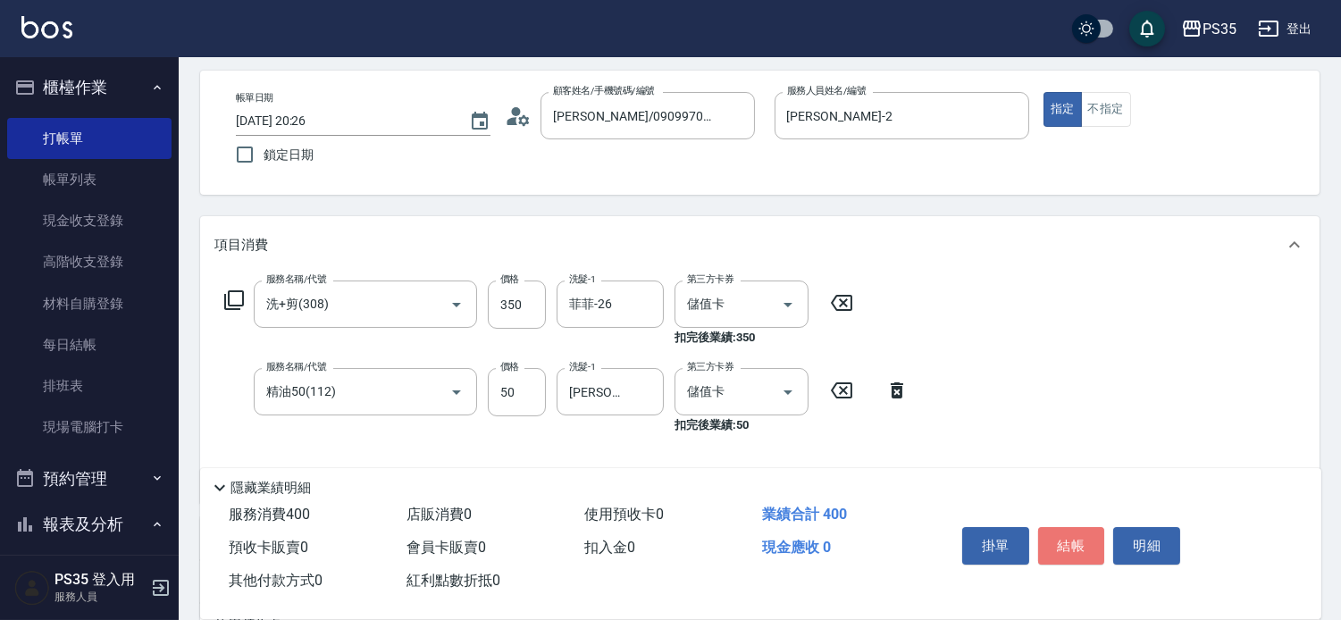
click at [1075, 531] on button "結帳" at bounding box center [1071, 546] width 67 height 38
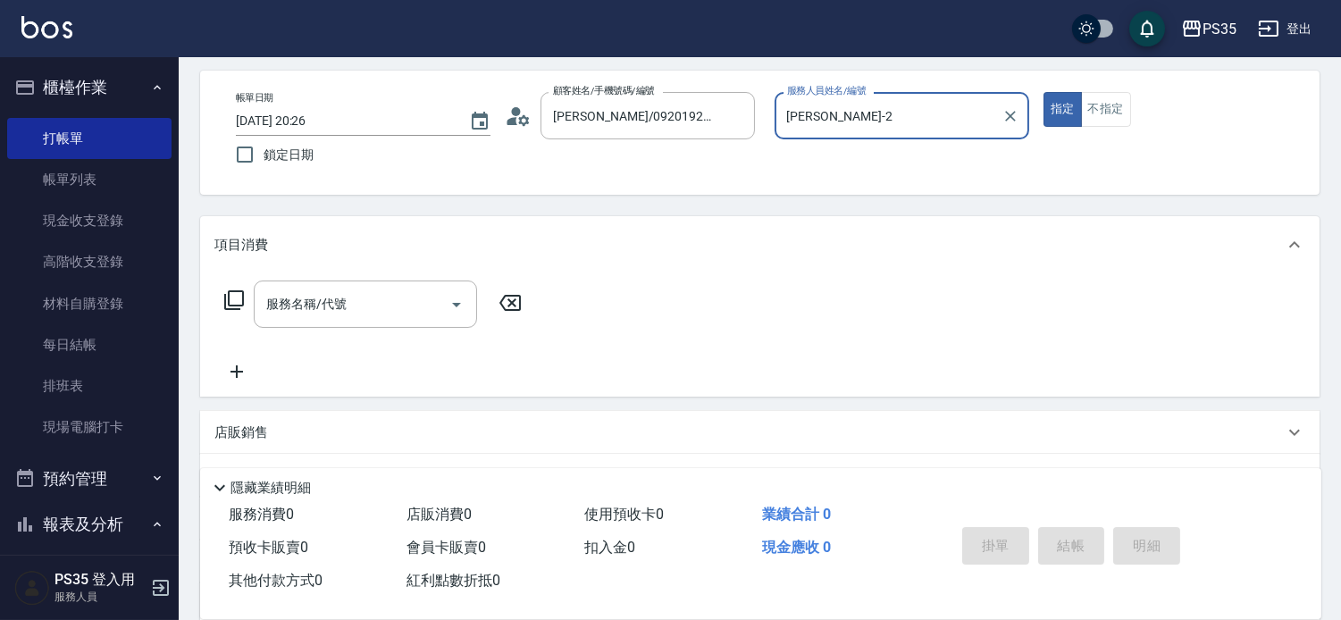
click at [1044, 92] on button "指定" at bounding box center [1063, 109] width 38 height 35
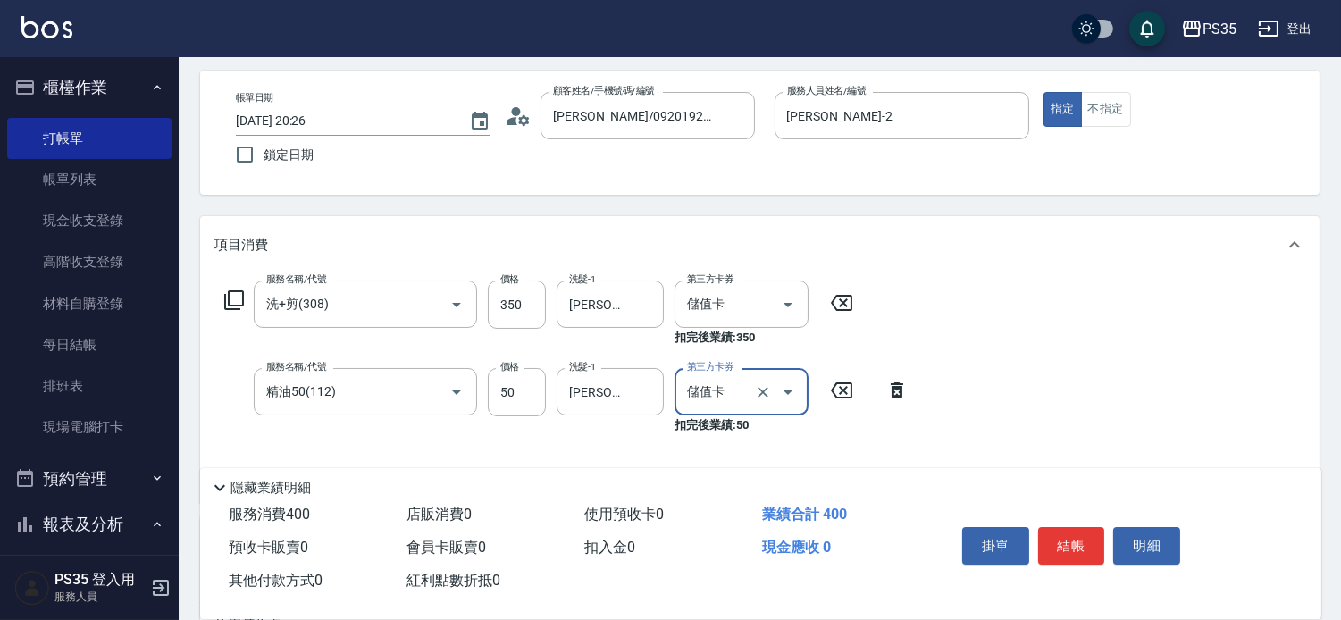
click at [1075, 531] on button "結帳" at bounding box center [1071, 546] width 67 height 38
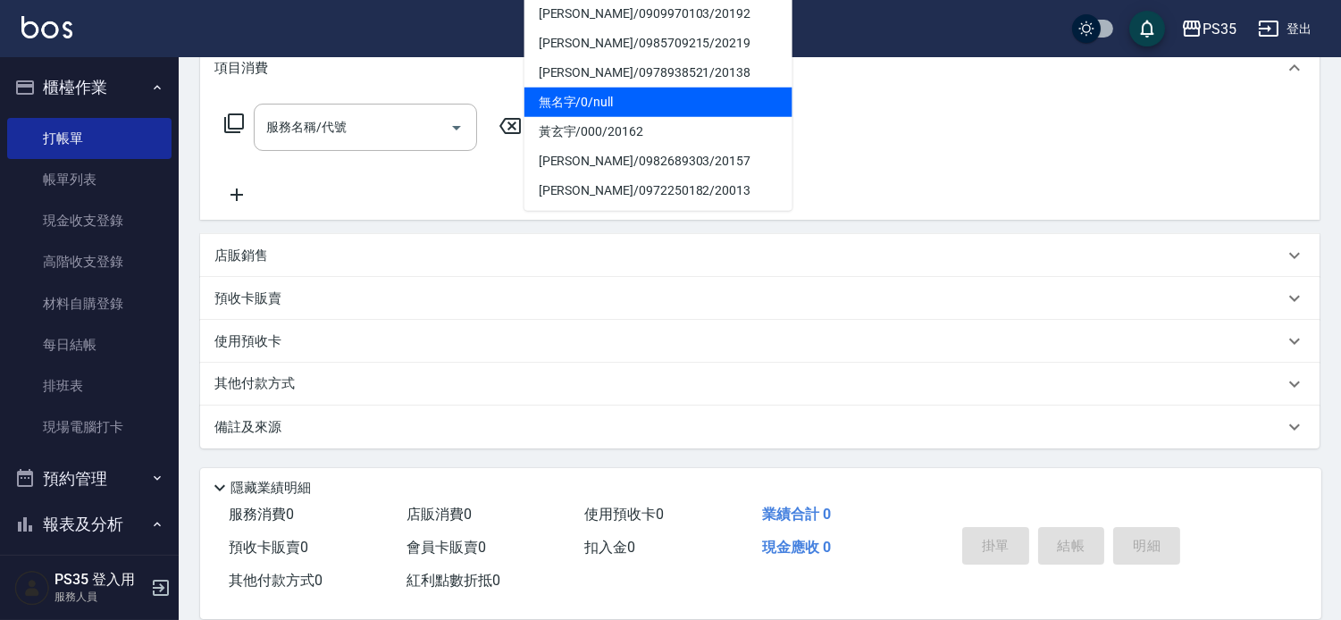
scroll to position [279, 0]
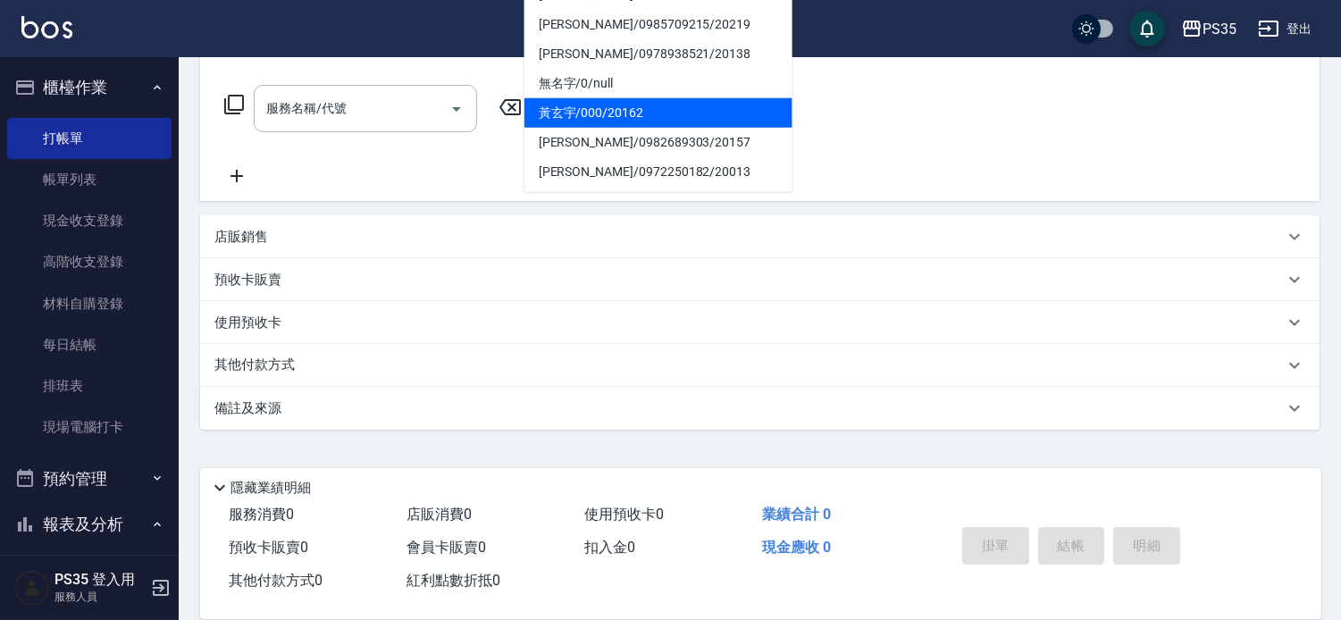
click at [661, 98] on li "黃玄宇/000/20162" at bounding box center [659, 112] width 268 height 29
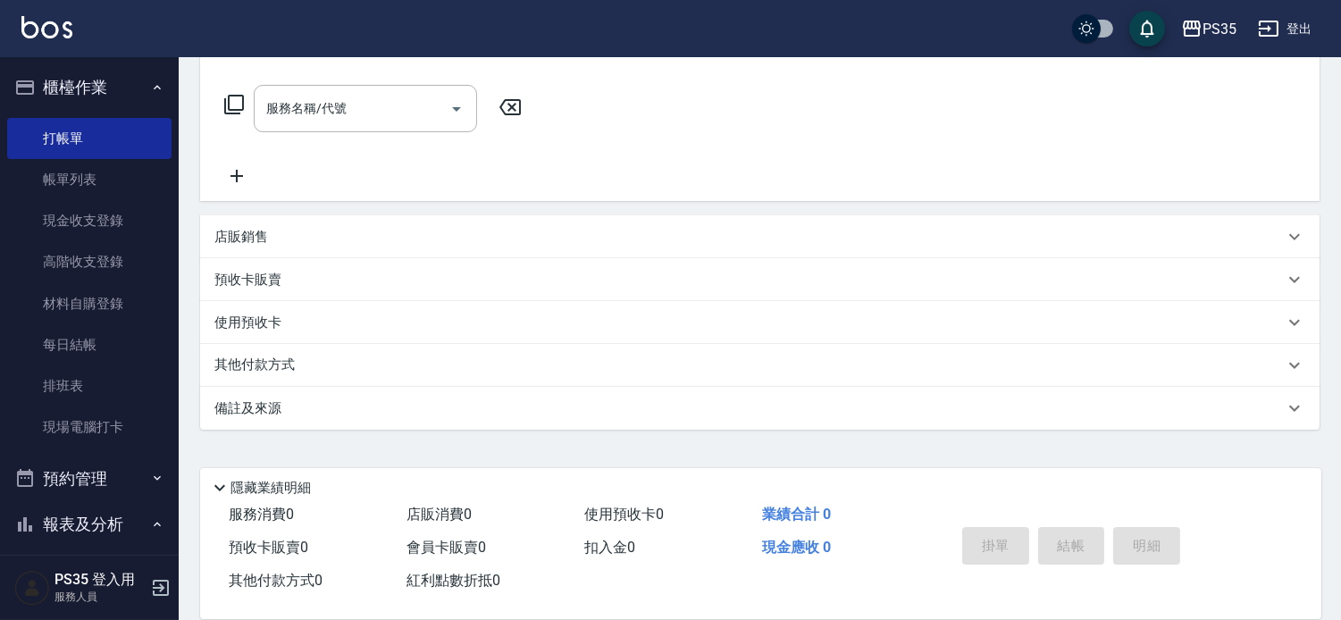
scroll to position [0, 0]
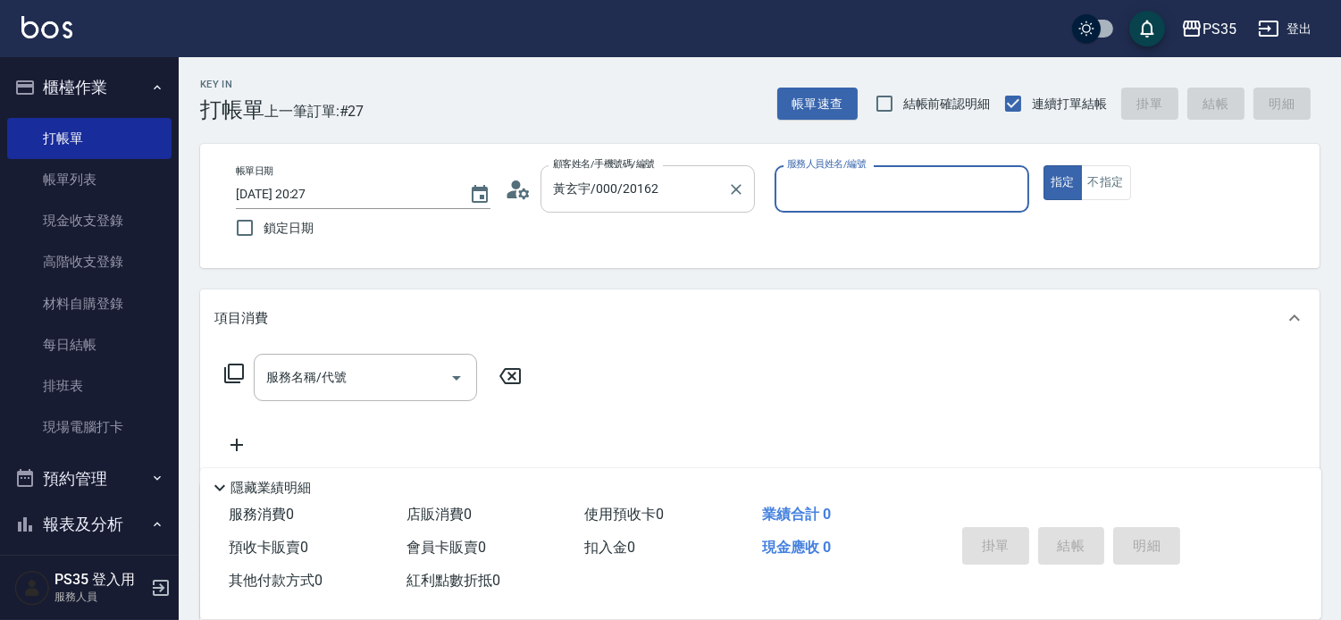
click at [690, 185] on input "黃玄宇/000/20162" at bounding box center [635, 188] width 172 height 31
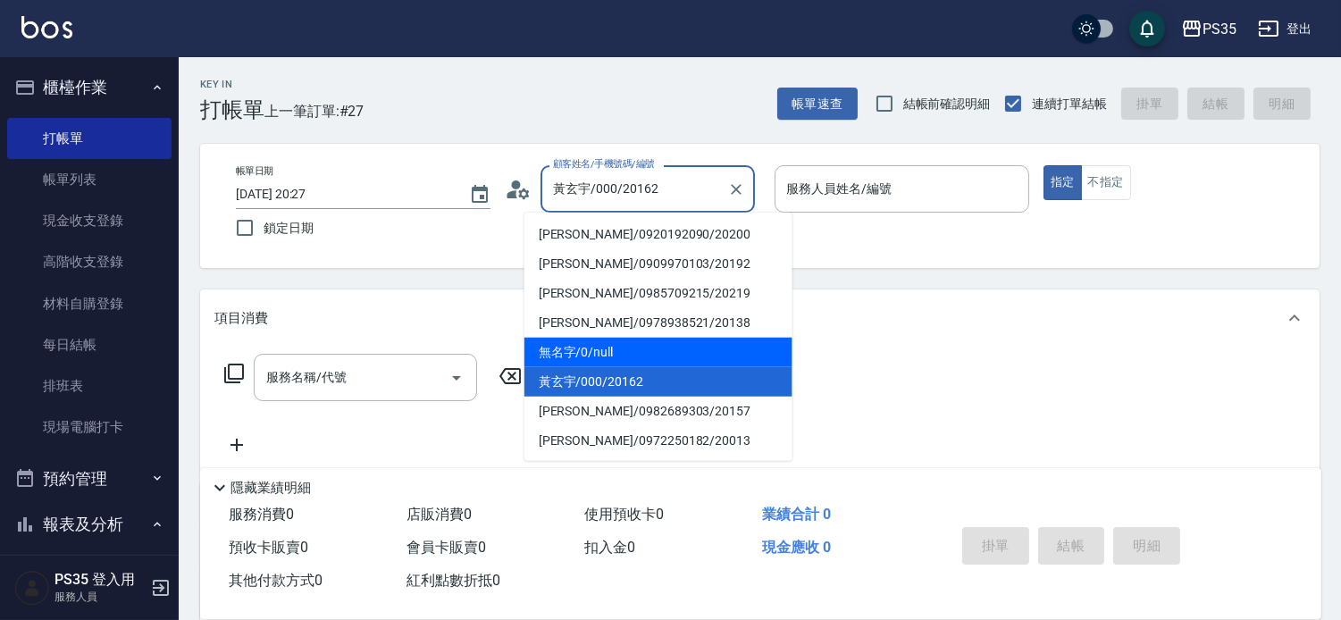
click at [646, 355] on li "無名字/0/null" at bounding box center [659, 352] width 268 height 29
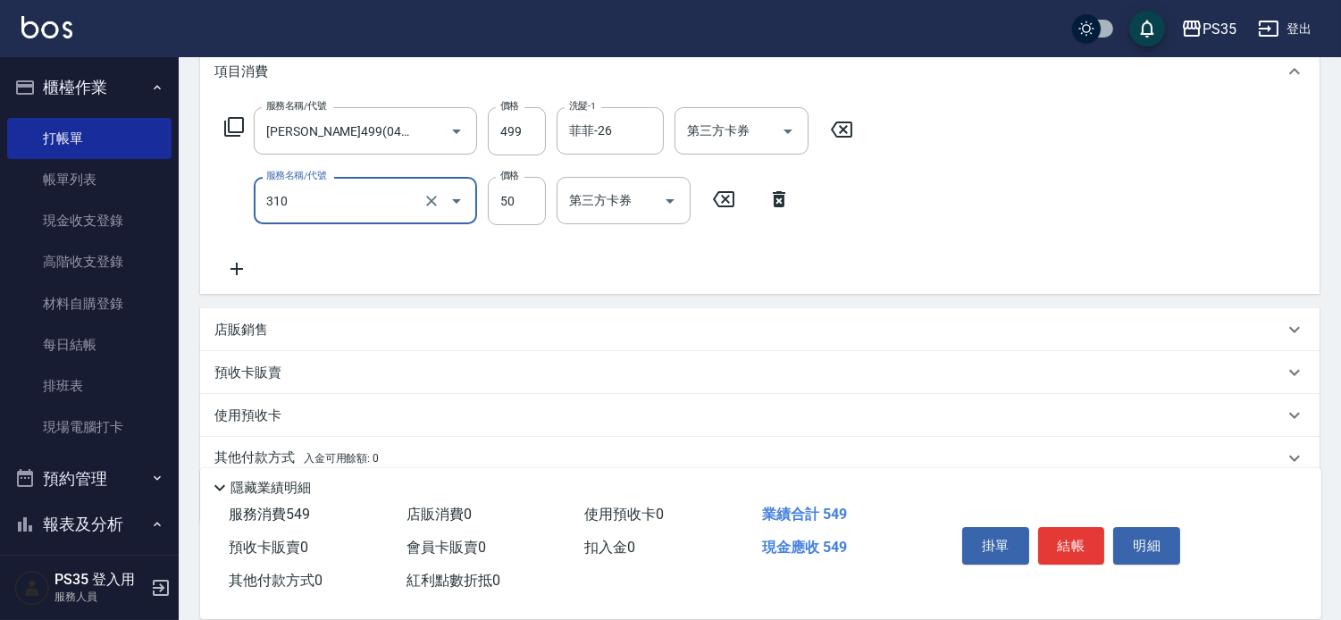
scroll to position [298, 0]
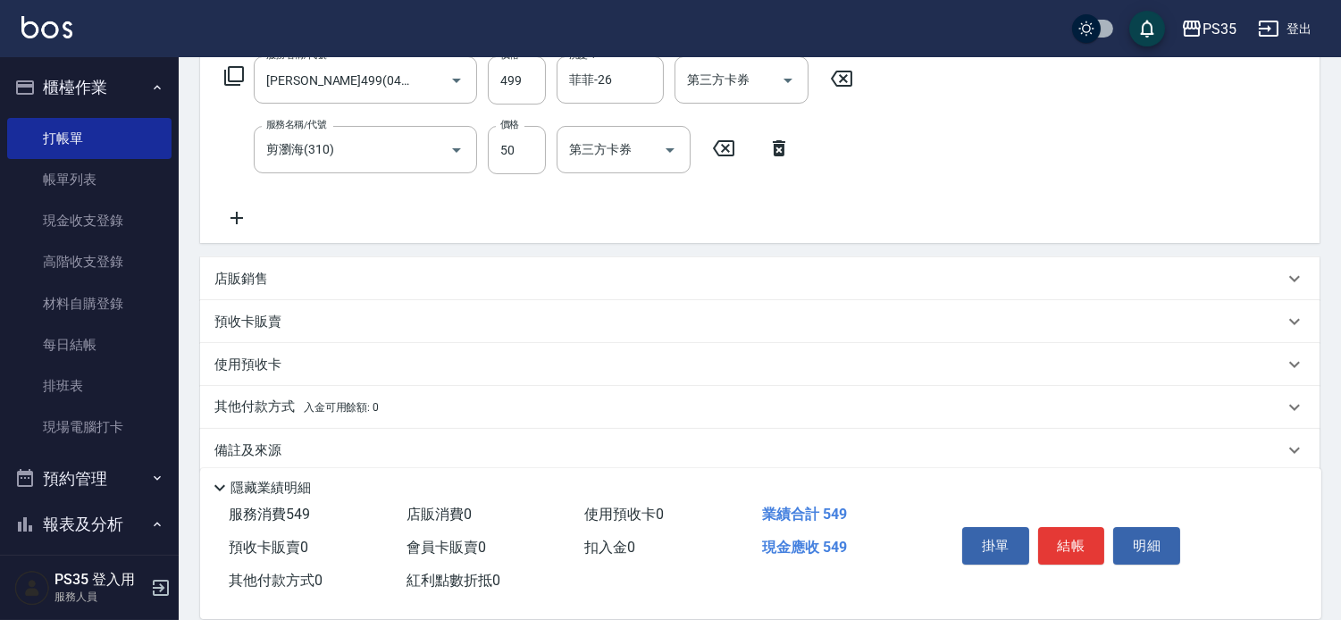
click at [246, 227] on icon at bounding box center [236, 217] width 45 height 21
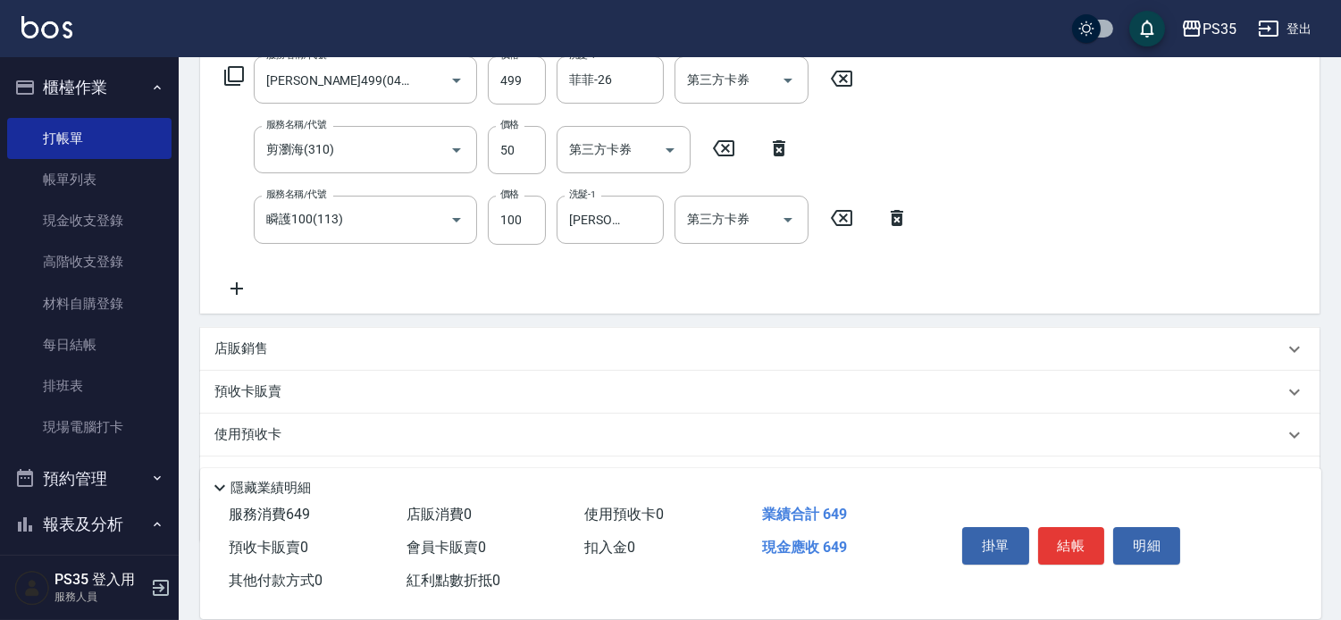
click at [897, 225] on icon at bounding box center [897, 218] width 13 height 16
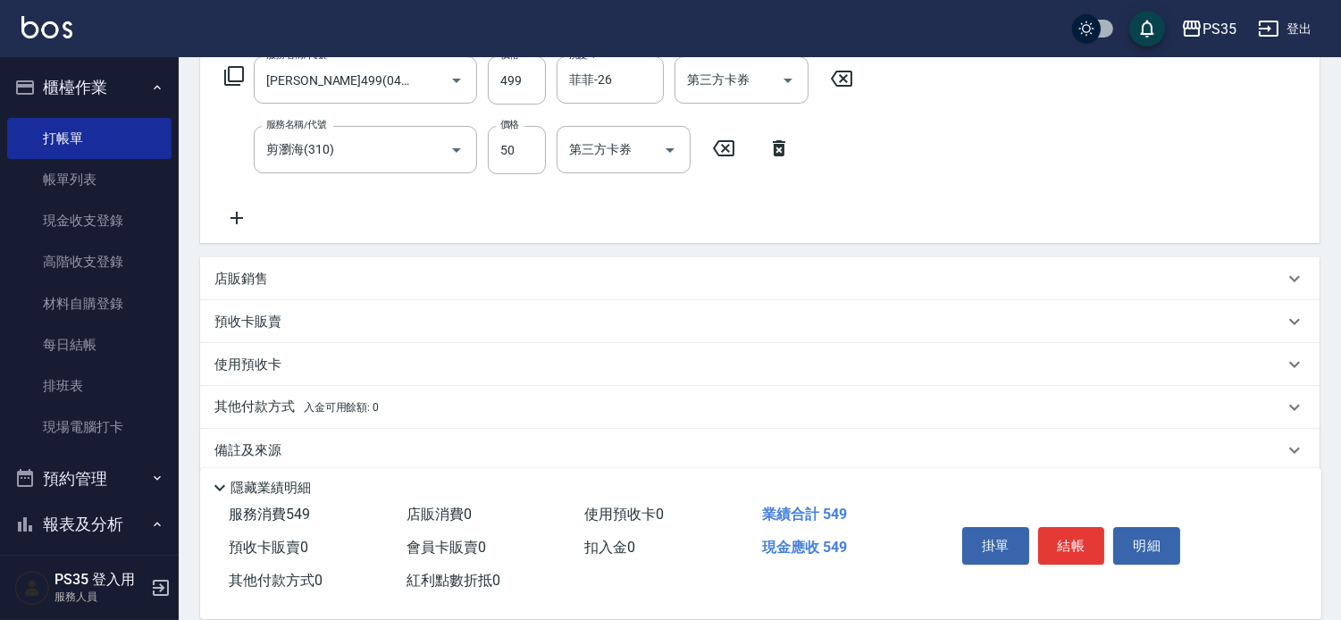
click at [260, 288] on p "店販銷售" at bounding box center [241, 279] width 54 height 19
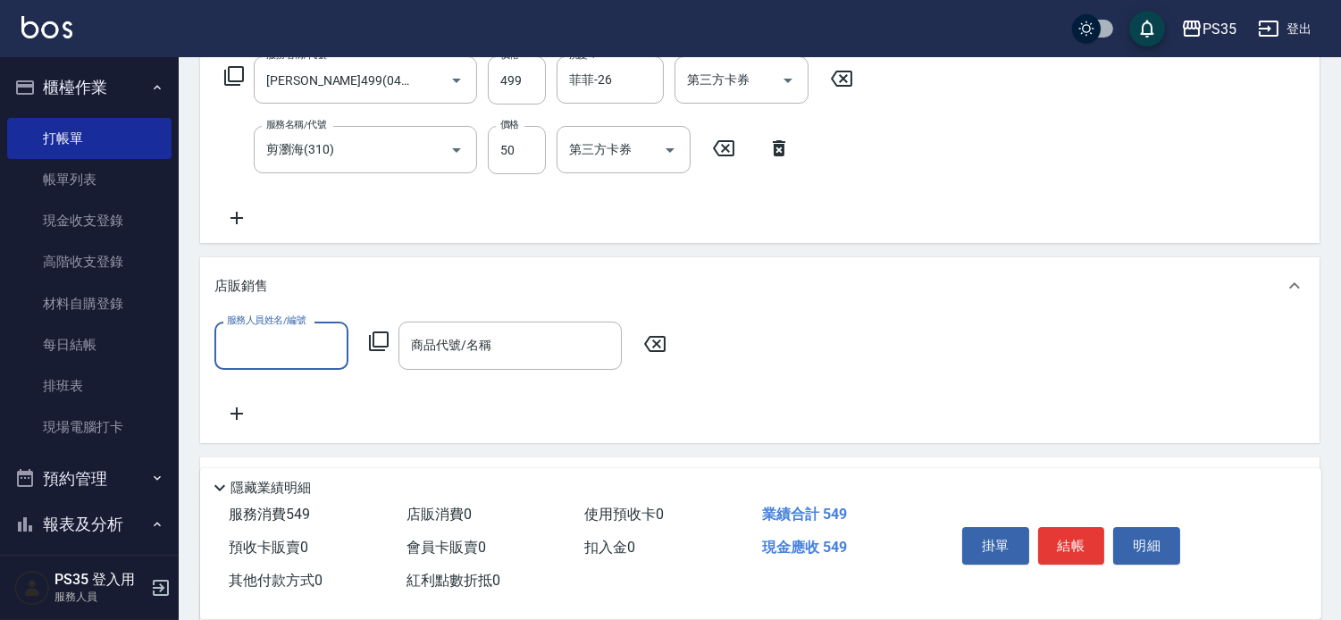
scroll to position [0, 0]
click at [283, 361] on input "服務人員姓名/編號" at bounding box center [282, 345] width 118 height 31
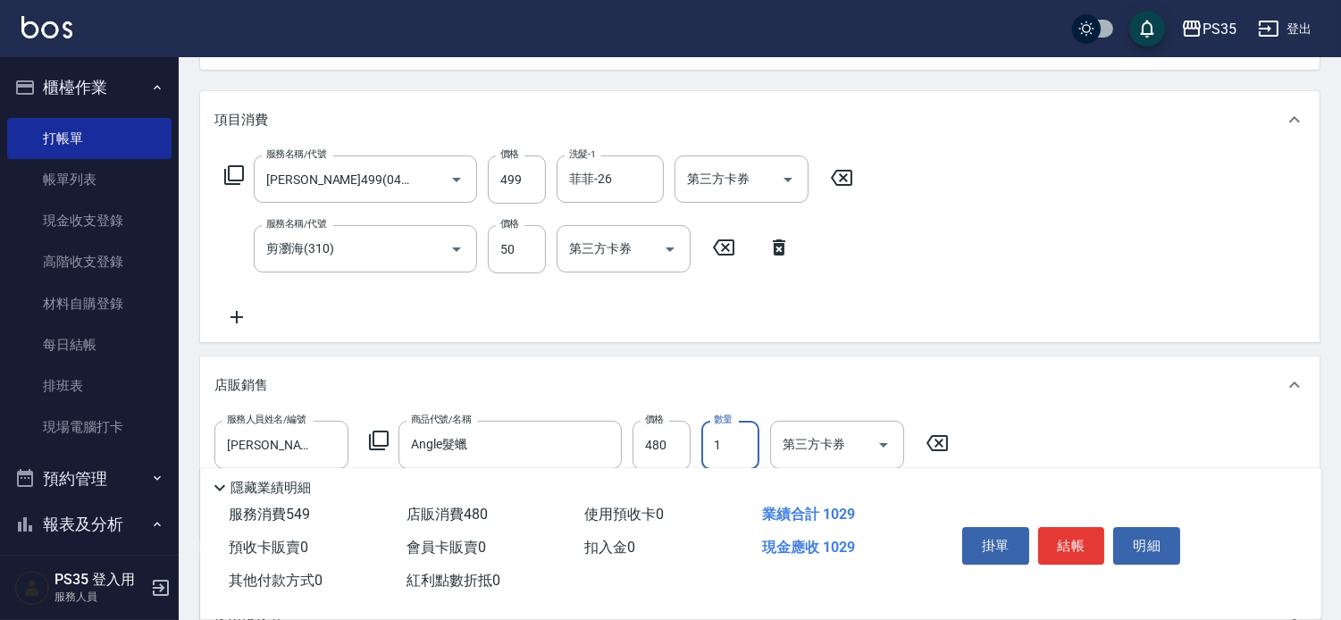
scroll to position [298, 0]
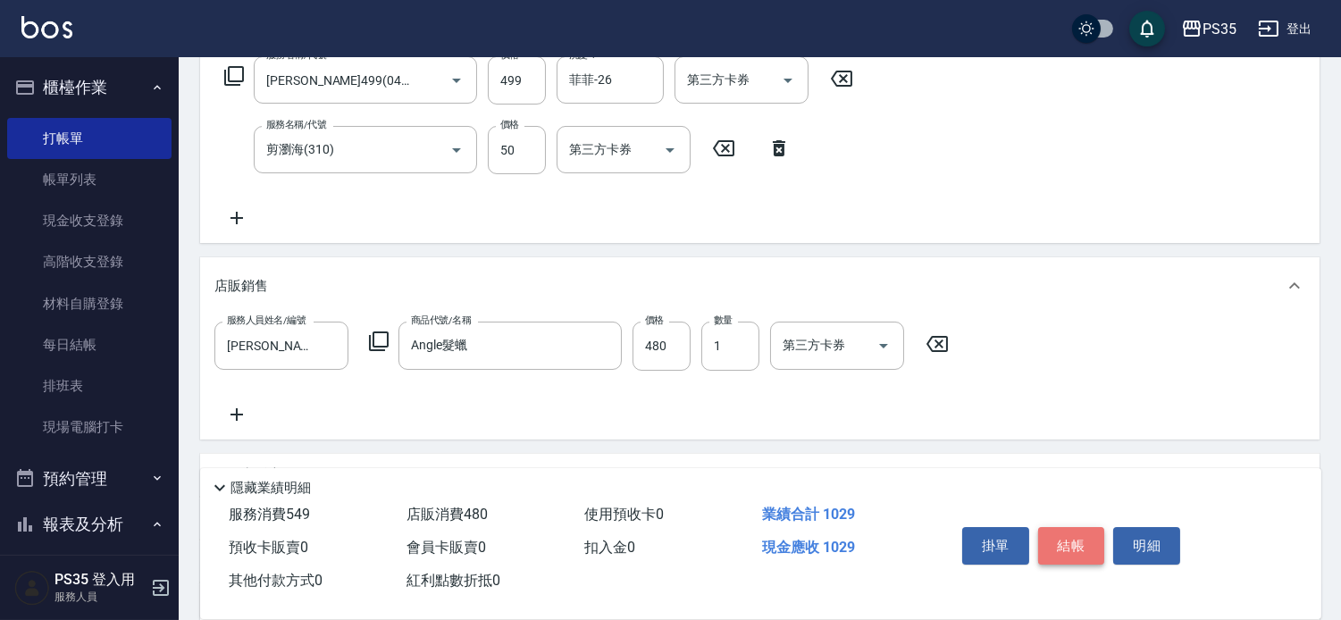
click at [1072, 530] on button "結帳" at bounding box center [1071, 546] width 67 height 38
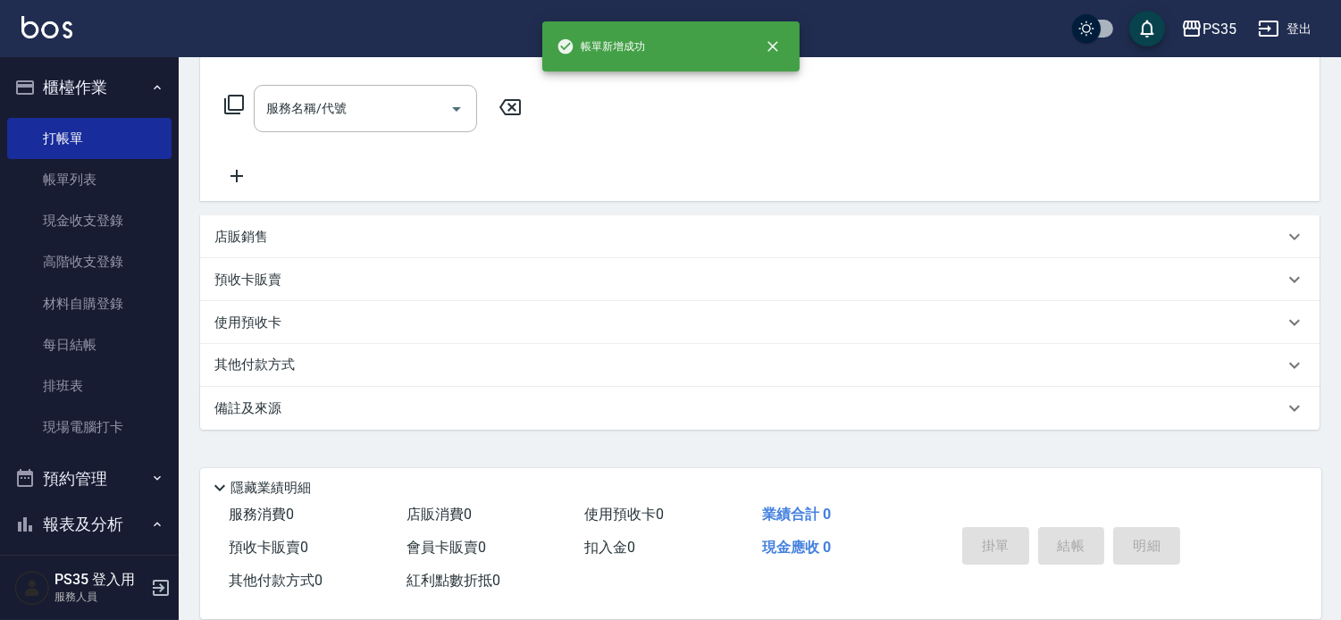
scroll to position [0, 0]
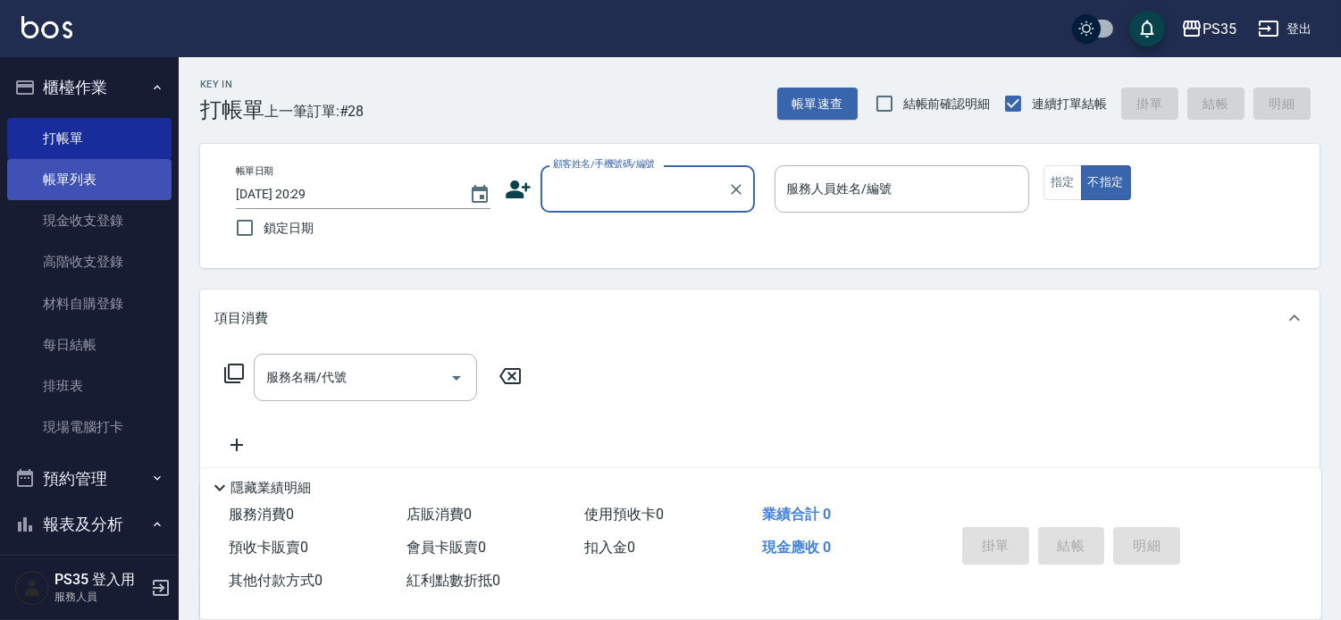
click at [79, 183] on link "帳單列表" at bounding box center [89, 179] width 164 height 41
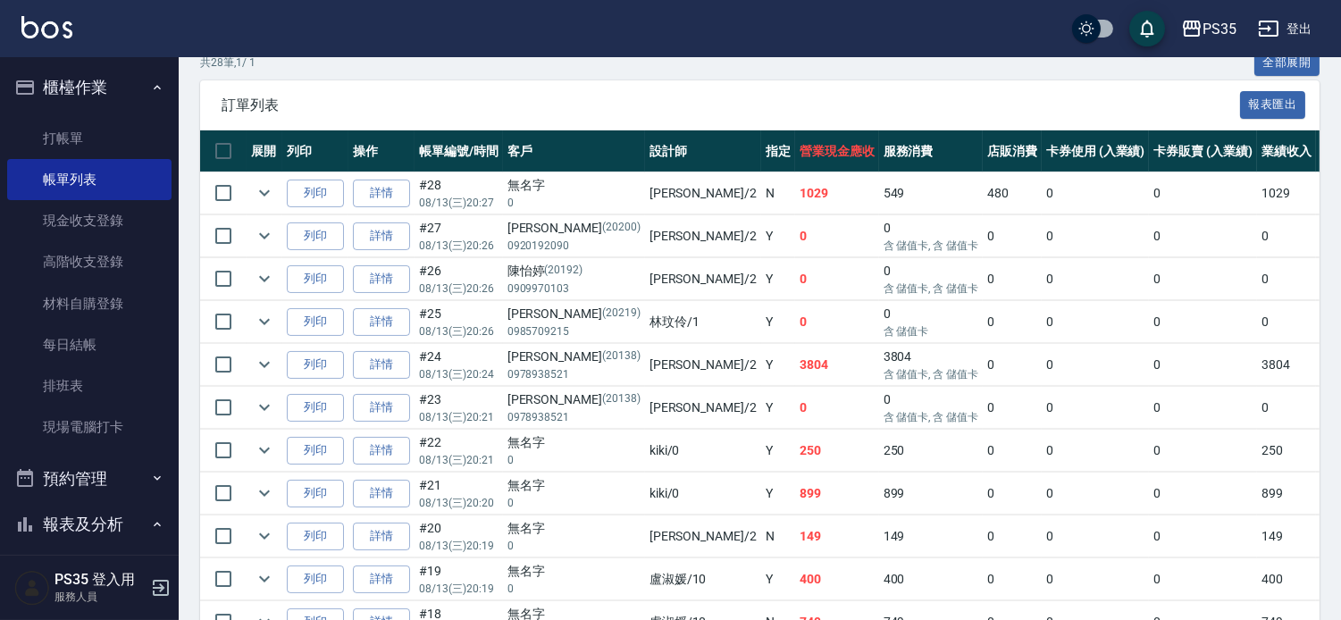
scroll to position [397, 0]
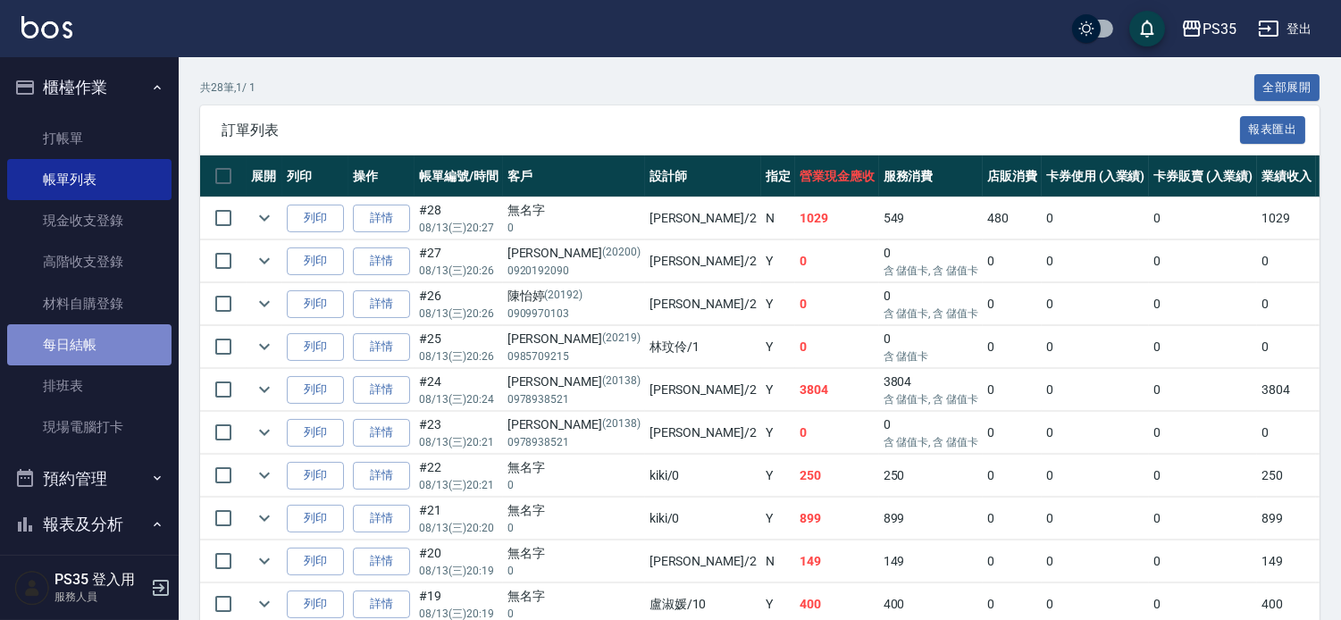
click at [95, 345] on link "每日結帳" at bounding box center [89, 344] width 164 height 41
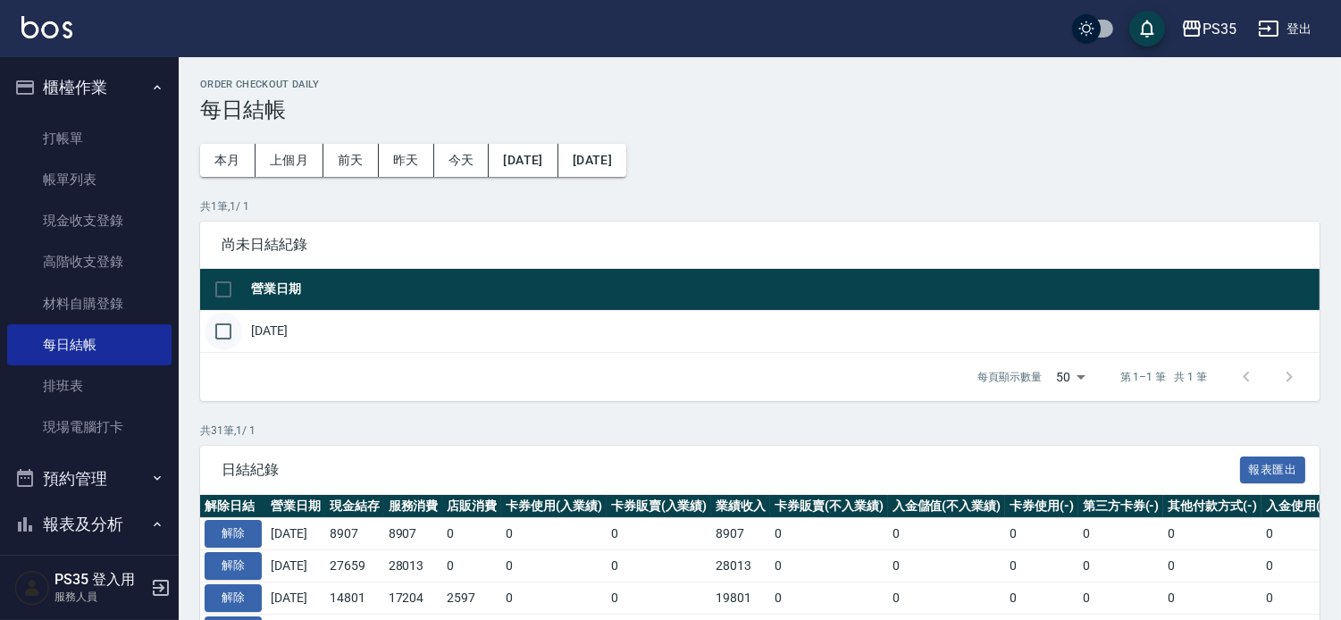
click at [219, 327] on input "checkbox" at bounding box center [224, 332] width 38 height 38
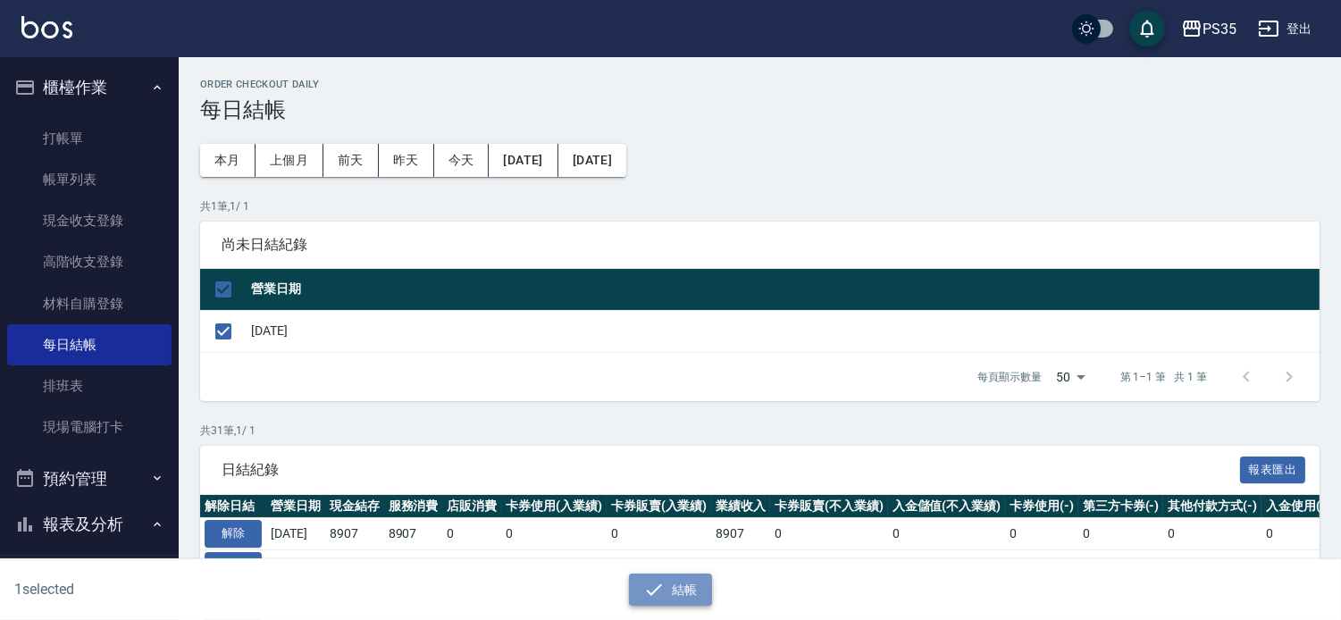
click at [706, 592] on button "結帳" at bounding box center [670, 590] width 83 height 33
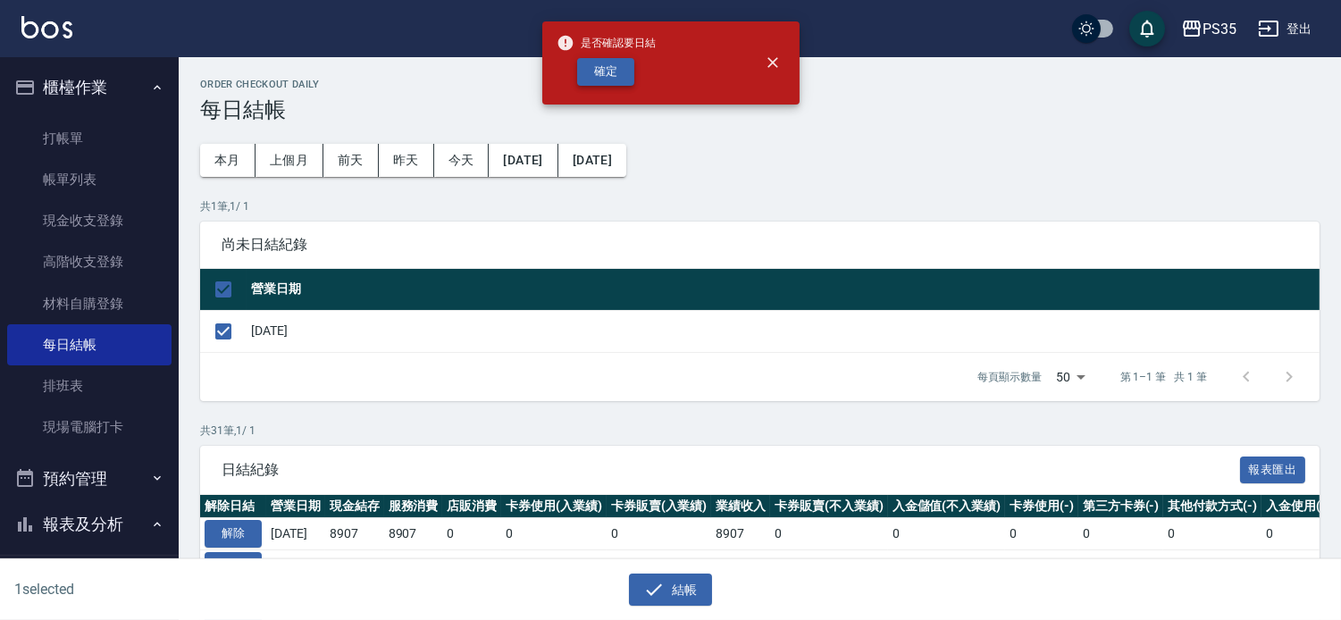
click at [593, 79] on button "確定" at bounding box center [605, 72] width 57 height 28
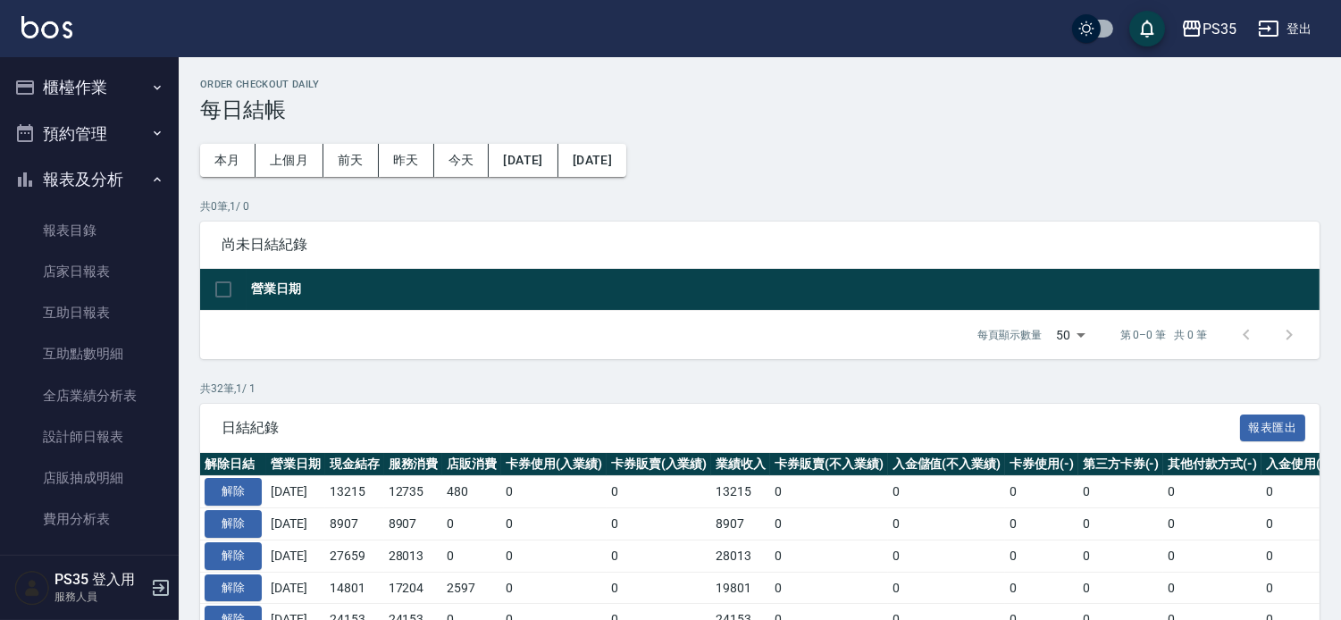
click at [73, 89] on button "櫃檯作業" at bounding box center [89, 87] width 164 height 46
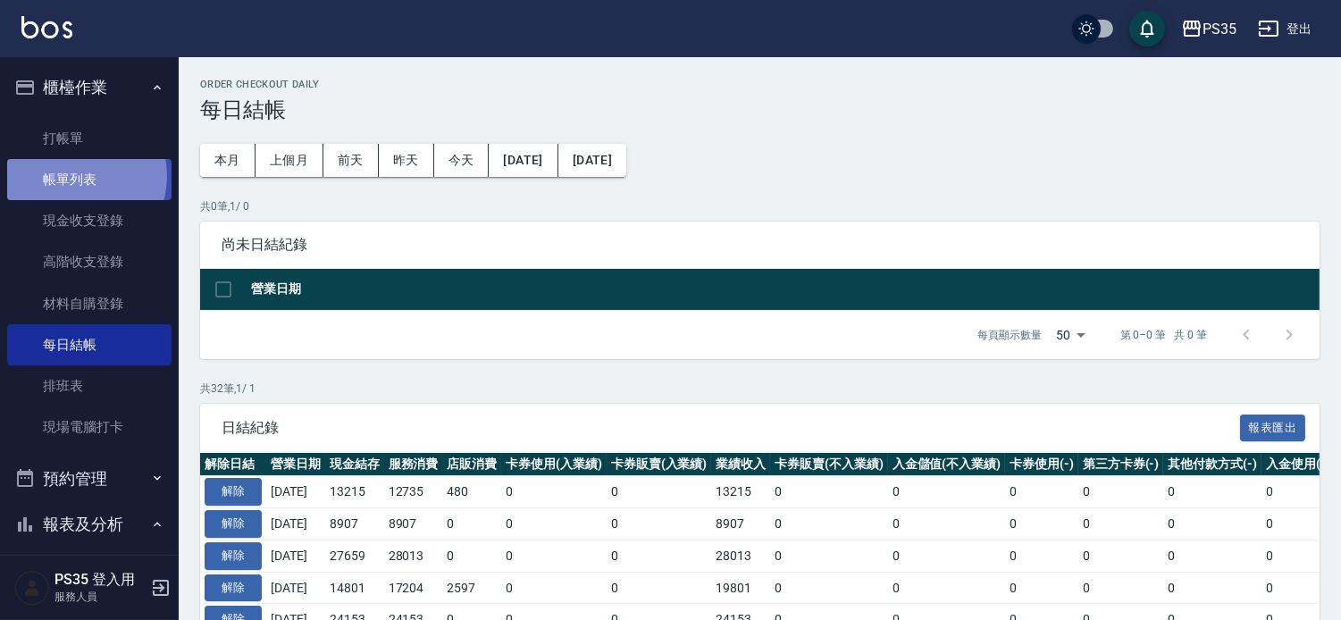
click at [75, 176] on link "帳單列表" at bounding box center [89, 179] width 164 height 41
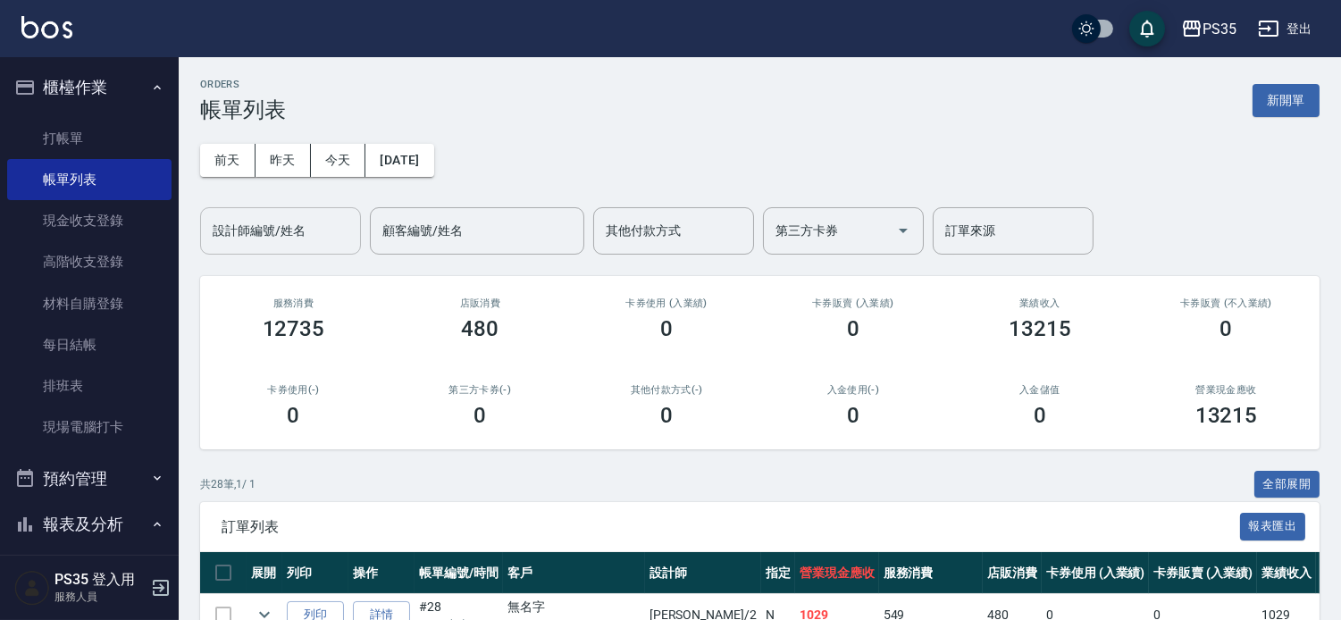
click at [257, 227] on div "設計師編號/姓名 設計師編號/姓名" at bounding box center [280, 230] width 161 height 47
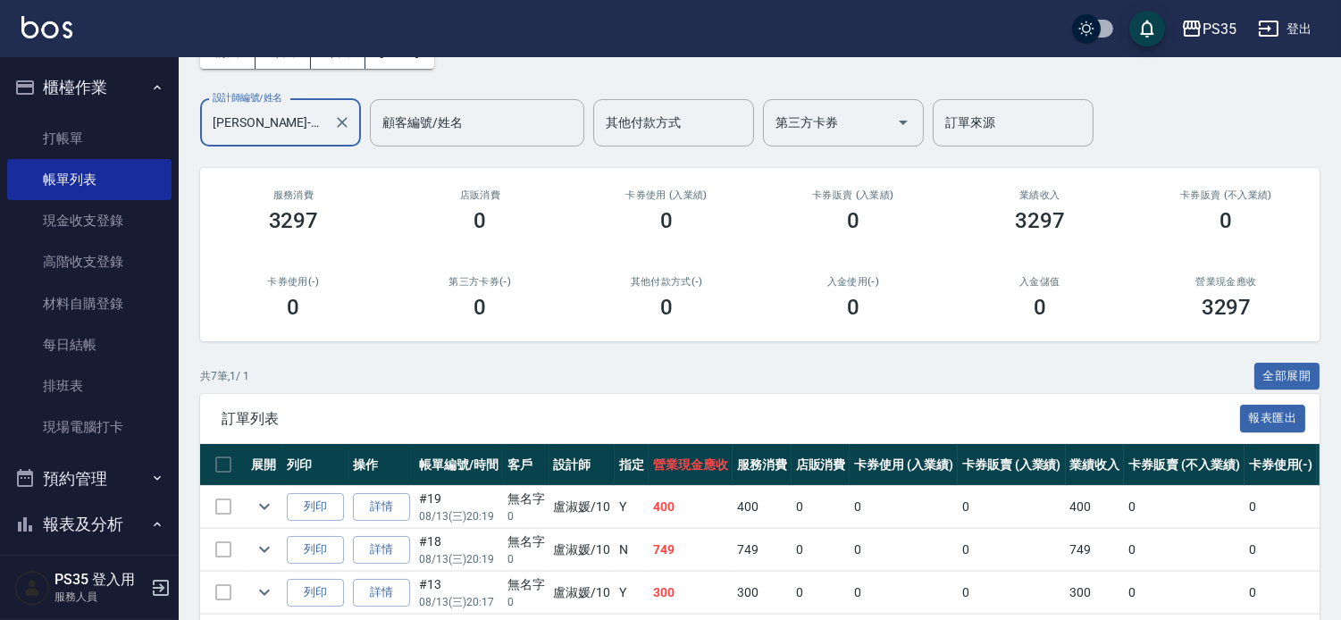
scroll to position [397, 0]
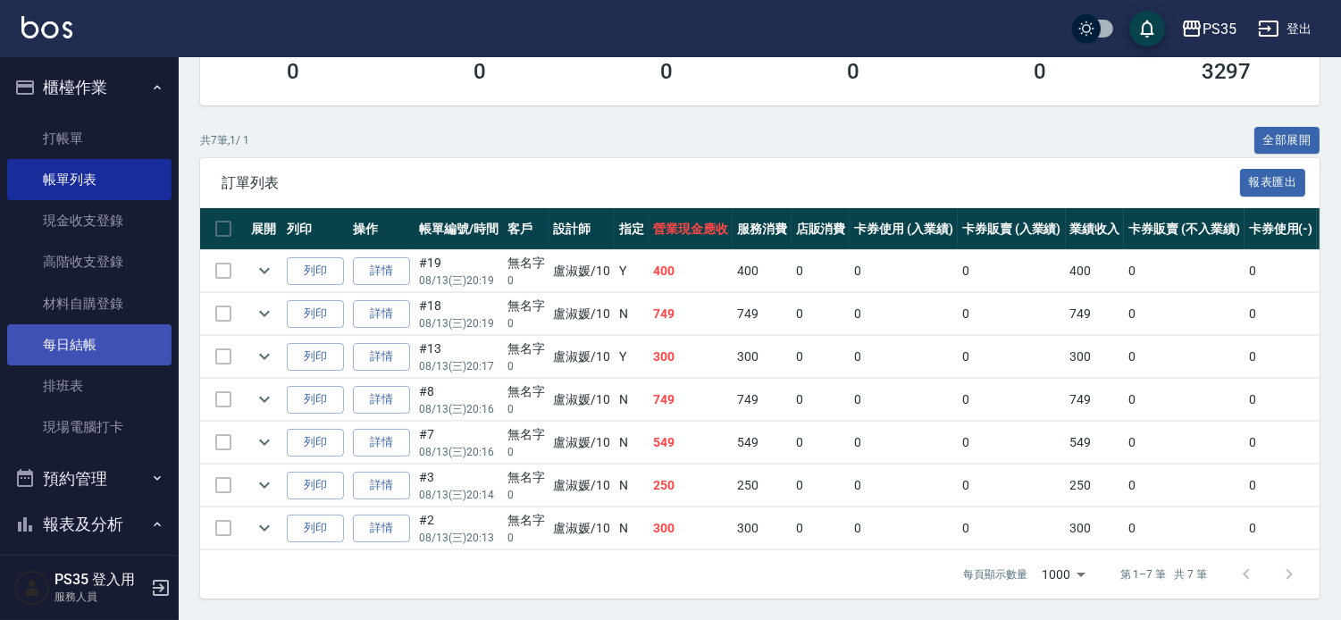
type input "[PERSON_NAME]-10"
click at [94, 334] on link "每日結帳" at bounding box center [89, 344] width 164 height 41
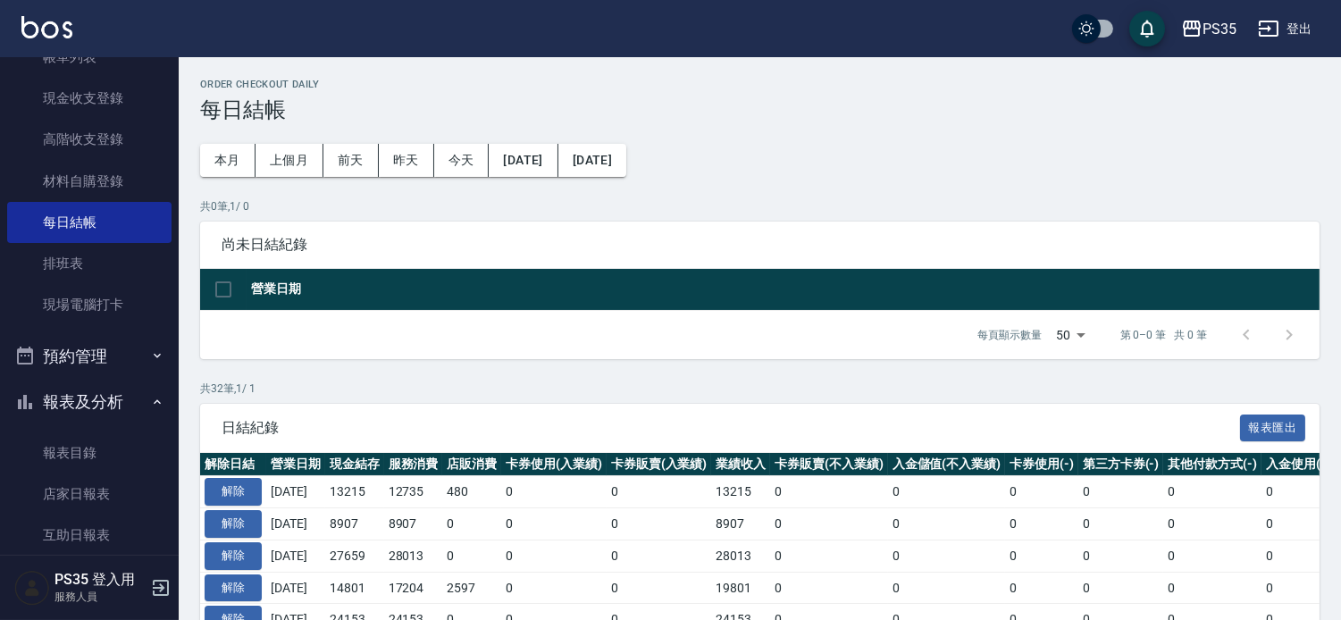
scroll to position [397, 0]
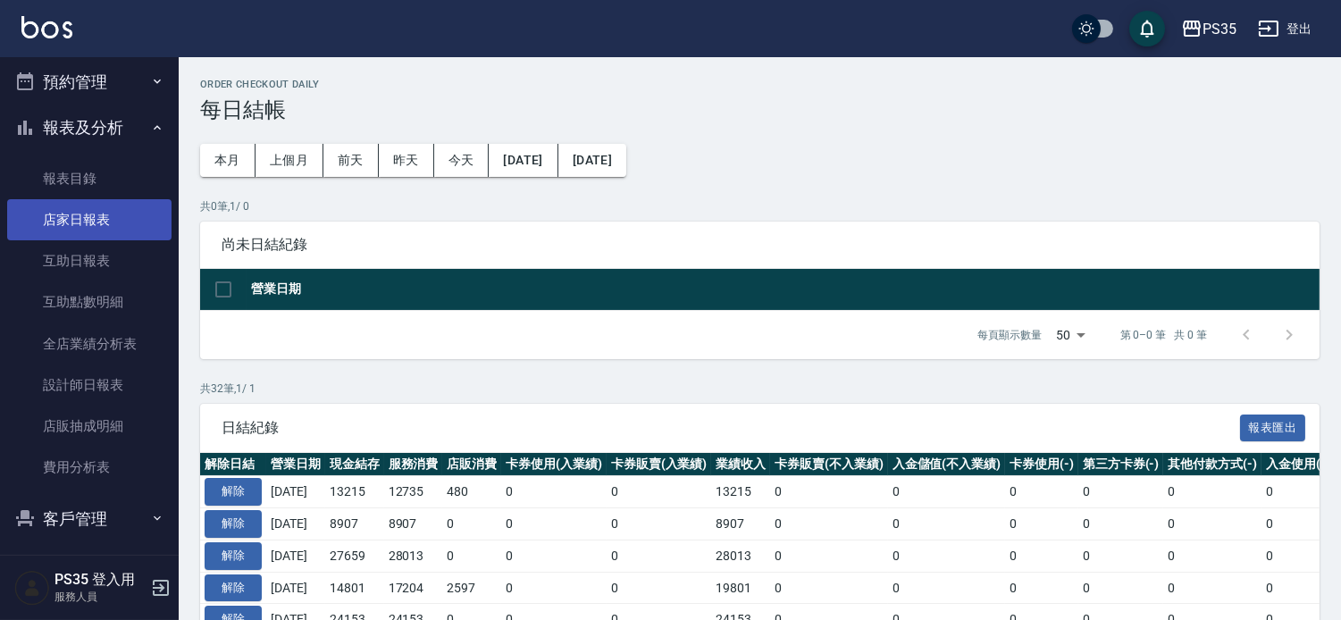
click at [81, 215] on link "店家日報表" at bounding box center [89, 219] width 164 height 41
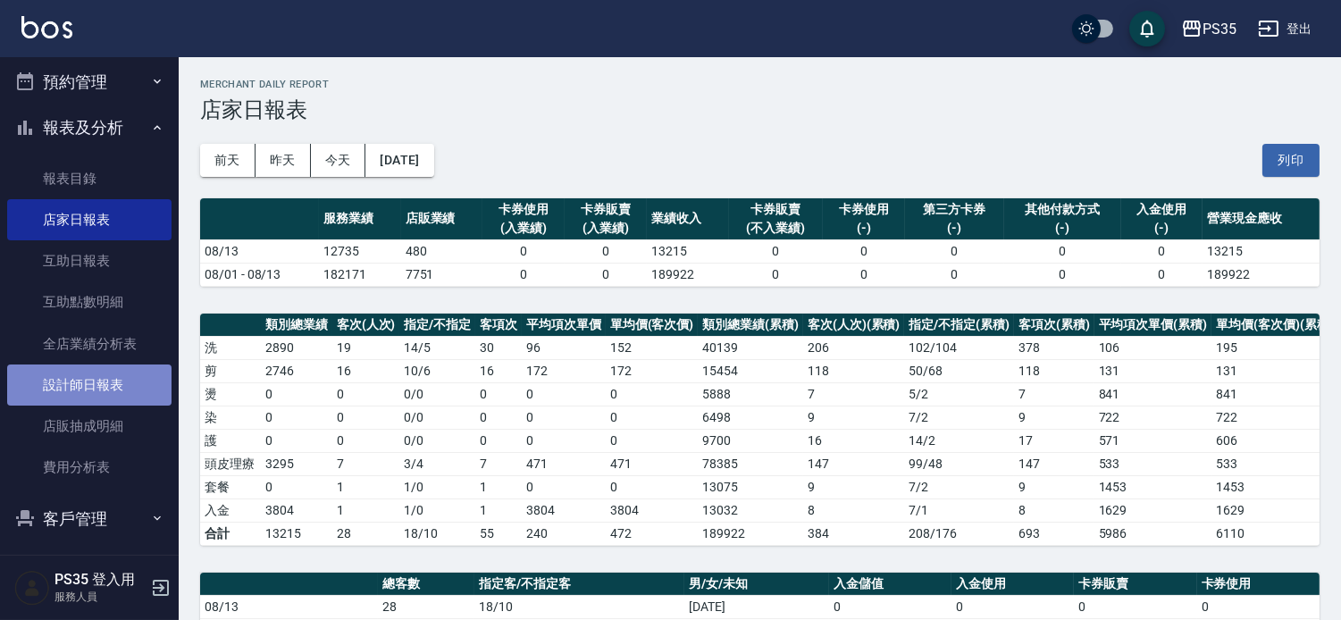
click at [95, 382] on link "設計師日報表" at bounding box center [89, 385] width 164 height 41
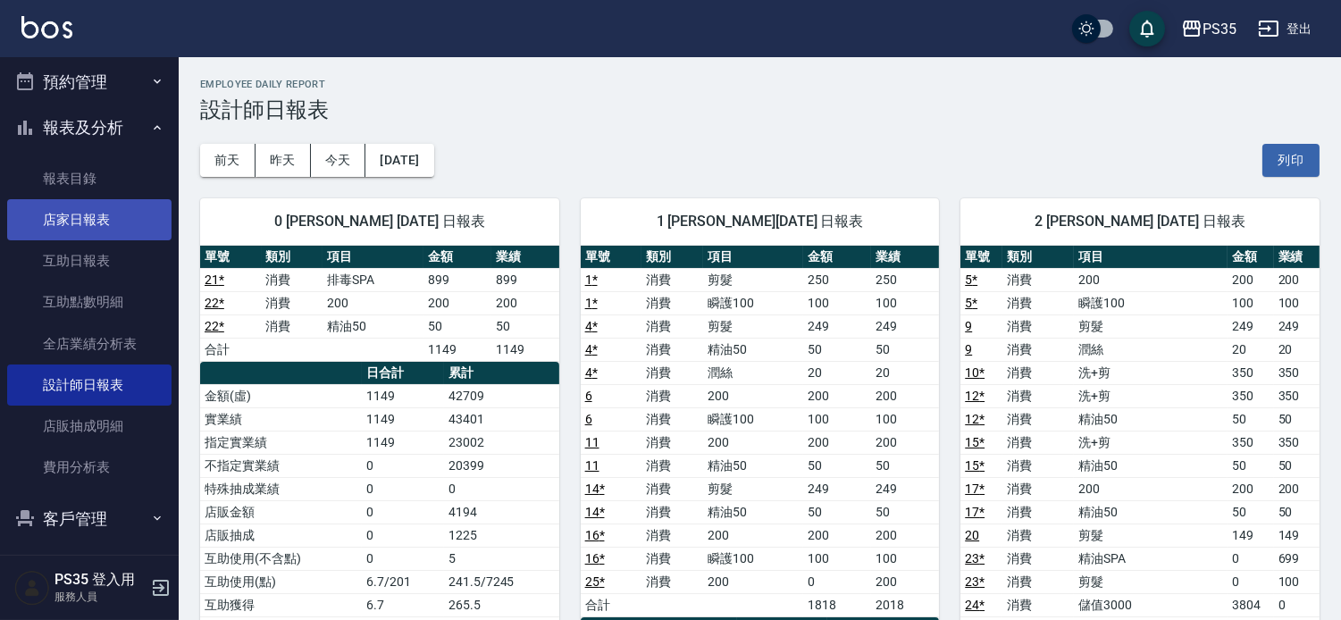
click at [54, 216] on link "店家日報表" at bounding box center [89, 219] width 164 height 41
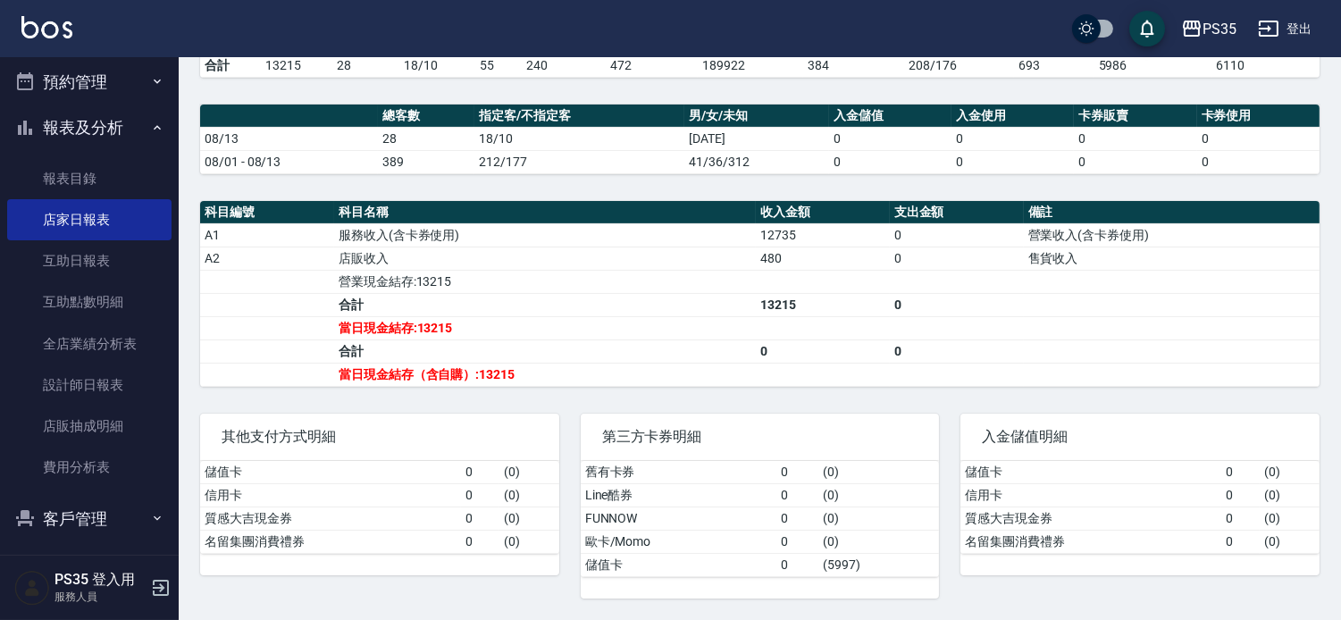
scroll to position [486, 0]
